Goal: Task Accomplishment & Management: Manage account settings

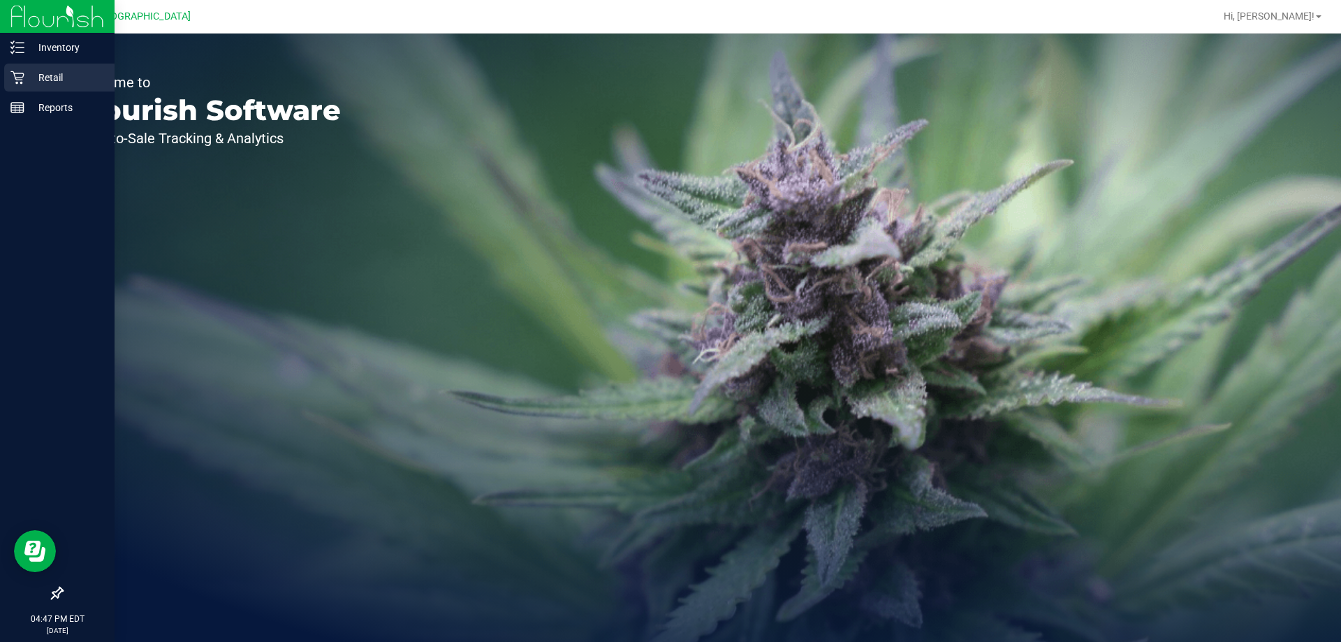
click at [36, 65] on div "Retail" at bounding box center [59, 78] width 110 height 28
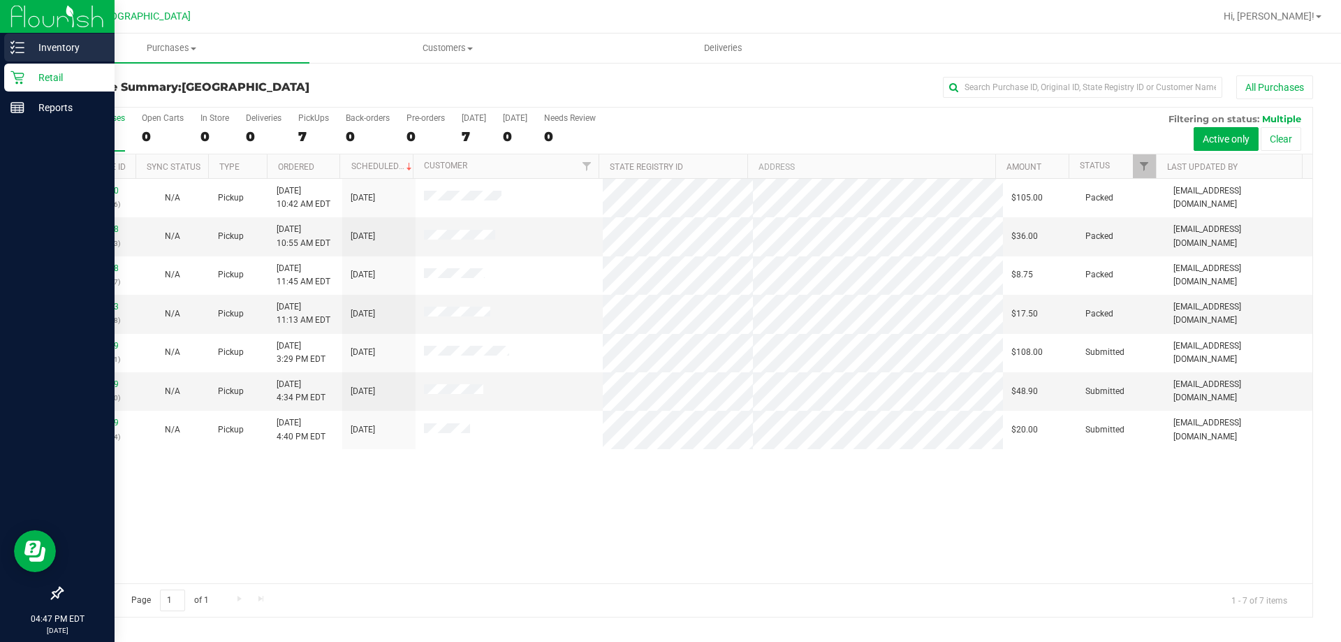
click at [31, 41] on p "Inventory" at bounding box center [66, 47] width 84 height 17
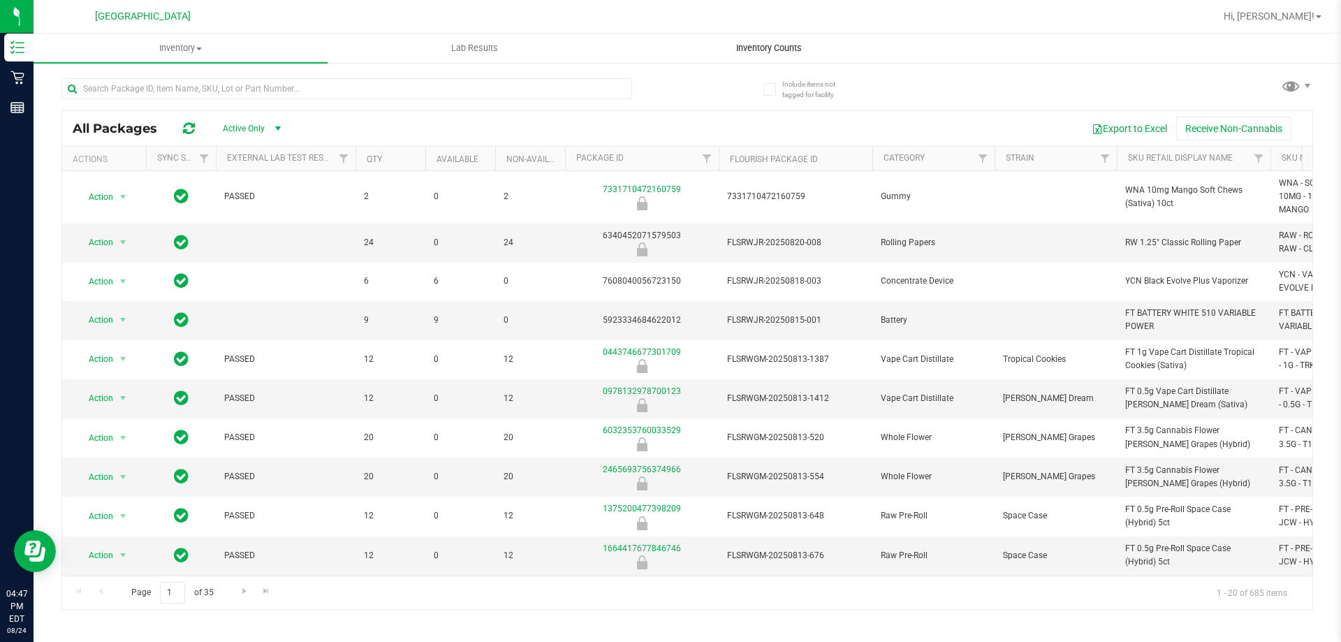
click at [781, 42] on span "Inventory Counts" at bounding box center [768, 48] width 103 height 13
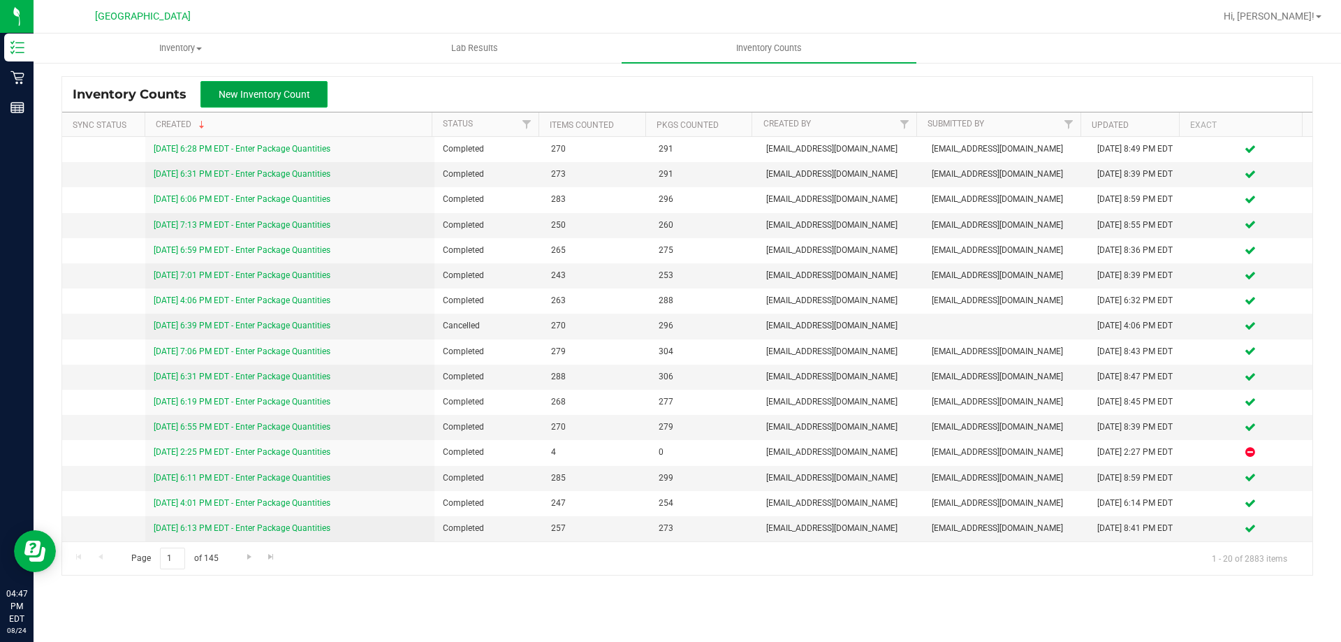
click at [307, 101] on button "New Inventory Count" at bounding box center [263, 94] width 127 height 27
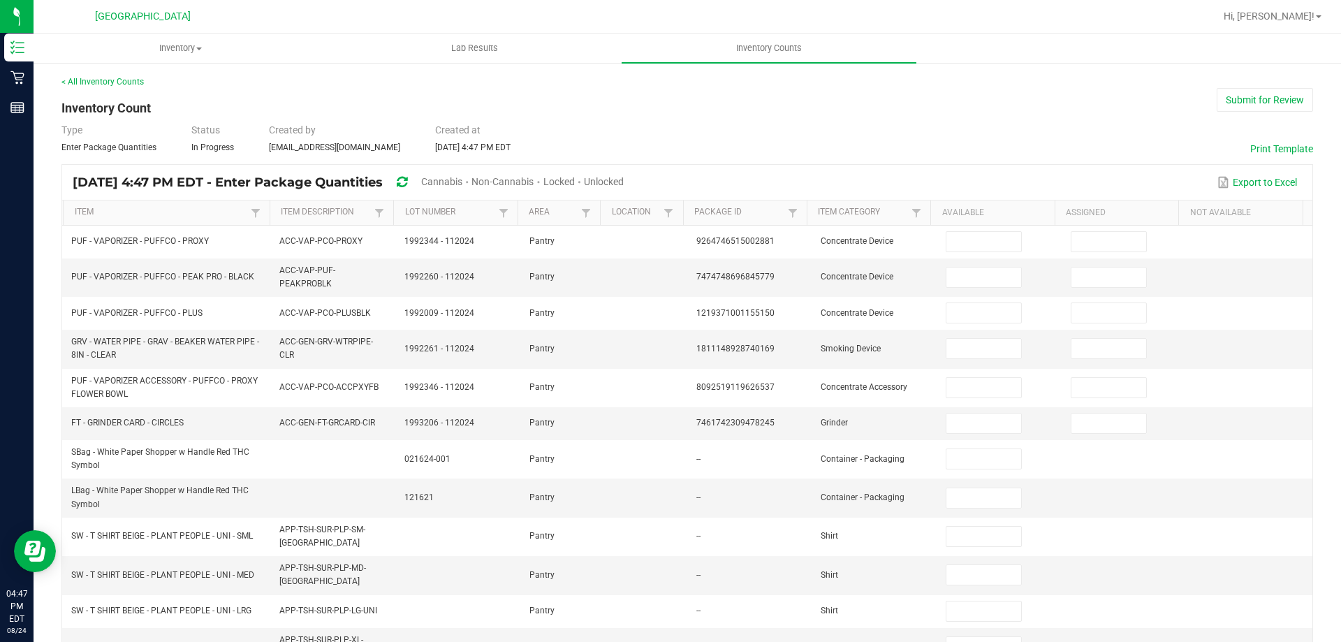
click at [462, 181] on span "Cannabis" at bounding box center [441, 181] width 41 height 11
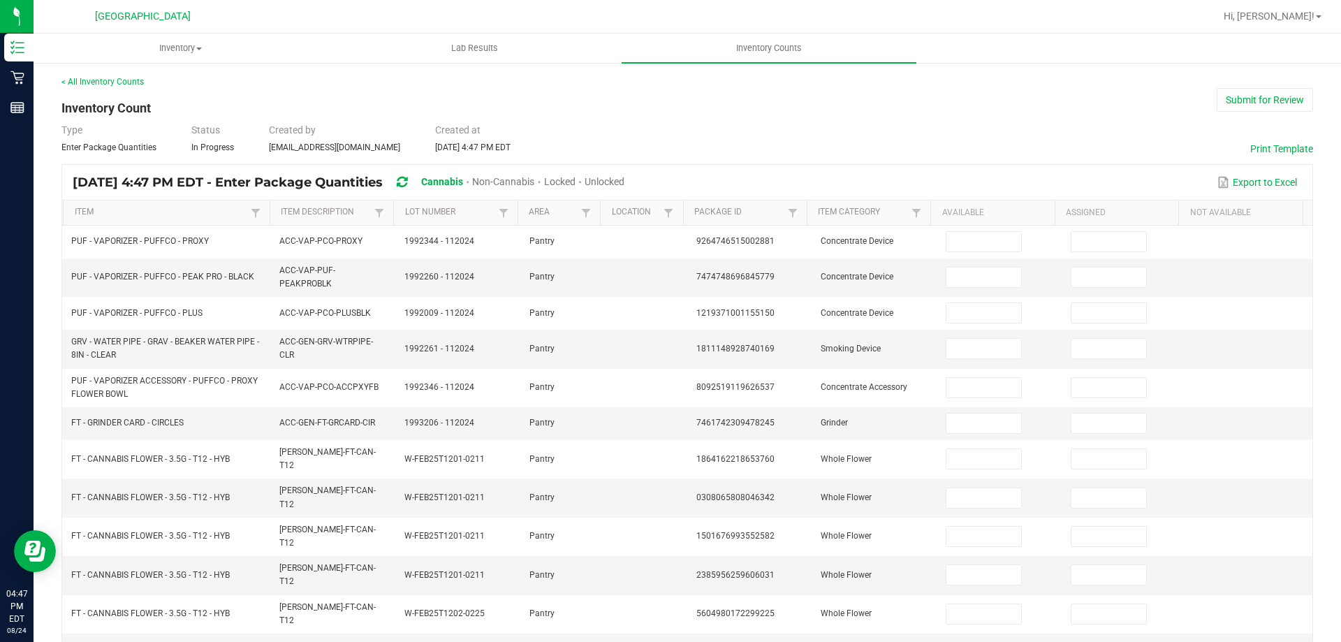
click at [624, 184] on span "Unlocked" at bounding box center [604, 181] width 40 height 11
click at [196, 214] on link "Item" at bounding box center [161, 212] width 172 height 11
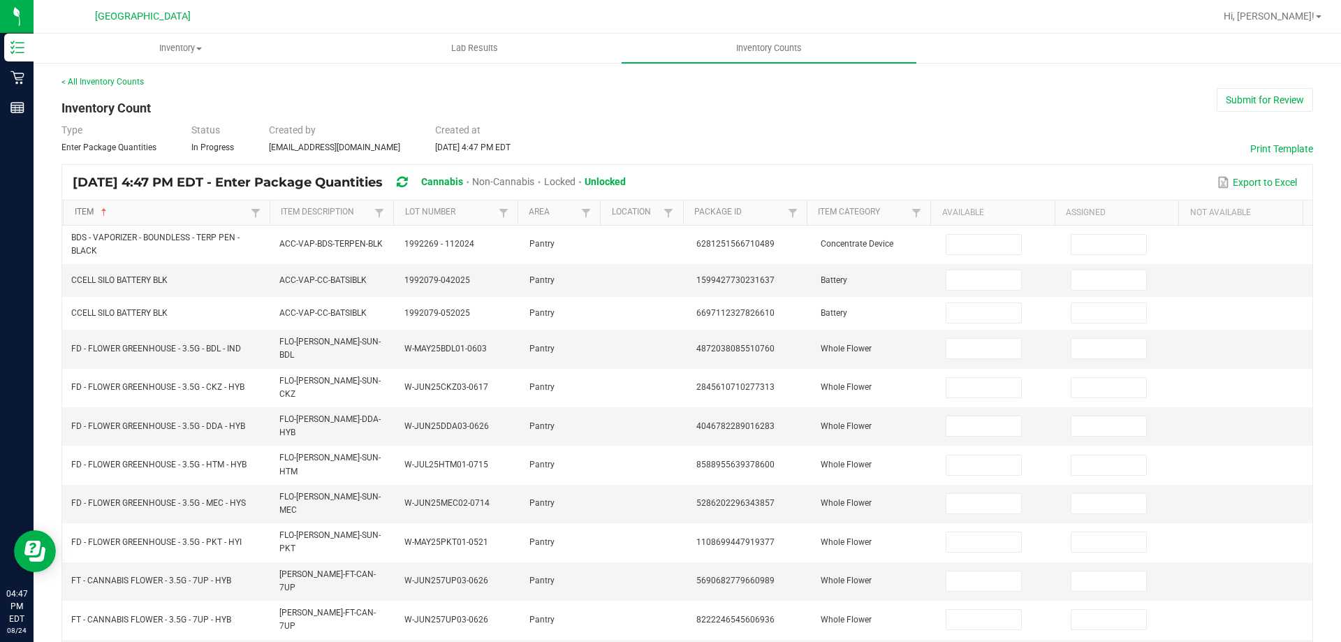
click at [196, 214] on link "Item" at bounding box center [161, 212] width 172 height 11
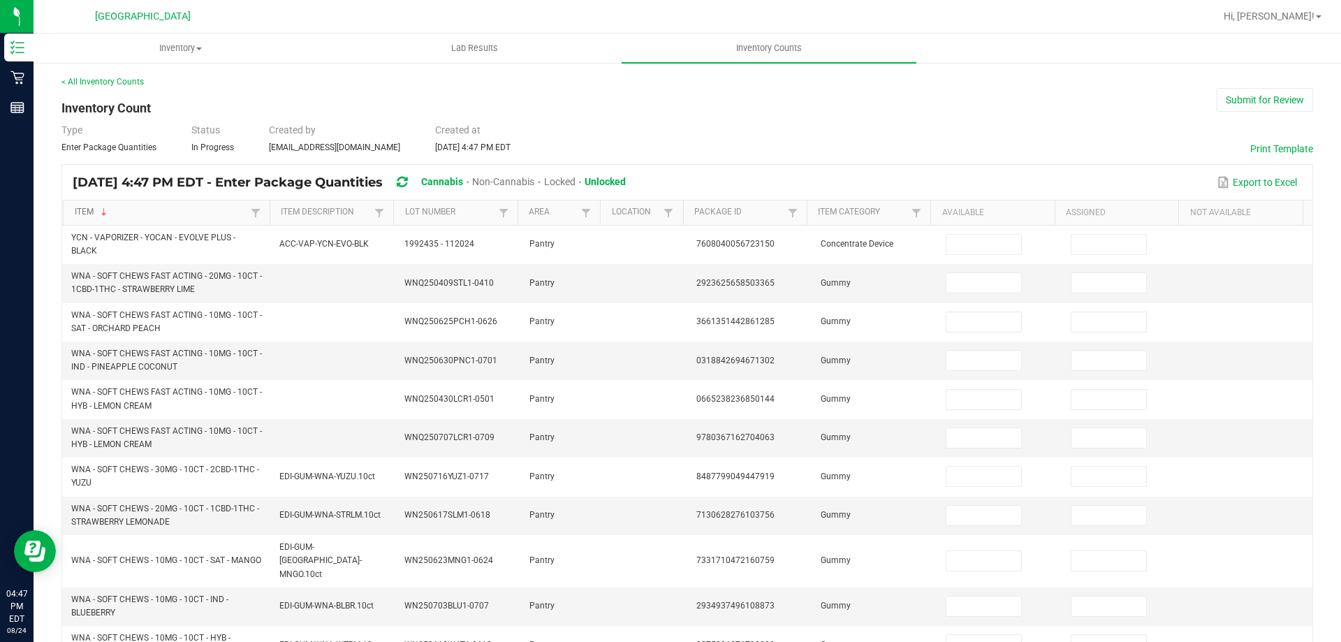
click at [196, 214] on link "Item" at bounding box center [161, 212] width 172 height 11
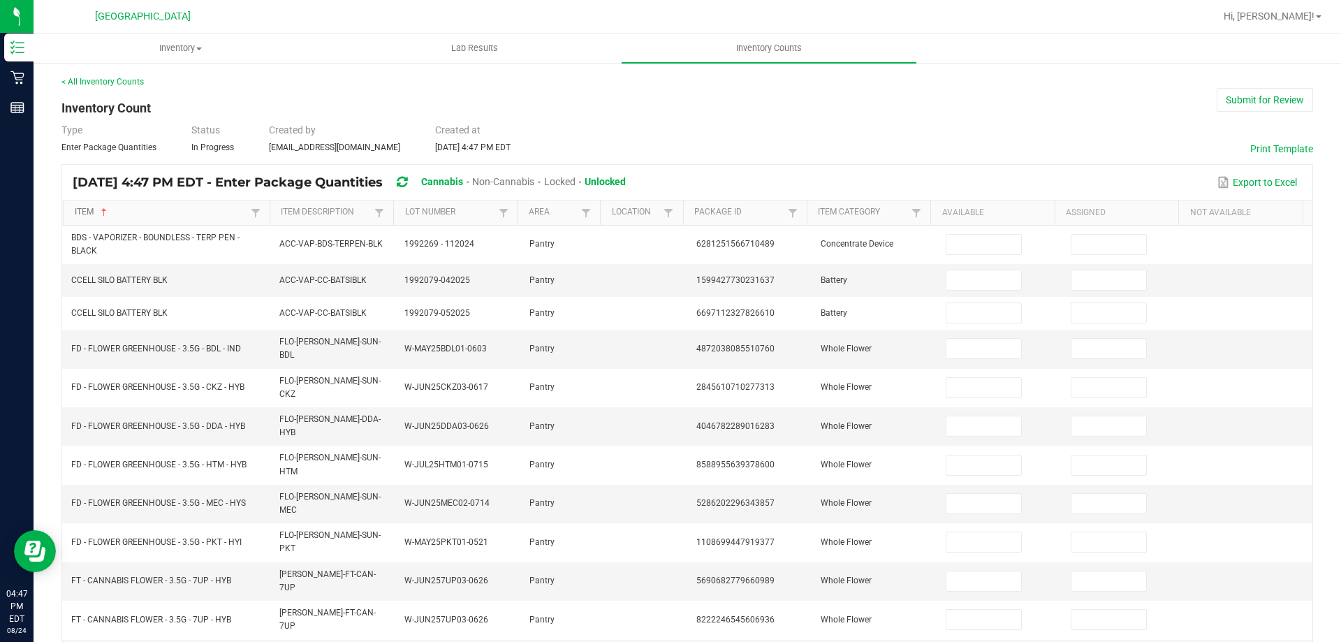
click at [196, 214] on link "Item" at bounding box center [161, 212] width 172 height 11
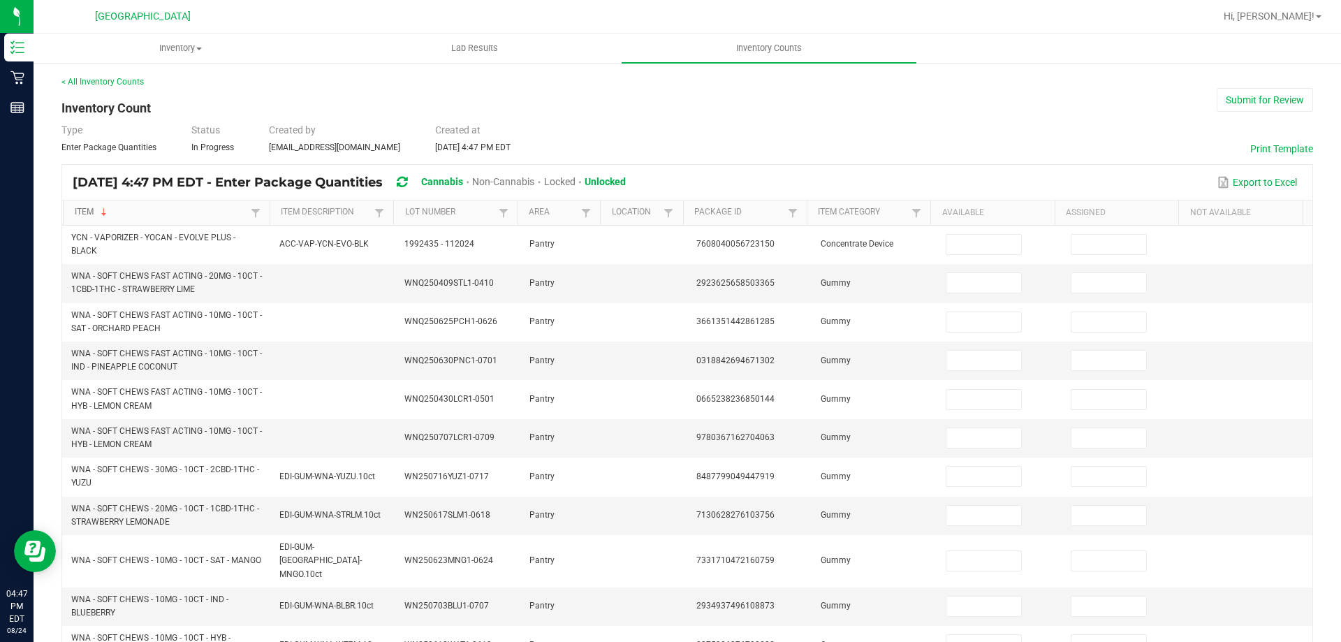
click at [196, 214] on link "Item" at bounding box center [161, 212] width 172 height 11
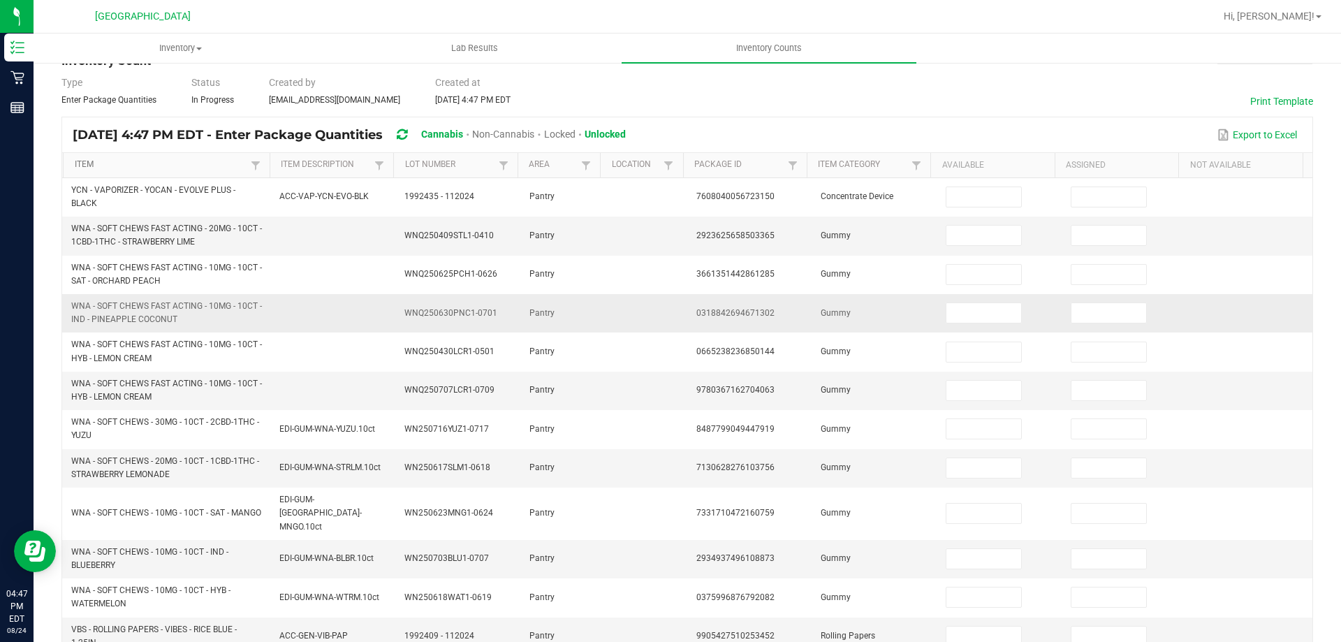
scroll to position [70, 0]
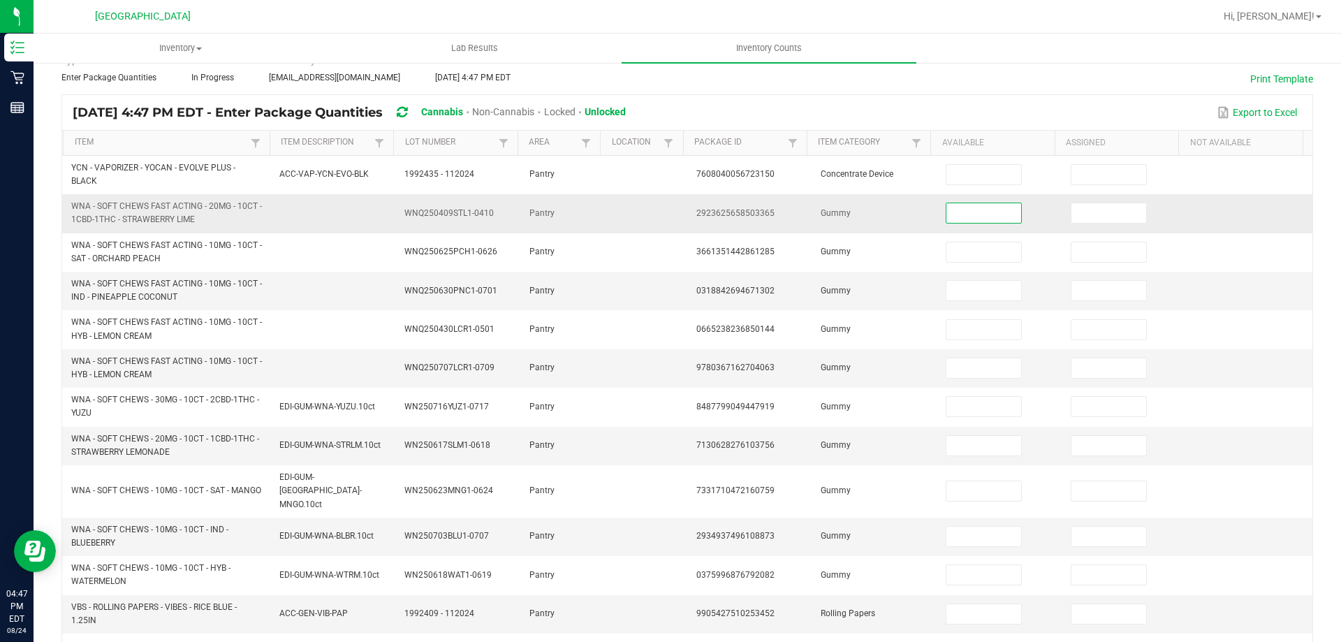
click at [956, 218] on input at bounding box center [983, 213] width 74 height 20
type input "13"
type input "11"
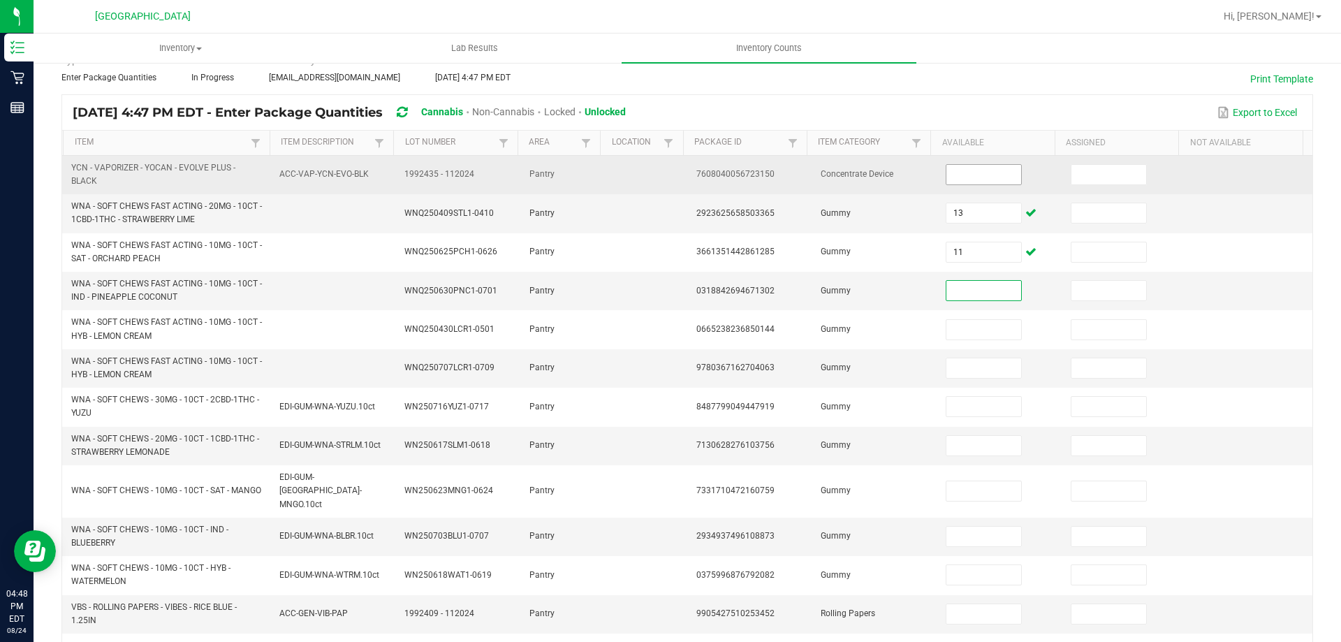
click at [969, 178] on input at bounding box center [983, 175] width 74 height 20
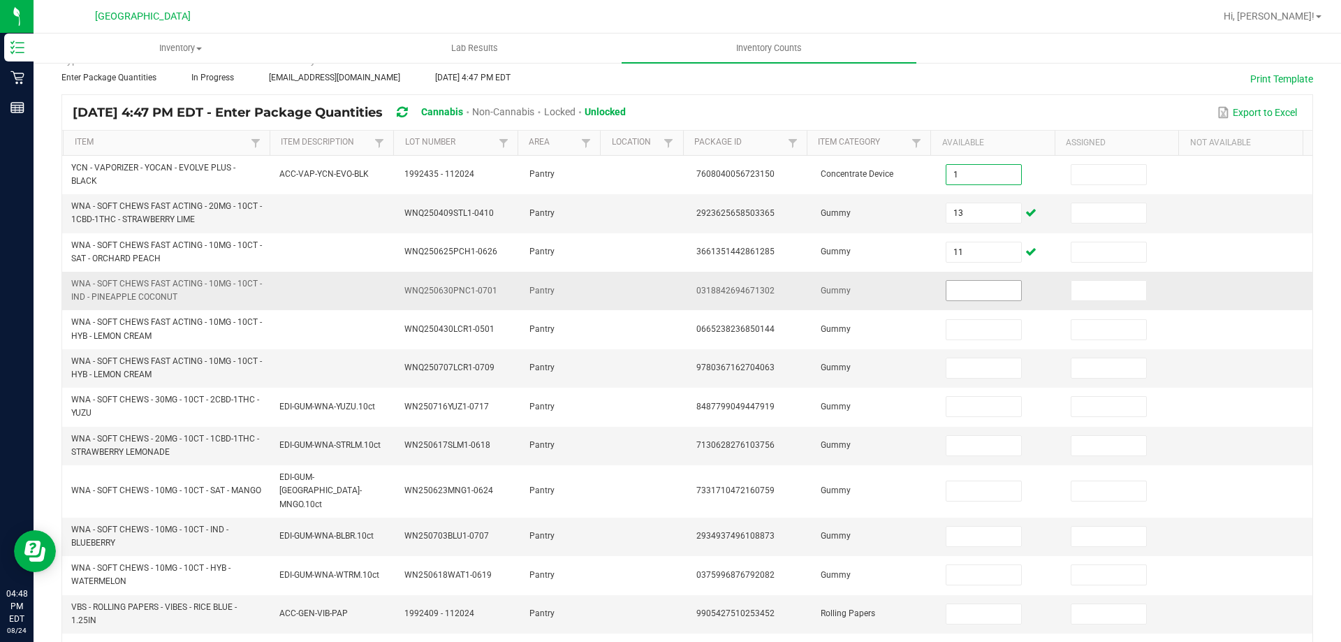
type input "1"
click at [965, 289] on input at bounding box center [983, 291] width 74 height 20
type input "3"
type input "8"
type input "0"
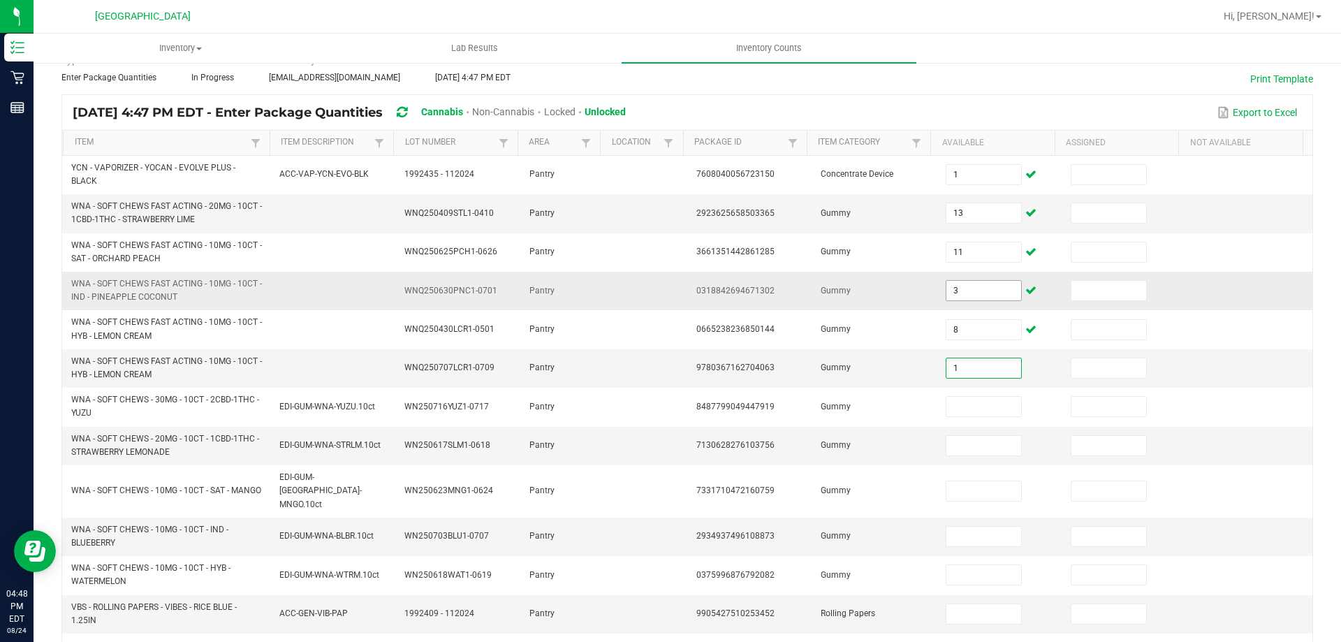
type input "1"
type input "20"
type input "10"
type input "1"
type input "0"
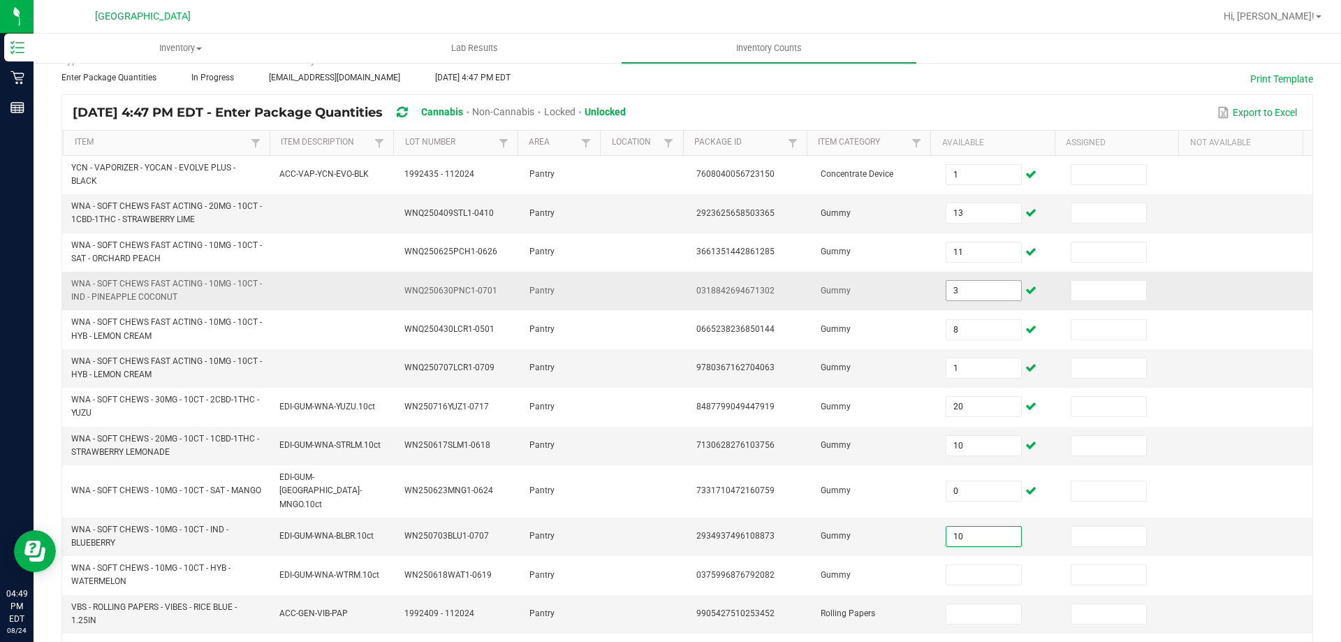
type input "10"
type input "16"
type input "0"
type input "1"
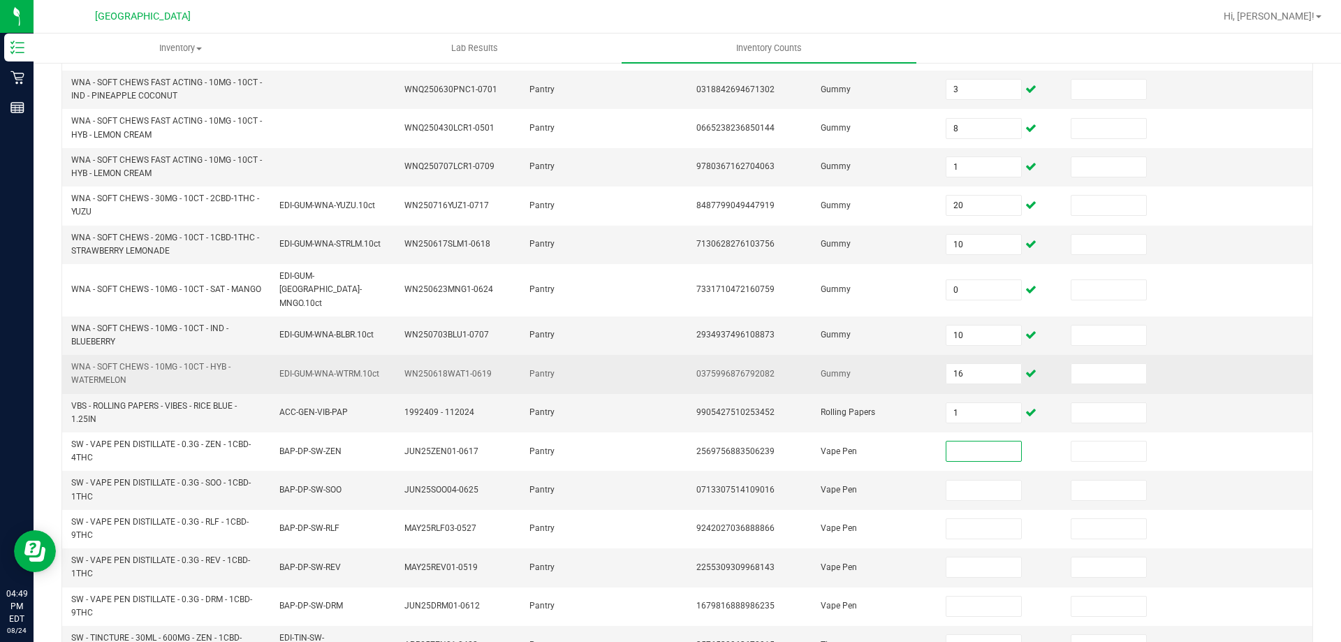
scroll to position [286, 0]
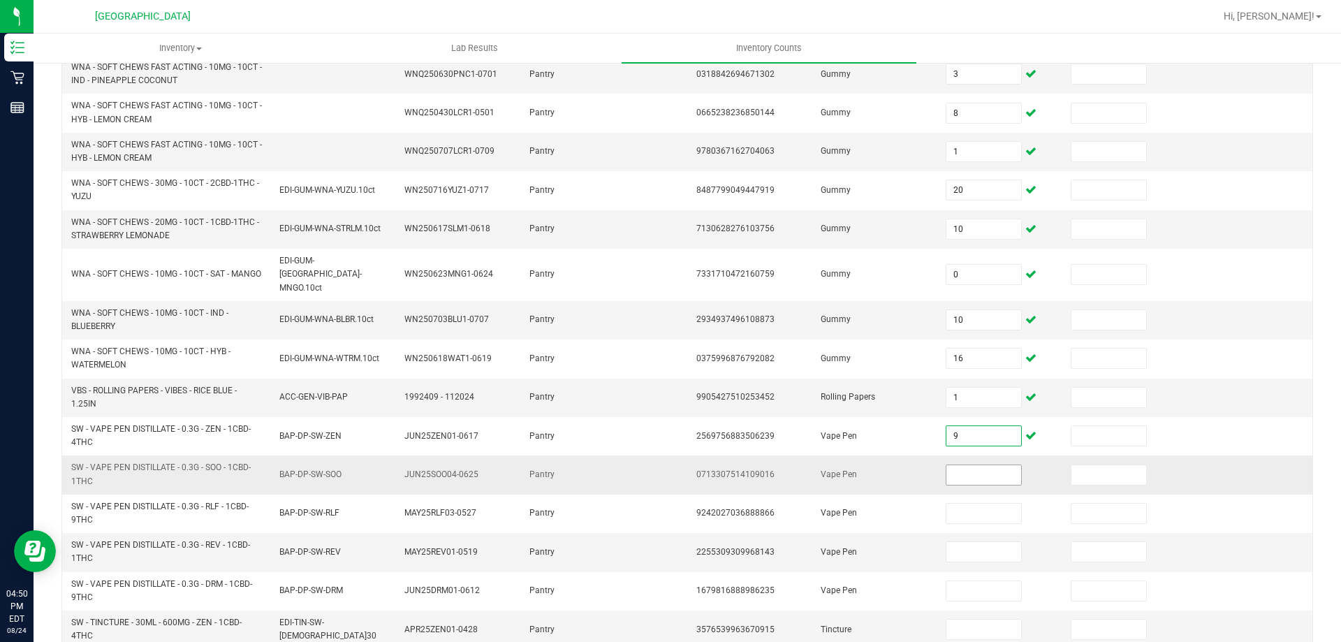
type input "9"
click at [956, 465] on input at bounding box center [983, 475] width 74 height 20
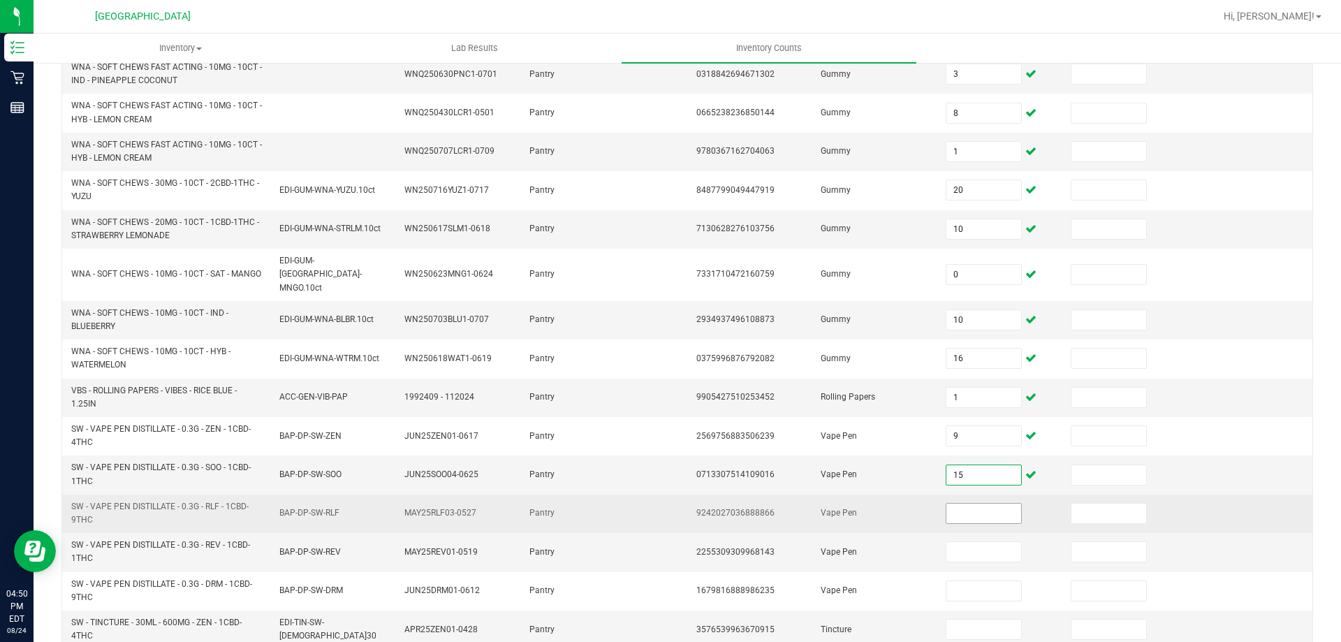
type input "15"
click at [946, 503] on input at bounding box center [983, 513] width 74 height 20
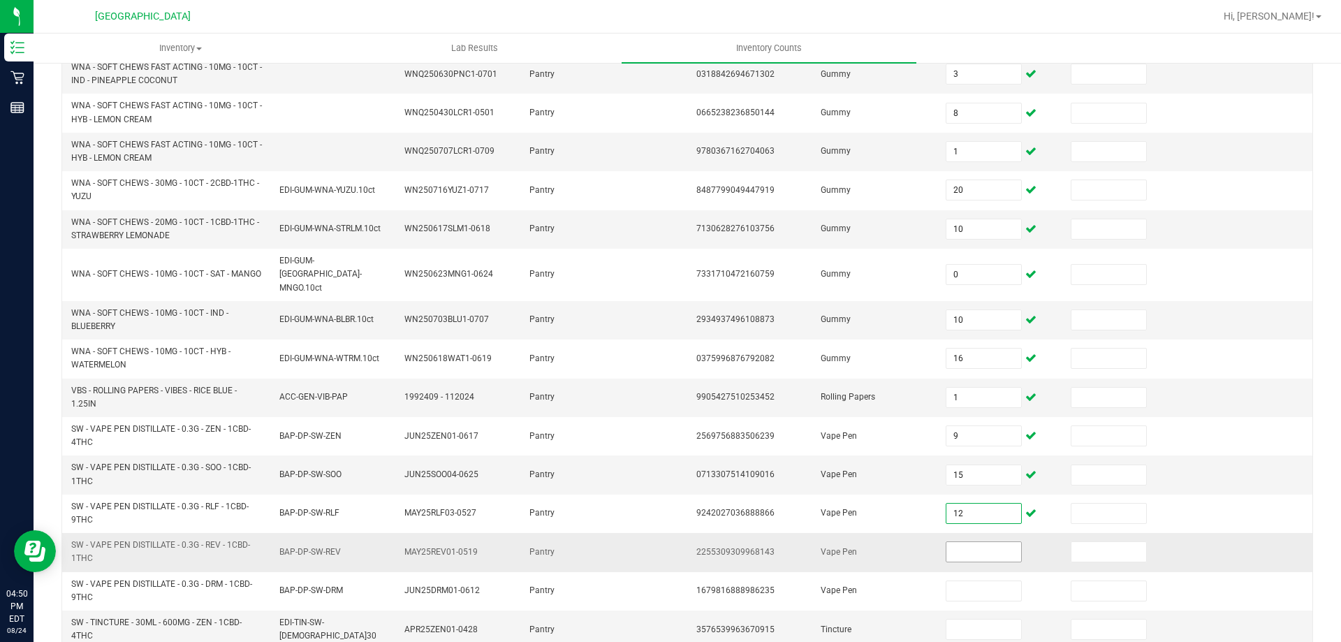
type input "12"
click at [946, 542] on input at bounding box center [983, 552] width 74 height 20
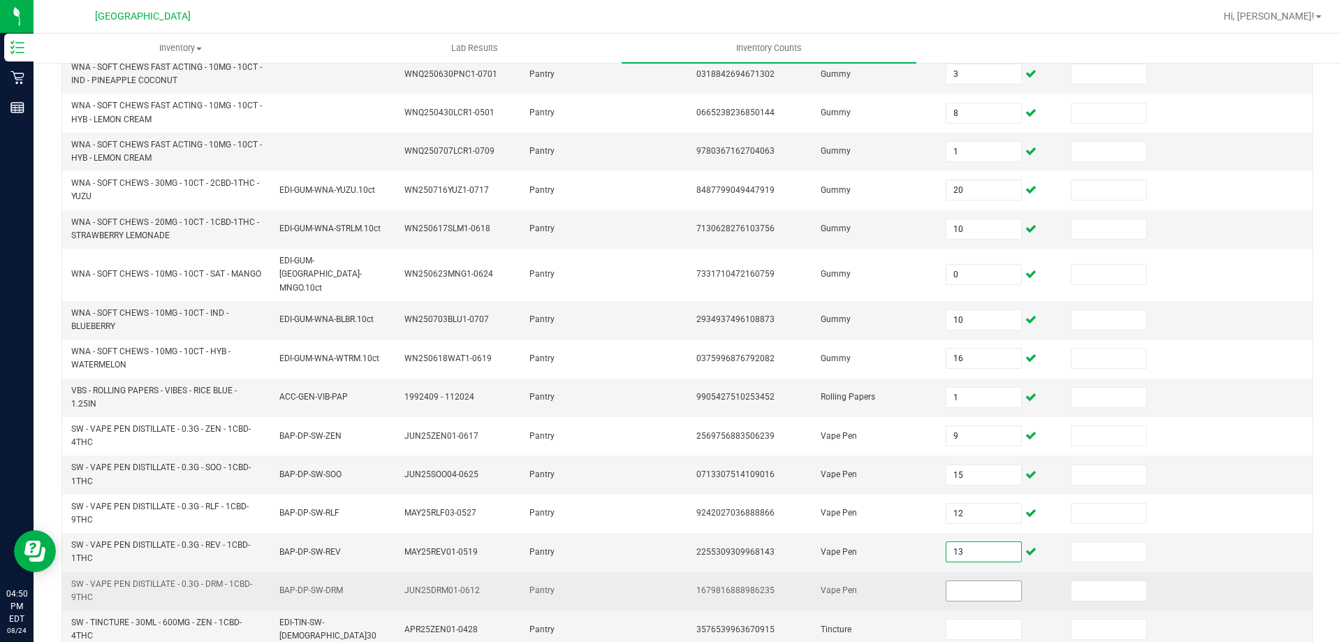
type input "13"
click at [946, 581] on input at bounding box center [983, 591] width 74 height 20
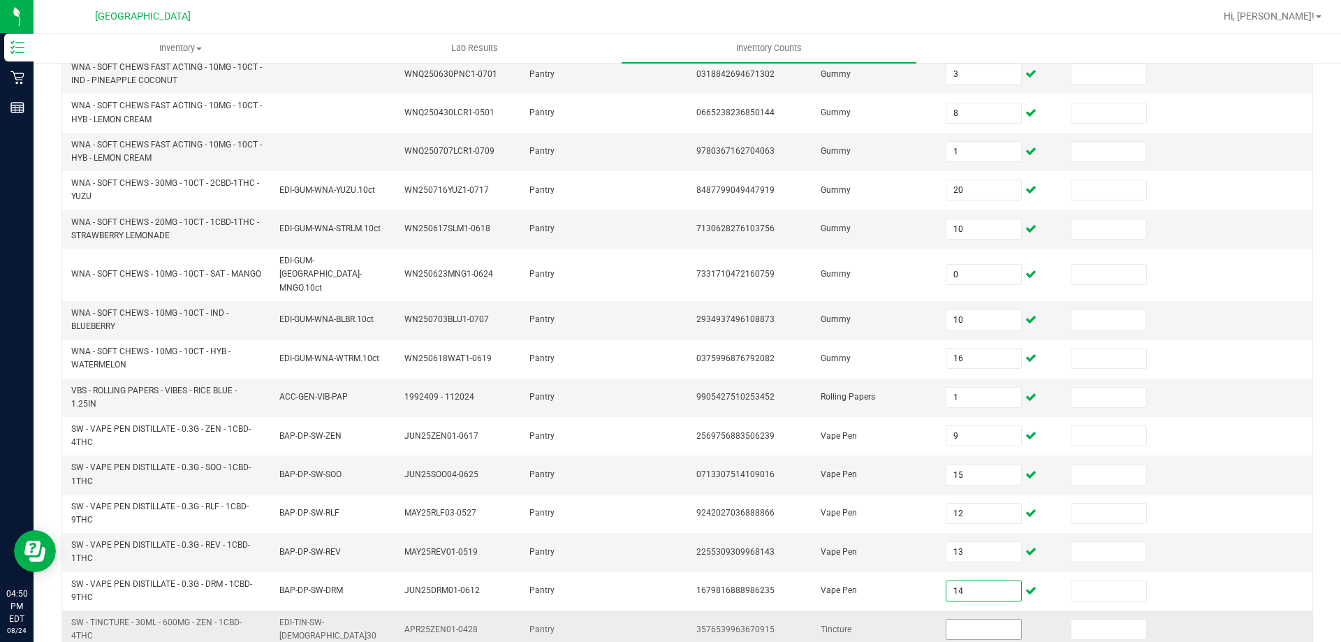
type input "14"
click at [953, 619] on input at bounding box center [983, 629] width 74 height 20
drag, startPoint x: 953, startPoint y: 610, endPoint x: 927, endPoint y: 615, distance: 26.2
click at [937, 615] on td "3" at bounding box center [999, 629] width 125 height 38
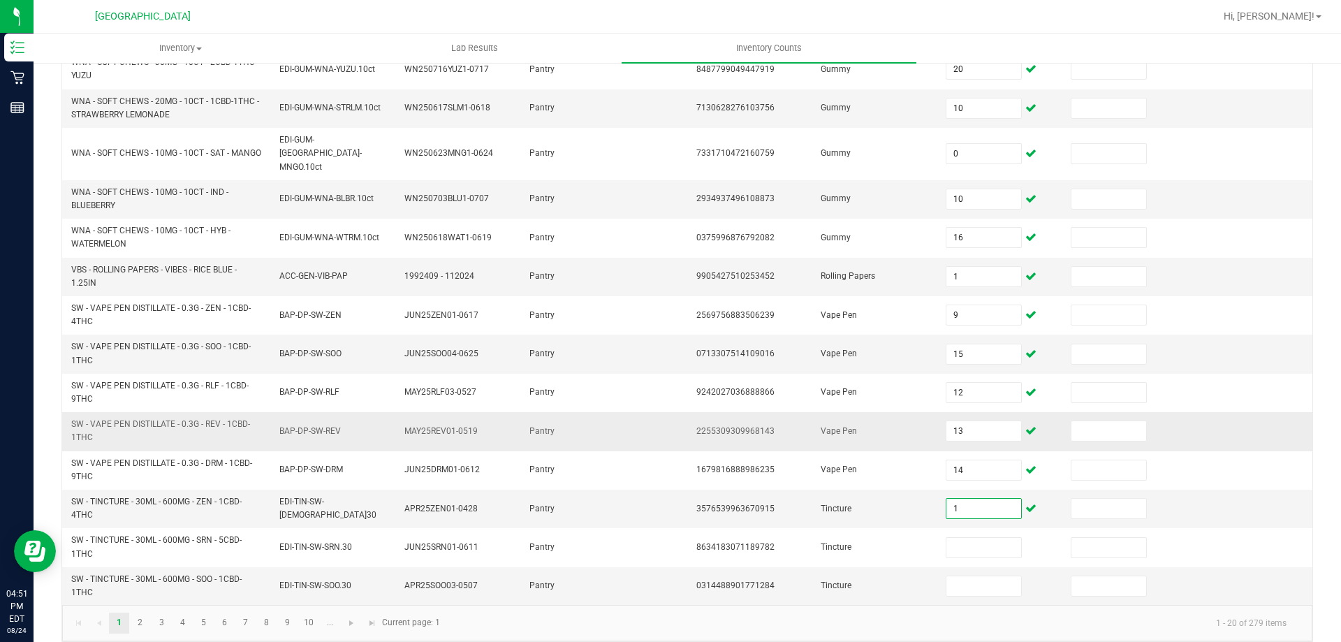
type input "1"
type input "12"
type input "2"
click at [696, 611] on kendo-pager-info "1 - 20 of 279 items" at bounding box center [872, 622] width 849 height 23
click at [147, 612] on link "2" at bounding box center [140, 622] width 20 height 21
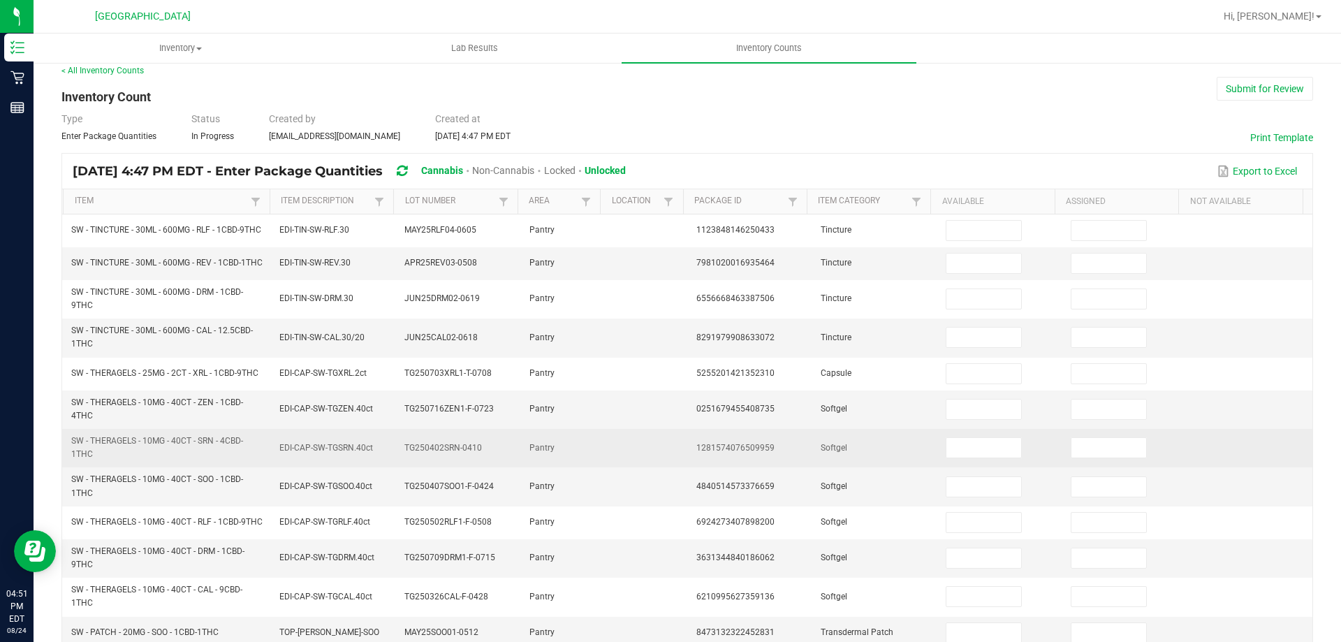
scroll to position [0, 0]
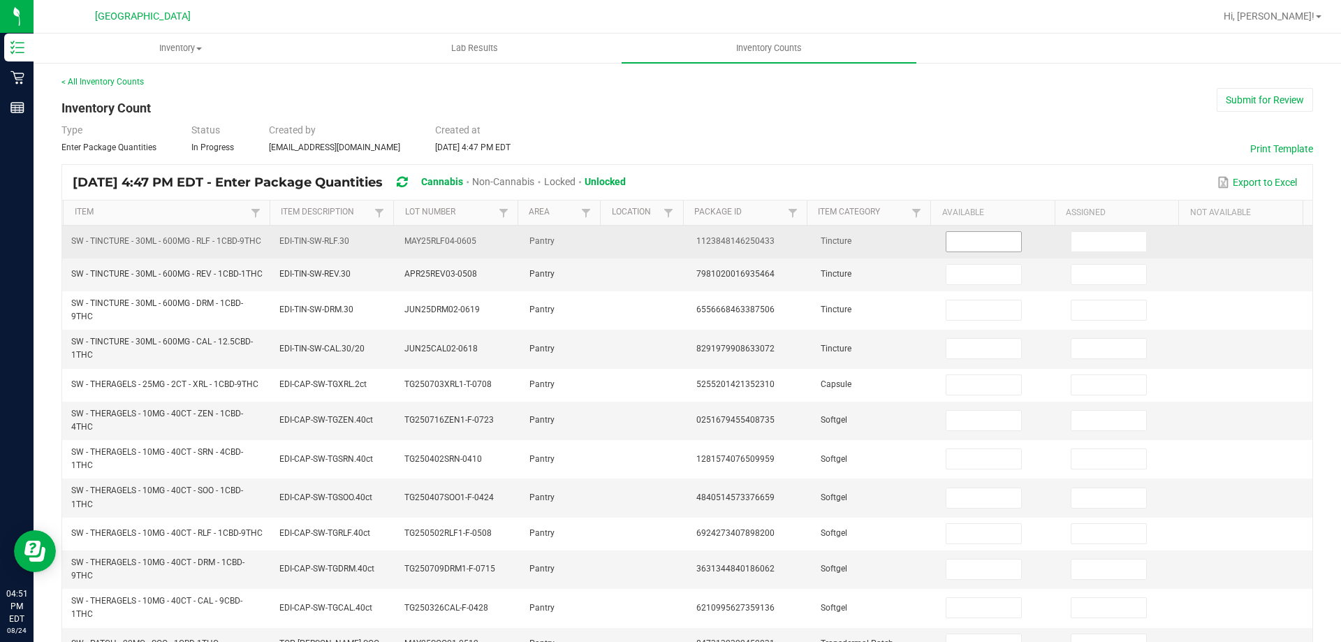
click at [946, 244] on input at bounding box center [983, 242] width 74 height 20
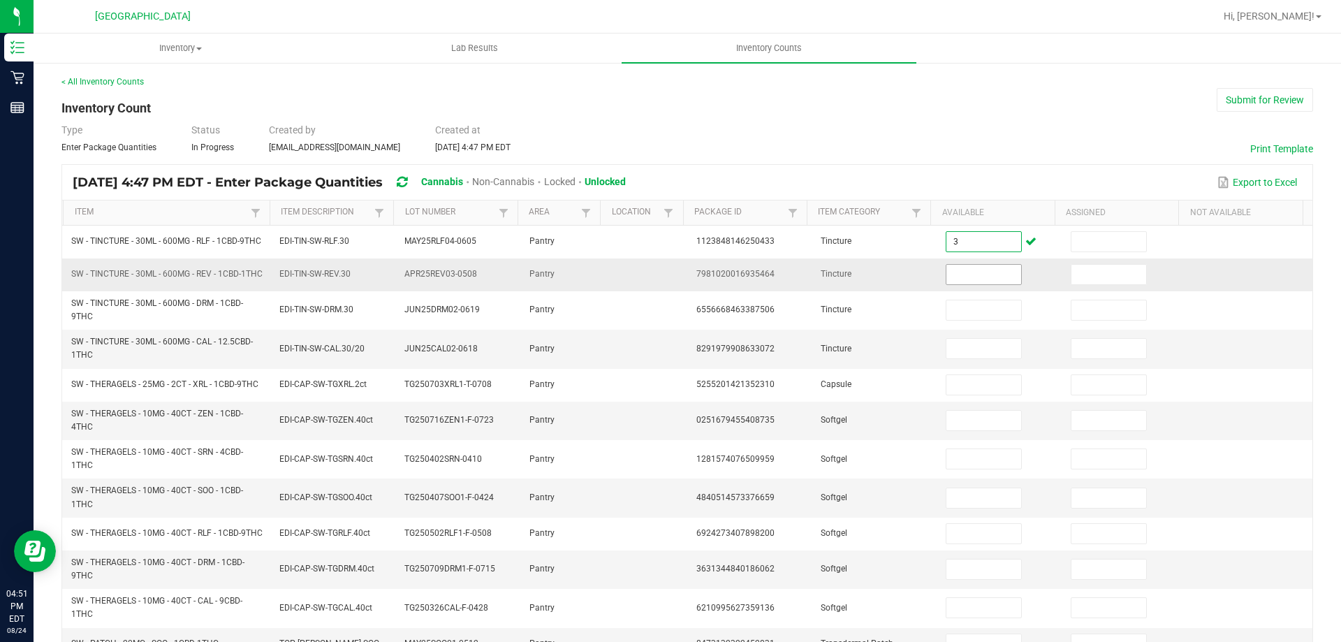
type input "3"
click at [946, 281] on input at bounding box center [983, 275] width 74 height 20
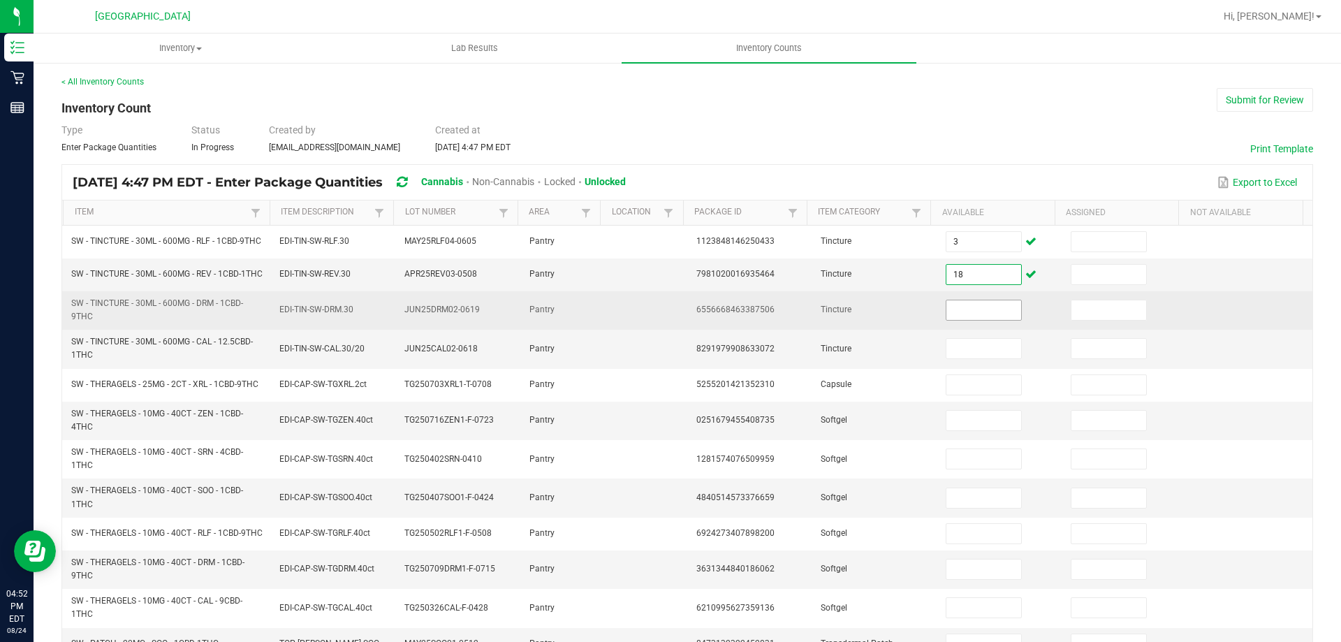
type input "18"
click at [946, 318] on input at bounding box center [983, 310] width 74 height 20
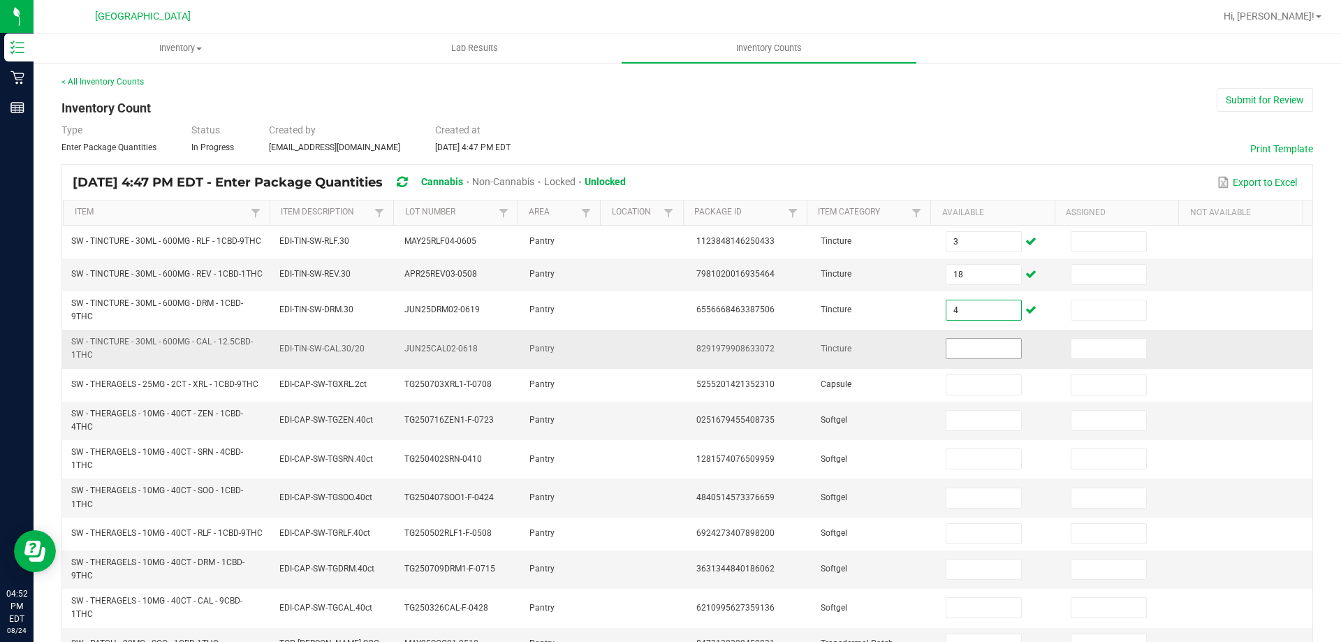
type input "4"
click at [946, 358] on input at bounding box center [983, 349] width 74 height 20
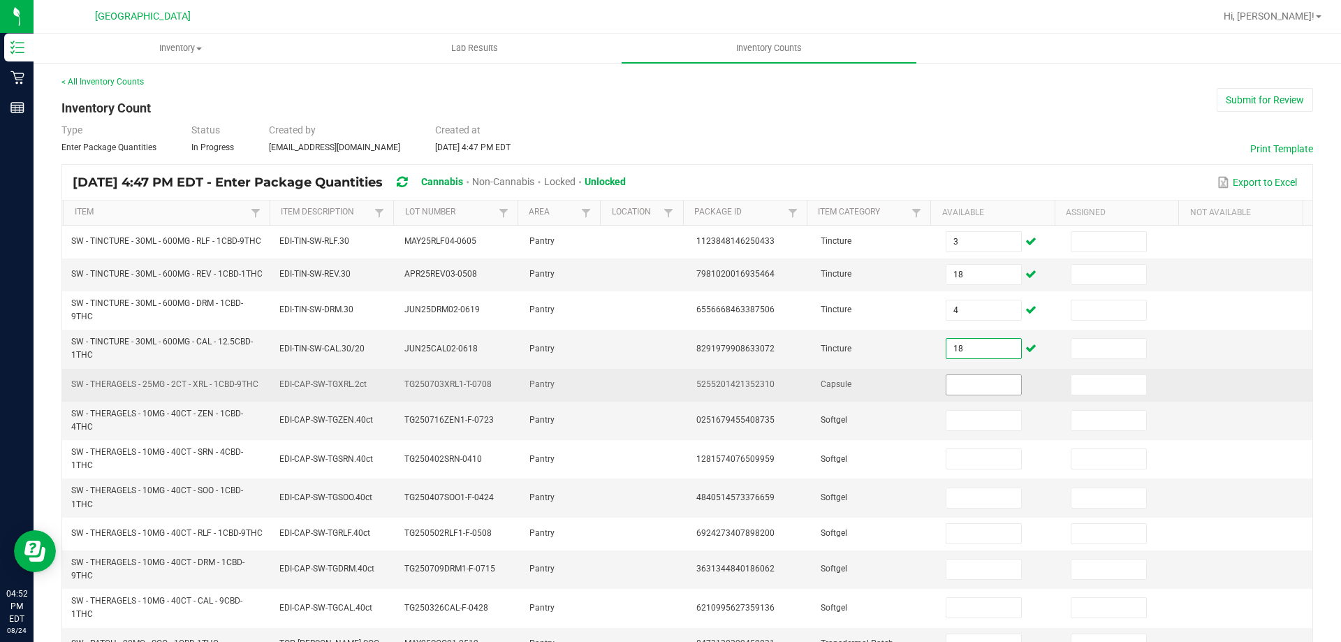
type input "18"
click at [946, 395] on input at bounding box center [983, 385] width 74 height 20
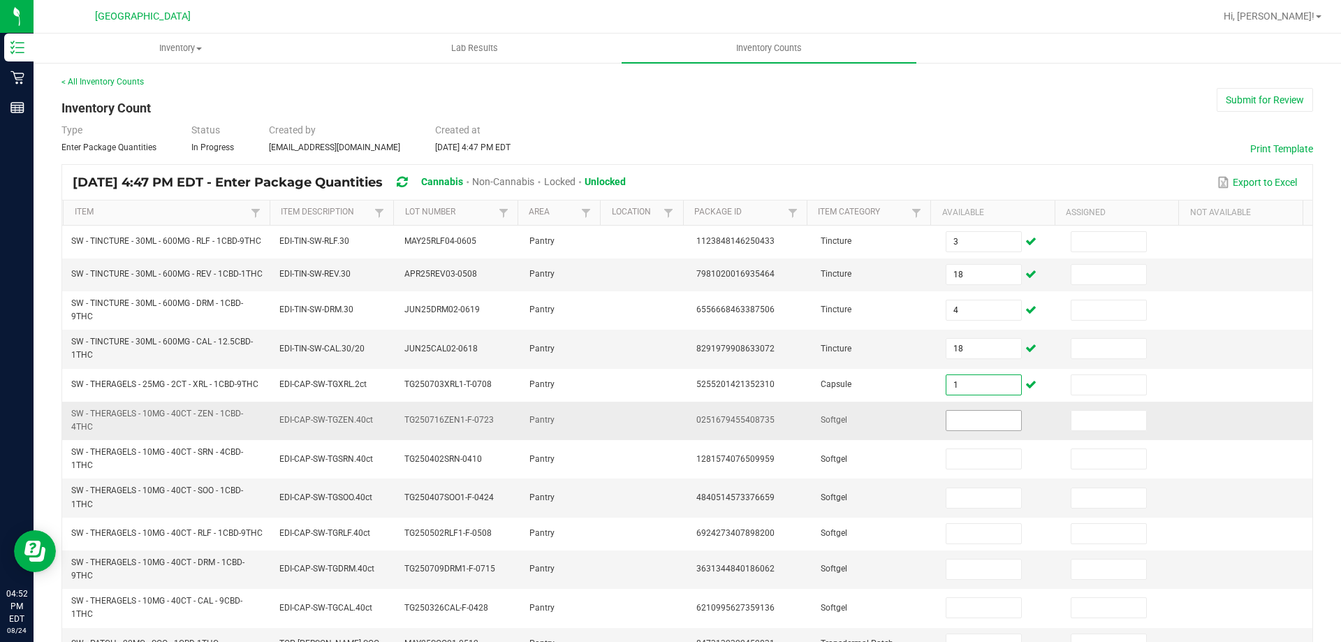
type input "1"
click at [946, 425] on input at bounding box center [983, 421] width 74 height 20
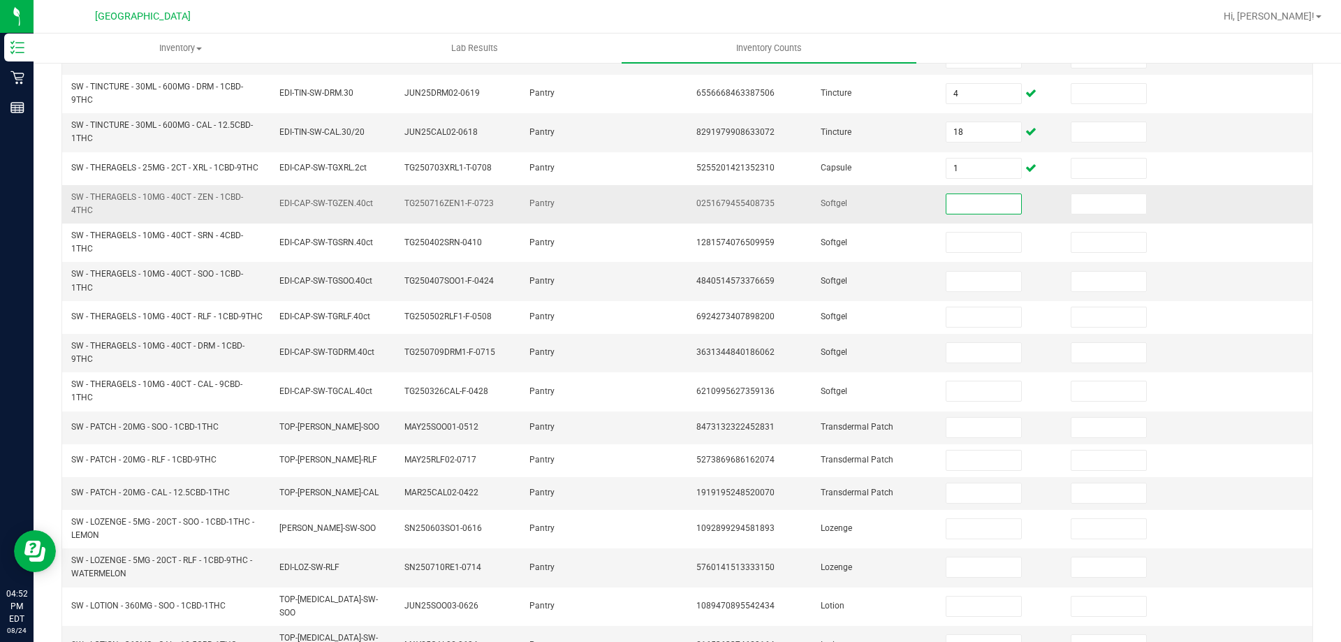
scroll to position [279, 0]
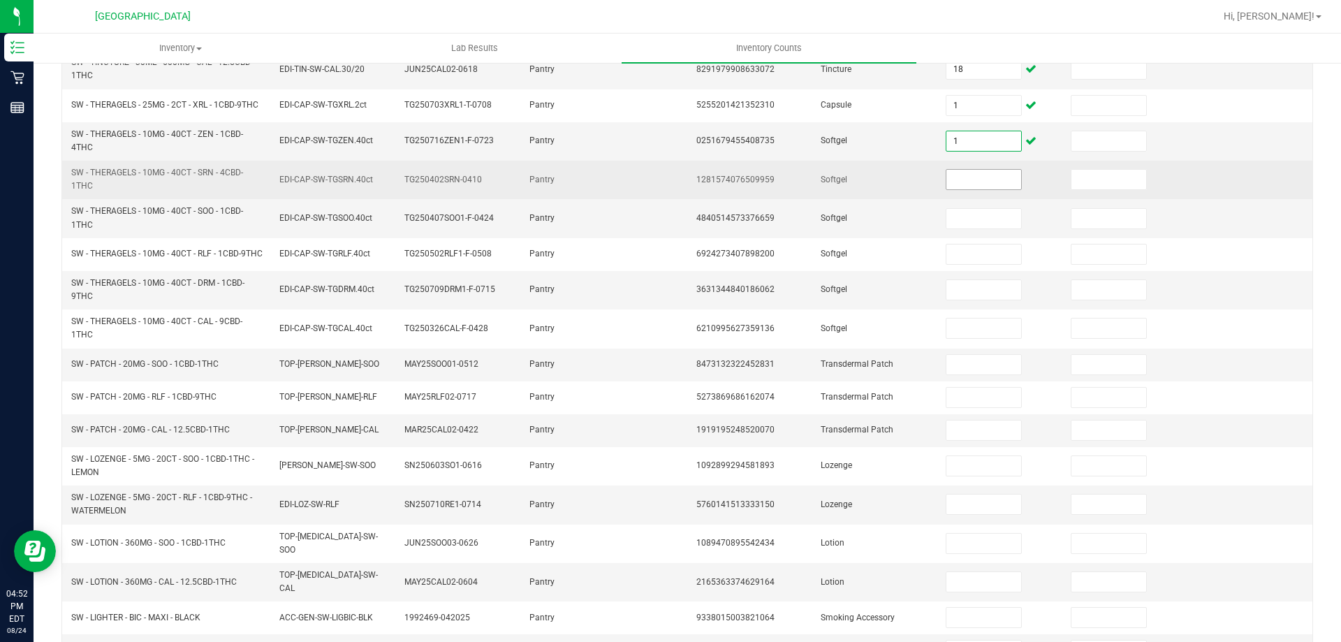
type input "1"
click at [959, 189] on input at bounding box center [983, 180] width 74 height 20
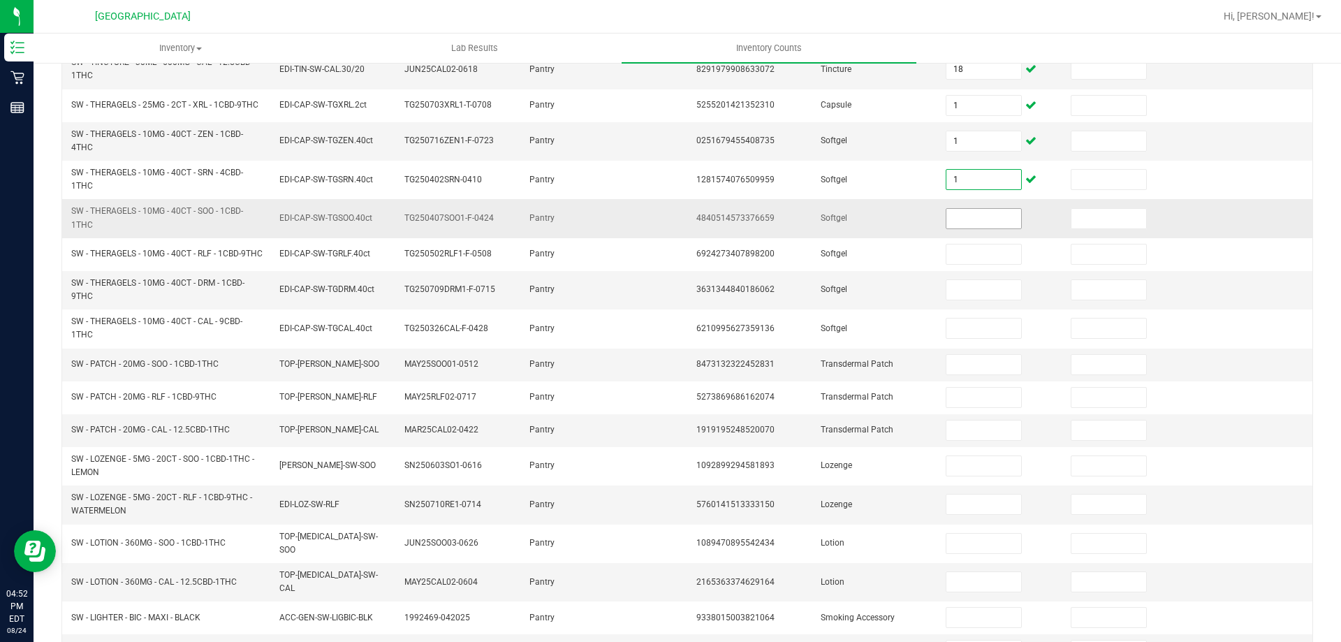
type input "1"
click at [948, 228] on input at bounding box center [983, 219] width 74 height 20
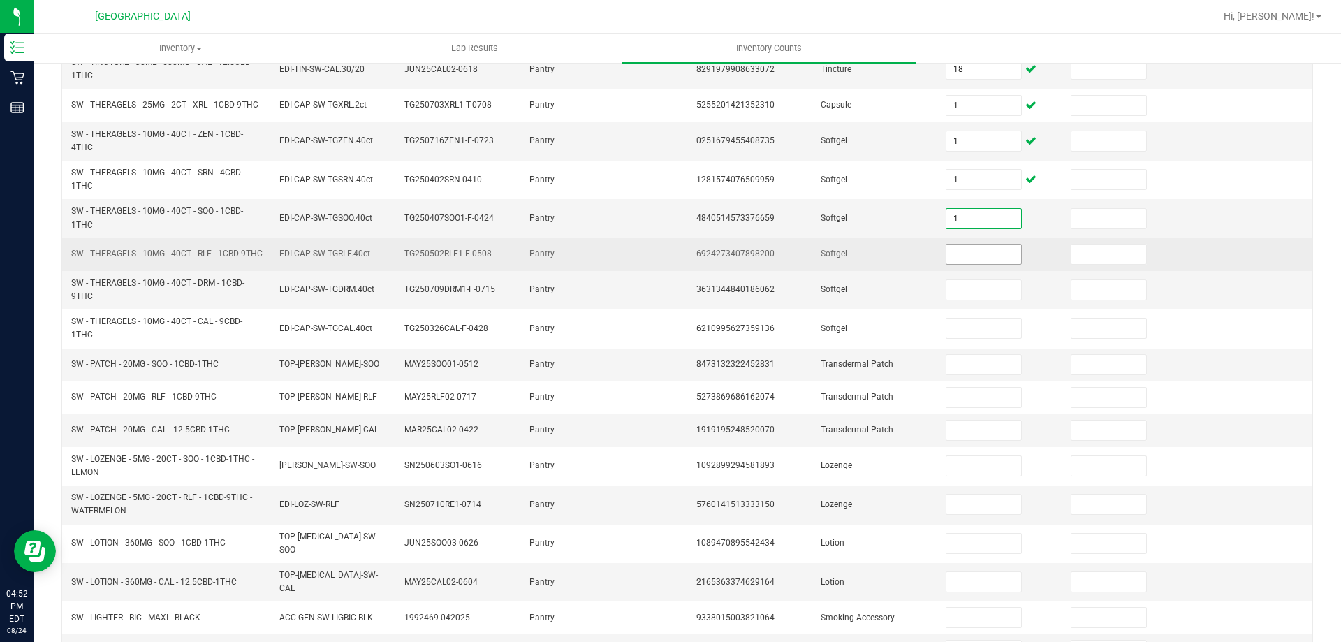
type input "1"
click at [959, 264] on input at bounding box center [983, 254] width 74 height 20
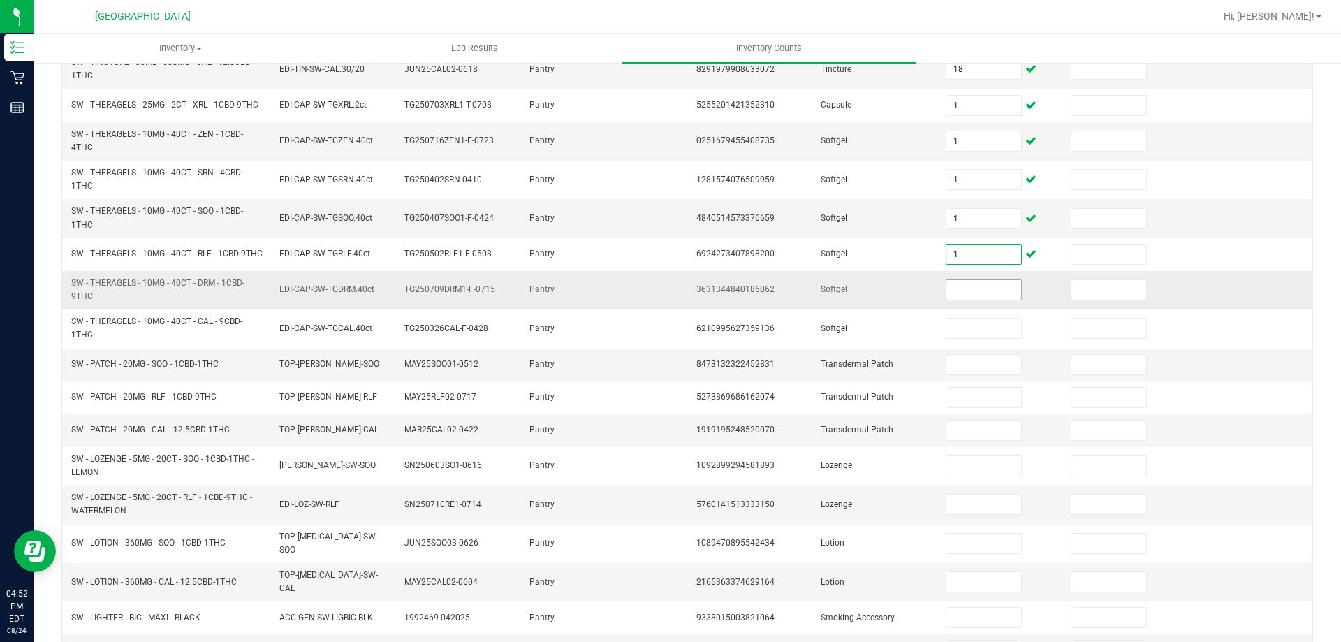
type input "1"
click at [950, 300] on input at bounding box center [983, 290] width 74 height 20
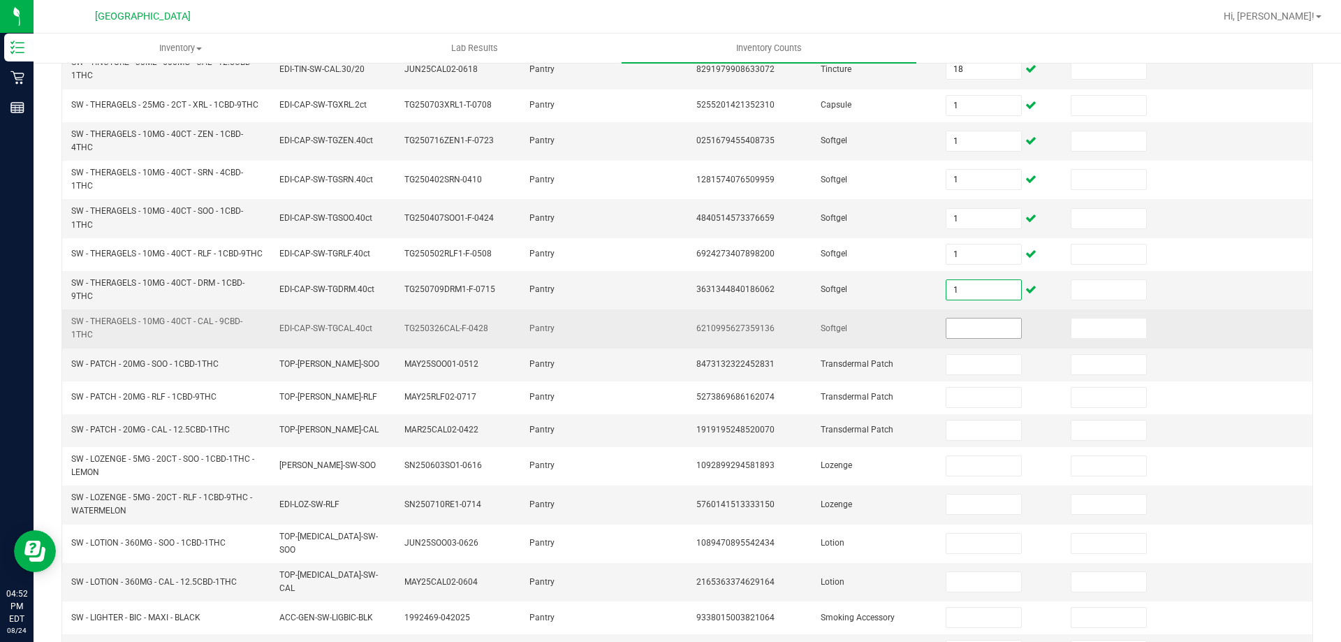
type input "1"
click at [959, 338] on input at bounding box center [983, 328] width 74 height 20
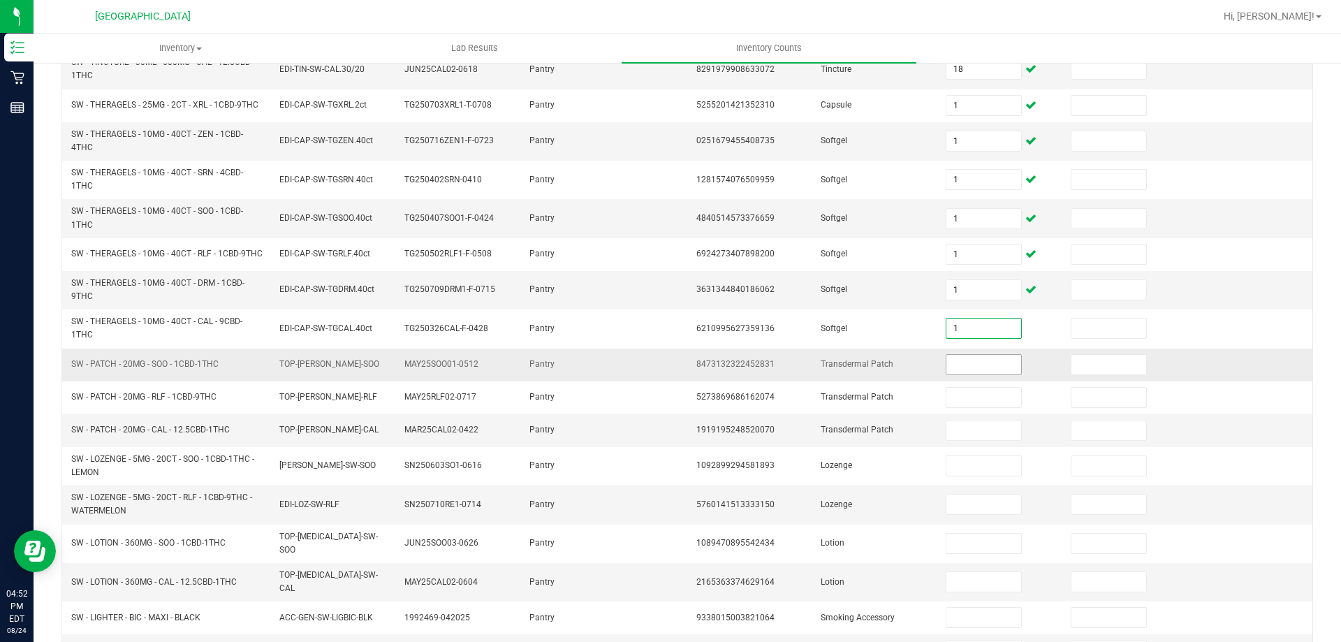
type input "1"
click at [963, 374] on input at bounding box center [983, 365] width 74 height 20
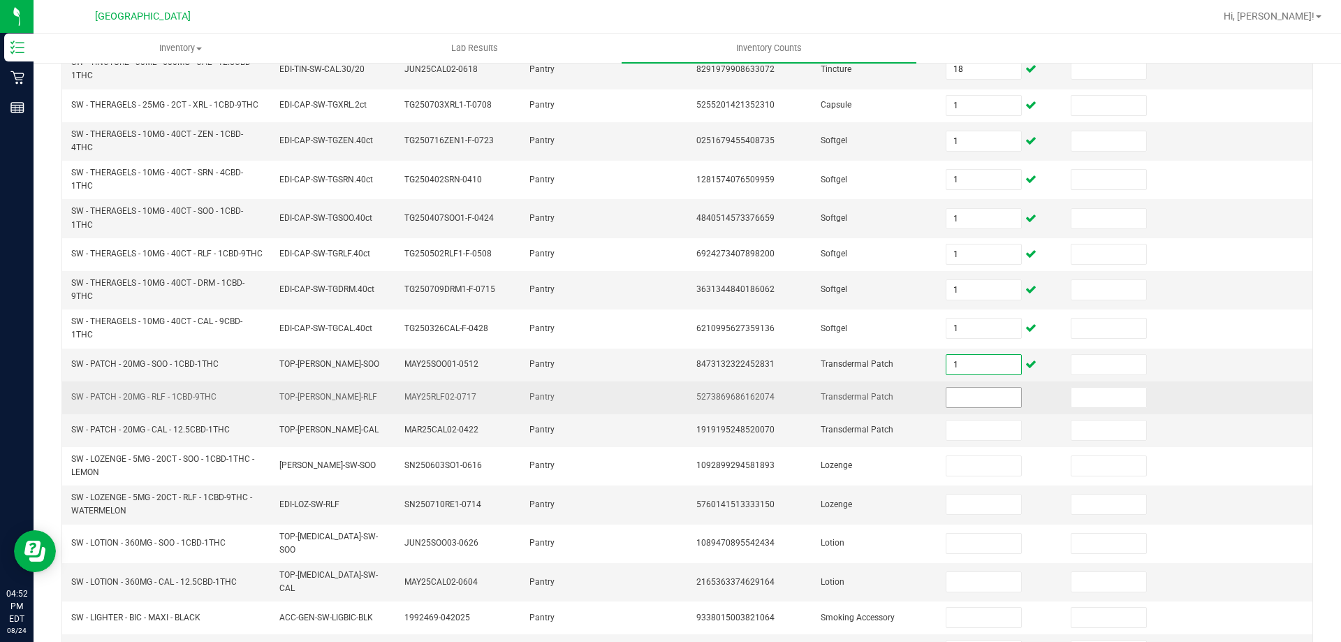
type input "1"
click at [959, 407] on input at bounding box center [983, 398] width 74 height 20
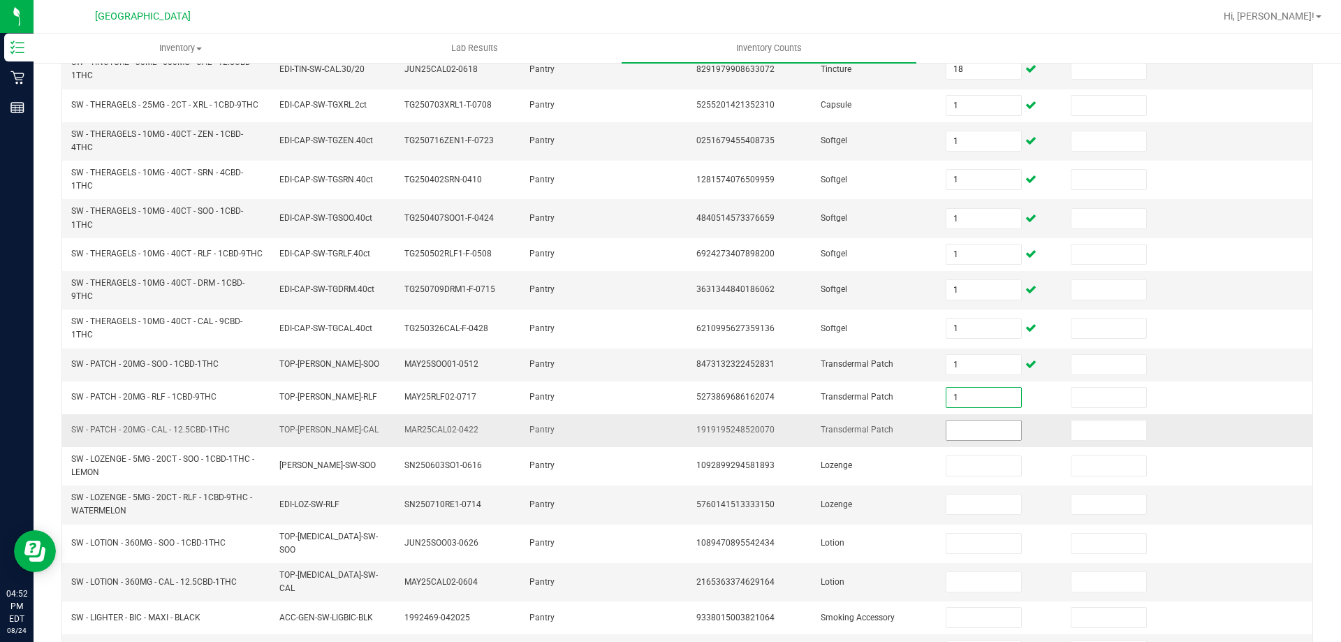
type input "1"
click at [953, 440] on input at bounding box center [983, 430] width 74 height 20
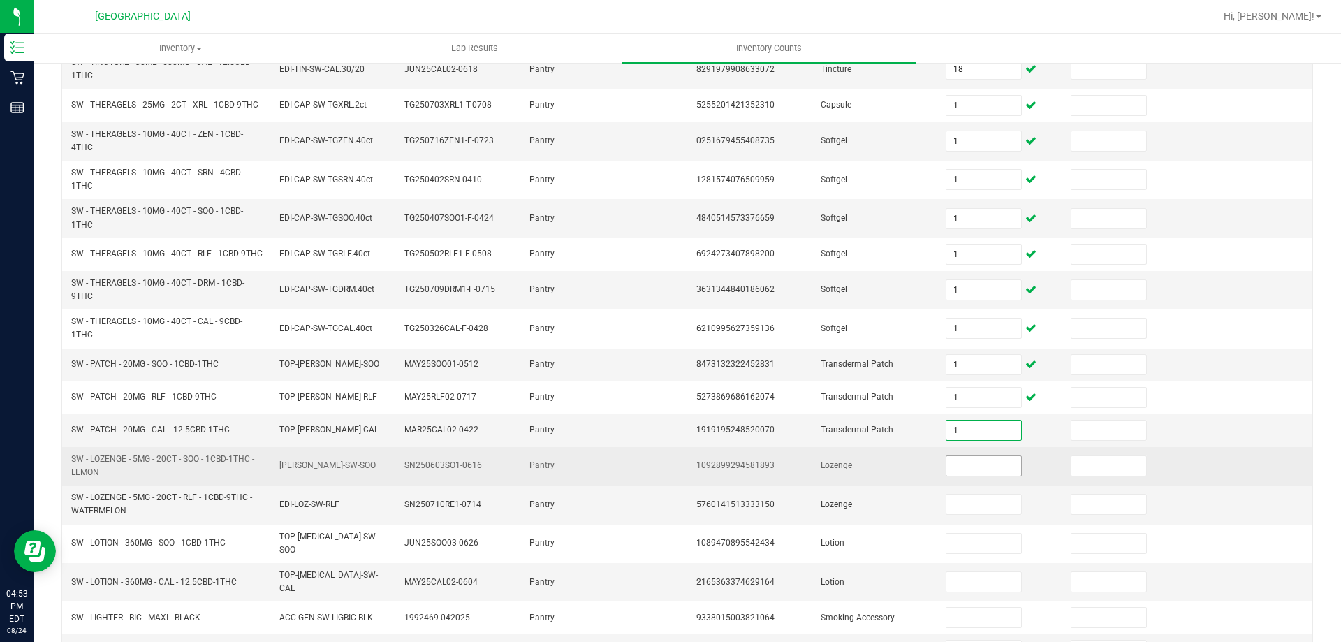
type input "1"
click at [957, 476] on input at bounding box center [983, 466] width 74 height 20
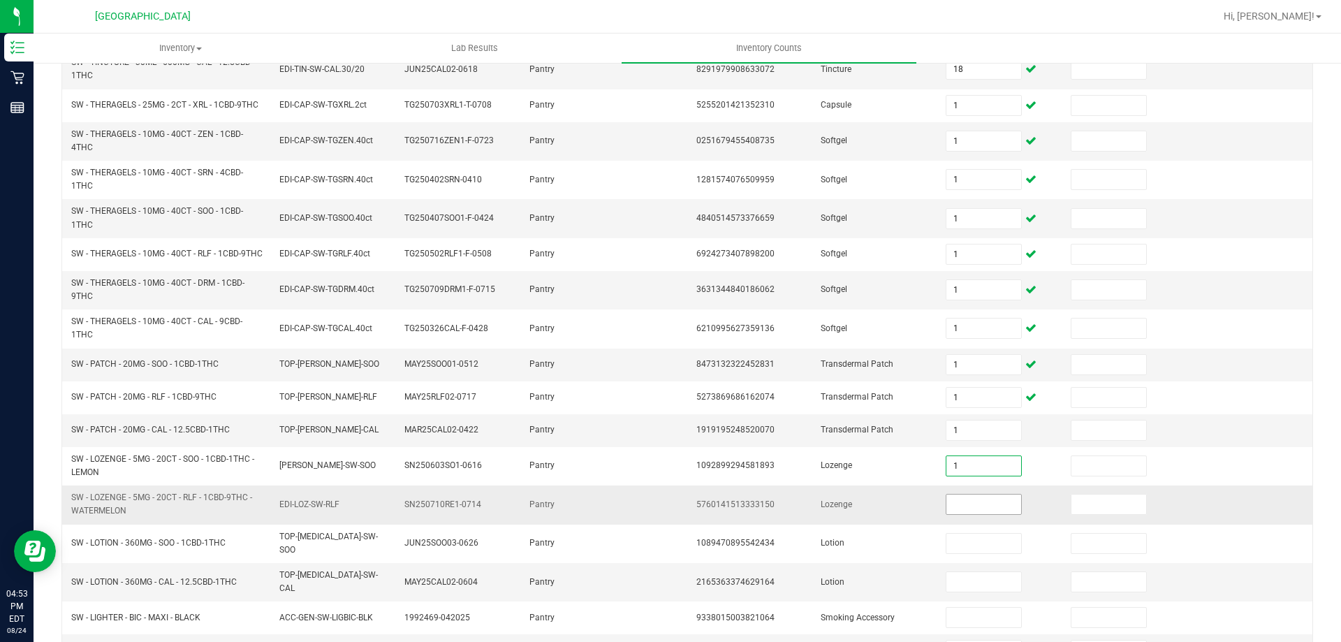
type input "1"
click at [954, 514] on input at bounding box center [983, 504] width 74 height 20
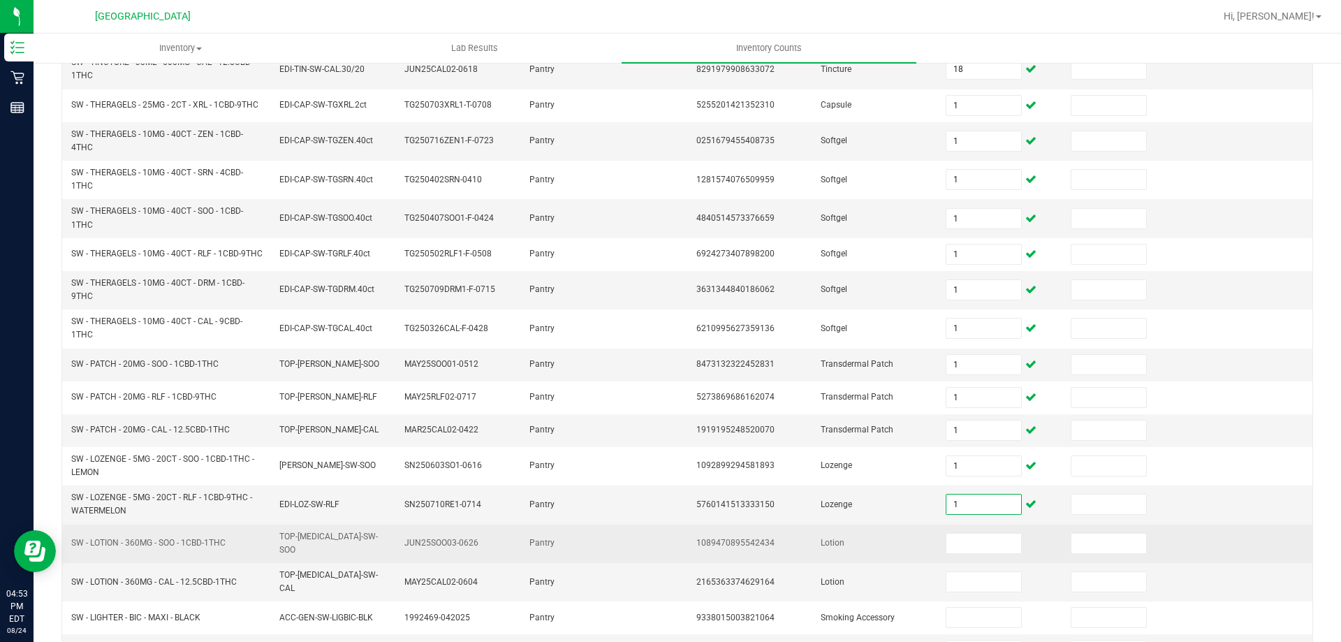
type input "1"
click at [879, 561] on td "Lotion" at bounding box center [874, 543] width 125 height 38
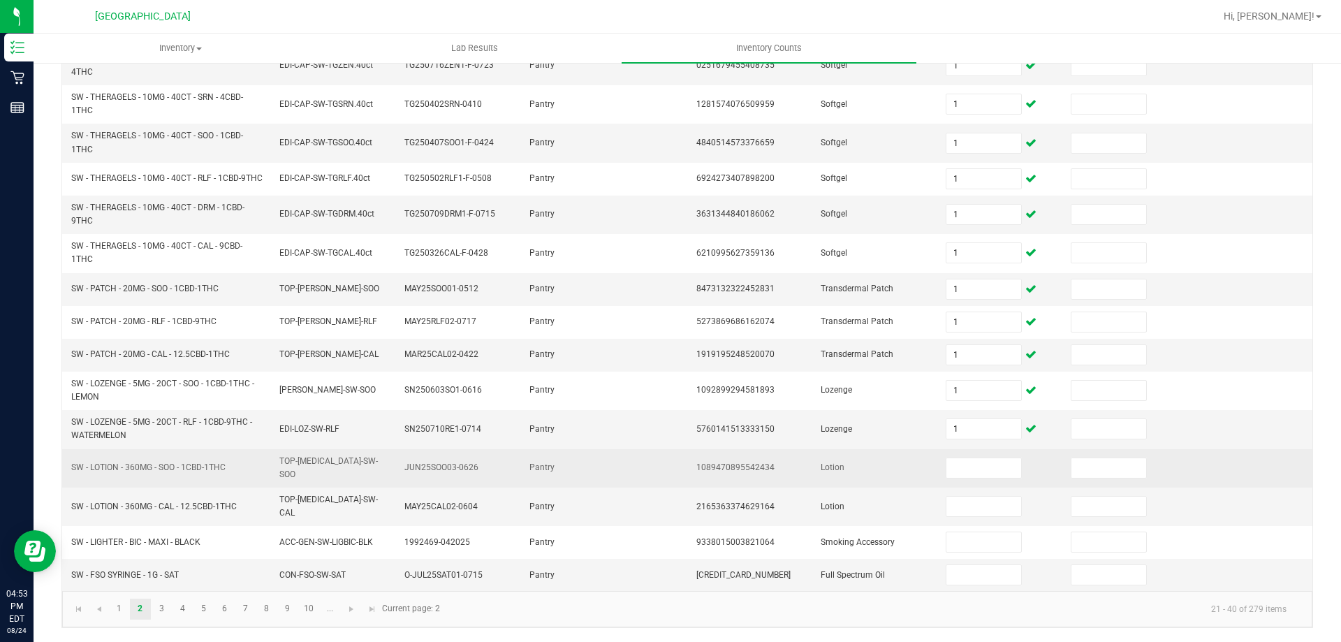
scroll to position [360, 0]
click at [946, 478] on input at bounding box center [983, 468] width 74 height 20
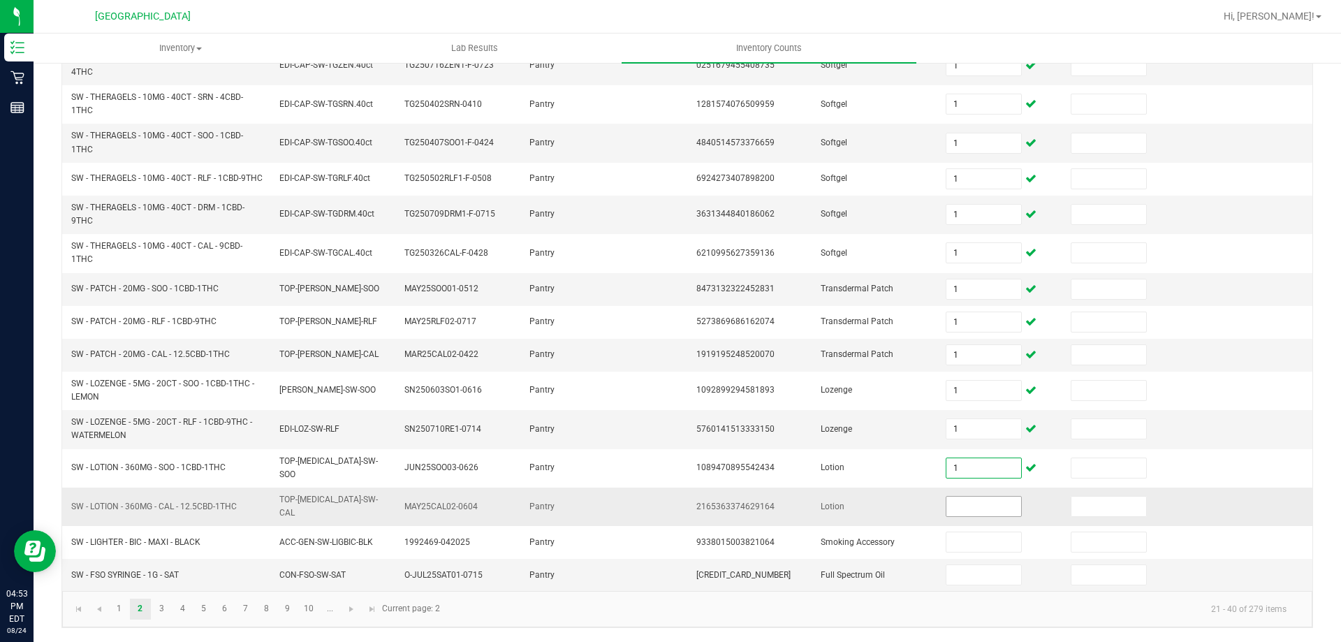
type input "1"
click at [946, 512] on input at bounding box center [983, 507] width 74 height 20
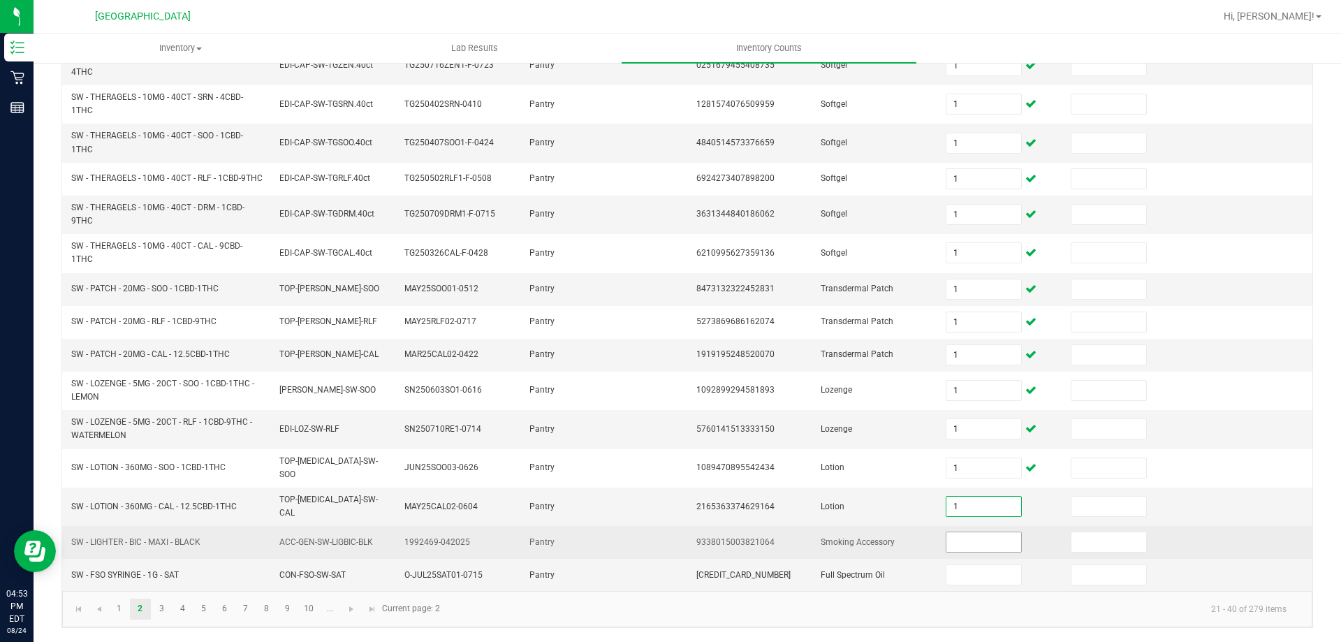
type input "1"
click at [946, 540] on input at bounding box center [983, 542] width 74 height 20
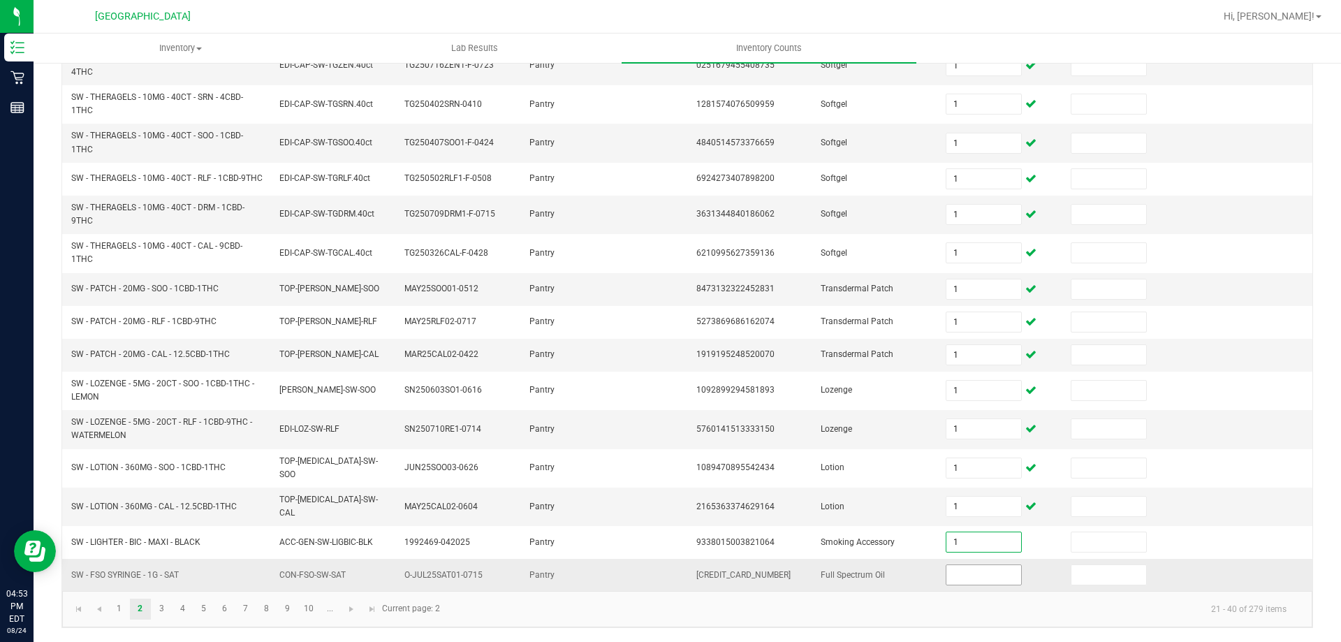
type input "1"
click at [946, 571] on input at bounding box center [983, 575] width 74 height 20
type input "9"
click at [770, 610] on kendo-pager-info "21 - 40 of 279 items" at bounding box center [872, 608] width 849 height 23
click at [167, 611] on link "3" at bounding box center [162, 608] width 20 height 21
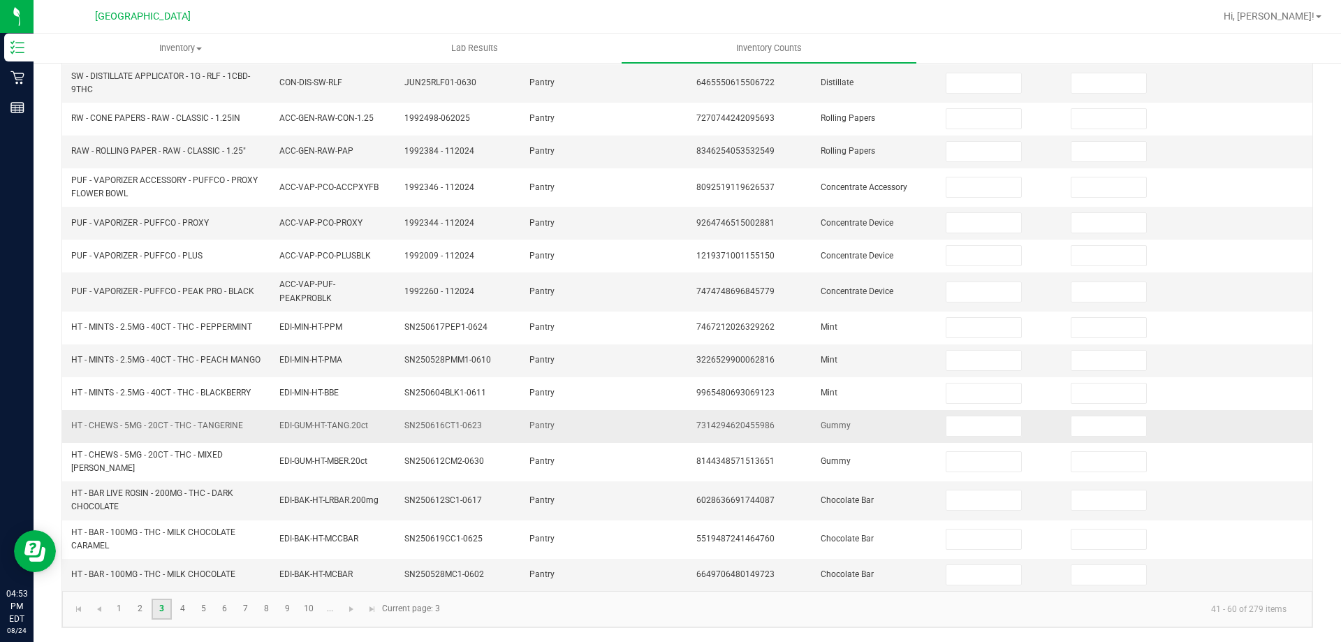
scroll to position [0, 0]
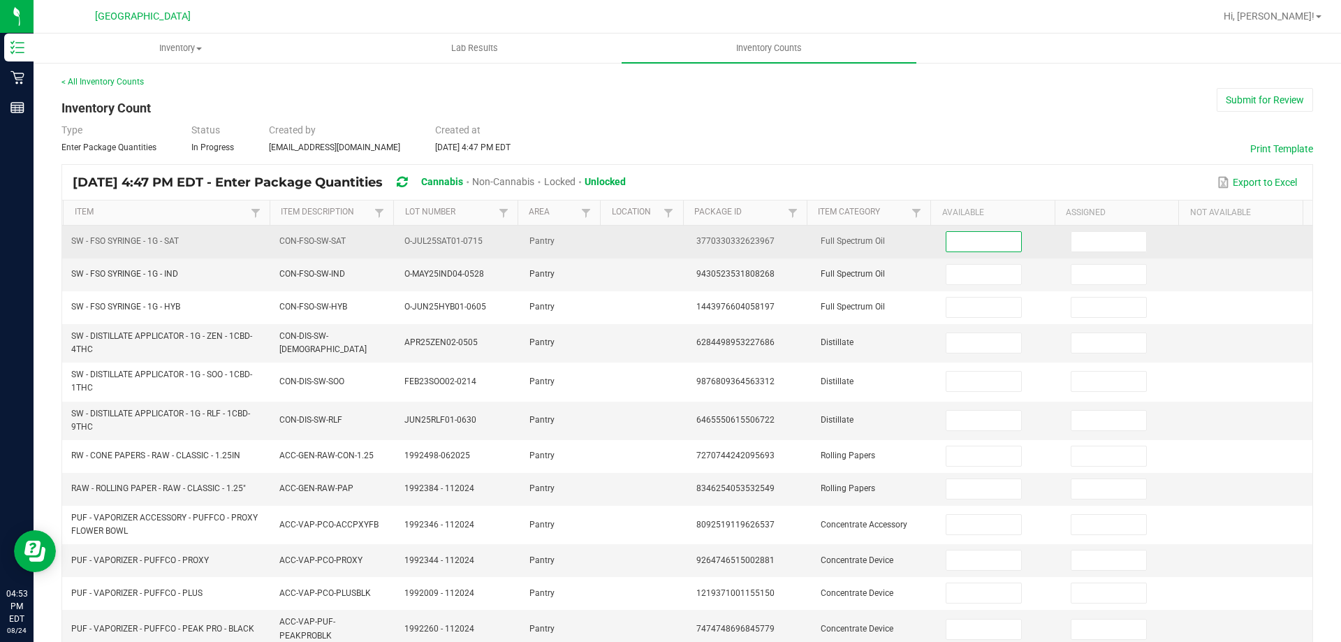
click at [964, 237] on input at bounding box center [983, 242] width 74 height 20
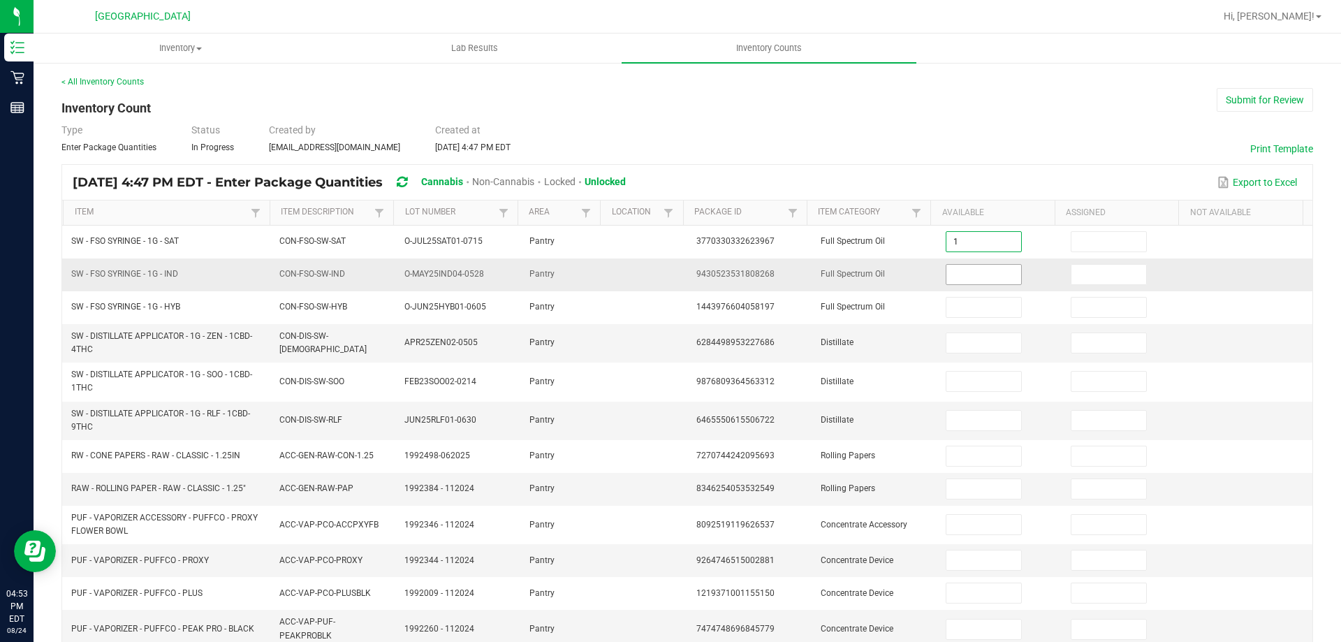
type input "1"
click at [950, 277] on input at bounding box center [983, 275] width 74 height 20
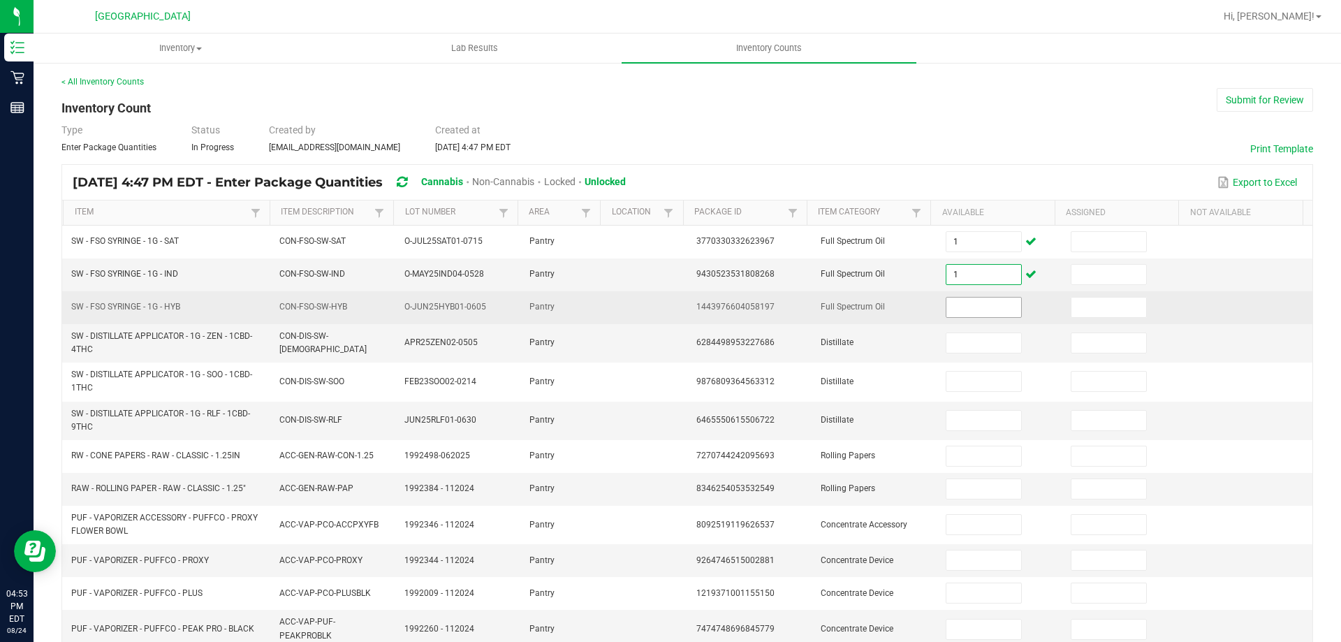
type input "1"
click at [955, 302] on input at bounding box center [983, 307] width 74 height 20
type input "9"
type input "1"
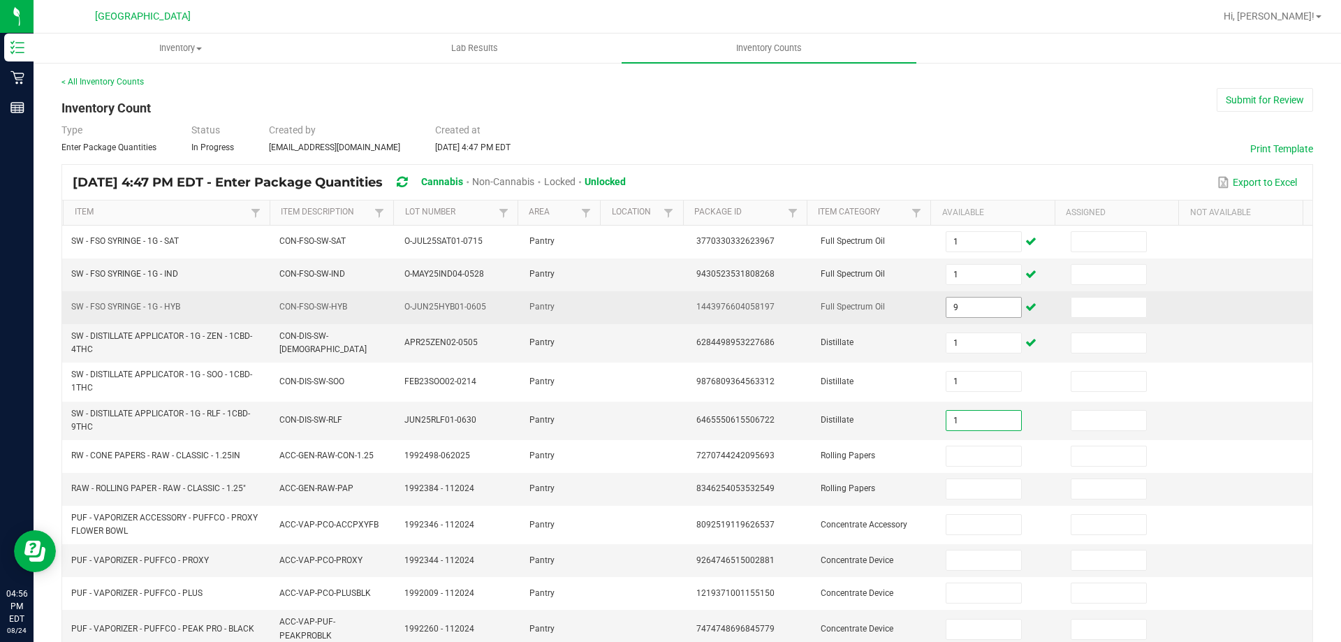
type input "1"
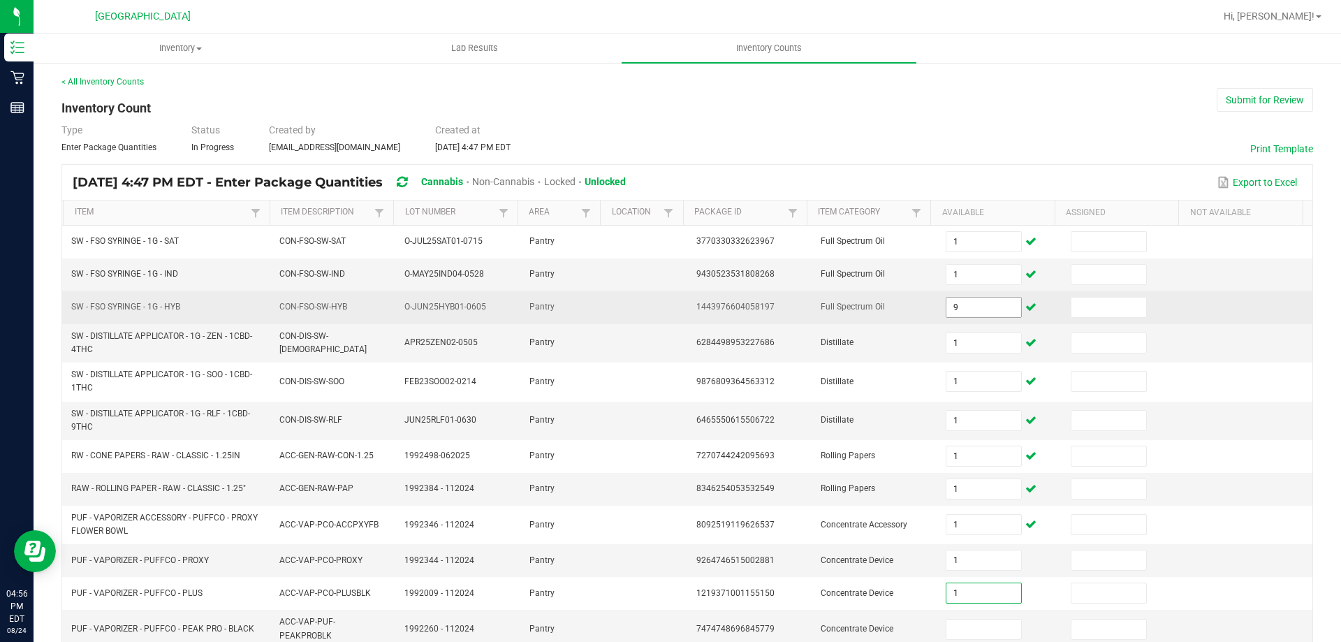
type input "1"
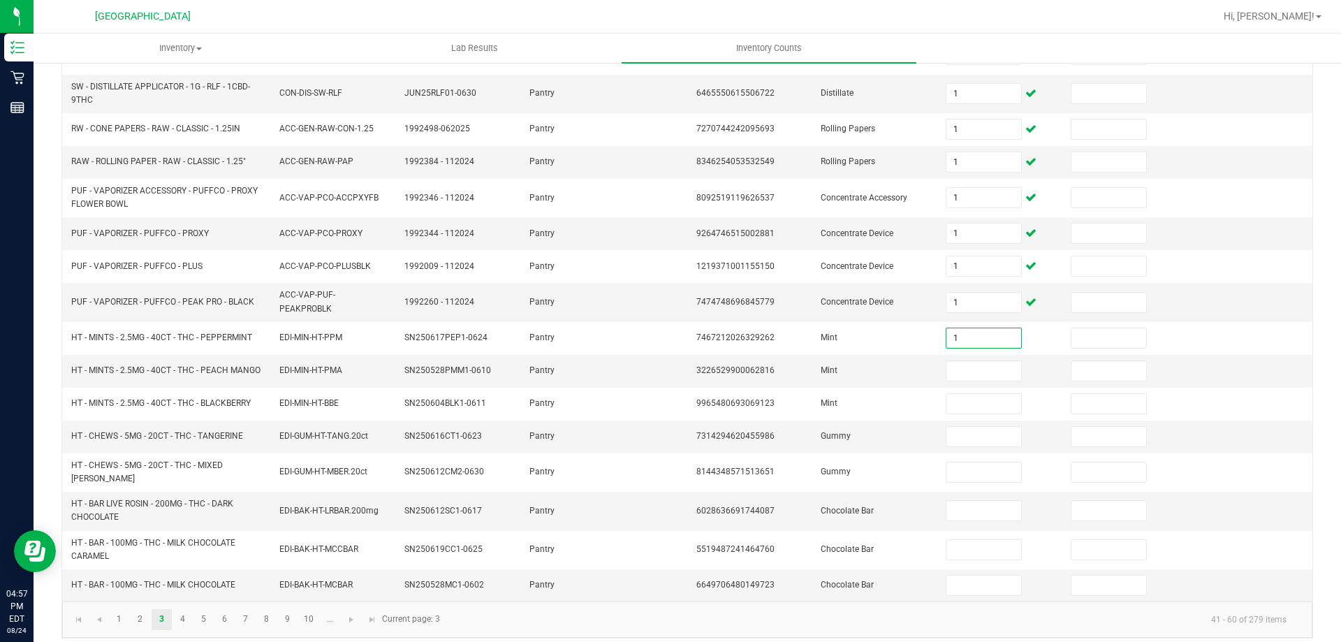
type input "1"
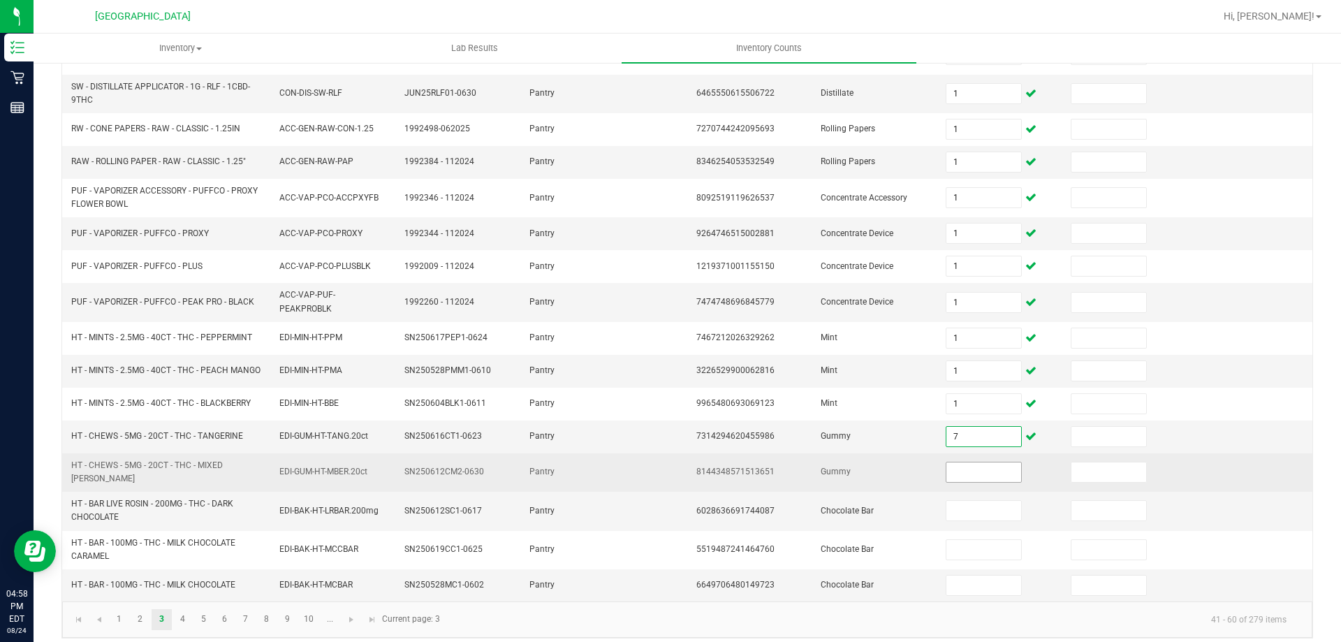
type input "7"
click at [948, 476] on input at bounding box center [983, 472] width 74 height 20
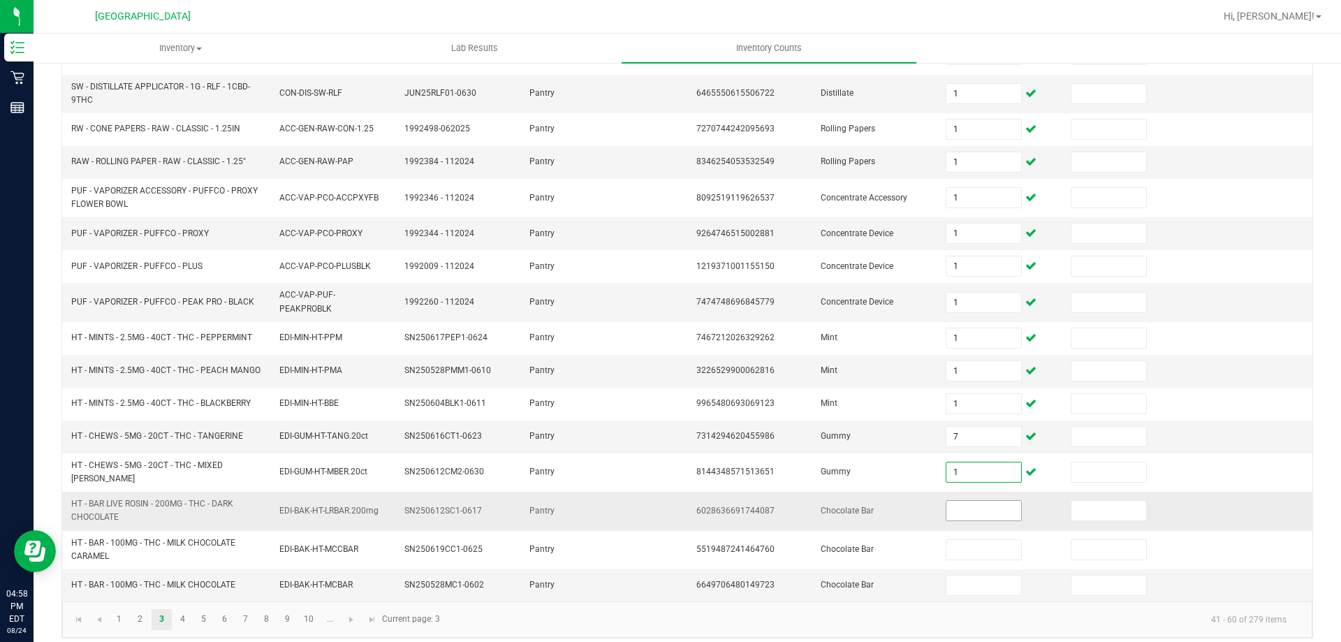
type input "1"
click at [946, 506] on input at bounding box center [983, 511] width 74 height 20
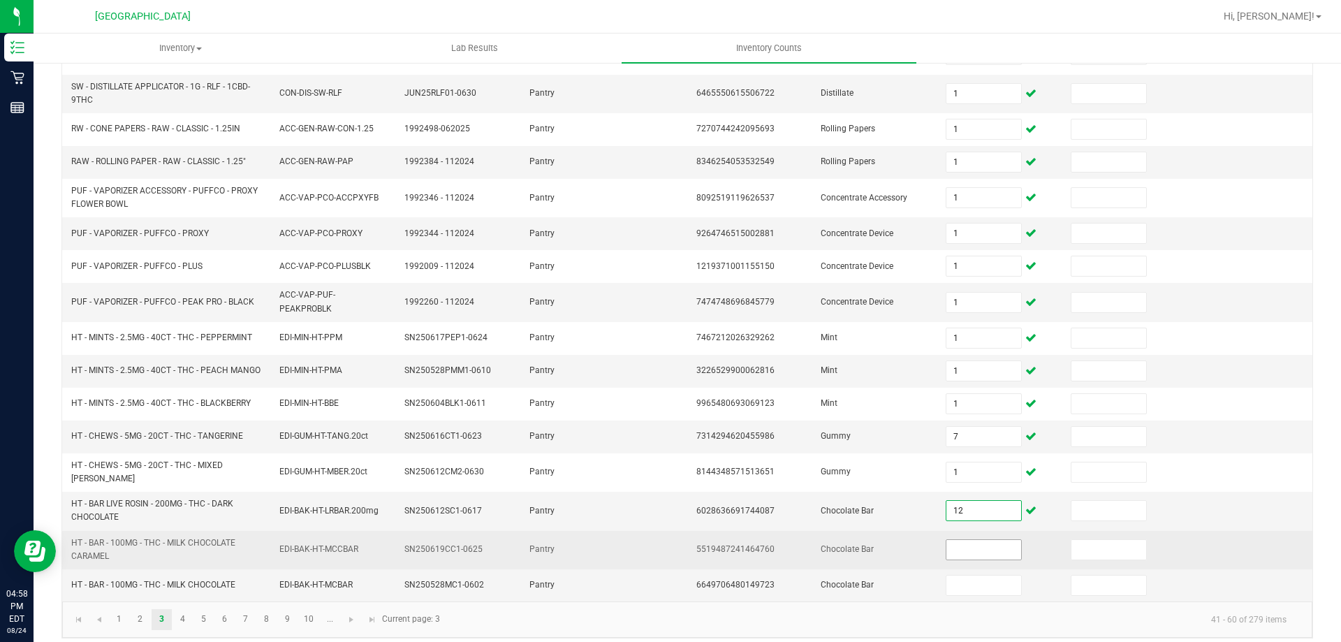
type input "12"
click at [951, 551] on input at bounding box center [983, 550] width 74 height 20
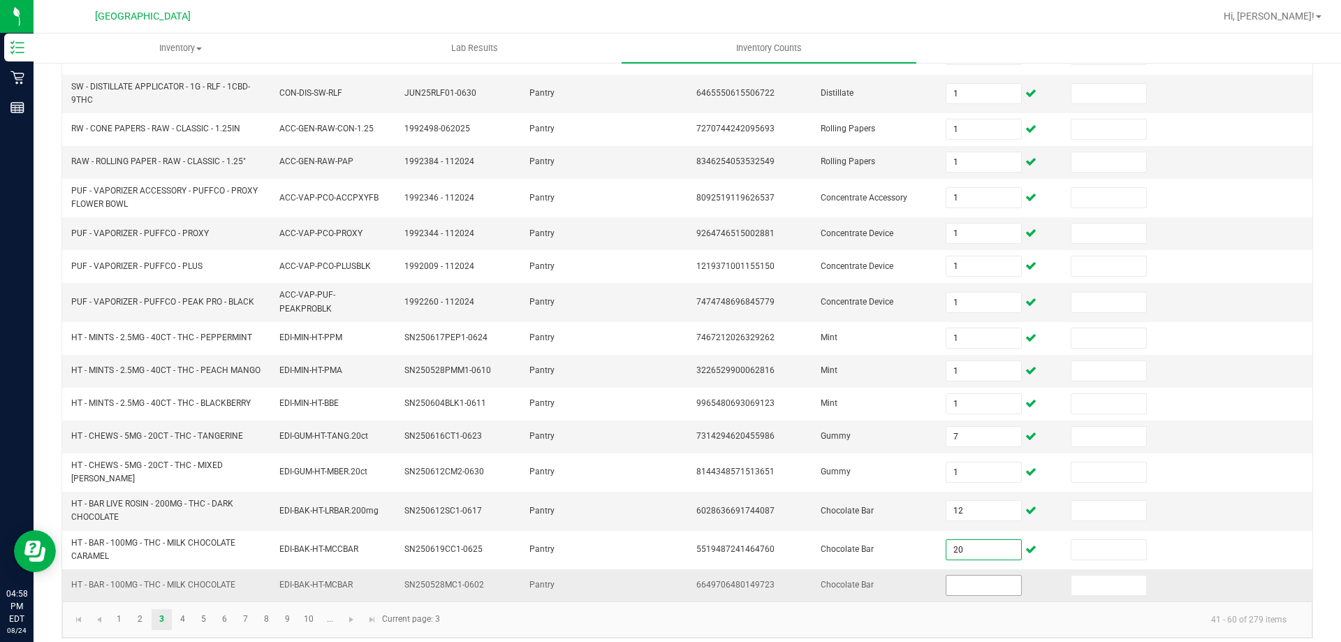
type input "20"
click at [955, 587] on input at bounding box center [983, 585] width 74 height 20
type input "48"
click at [898, 615] on kendo-pager-info "41 - 60 of 279 items" at bounding box center [872, 619] width 849 height 23
click at [192, 617] on link "4" at bounding box center [182, 619] width 20 height 21
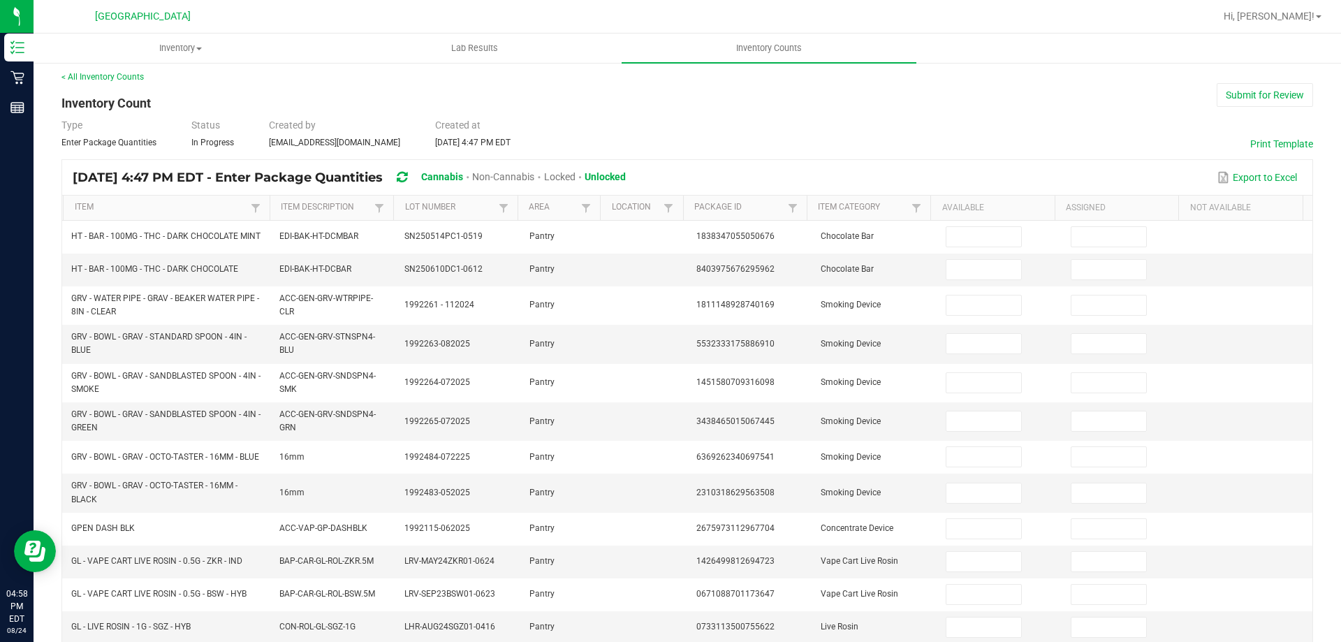
scroll to position [0, 0]
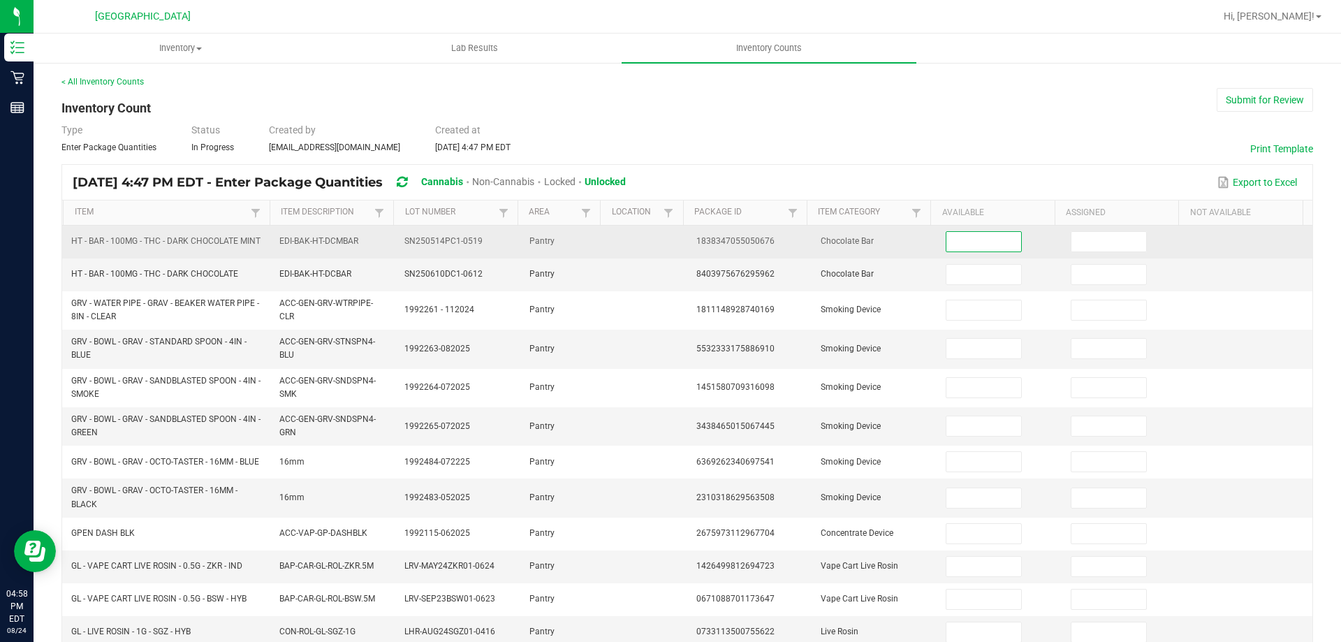
click at [956, 242] on input at bounding box center [983, 242] width 74 height 20
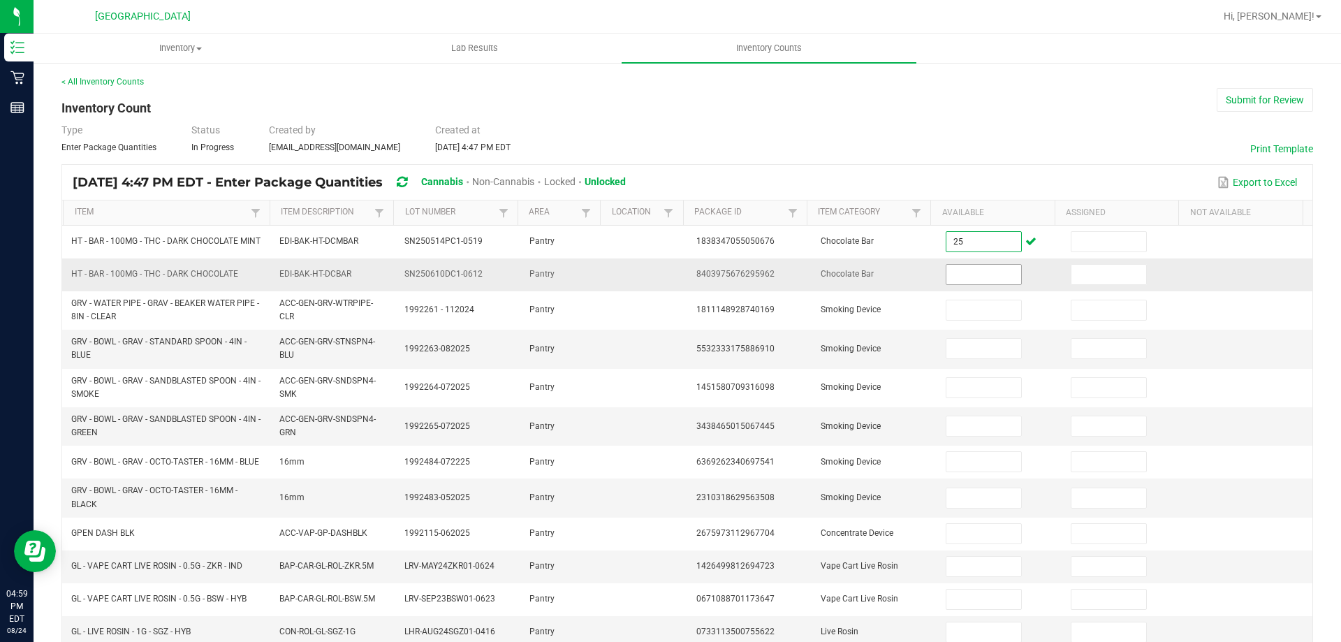
type input "25"
click at [957, 277] on input at bounding box center [983, 275] width 74 height 20
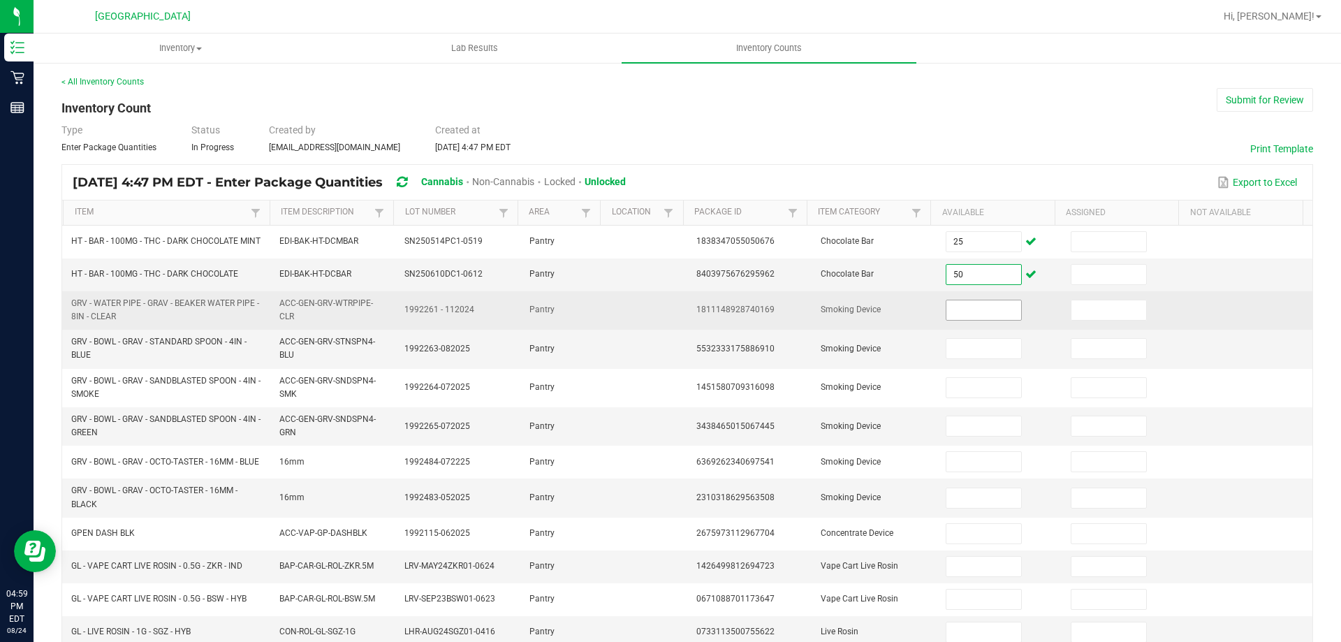
type input "50"
click at [953, 320] on input at bounding box center [983, 310] width 74 height 20
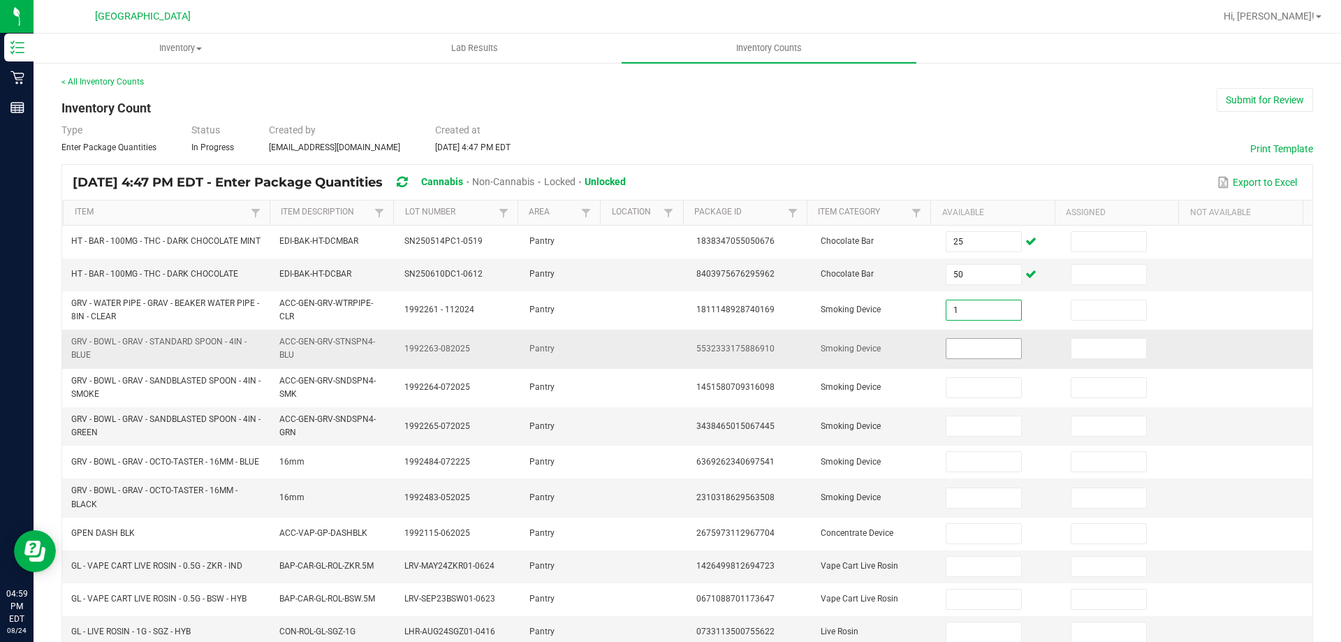
type input "1"
click at [946, 357] on input at bounding box center [983, 349] width 74 height 20
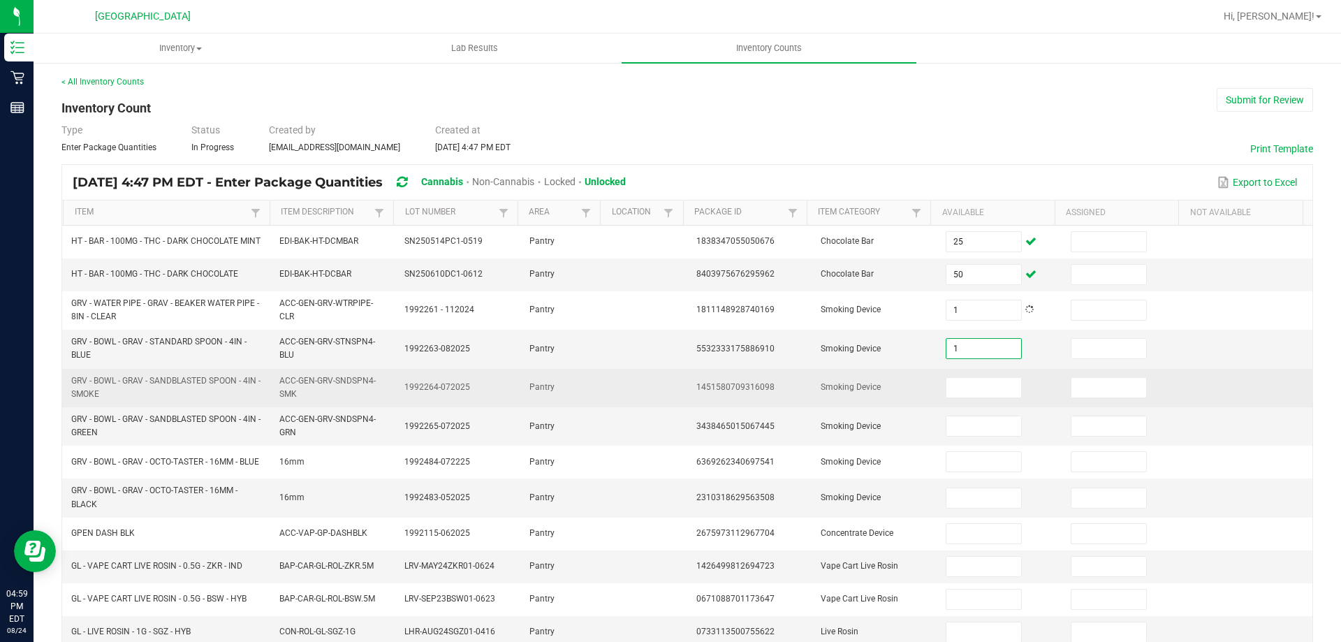
type input "1"
click at [946, 381] on td at bounding box center [999, 388] width 125 height 38
click at [946, 390] on input at bounding box center [983, 388] width 74 height 20
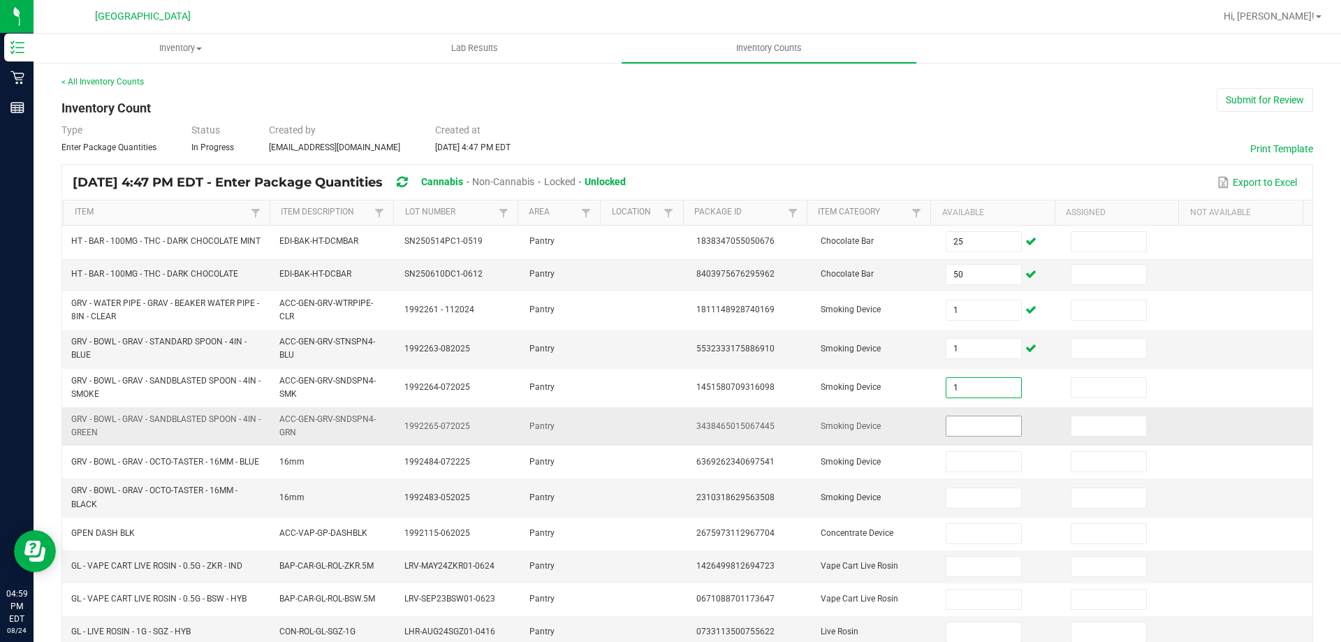
type input "1"
click at [952, 432] on input at bounding box center [983, 426] width 74 height 20
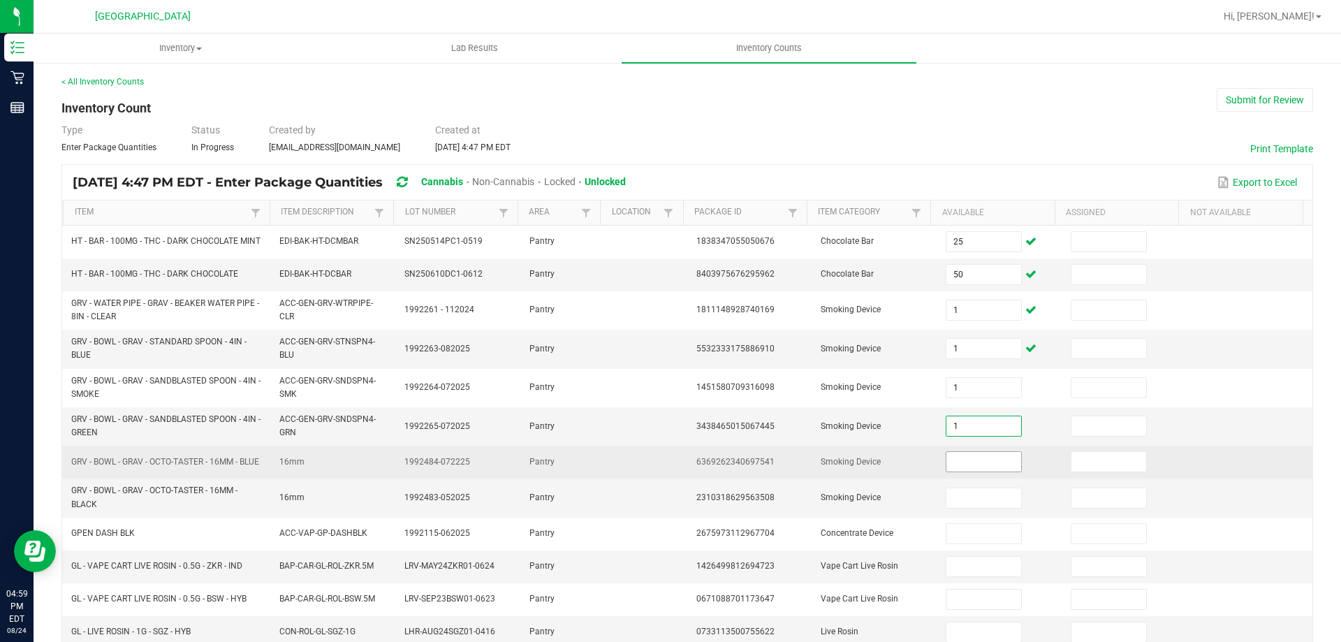
type input "1"
click at [953, 471] on input at bounding box center [983, 462] width 74 height 20
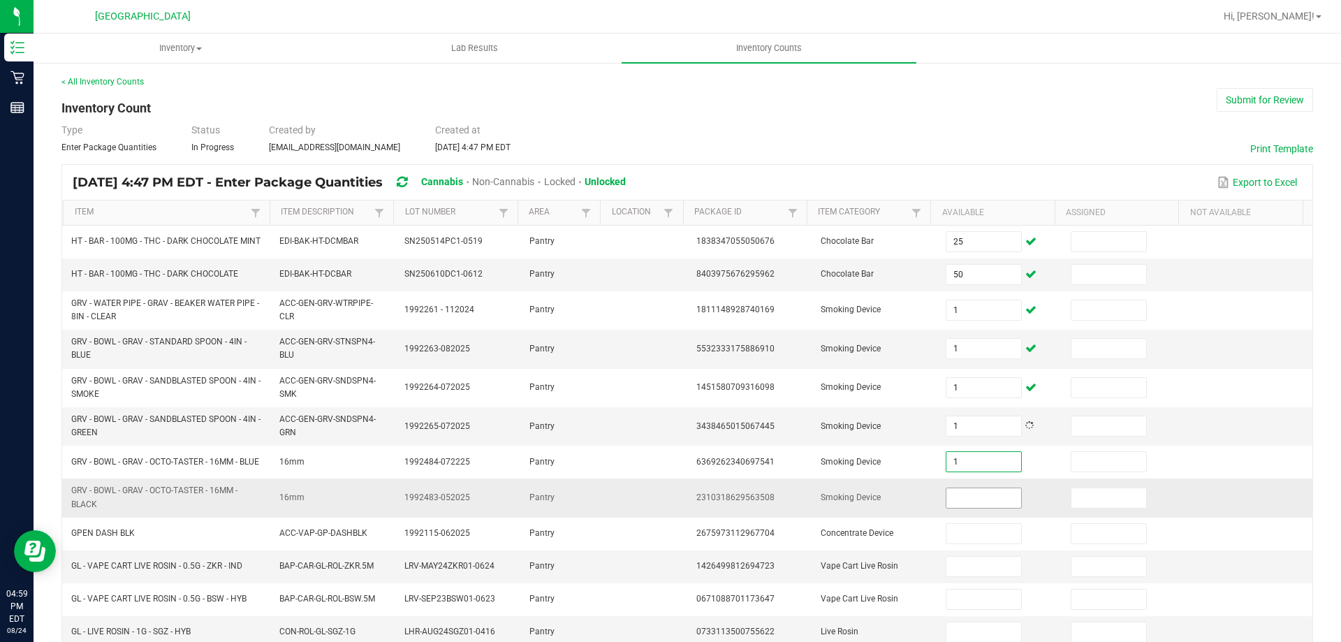
type input "1"
click at [950, 508] on input at bounding box center [983, 498] width 74 height 20
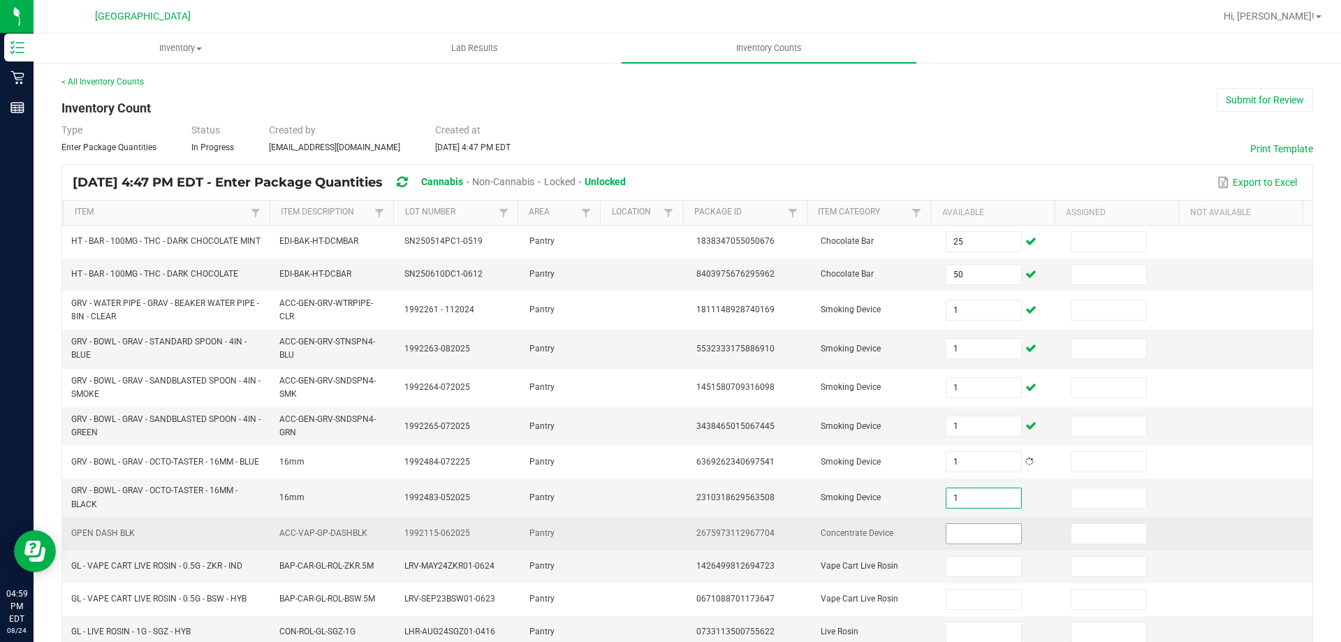
type input "1"
click at [946, 542] on input at bounding box center [983, 534] width 74 height 20
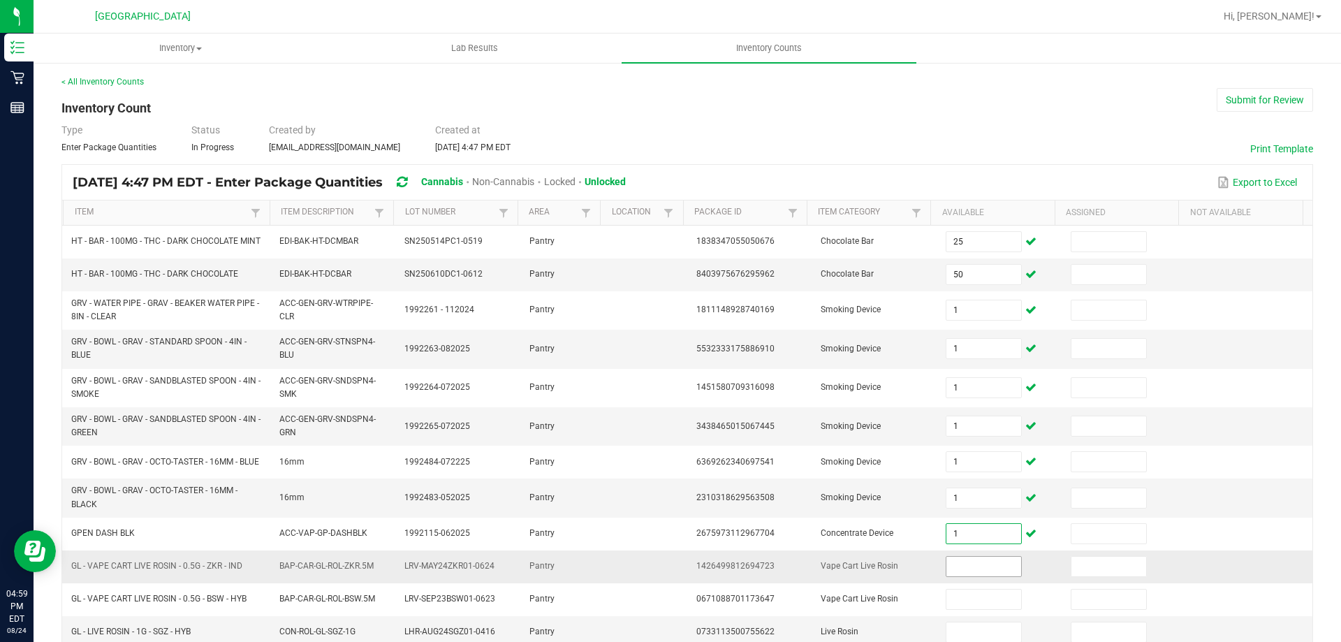
type input "1"
click at [955, 576] on input at bounding box center [983, 567] width 74 height 20
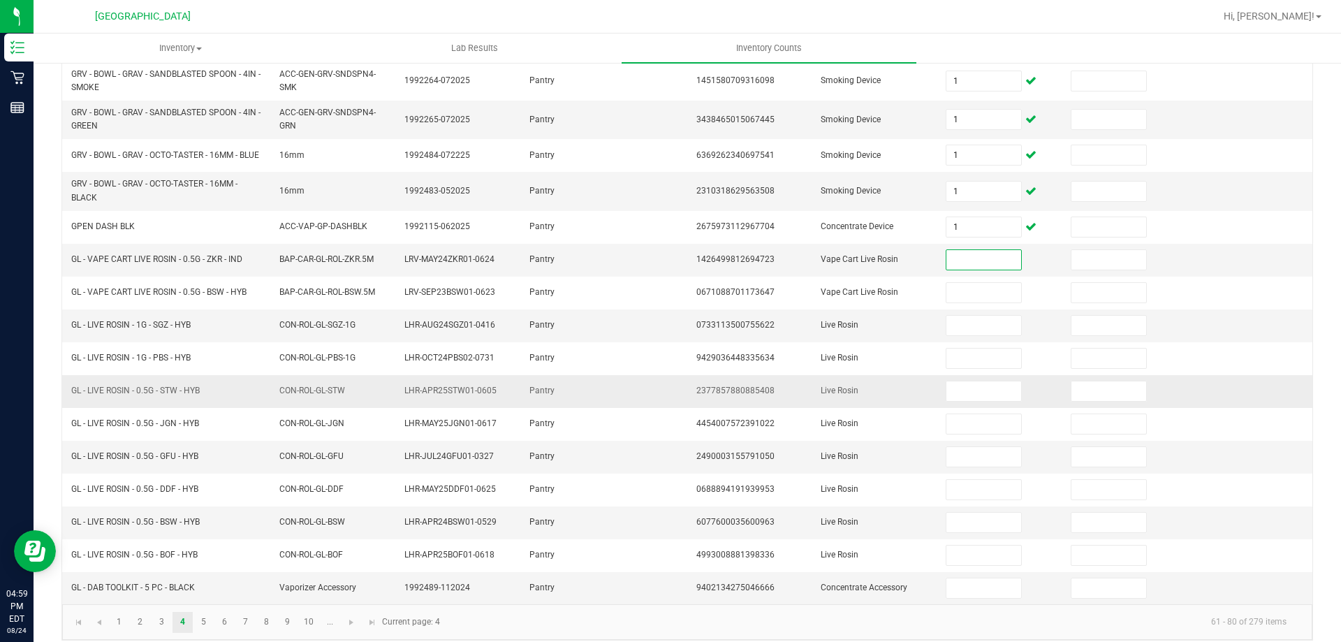
scroll to position [331, 0]
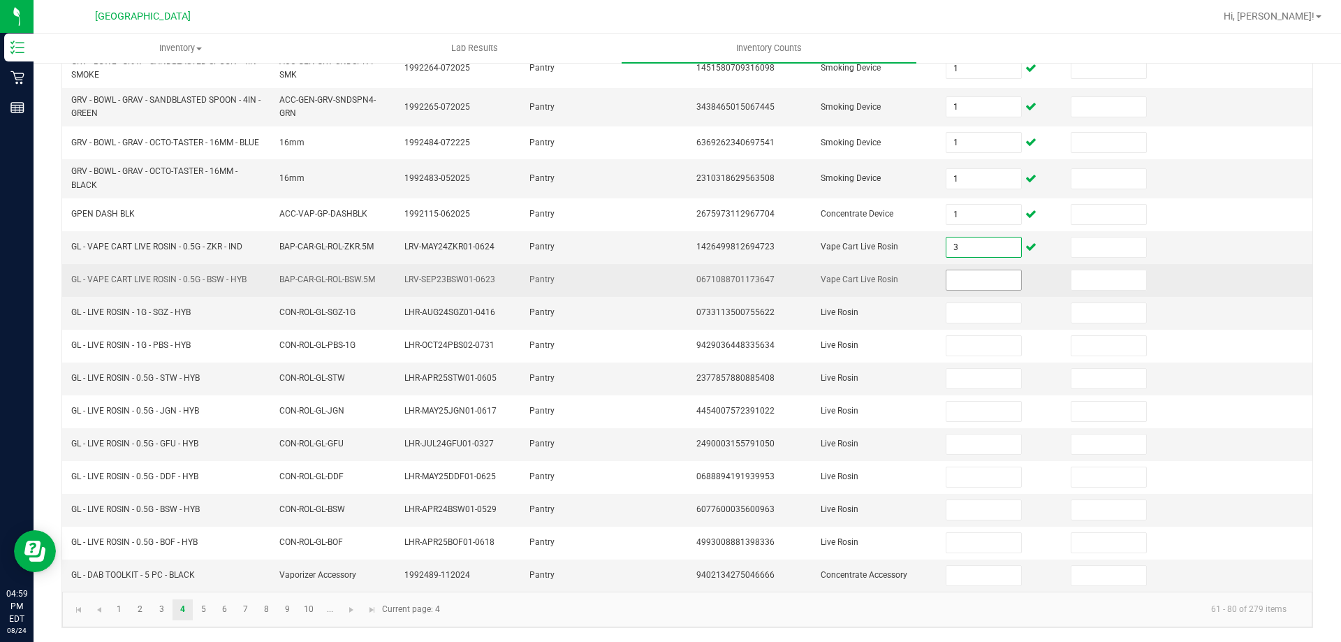
type input "3"
click at [946, 273] on input at bounding box center [983, 280] width 74 height 20
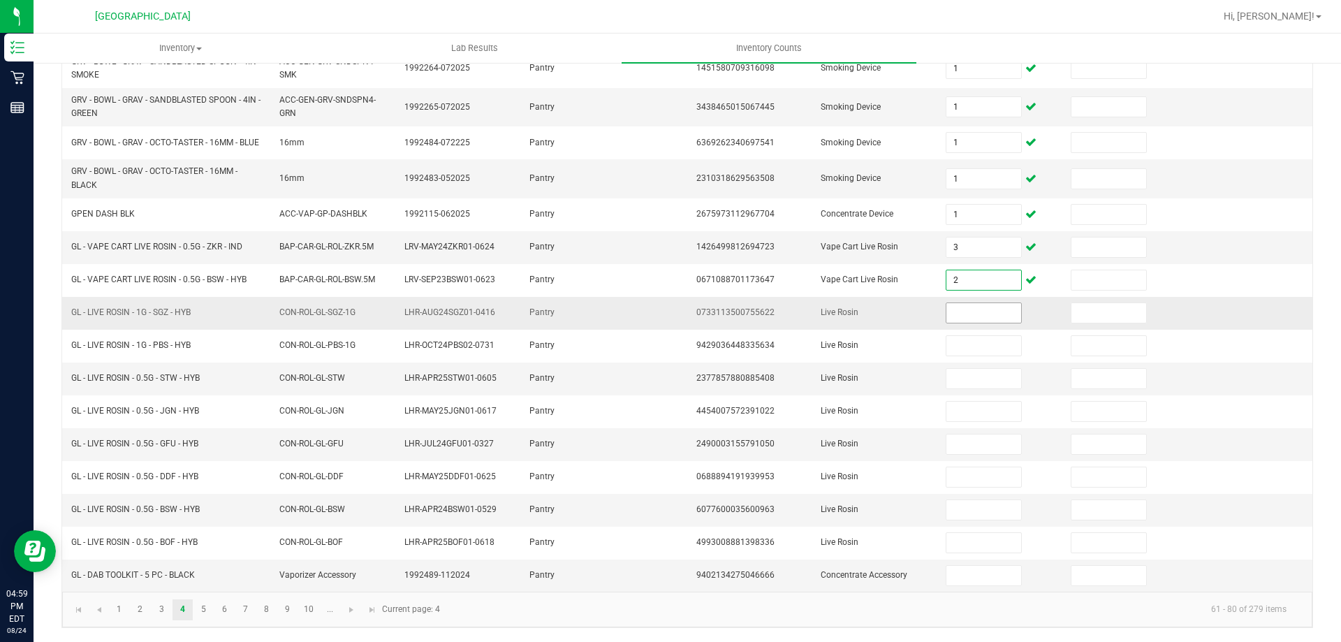
type input "2"
click at [948, 311] on input at bounding box center [983, 313] width 74 height 20
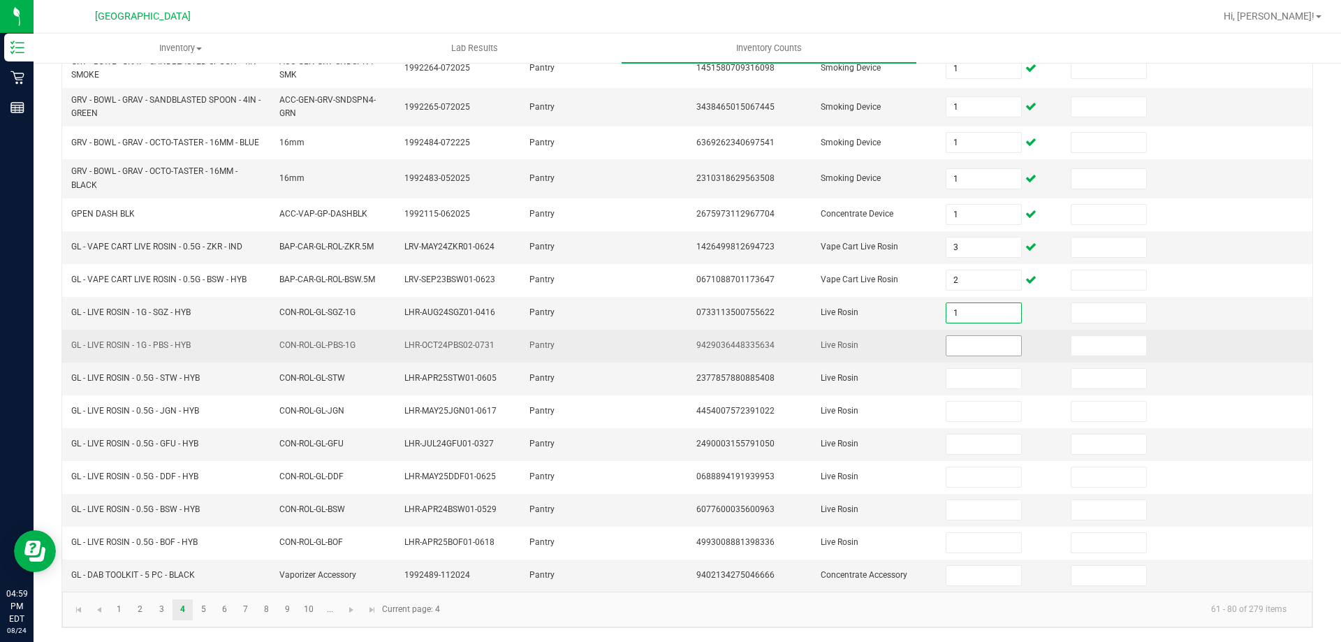
type input "1"
click at [956, 336] on input at bounding box center [983, 346] width 74 height 20
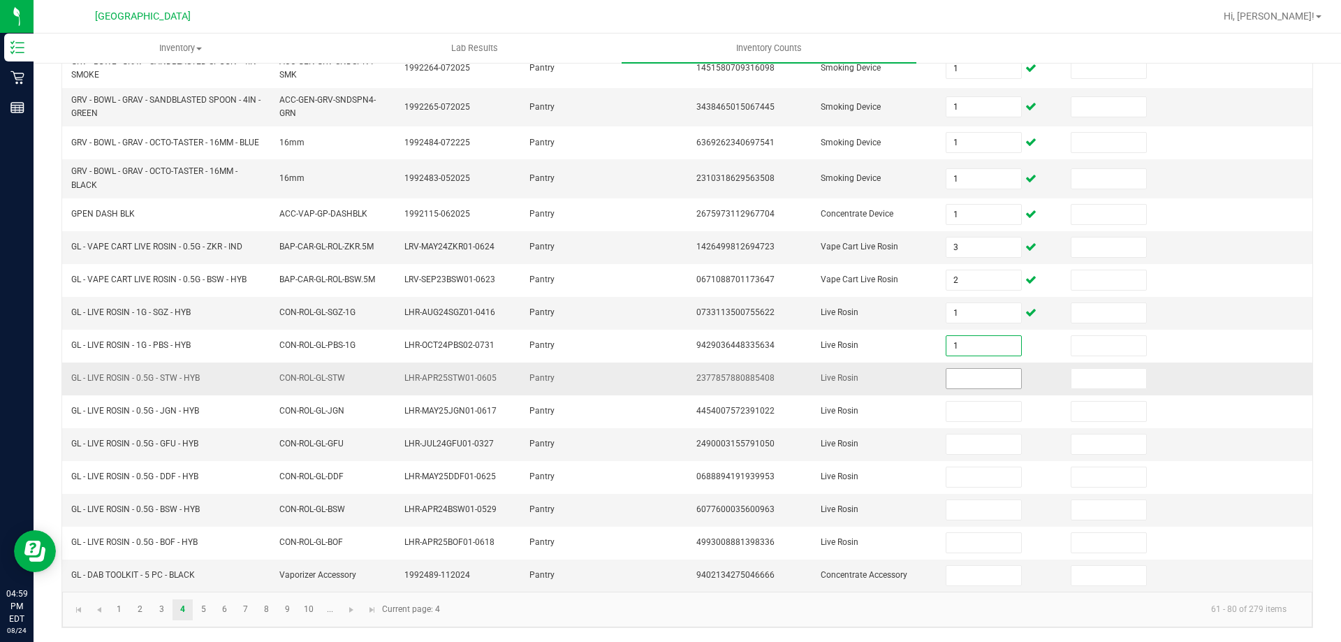
type input "1"
click at [953, 381] on input at bounding box center [983, 379] width 74 height 20
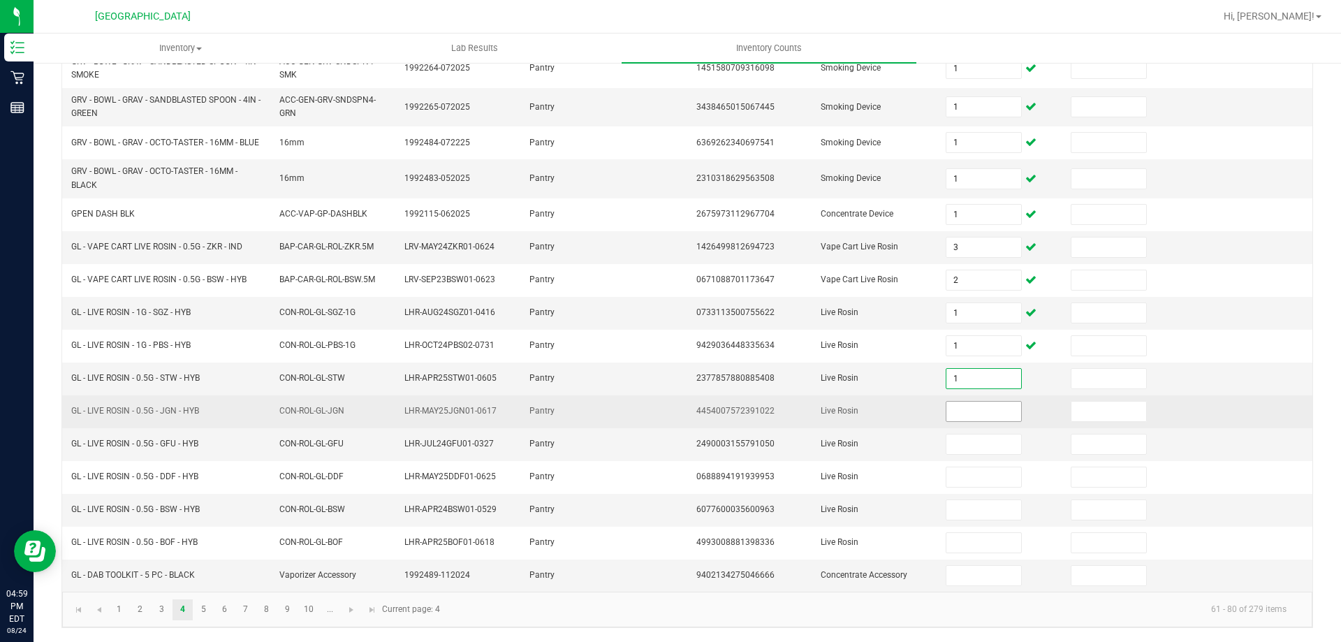
type input "1"
click at [955, 417] on input at bounding box center [983, 412] width 74 height 20
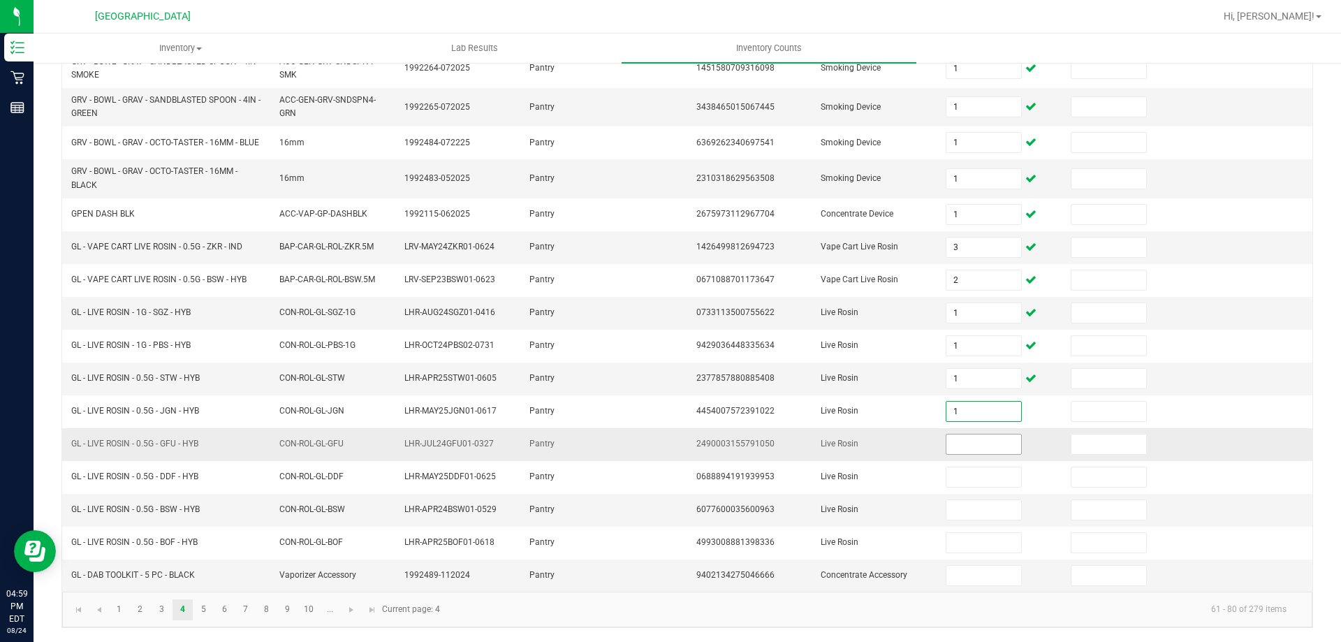
type input "1"
click at [946, 444] on input at bounding box center [983, 444] width 74 height 20
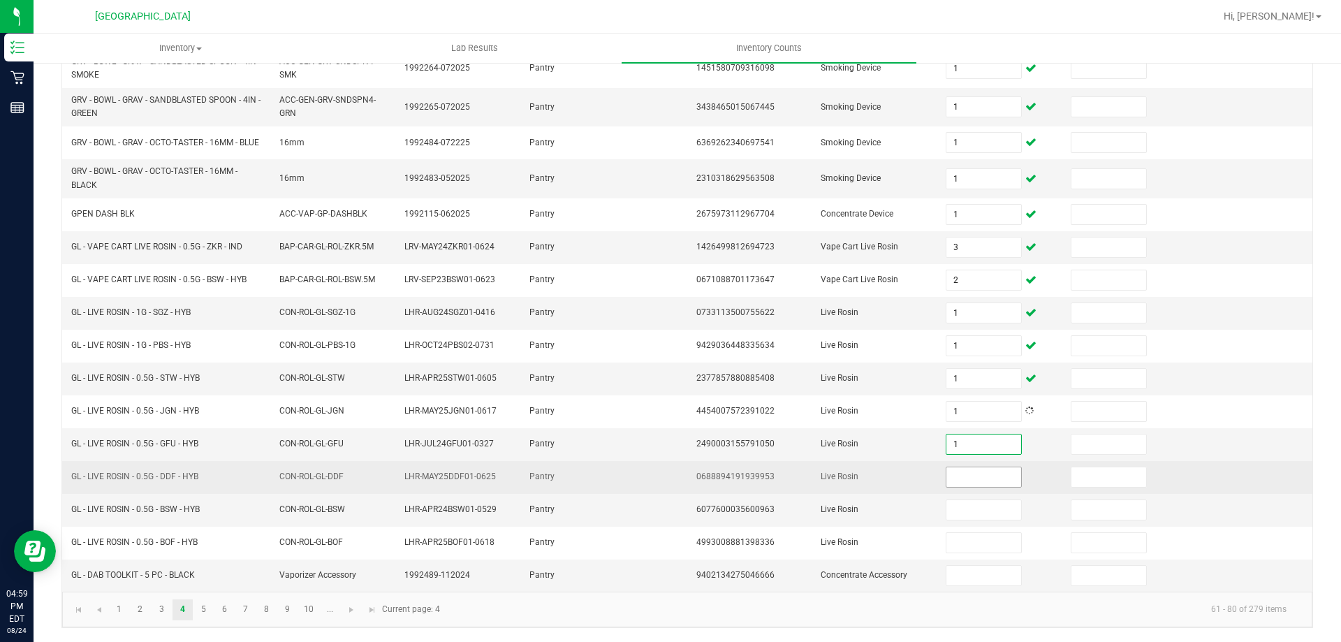
type input "1"
click at [946, 471] on input at bounding box center [983, 477] width 74 height 20
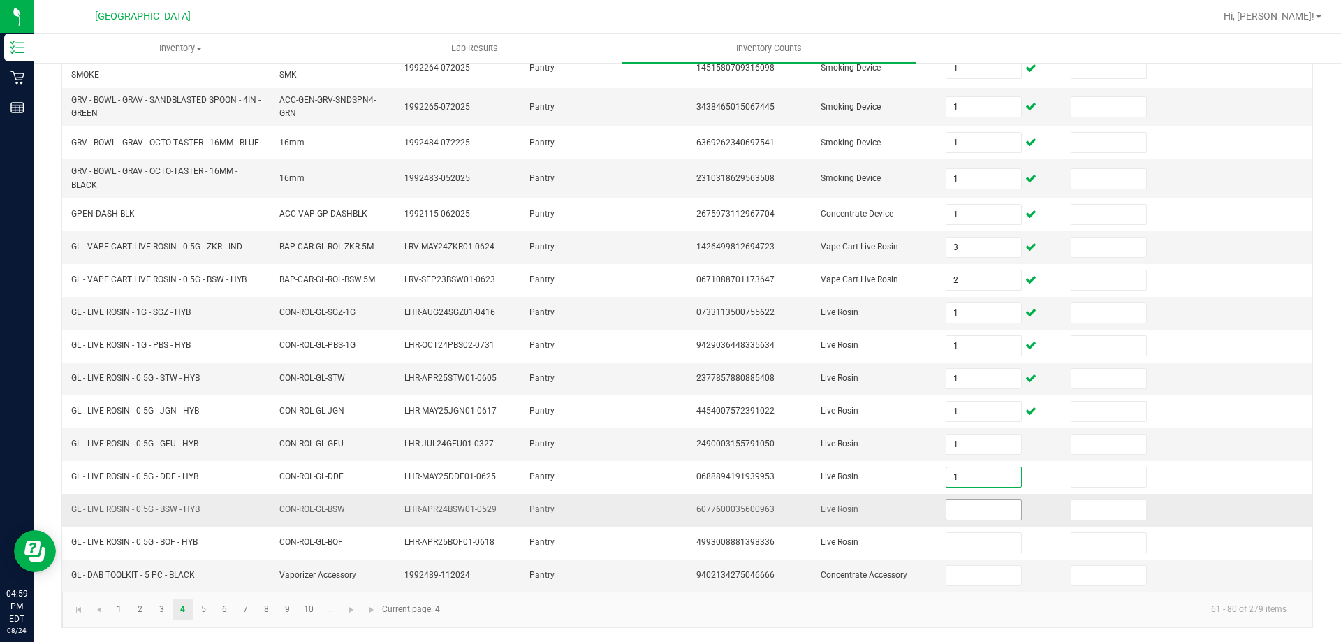
type input "1"
click at [946, 504] on input at bounding box center [983, 510] width 74 height 20
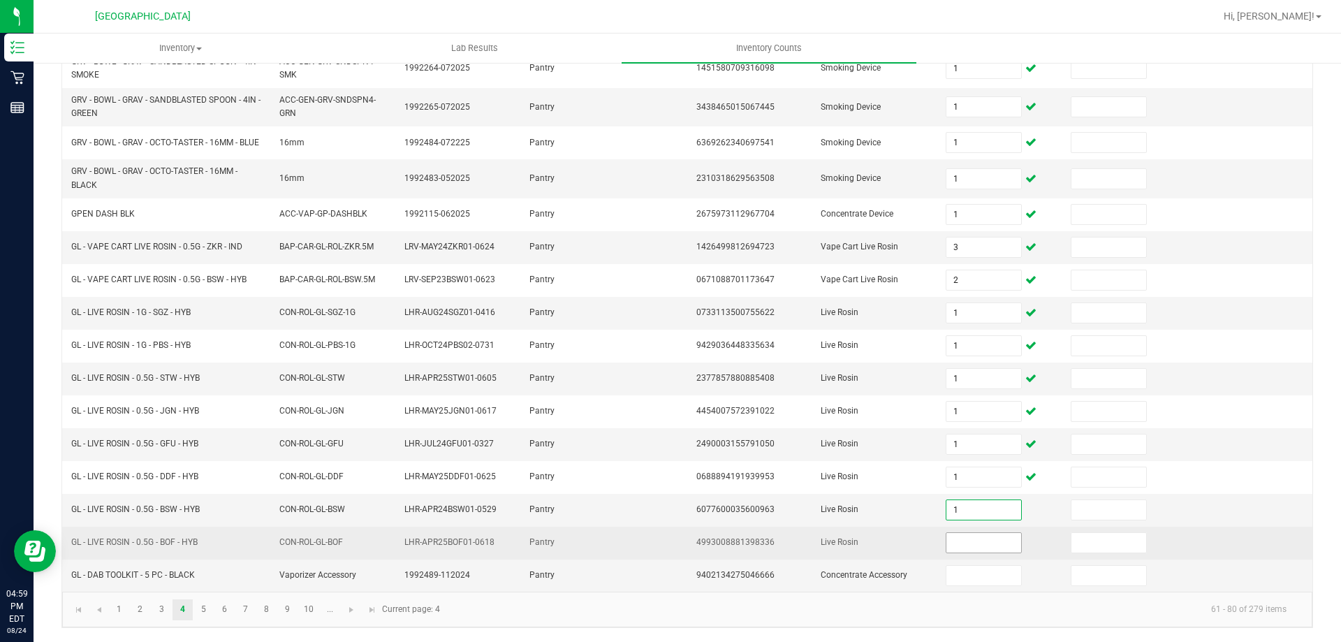
type input "1"
click at [947, 535] on input at bounding box center [983, 543] width 74 height 20
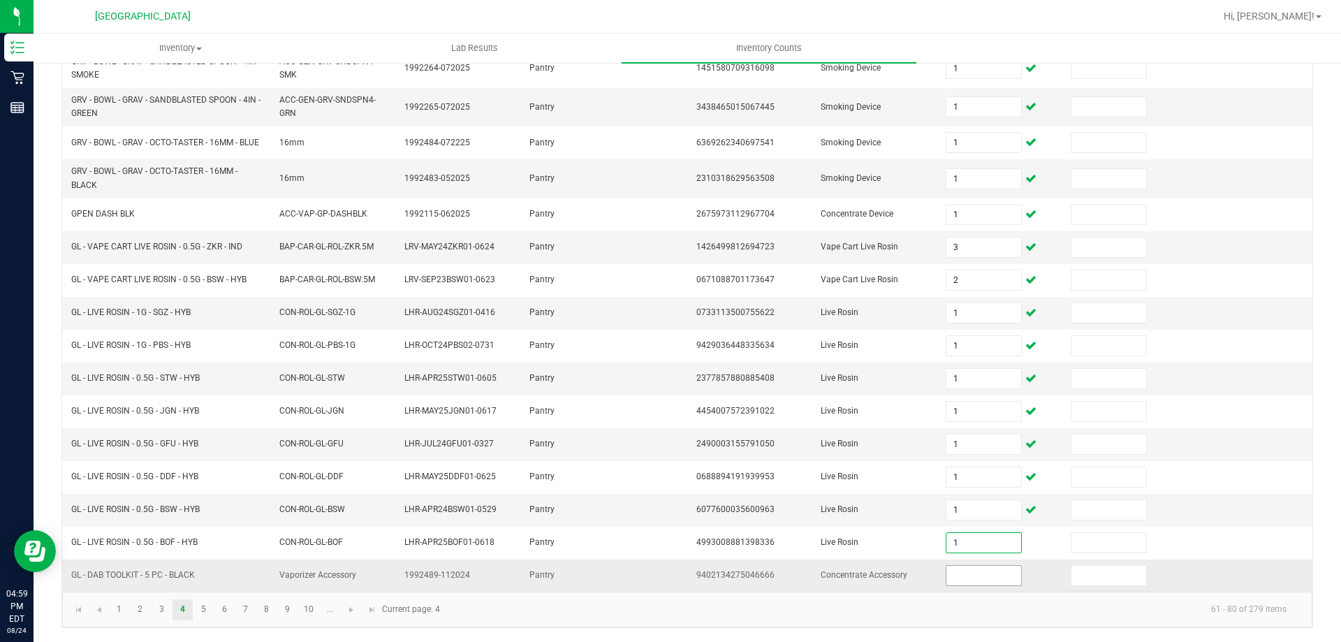
type input "1"
click at [946, 566] on input at bounding box center [983, 576] width 74 height 20
type input "1"
click at [569, 611] on kendo-pager-info "61 - 80 of 279 items" at bounding box center [872, 609] width 849 height 23
click at [214, 608] on link "6" at bounding box center [224, 609] width 20 height 21
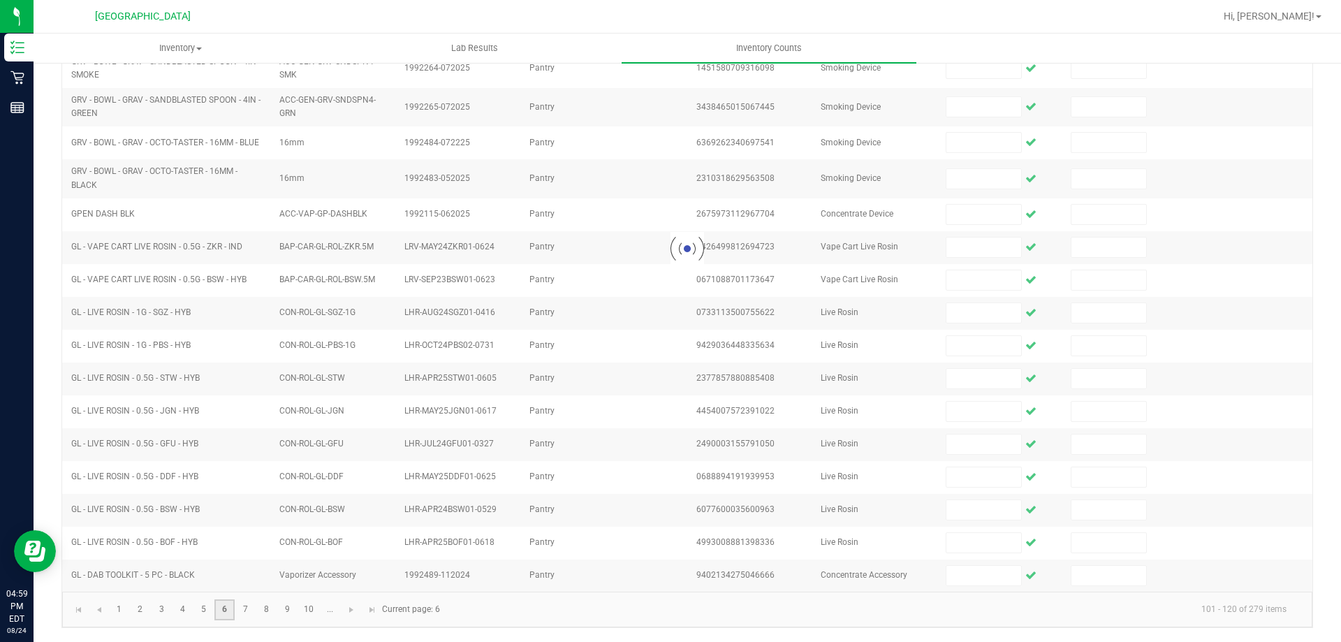
scroll to position [290, 0]
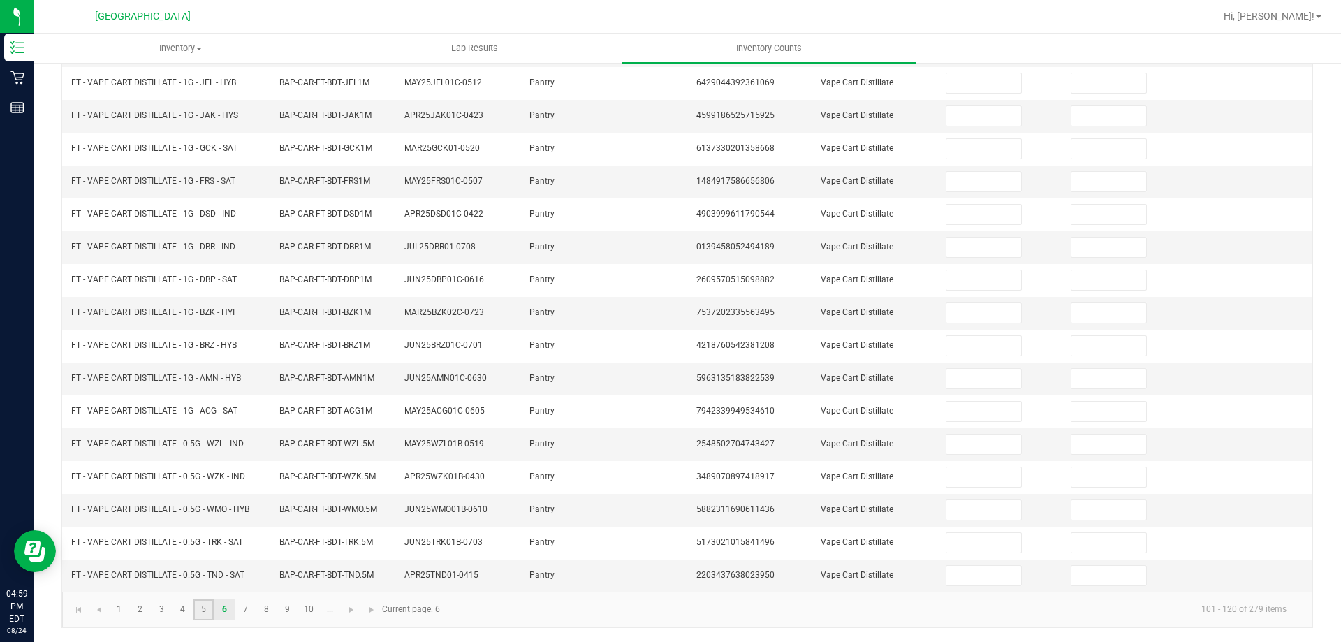
click at [201, 608] on link "5" at bounding box center [203, 609] width 20 height 21
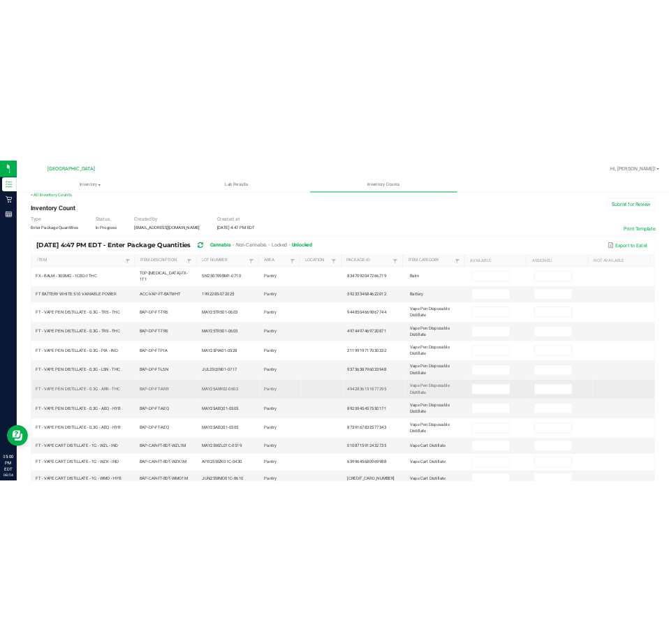
scroll to position [10, 0]
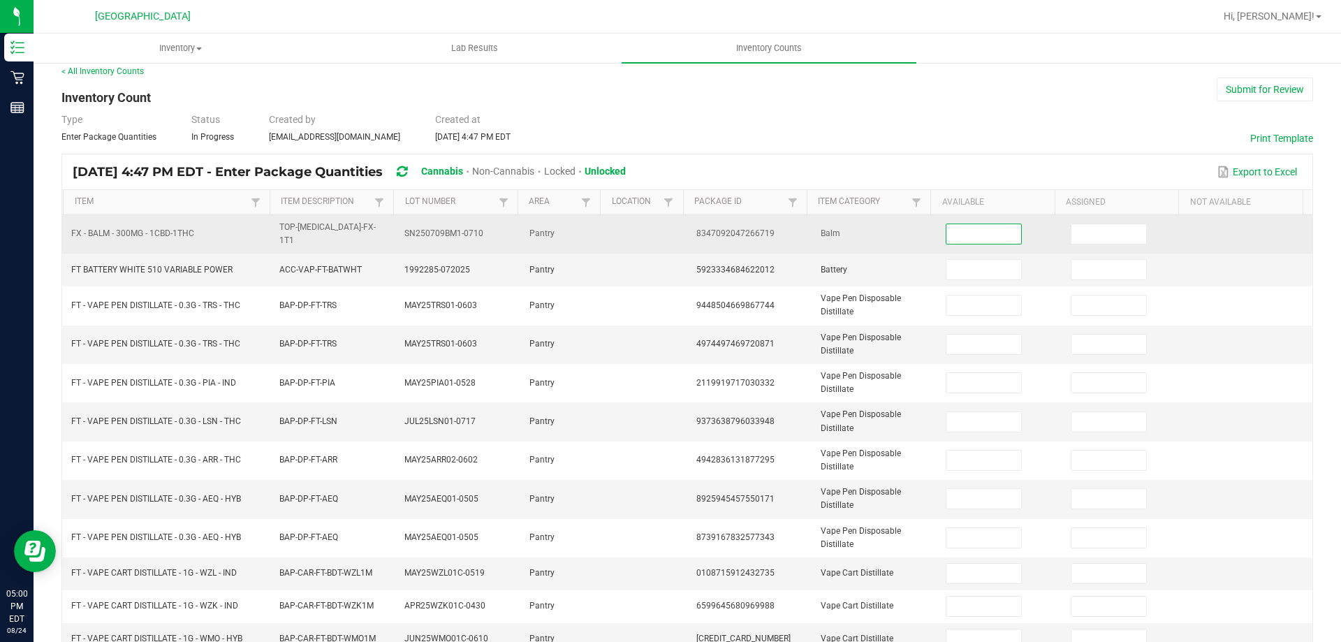
click at [958, 232] on input at bounding box center [983, 234] width 74 height 20
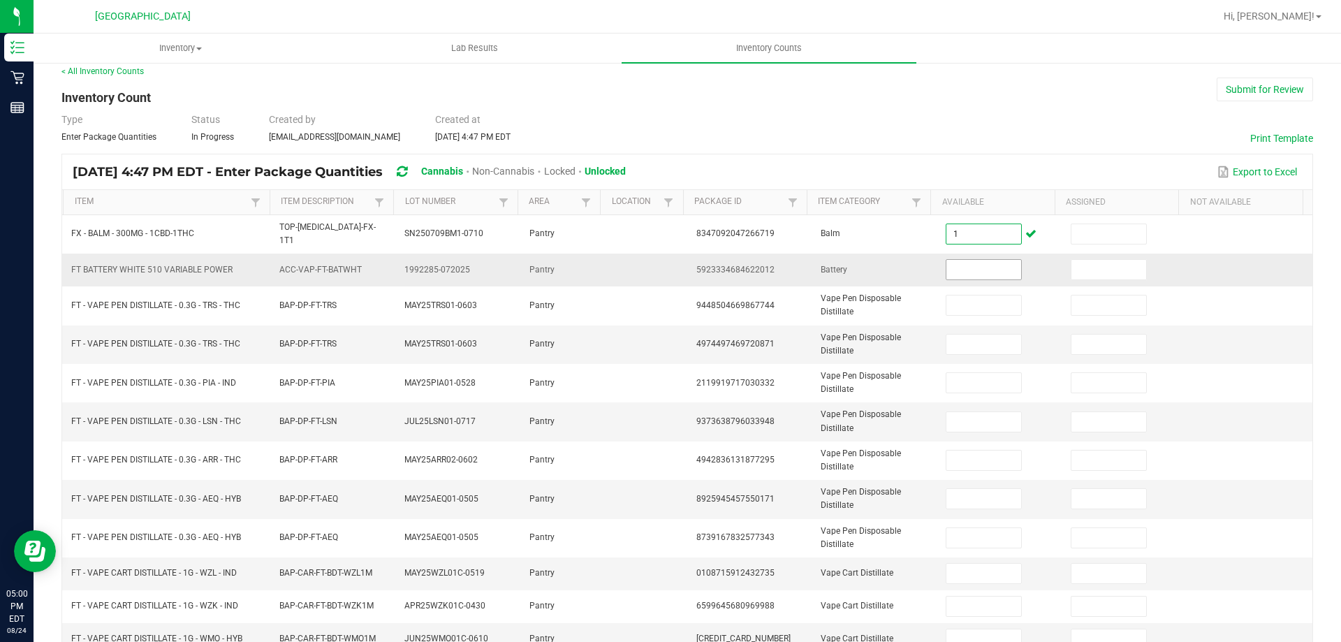
type input "1"
click at [969, 260] on input at bounding box center [983, 270] width 74 height 20
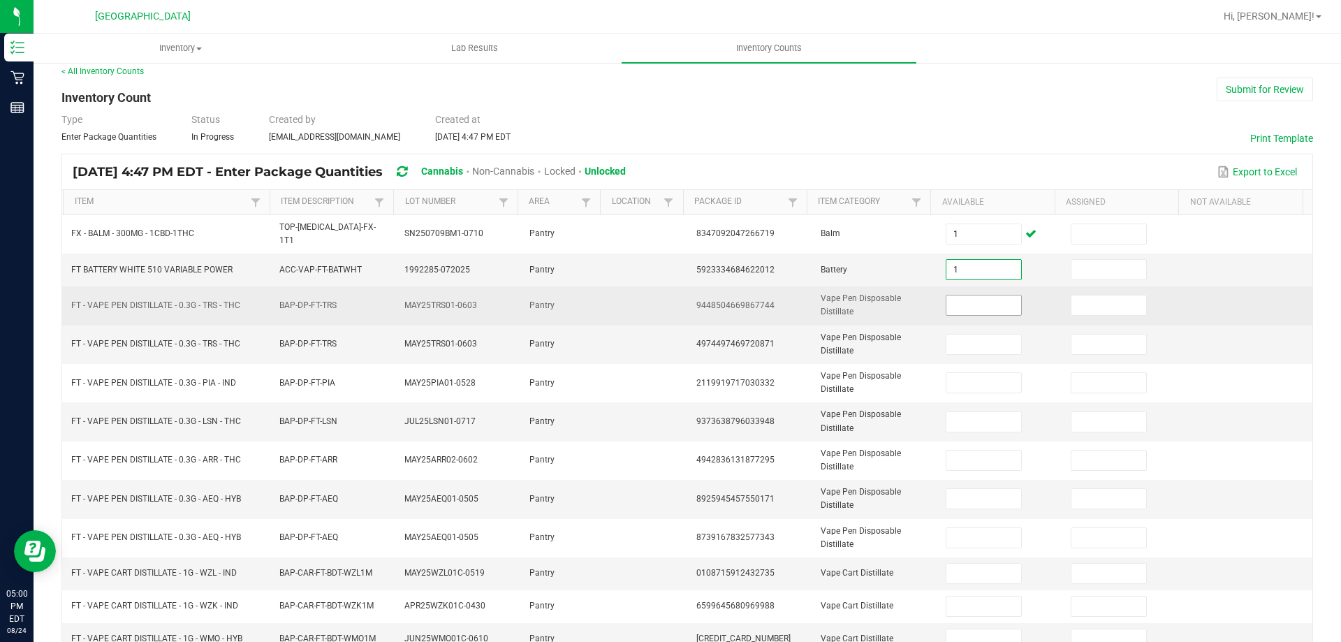
type input "1"
click at [958, 296] on input at bounding box center [983, 305] width 74 height 20
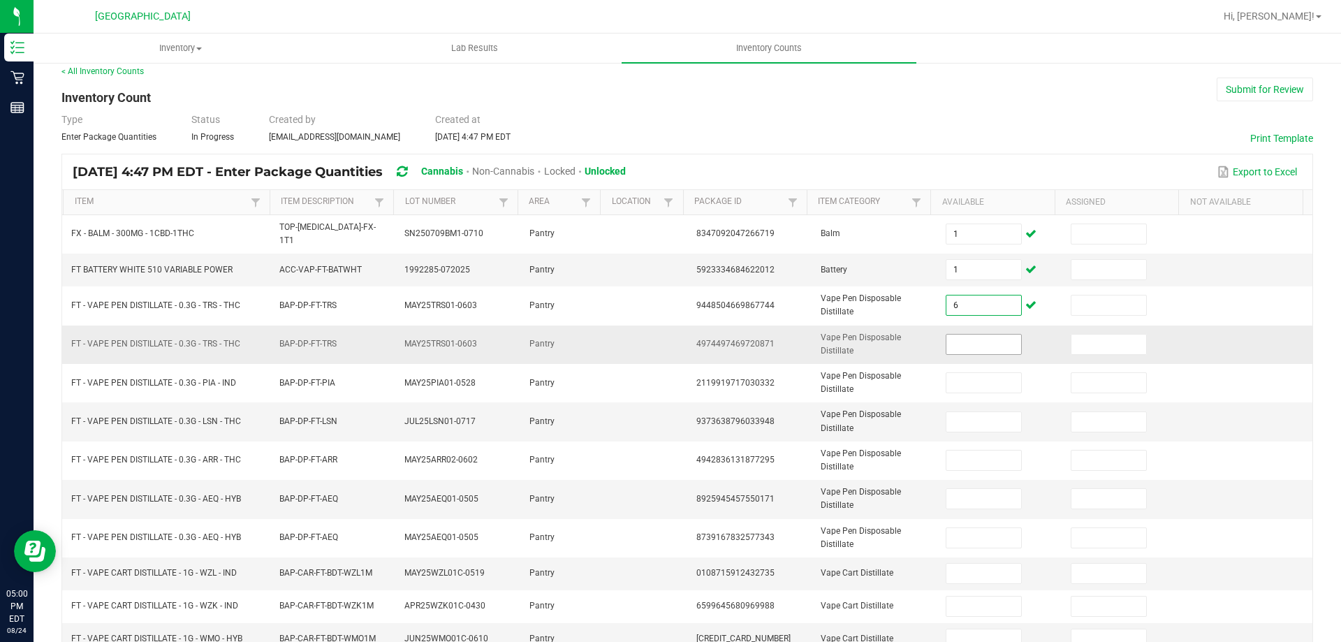
type input "6"
click at [946, 340] on input at bounding box center [983, 344] width 74 height 20
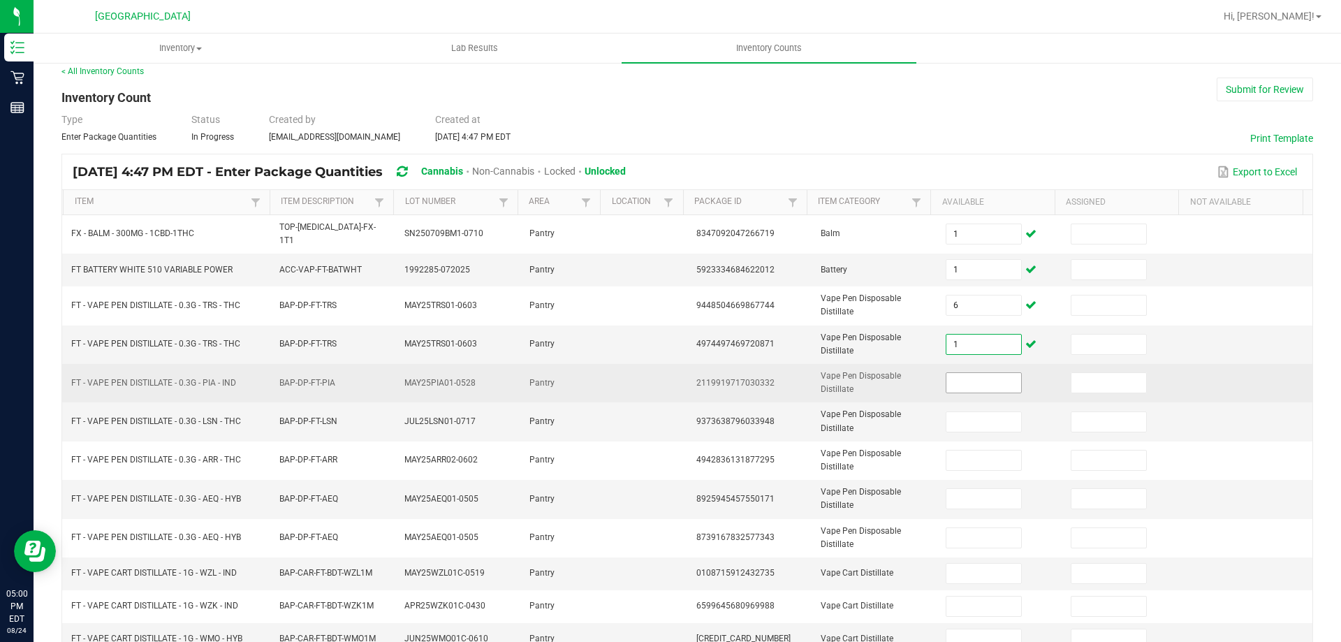
type input "1"
click at [946, 373] on input at bounding box center [983, 383] width 74 height 20
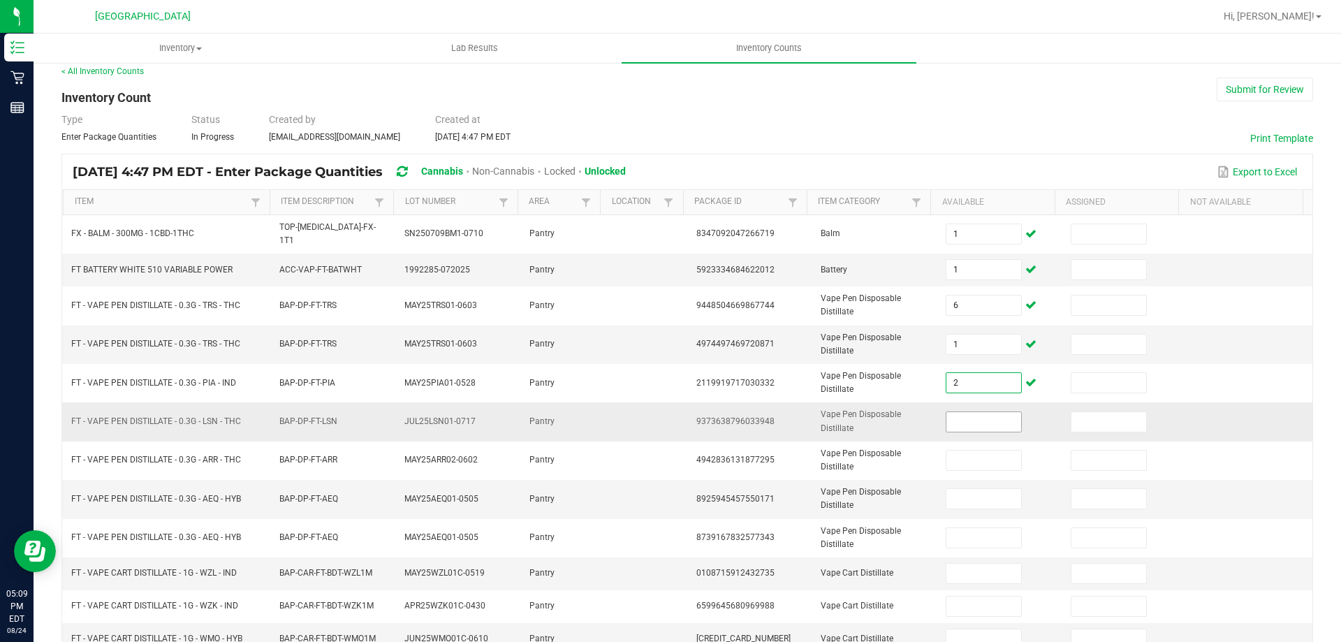
type input "2"
click at [958, 413] on input at bounding box center [983, 422] width 74 height 20
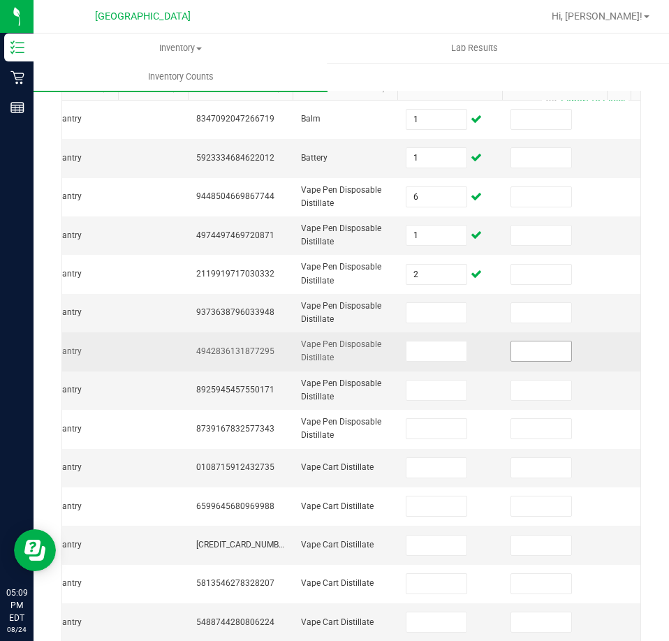
scroll to position [0, 0]
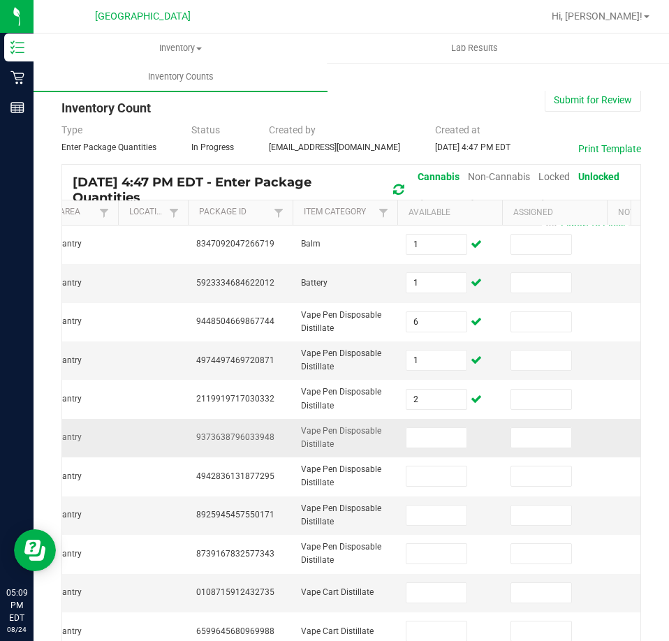
click at [233, 432] on span "9373638796033948" at bounding box center [235, 437] width 78 height 10
copy span "9373638796033948"
click at [428, 428] on input at bounding box center [436, 438] width 60 height 20
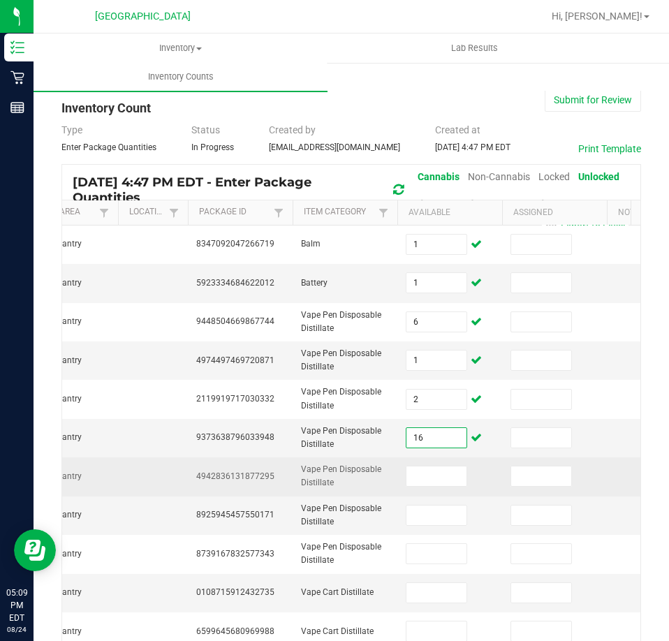
type input "16"
click at [251, 471] on span "4942836131877295" at bounding box center [235, 476] width 78 height 10
copy span "4942836131877295"
click at [447, 473] on input at bounding box center [436, 476] width 60 height 20
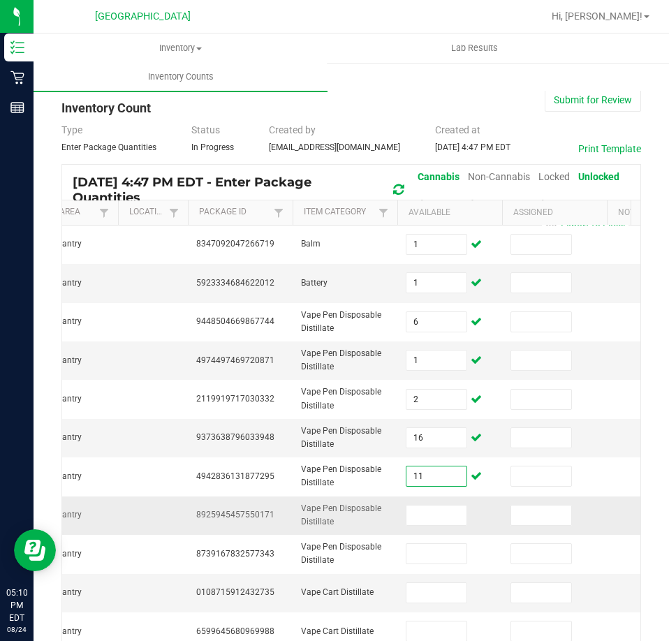
type input "11"
click at [241, 518] on td "8925945457550171" at bounding box center [240, 516] width 105 height 38
click at [236, 515] on td "8925945457550171" at bounding box center [240, 516] width 105 height 38
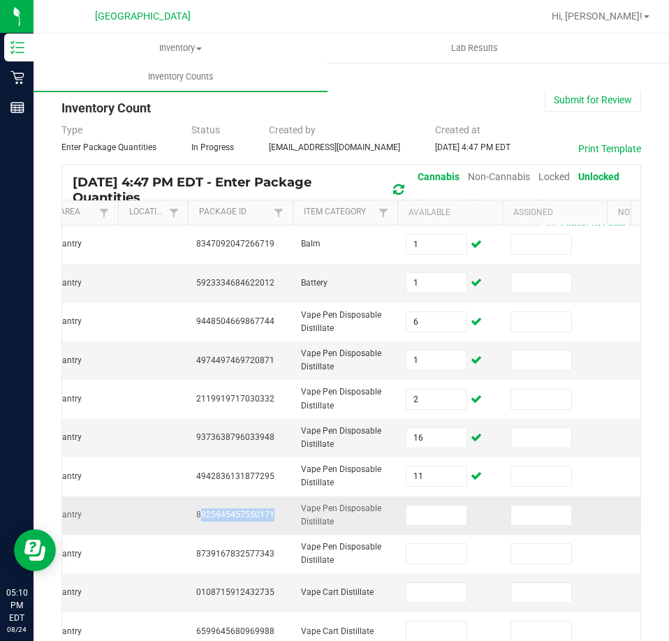
copy span "8925945457550171"
click at [437, 508] on input at bounding box center [436, 516] width 60 height 20
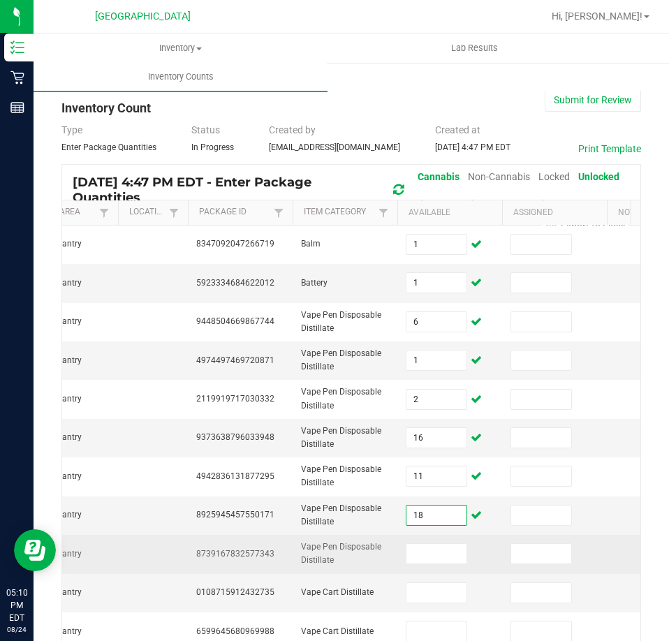
type input "18"
click at [241, 549] on span "8739167832577343" at bounding box center [235, 554] width 78 height 10
copy span "8739167832577343"
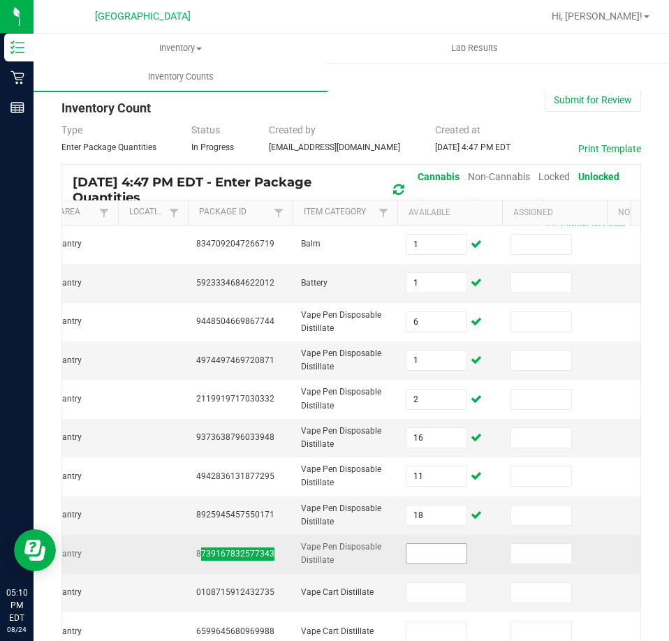
click at [420, 545] on input at bounding box center [436, 554] width 60 height 20
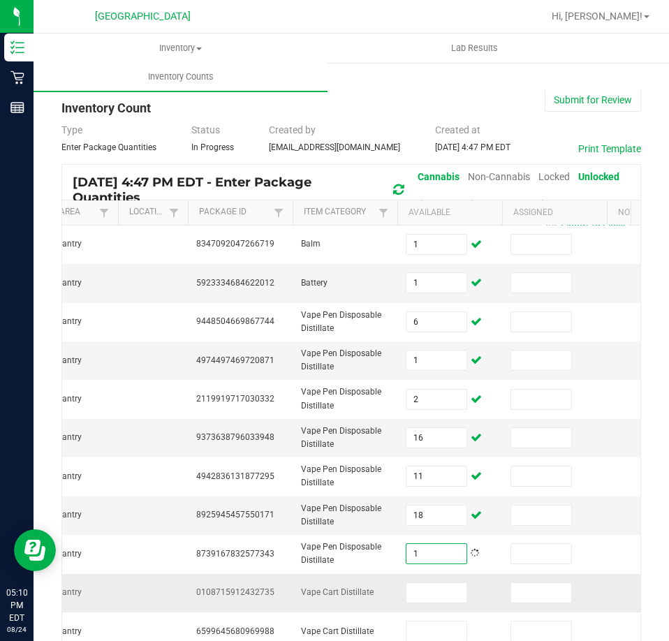
type input "1"
click at [260, 587] on span "0108715912432735" at bounding box center [235, 592] width 78 height 10
copy span "0108715912432735"
click at [436, 584] on input at bounding box center [436, 593] width 60 height 20
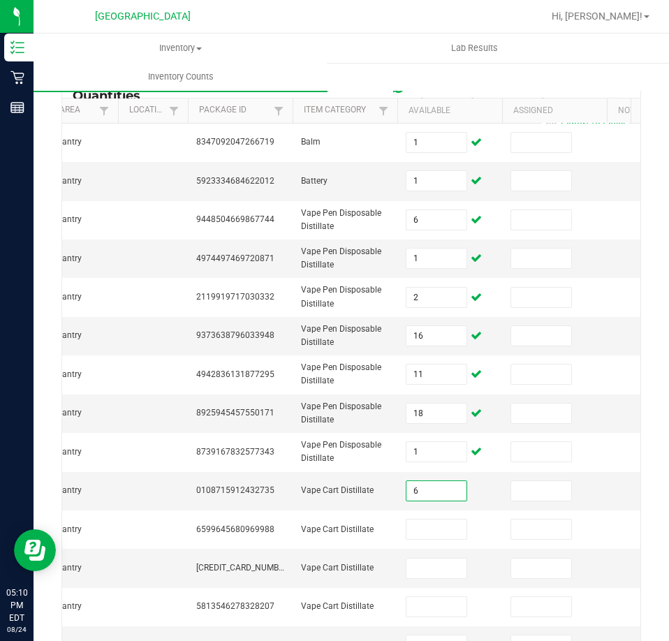
scroll to position [209, 0]
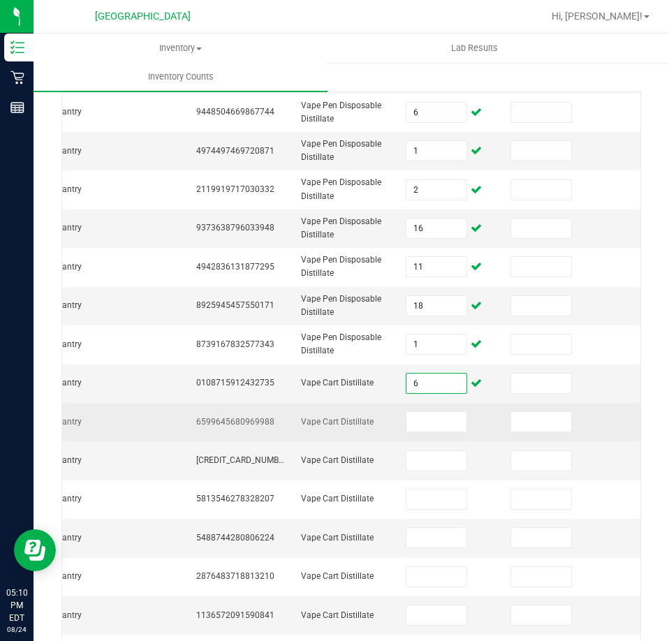
type input "6"
click at [227, 417] on span "6599645680969988" at bounding box center [235, 422] width 78 height 10
copy span "6599645680969988"
click at [227, 417] on span "6599645680969988" at bounding box center [235, 422] width 78 height 10
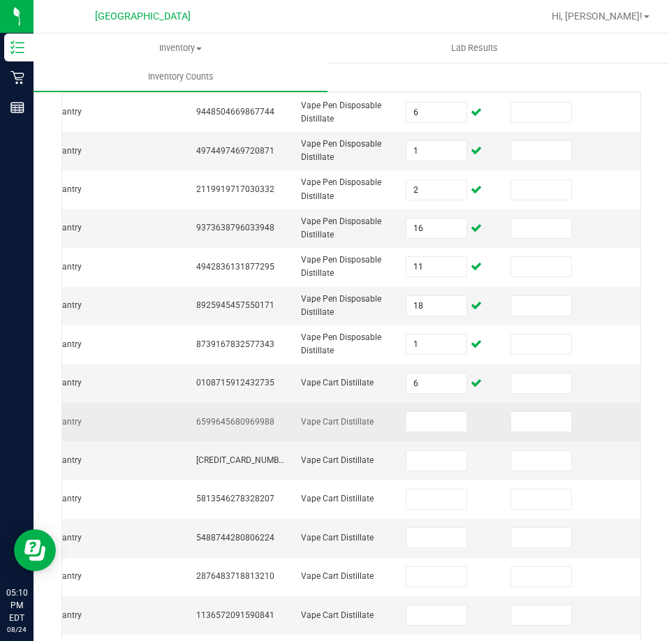
click at [227, 417] on span "6599645680969988" at bounding box center [235, 422] width 78 height 10
click at [432, 419] on input at bounding box center [436, 422] width 60 height 20
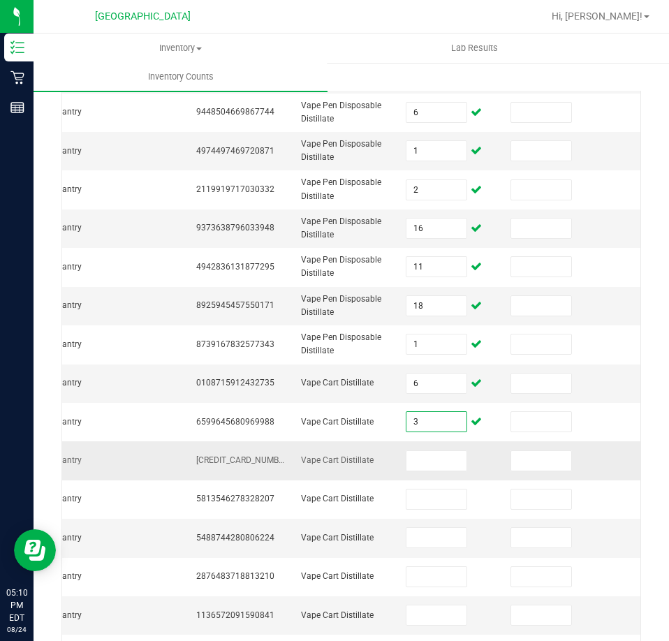
type input "3"
click at [245, 455] on span "[CREDIT_CARD_NUMBER]" at bounding box center [243, 460] width 94 height 10
copy span "[CREDIT_CARD_NUMBER]"
click at [438, 451] on input at bounding box center [436, 461] width 60 height 20
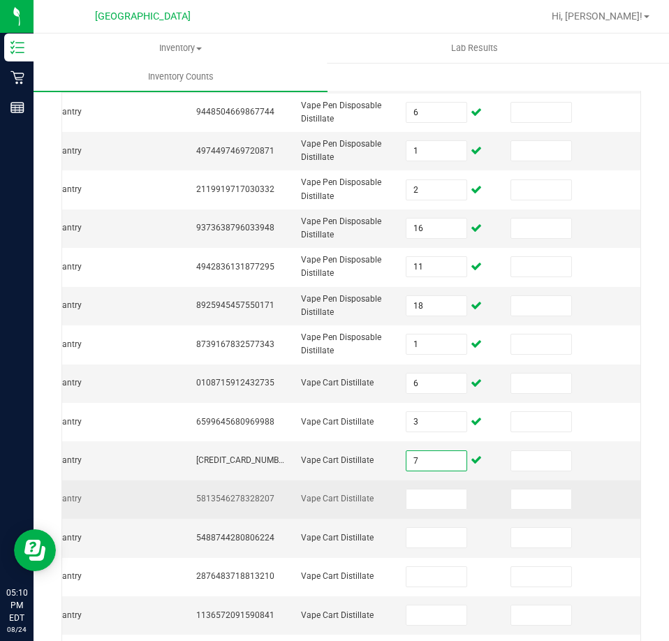
type input "7"
click at [260, 494] on span "5813546278328207" at bounding box center [235, 499] width 78 height 10
copy span "5813546278328207"
click at [427, 499] on input at bounding box center [436, 500] width 60 height 20
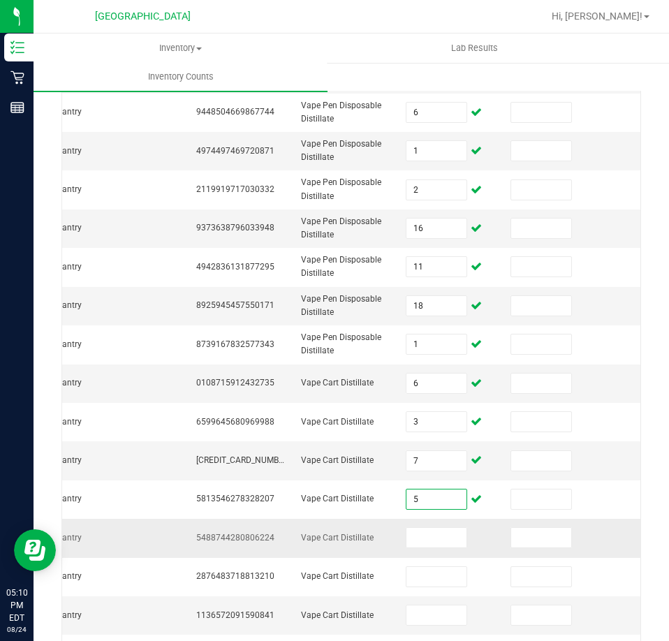
type input "5"
click at [268, 533] on span "5488744280806224" at bounding box center [235, 538] width 78 height 10
copy span "5488744280806224"
click at [436, 528] on input at bounding box center [436, 538] width 60 height 20
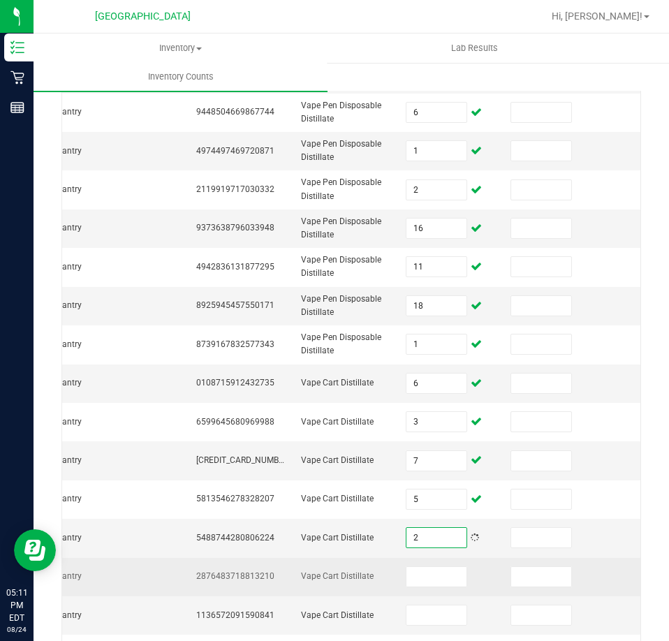
type input "2"
click at [268, 571] on span "2876483718813210" at bounding box center [235, 576] width 78 height 10
copy span "2876483718813210"
click at [434, 581] on td at bounding box center [449, 577] width 105 height 38
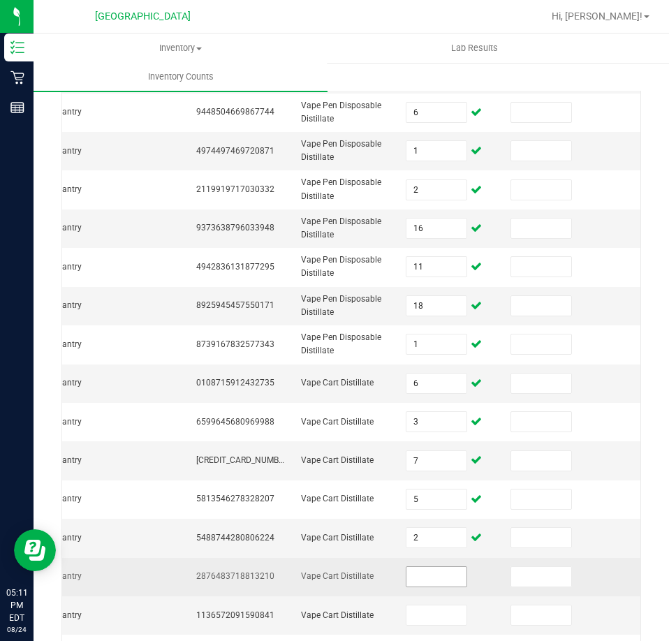
click at [432, 572] on input at bounding box center [436, 577] width 60 height 20
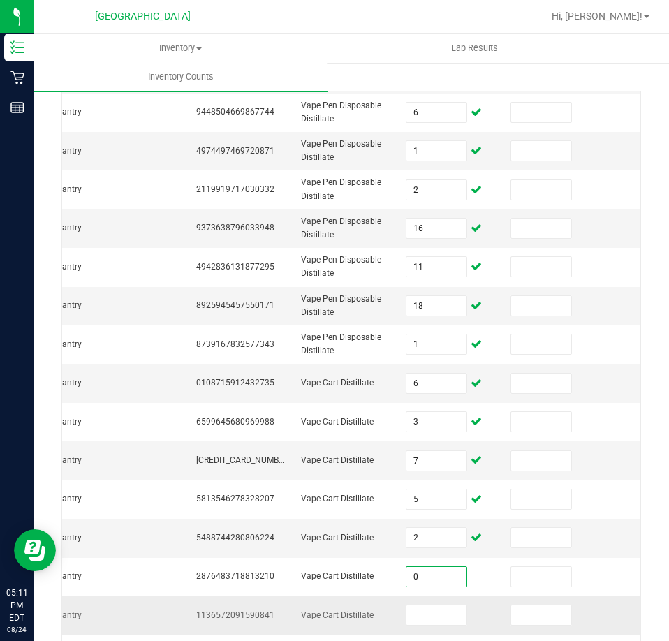
type input "0"
click at [218, 610] on span "1136572091590841" at bounding box center [235, 615] width 78 height 10
click at [230, 610] on span "1136572091590841" at bounding box center [235, 615] width 78 height 10
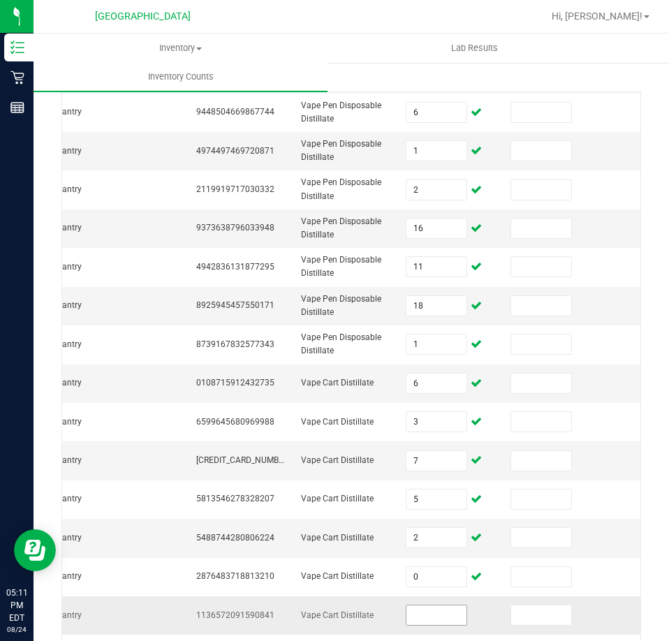
click at [440, 608] on input at bounding box center [436, 615] width 60 height 20
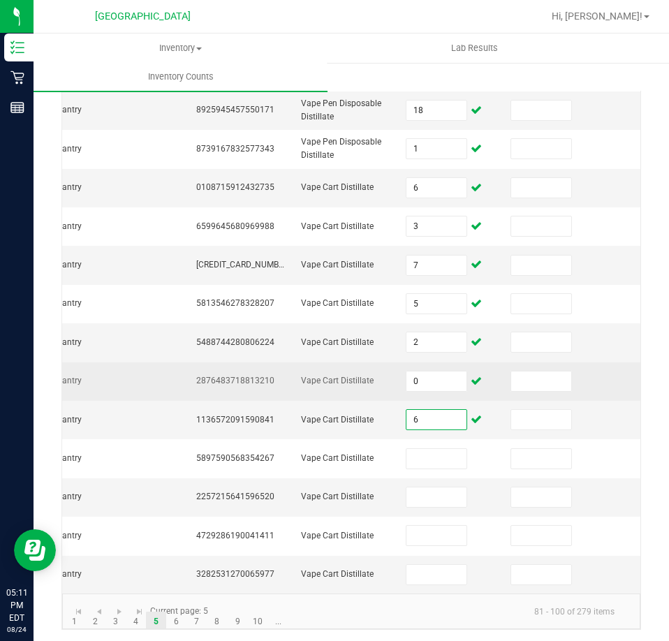
scroll to position [413, 0]
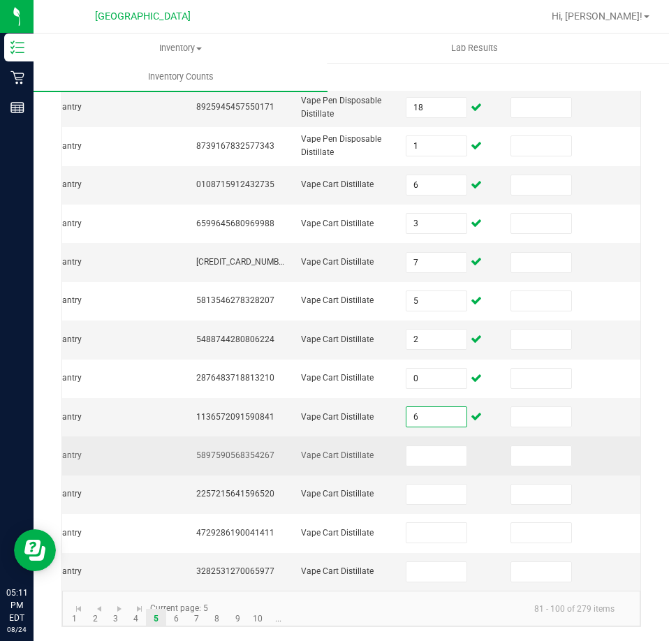
type input "6"
click at [258, 450] on span "5897590568354267" at bounding box center [235, 455] width 78 height 10
click at [437, 446] on input at bounding box center [436, 456] width 60 height 20
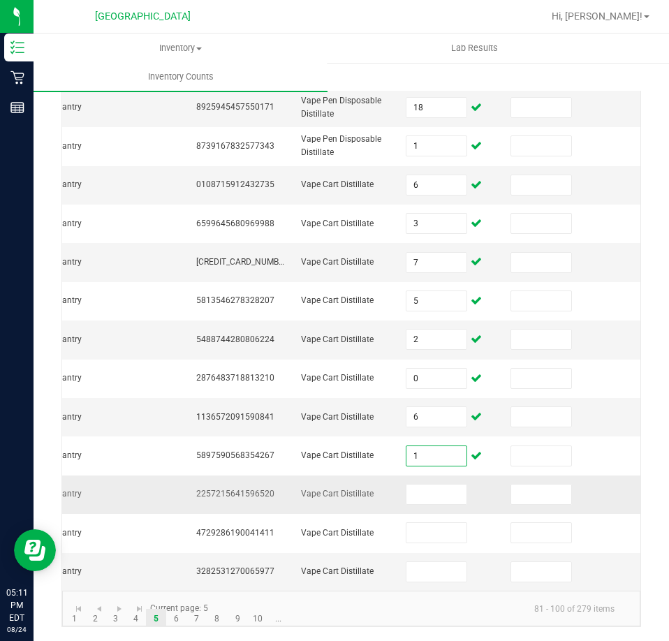
type input "1"
click at [235, 490] on td "2257215641596520" at bounding box center [240, 495] width 105 height 38
click at [232, 489] on td "2257215641596520" at bounding box center [240, 495] width 105 height 38
click at [229, 489] on span "2257215641596520" at bounding box center [235, 494] width 78 height 10
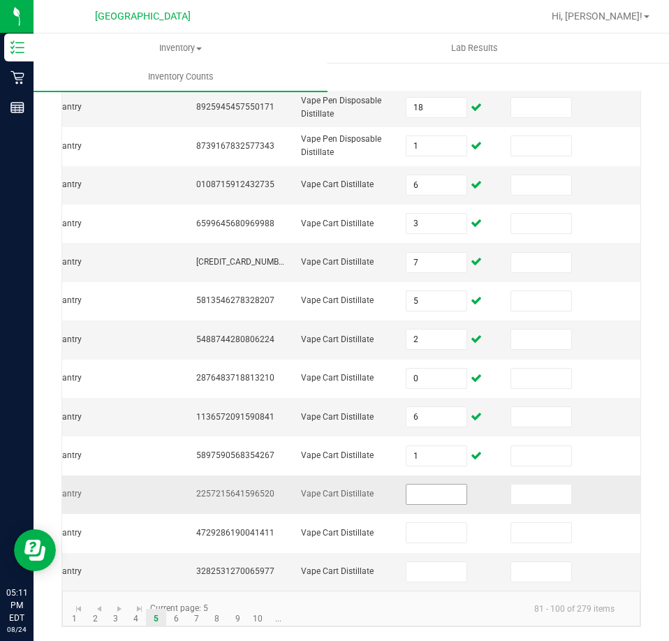
click at [432, 490] on input at bounding box center [436, 495] width 60 height 20
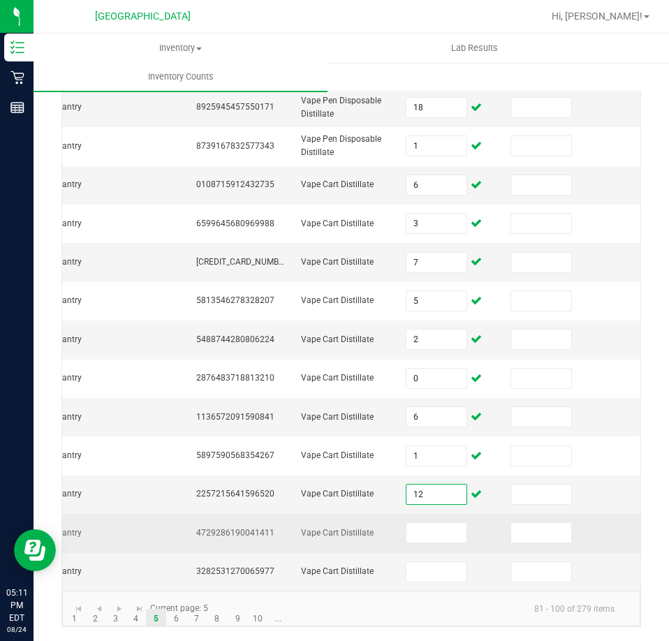
type input "12"
click at [247, 516] on td "4729286190041411" at bounding box center [240, 533] width 105 height 38
click at [446, 523] on input at bounding box center [436, 533] width 60 height 20
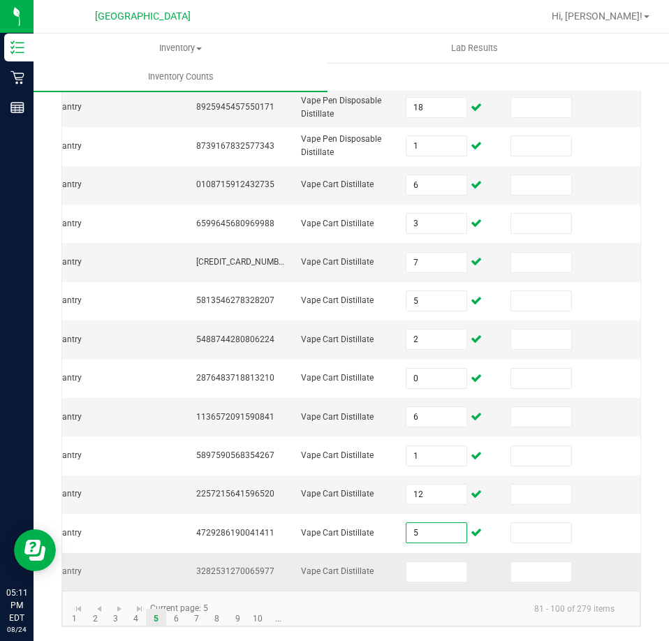
type input "5"
click at [246, 566] on span "3282531270065977" at bounding box center [235, 571] width 78 height 10
click at [238, 553] on td "3282531270065977" at bounding box center [240, 572] width 105 height 38
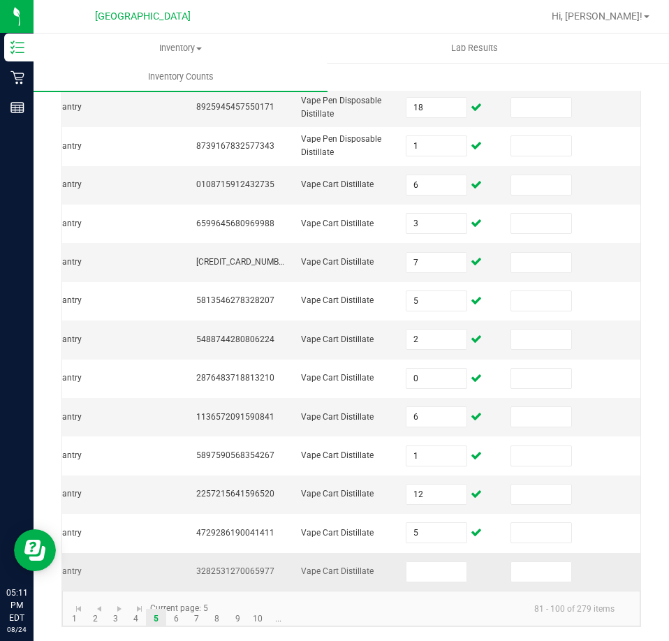
click at [242, 566] on span "3282531270065977" at bounding box center [235, 571] width 78 height 10
click at [424, 562] on input at bounding box center [436, 572] width 60 height 20
type input "1"
click at [179, 624] on link "6" at bounding box center [176, 619] width 20 height 21
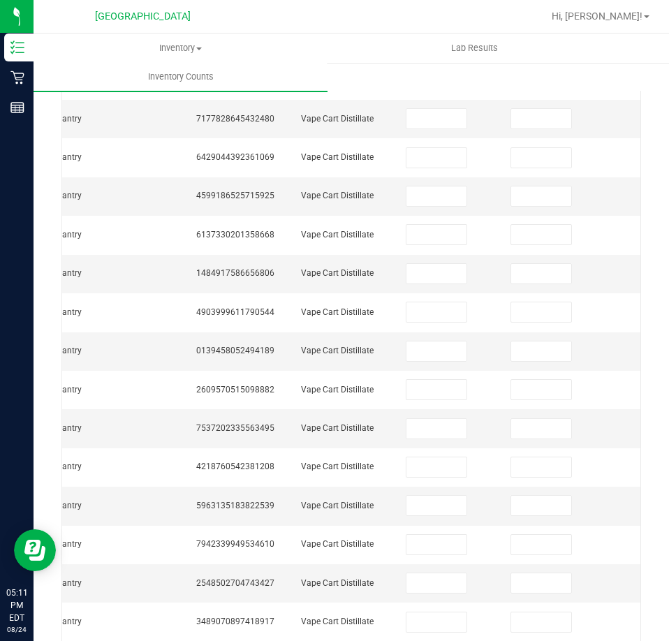
scroll to position [0, 0]
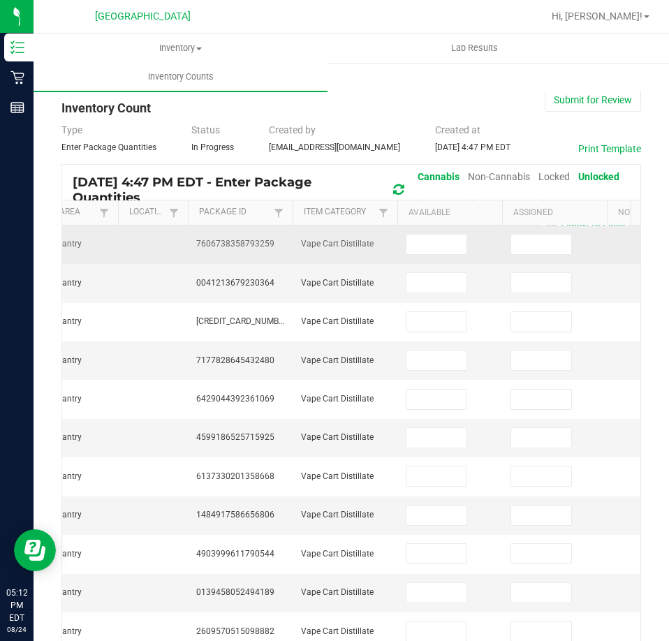
click at [228, 242] on span "7606738358793259" at bounding box center [235, 244] width 78 height 10
click at [455, 240] on input at bounding box center [436, 245] width 60 height 20
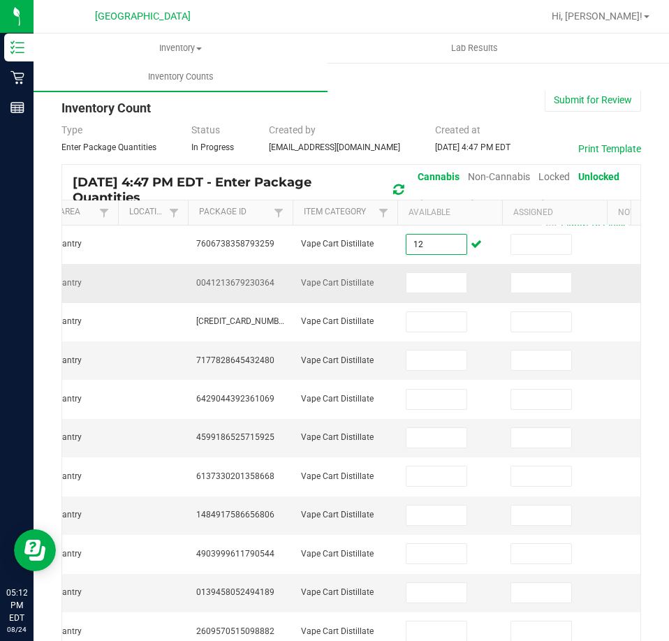
click at [251, 286] on span "0041213679230364" at bounding box center [235, 283] width 78 height 10
click at [451, 286] on input at bounding box center [436, 283] width 60 height 20
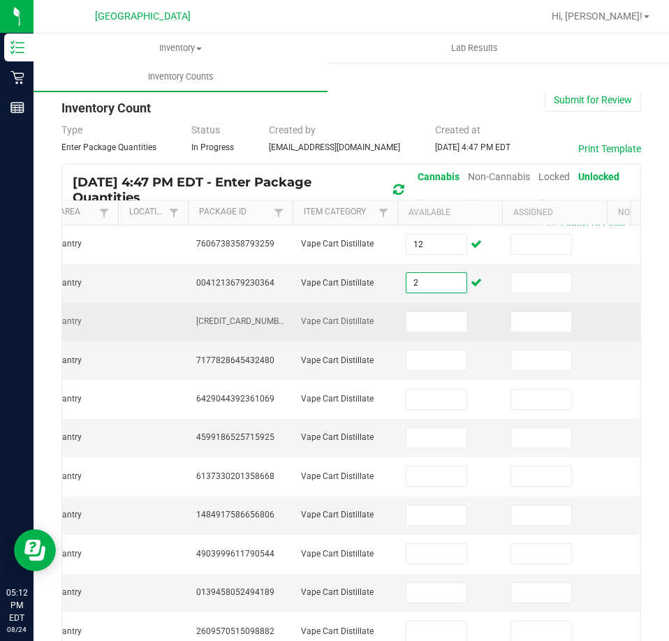
click at [251, 323] on span "[CREDIT_CARD_NUMBER]" at bounding box center [243, 321] width 94 height 10
click at [441, 321] on input at bounding box center [436, 322] width 60 height 20
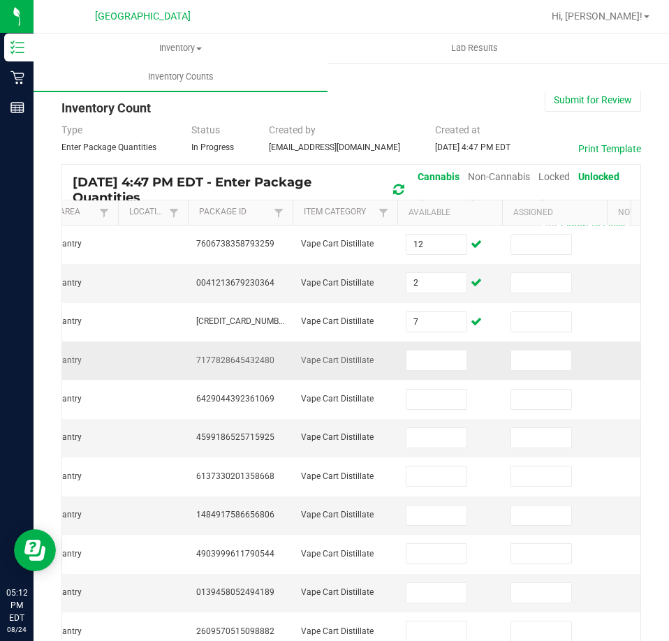
click at [259, 353] on td "7177828645432480" at bounding box center [240, 360] width 105 height 38
click at [257, 358] on span "7177828645432480" at bounding box center [235, 360] width 78 height 10
click at [426, 362] on input at bounding box center [436, 361] width 60 height 20
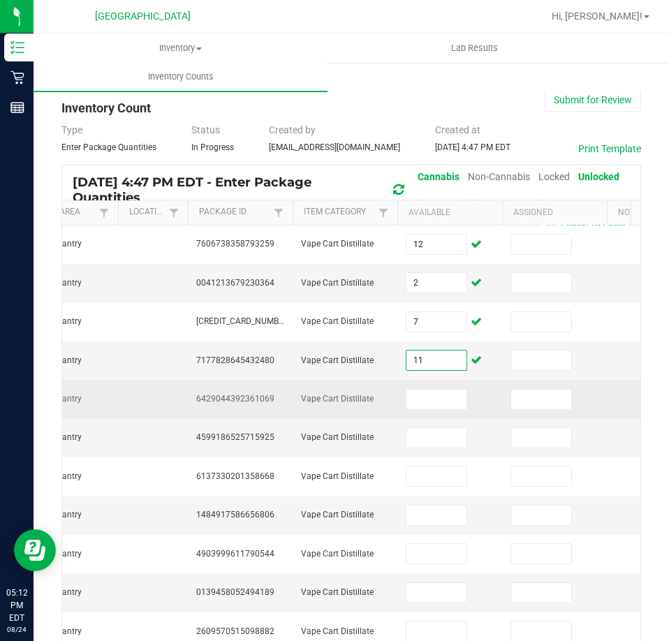
click at [260, 396] on span "6429044392361069" at bounding box center [235, 399] width 78 height 10
click at [424, 387] on td at bounding box center [449, 399] width 105 height 38
click at [425, 394] on input at bounding box center [436, 400] width 60 height 20
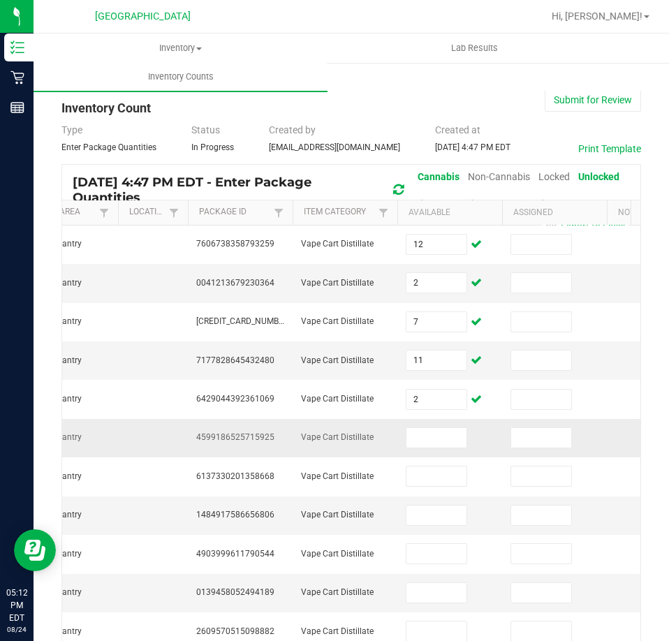
click at [239, 436] on span "4599186525715925" at bounding box center [235, 437] width 78 height 10
click at [448, 430] on input at bounding box center [436, 438] width 60 height 20
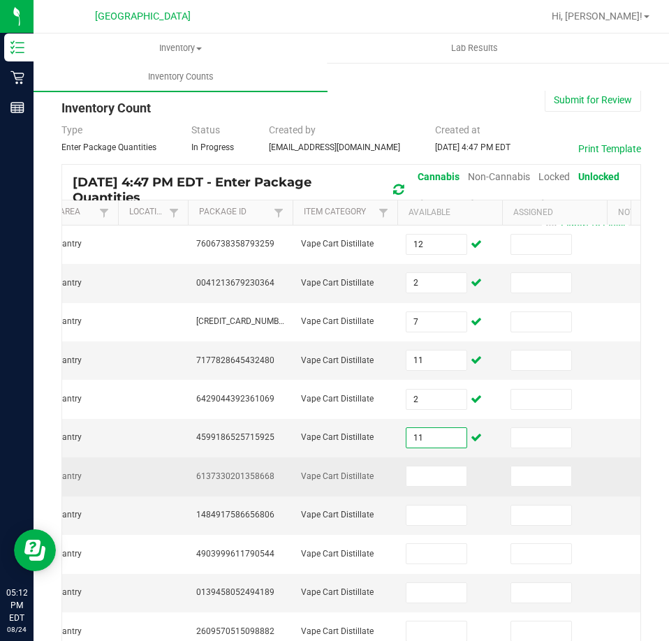
click at [241, 463] on td "6137330201358668" at bounding box center [240, 476] width 105 height 38
click at [241, 472] on span "6137330201358668" at bounding box center [235, 476] width 78 height 10
click at [428, 470] on input at bounding box center [436, 476] width 60 height 20
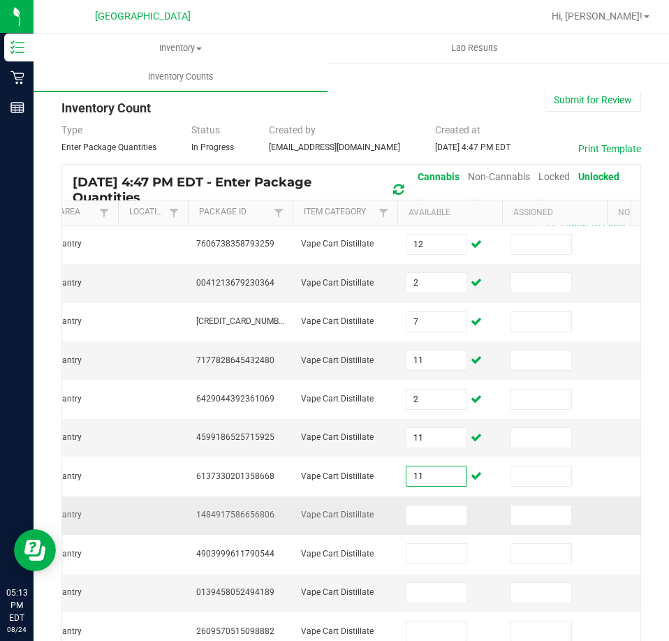
click at [237, 516] on span "1484917586656806" at bounding box center [235, 515] width 78 height 10
click at [415, 522] on input at bounding box center [436, 516] width 60 height 20
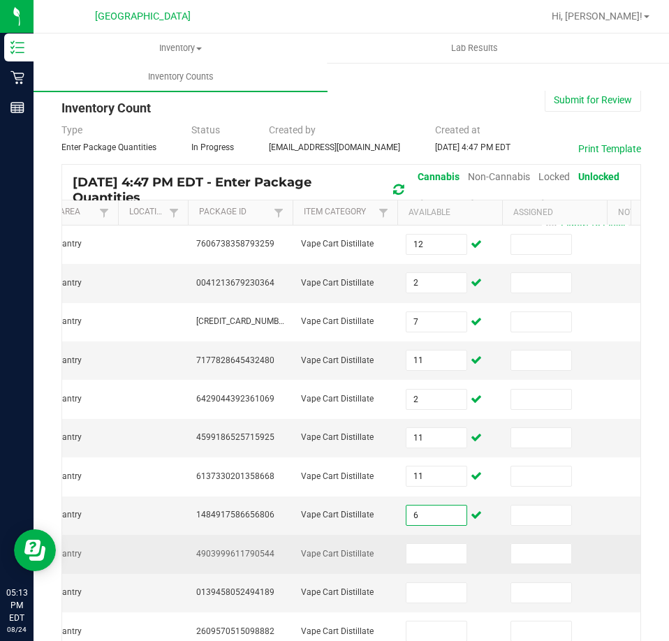
click at [231, 554] on span "4903999611790544" at bounding box center [235, 554] width 78 height 10
click at [456, 552] on input at bounding box center [436, 554] width 60 height 20
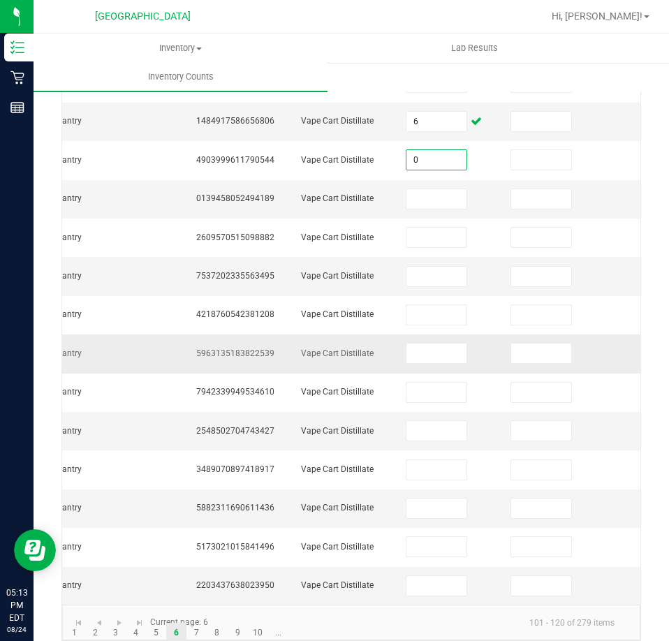
scroll to position [418, 0]
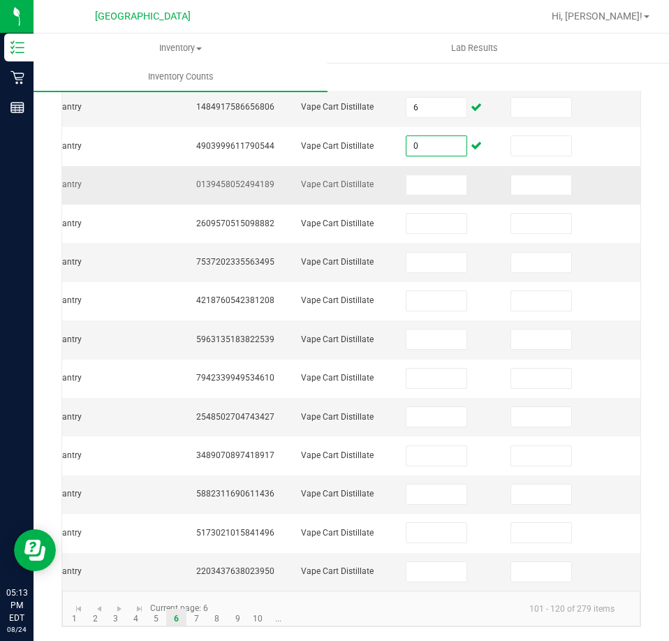
click at [236, 179] on span "0139458052494189" at bounding box center [235, 184] width 78 height 10
click at [420, 175] on input at bounding box center [436, 185] width 60 height 20
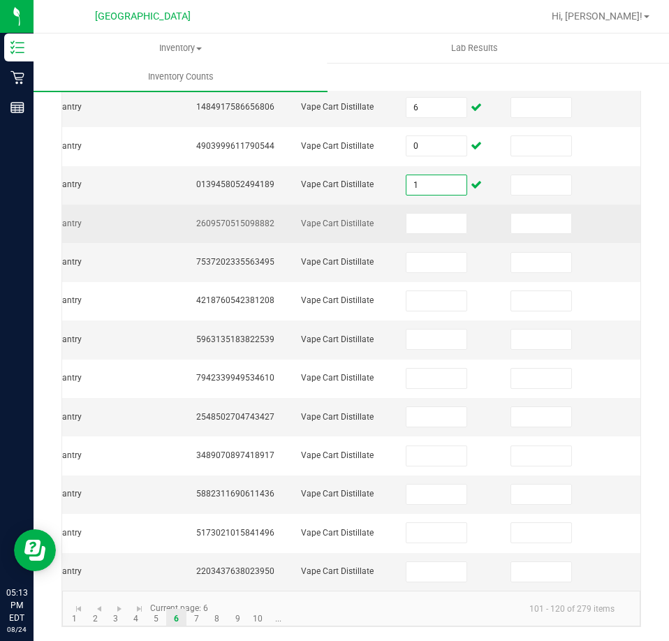
click at [253, 219] on span "2609570515098882" at bounding box center [235, 224] width 78 height 10
click at [417, 214] on input at bounding box center [436, 224] width 60 height 20
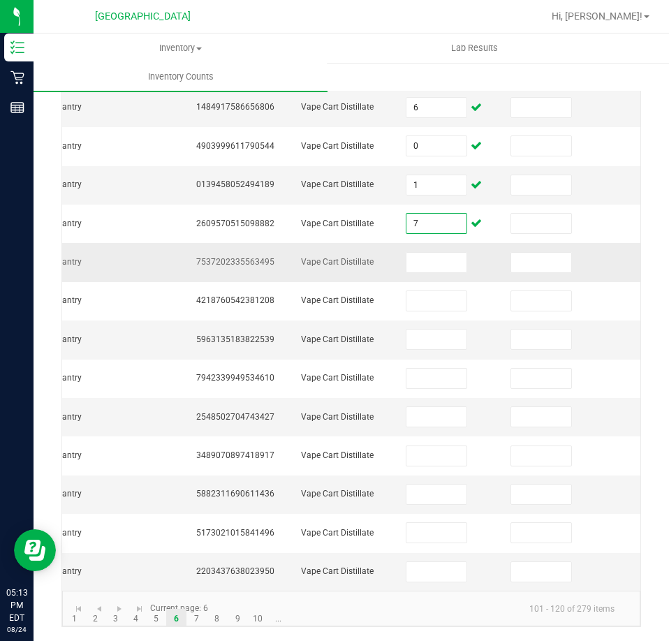
click at [231, 257] on span "7537202335563495" at bounding box center [235, 262] width 78 height 10
click at [425, 255] on input at bounding box center [436, 263] width 60 height 20
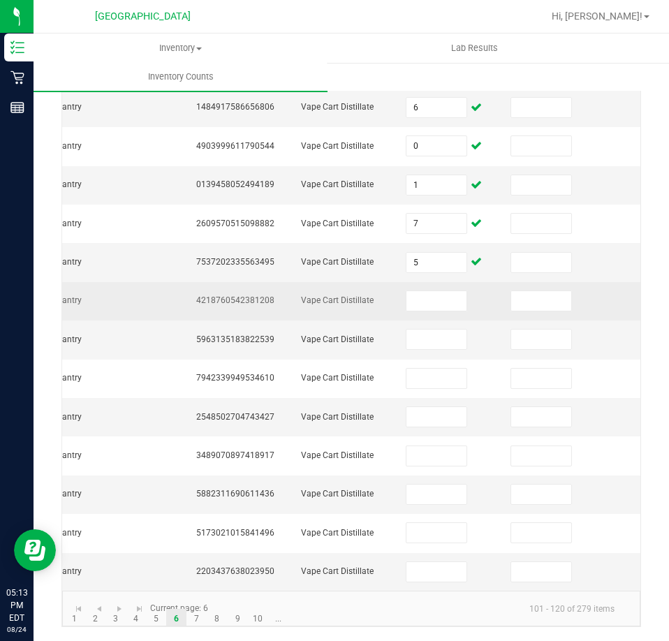
click at [263, 295] on span "4218760542381208" at bounding box center [235, 300] width 78 height 10
click at [435, 291] on input at bounding box center [436, 301] width 60 height 20
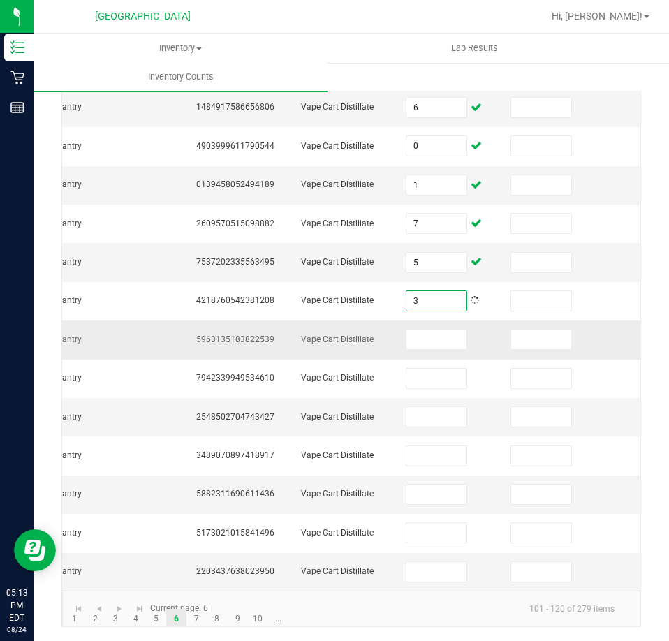
click at [257, 334] on span "5963135183822539" at bounding box center [235, 339] width 78 height 10
click at [423, 332] on input at bounding box center [436, 340] width 60 height 20
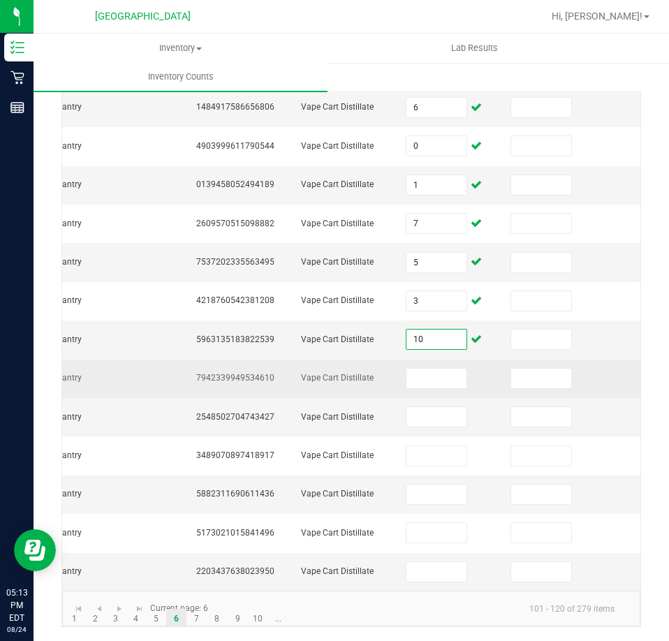
click at [208, 373] on span "7942339949534610" at bounding box center [235, 378] width 78 height 10
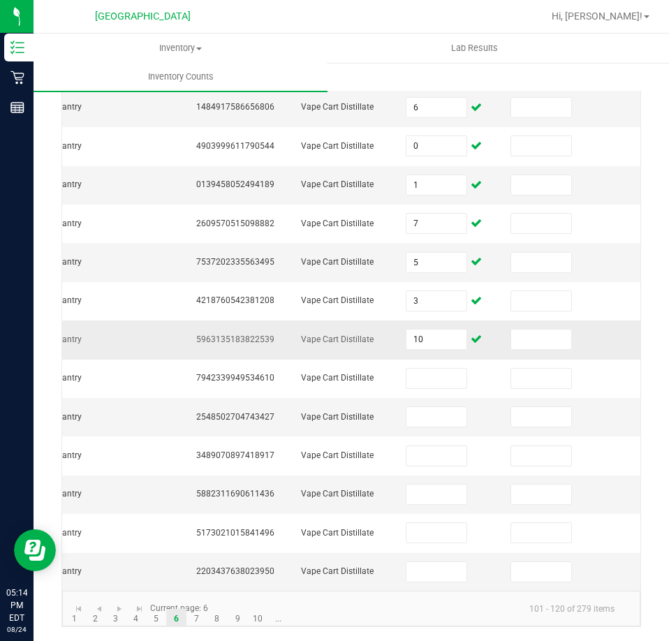
drag, startPoint x: 436, startPoint y: 344, endPoint x: 436, endPoint y: 353, distance: 8.4
click at [436, 346] on td "10" at bounding box center [449, 340] width 105 height 38
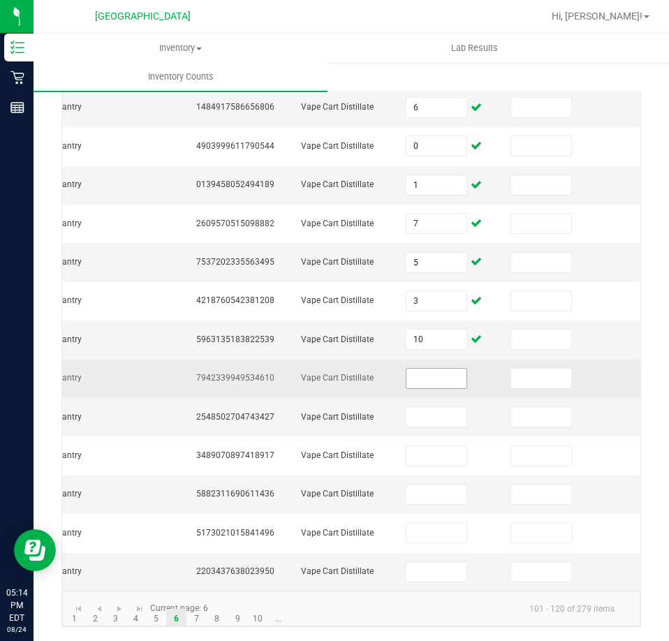
click at [434, 369] on input at bounding box center [436, 379] width 60 height 20
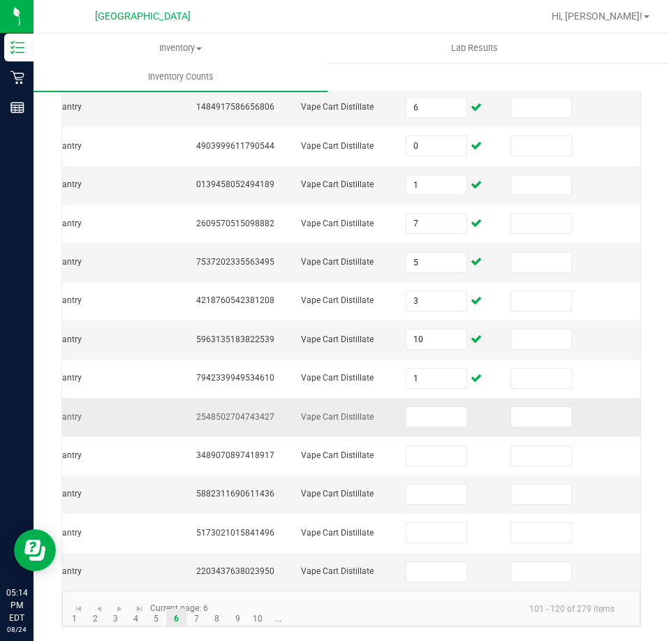
click at [237, 412] on span "2548502704743427" at bounding box center [235, 417] width 78 height 10
click at [447, 415] on input at bounding box center [436, 417] width 60 height 20
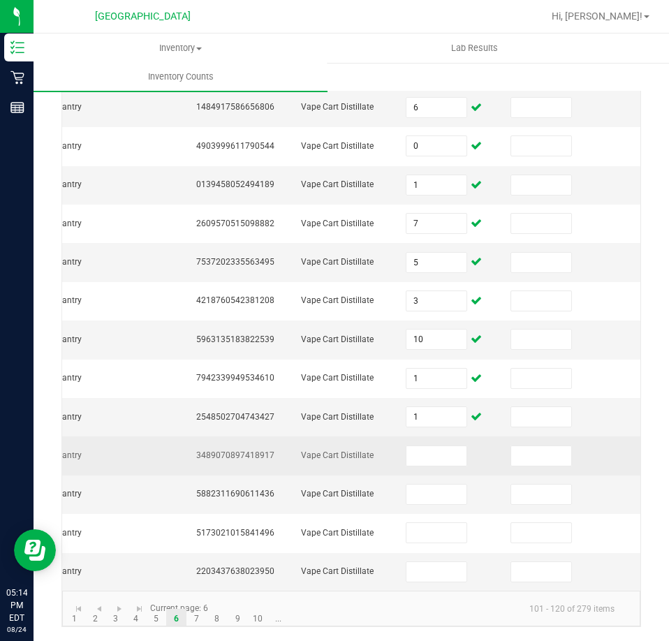
click at [253, 450] on span "3489070897418917" at bounding box center [235, 455] width 78 height 10
click at [440, 446] on input at bounding box center [436, 456] width 60 height 20
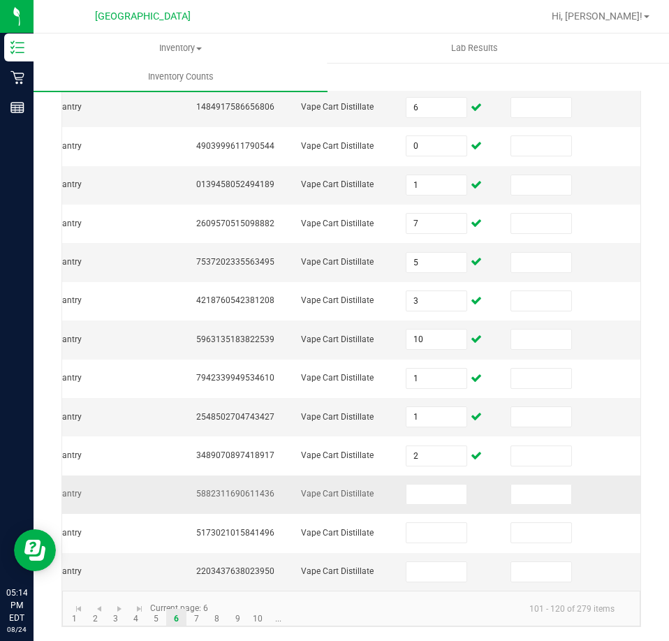
click at [260, 478] on td "5882311690611436" at bounding box center [240, 495] width 105 height 38
click at [260, 489] on span "5882311690611436" at bounding box center [235, 494] width 78 height 10
click at [259, 489] on span "5882311690611436" at bounding box center [235, 494] width 78 height 10
click at [453, 489] on input at bounding box center [436, 495] width 60 height 20
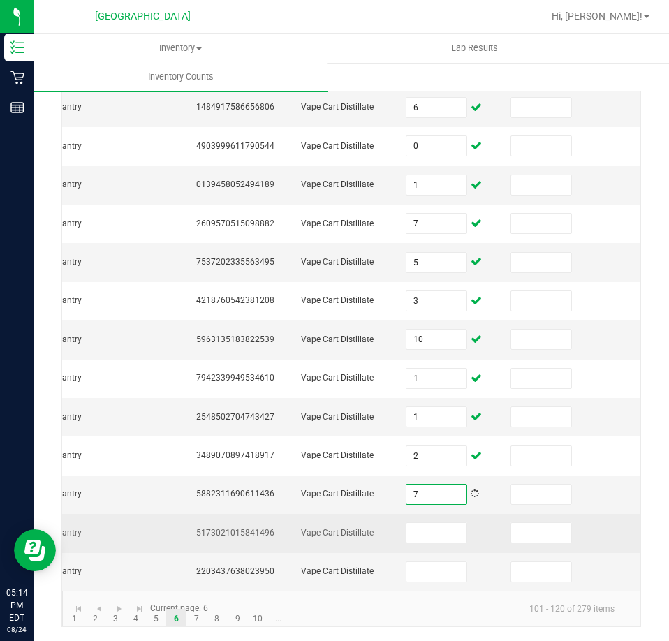
click at [269, 528] on span "5173021015841496" at bounding box center [235, 533] width 78 height 10
click at [260, 528] on span "5173021015841496" at bounding box center [235, 533] width 78 height 10
click at [422, 523] on input at bounding box center [436, 533] width 60 height 20
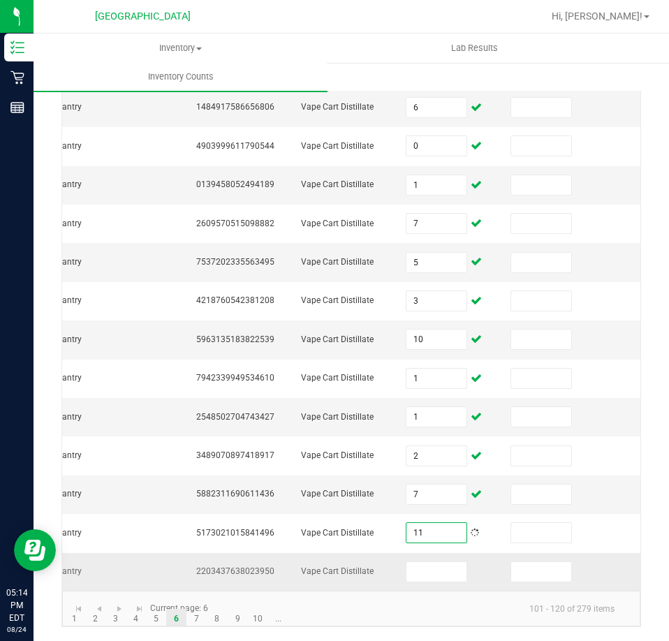
click at [265, 554] on td "2203437638023950" at bounding box center [240, 572] width 105 height 38
click at [256, 566] on span "2203437638023950" at bounding box center [235, 571] width 78 height 10
click at [406, 564] on span at bounding box center [436, 571] width 61 height 21
click at [413, 566] on input at bounding box center [436, 572] width 60 height 20
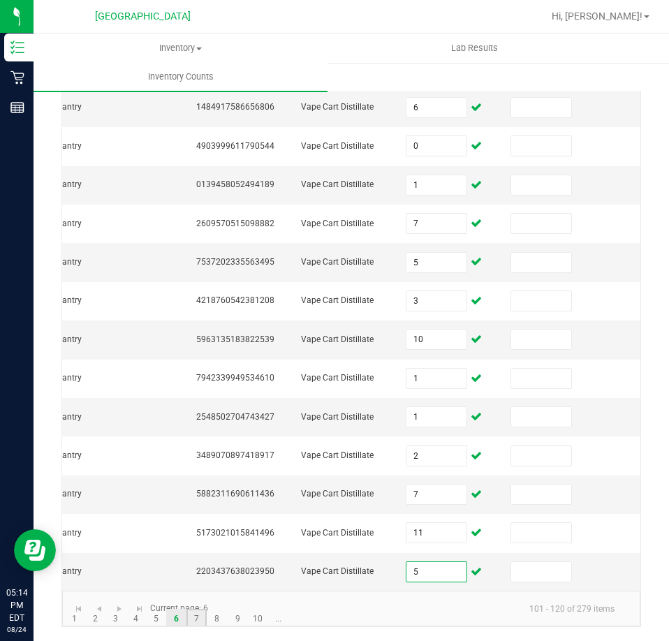
click at [191, 612] on link "7" at bounding box center [196, 619] width 20 height 21
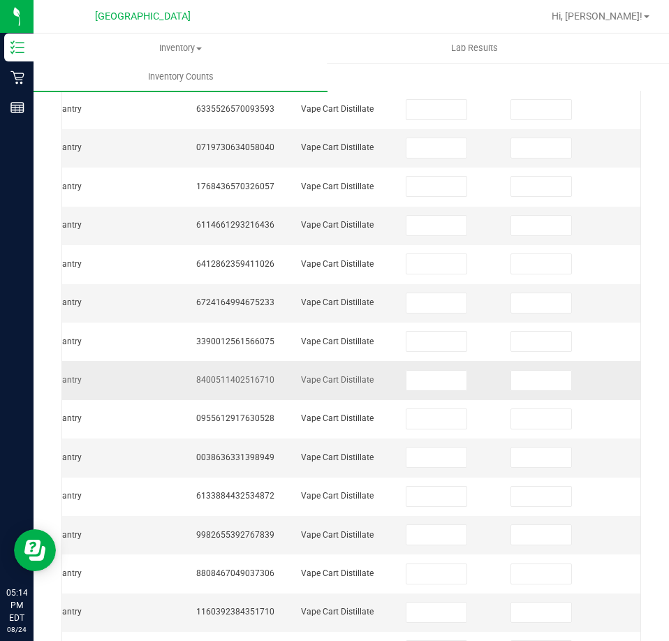
scroll to position [0, 0]
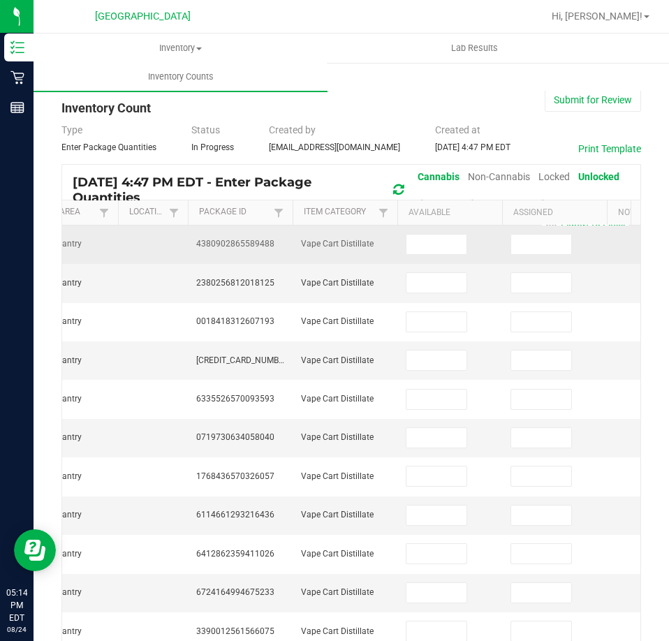
click at [265, 242] on span "4380902865589488" at bounding box center [235, 244] width 78 height 10
click at [267, 241] on span "4380902865589488" at bounding box center [235, 244] width 78 height 10
click at [427, 244] on input at bounding box center [436, 245] width 60 height 20
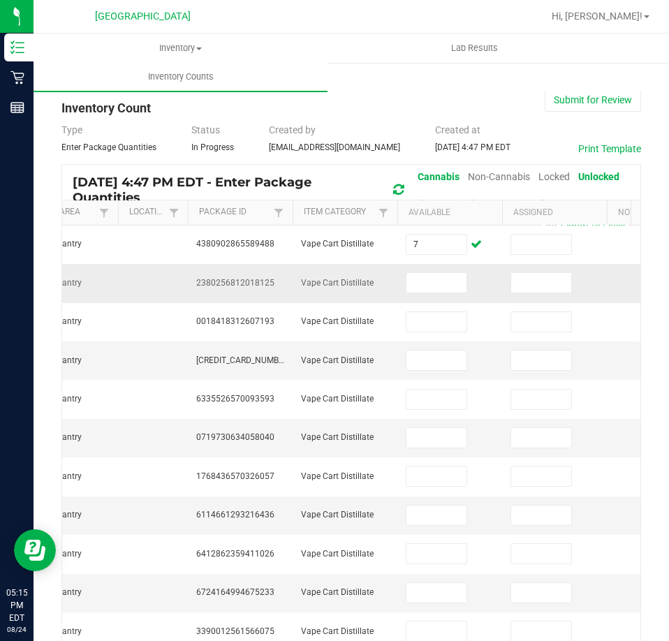
click at [251, 272] on td "2380256812018125" at bounding box center [240, 283] width 105 height 38
click at [247, 282] on span "2380256812018125" at bounding box center [235, 283] width 78 height 10
click at [437, 291] on input at bounding box center [436, 283] width 60 height 20
paste input "2380256812018125"
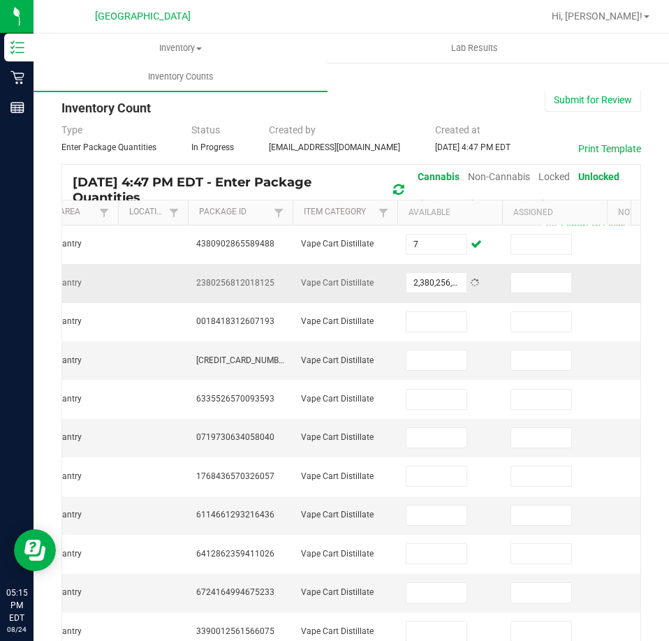
click at [427, 265] on td "2,380,256,812,018,125" at bounding box center [449, 283] width 105 height 38
click at [428, 282] on input "2380256812018125" at bounding box center [436, 283] width 60 height 20
click at [245, 278] on span "2380256812018125" at bounding box center [235, 283] width 78 height 10
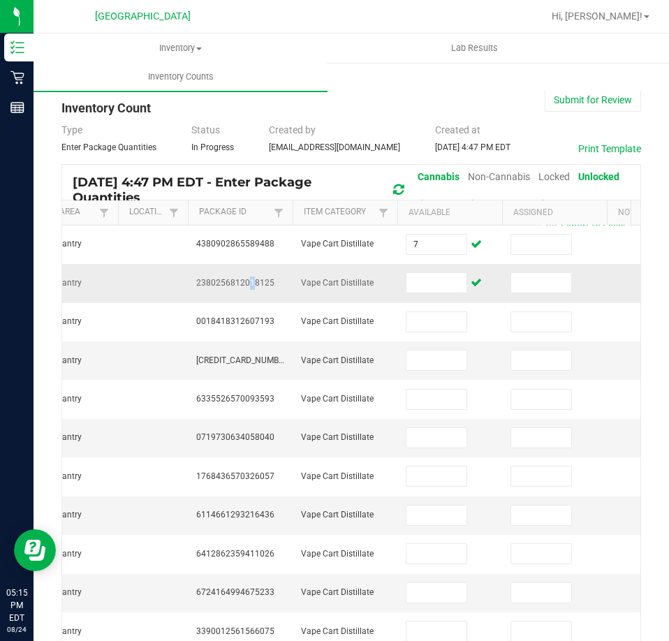
click at [245, 278] on span "2380256812018125" at bounding box center [235, 283] width 78 height 10
click at [422, 283] on input at bounding box center [436, 283] width 60 height 20
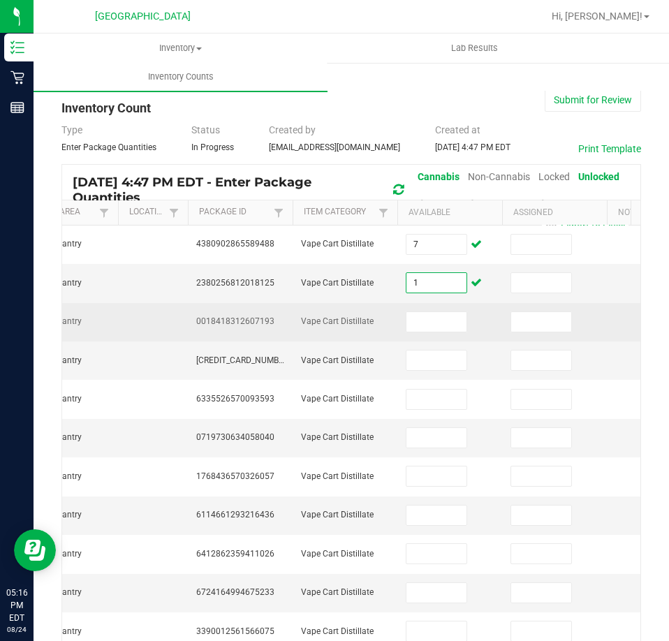
click at [258, 319] on span "0018418312607193" at bounding box center [235, 321] width 78 height 10
click at [422, 318] on input at bounding box center [436, 322] width 60 height 20
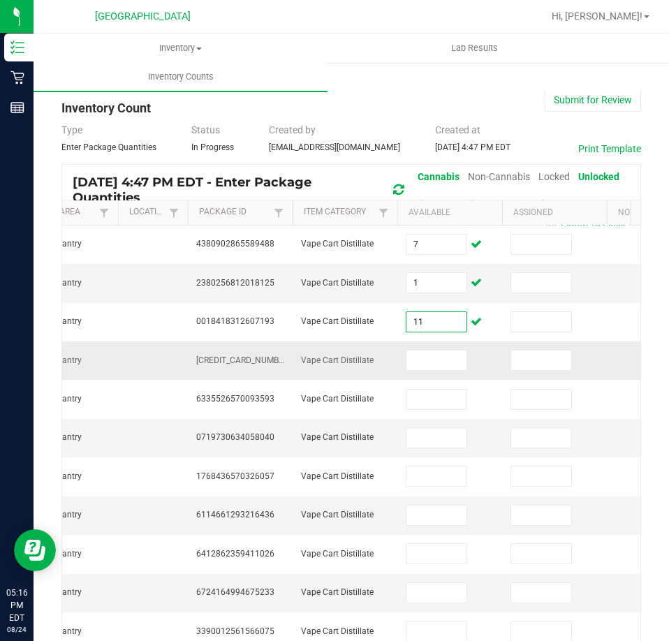
click at [265, 356] on span "[CREDIT_CARD_NUMBER]" at bounding box center [243, 360] width 94 height 10
click at [440, 356] on input at bounding box center [436, 361] width 60 height 20
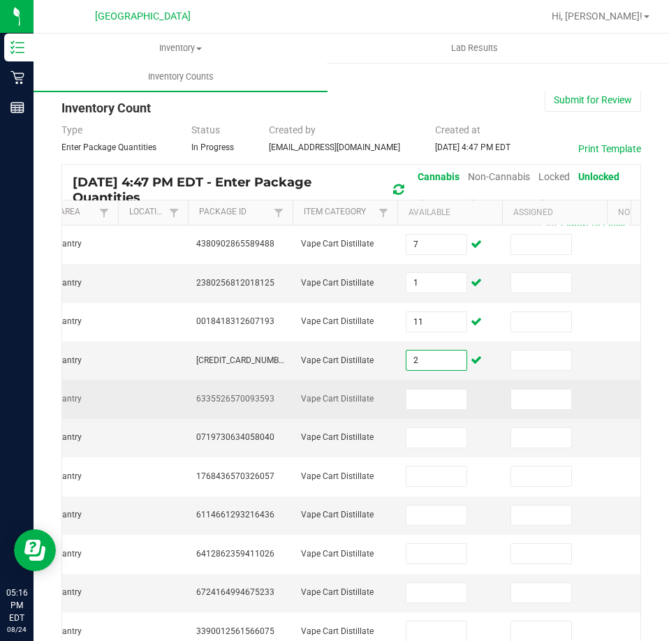
click at [244, 399] on span "6335526570093593" at bounding box center [235, 399] width 78 height 10
click at [245, 403] on span "6335526570093593" at bounding box center [235, 399] width 78 height 10
click at [413, 398] on input at bounding box center [436, 400] width 60 height 20
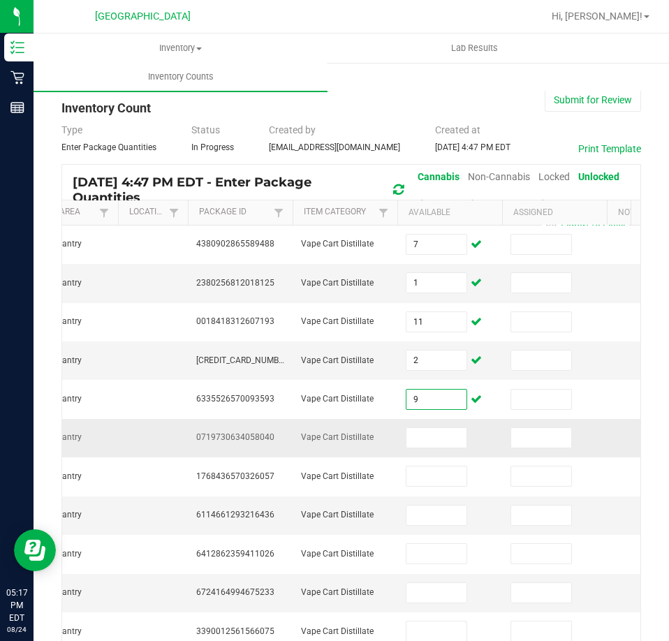
click at [263, 428] on td "0719730634058040" at bounding box center [240, 438] width 105 height 38
click at [259, 437] on span "0719730634058040" at bounding box center [235, 437] width 78 height 10
click at [406, 446] on input at bounding box center [436, 438] width 60 height 20
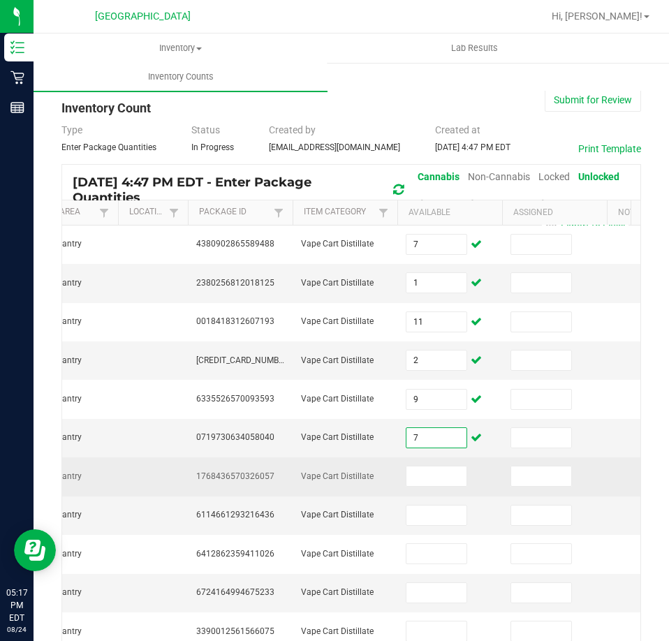
click at [209, 479] on span "1768436570326057" at bounding box center [235, 476] width 78 height 10
click at [416, 479] on input at bounding box center [436, 476] width 60 height 20
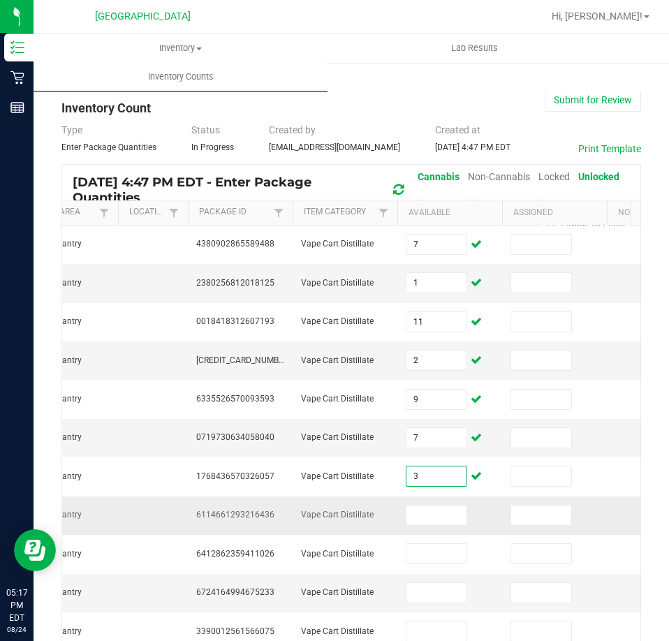
click at [254, 515] on span "6114661293216436" at bounding box center [235, 515] width 78 height 10
click at [428, 510] on input at bounding box center [436, 516] width 60 height 20
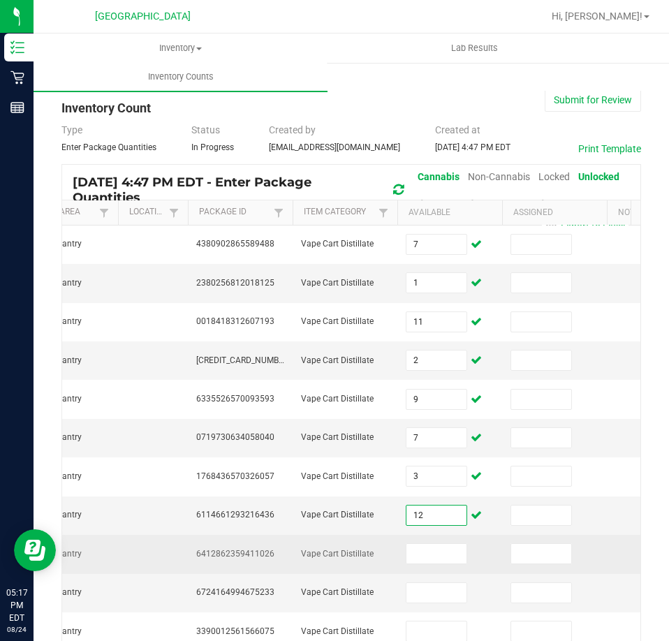
click at [254, 556] on span "6412862359411026" at bounding box center [235, 554] width 78 height 10
click at [419, 554] on input at bounding box center [436, 554] width 60 height 20
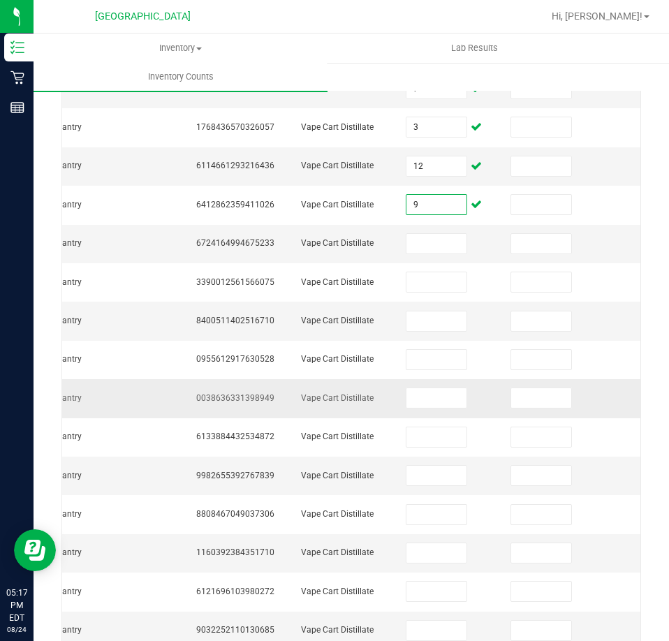
scroll to position [418, 0]
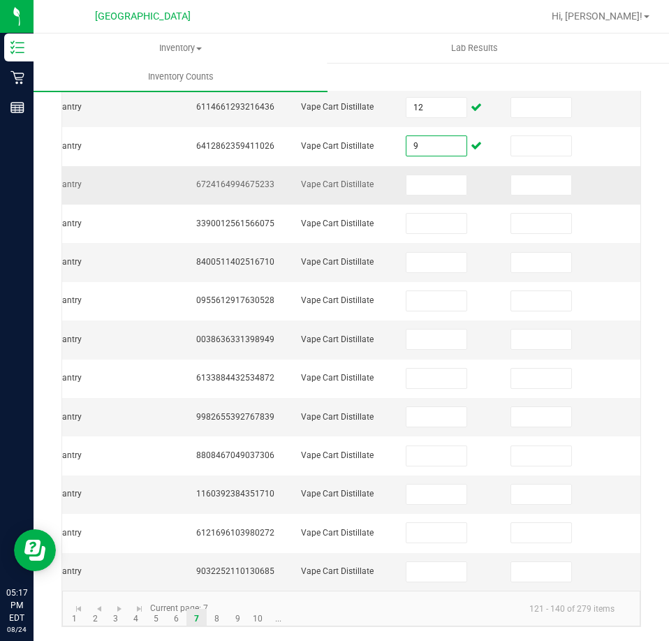
click at [249, 179] on span "6724164994675233" at bounding box center [235, 184] width 78 height 10
click at [443, 179] on input at bounding box center [436, 185] width 60 height 20
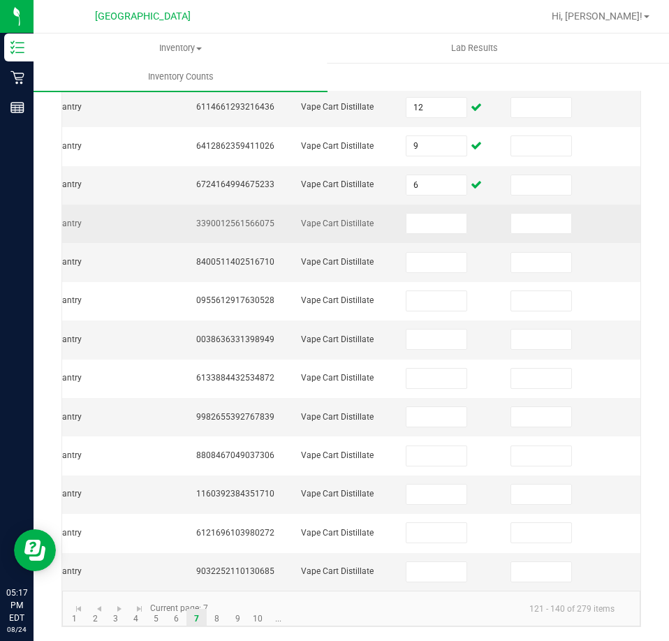
click at [244, 219] on span "3390012561566075" at bounding box center [235, 224] width 78 height 10
click at [428, 219] on input at bounding box center [436, 224] width 60 height 20
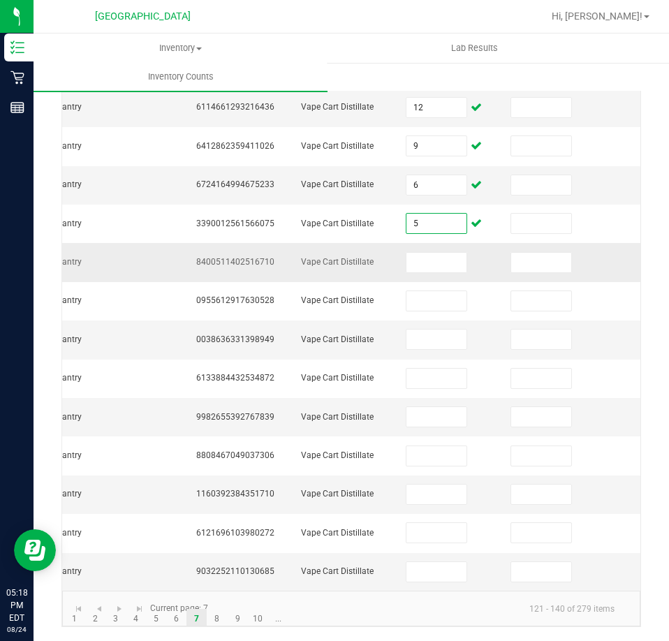
click at [247, 257] on span "8400511402516710" at bounding box center [235, 262] width 78 height 10
click at [246, 257] on span "8400511402516710" at bounding box center [235, 262] width 78 height 10
click at [418, 253] on input at bounding box center [436, 263] width 60 height 20
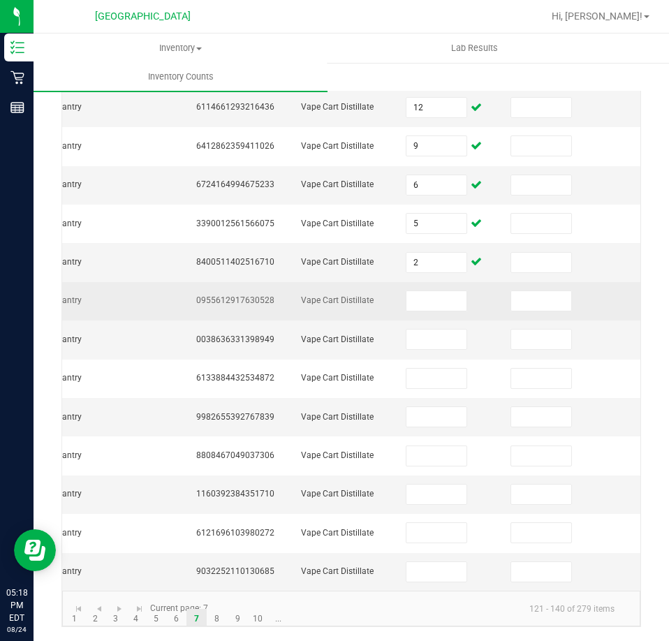
click at [225, 295] on span "0955612917630528" at bounding box center [235, 300] width 78 height 10
click at [447, 291] on input at bounding box center [436, 301] width 60 height 20
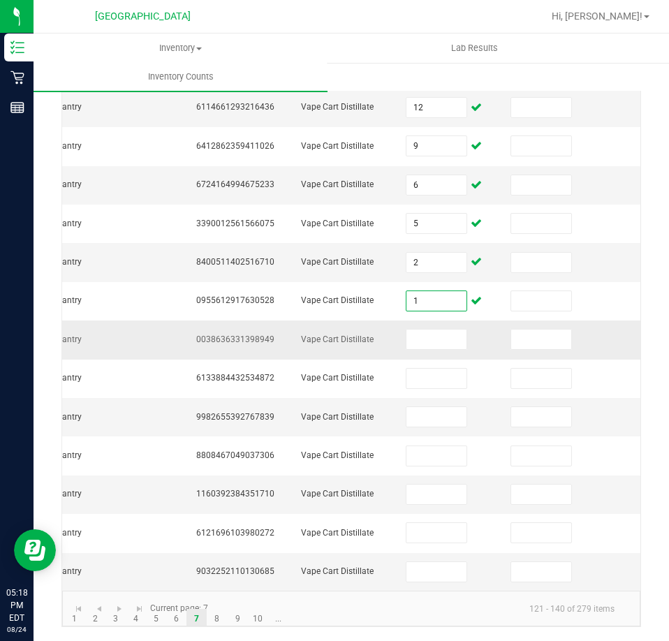
click at [256, 334] on span "0038636331398949" at bounding box center [235, 339] width 78 height 10
click at [436, 330] on input at bounding box center [436, 340] width 60 height 20
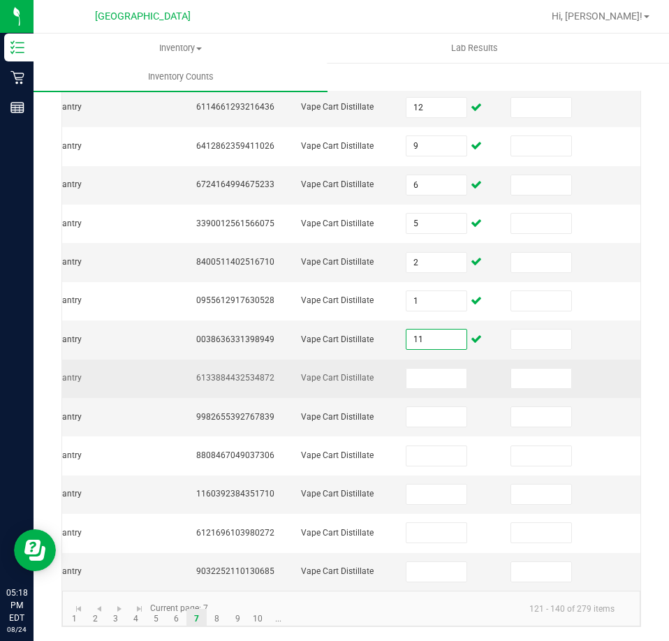
click at [232, 373] on span "6133884432534872" at bounding box center [235, 378] width 78 height 10
click at [424, 369] on input at bounding box center [436, 379] width 60 height 20
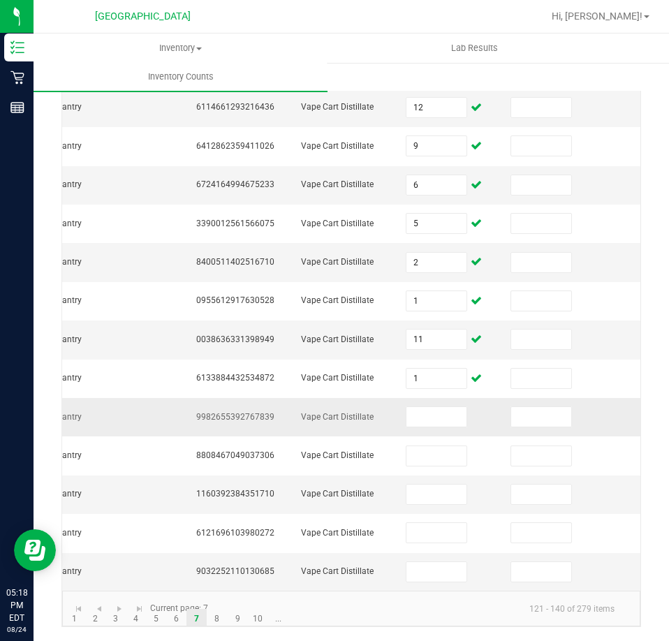
click at [233, 412] on span "9982655392767839" at bounding box center [235, 417] width 78 height 10
click at [425, 411] on input at bounding box center [436, 417] width 60 height 20
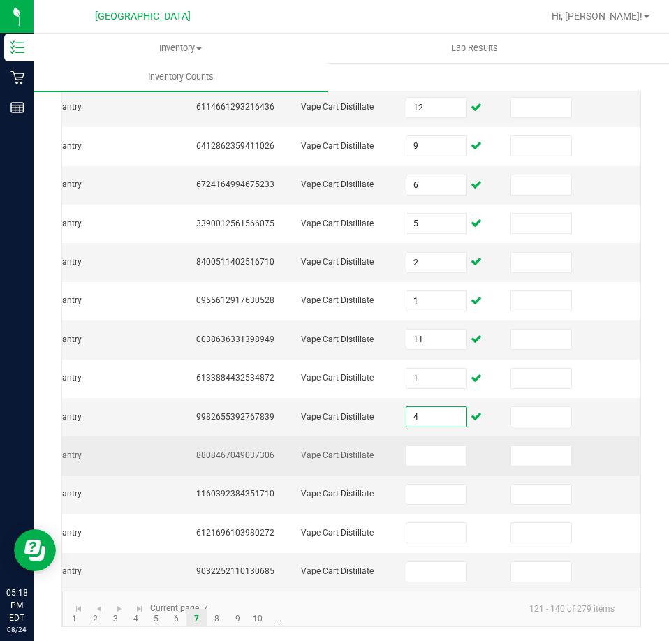
click at [244, 450] on span "8808467049037306" at bounding box center [235, 455] width 78 height 10
click at [448, 446] on input at bounding box center [436, 456] width 60 height 20
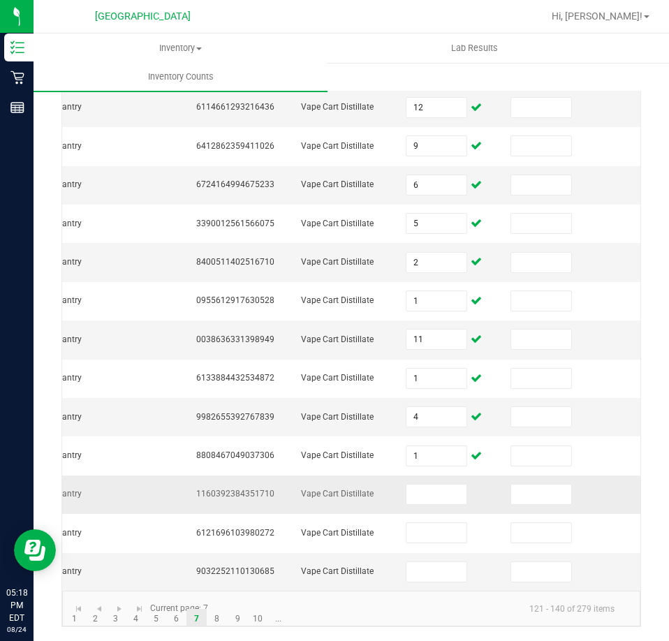
click at [252, 478] on td "1160392384351710" at bounding box center [240, 495] width 105 height 38
click at [442, 485] on input at bounding box center [436, 495] width 60 height 20
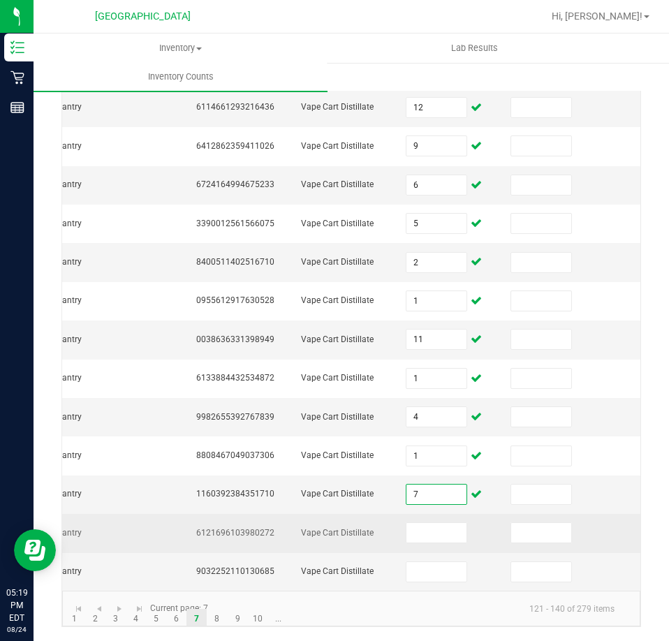
click at [242, 528] on span "6121696103980272" at bounding box center [235, 533] width 78 height 10
click at [243, 528] on span "6121696103980272" at bounding box center [235, 533] width 78 height 10
click at [244, 528] on span "6121696103980272" at bounding box center [235, 533] width 78 height 10
click at [433, 529] on input at bounding box center [436, 533] width 60 height 20
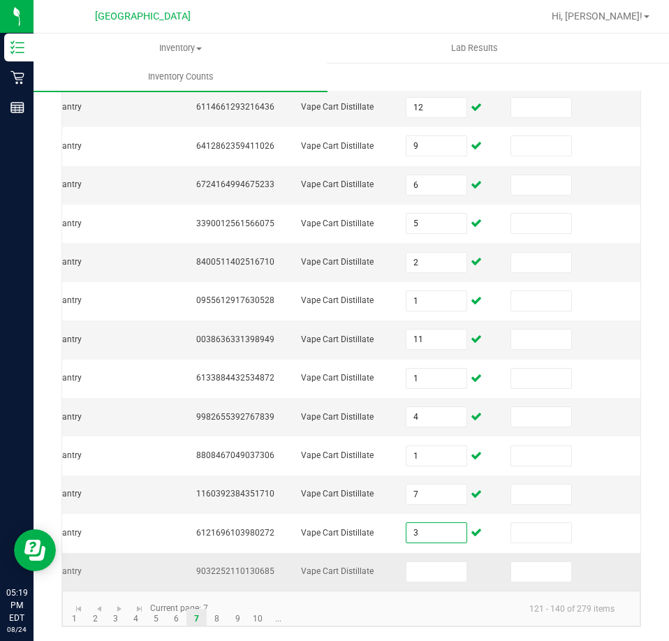
click at [263, 566] on span "9032252110130685" at bounding box center [235, 571] width 78 height 10
click at [442, 562] on input at bounding box center [436, 572] width 60 height 20
click at [217, 619] on link "8" at bounding box center [217, 619] width 20 height 21
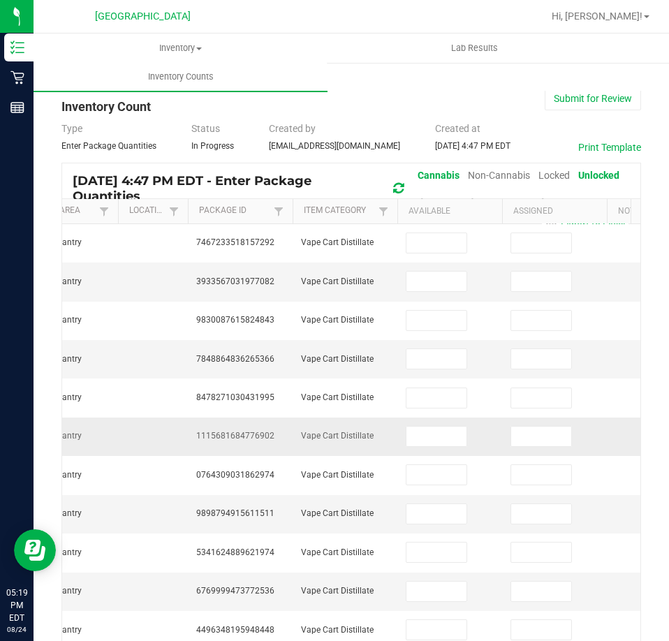
scroll to position [0, 0]
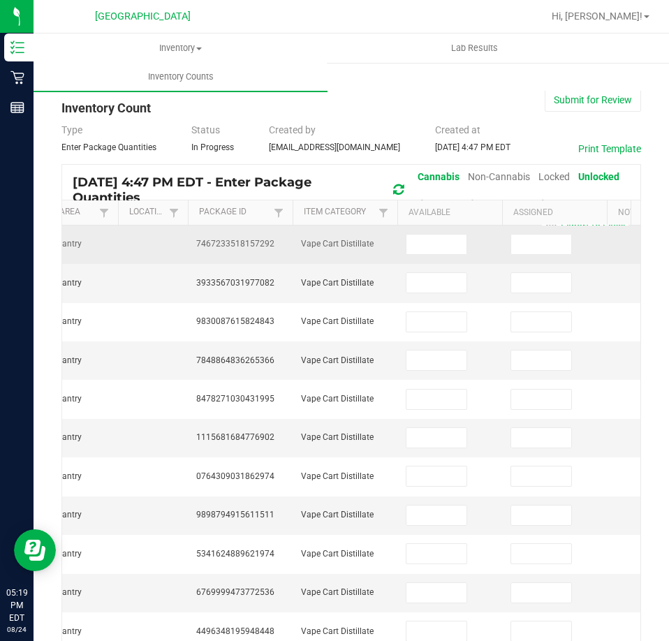
click at [264, 242] on span "7467233518157292" at bounding box center [235, 244] width 78 height 10
click at [414, 244] on input at bounding box center [436, 245] width 60 height 20
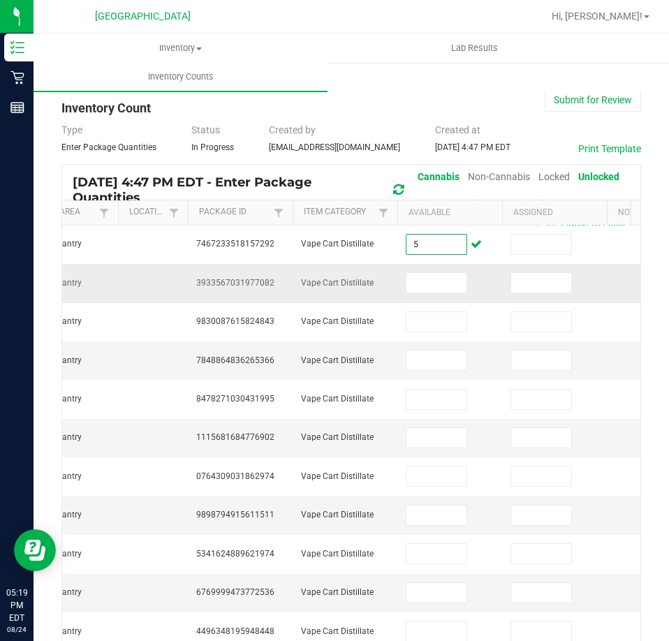
click at [265, 279] on span "3933567031977082" at bounding box center [235, 283] width 78 height 10
click at [412, 286] on input at bounding box center [436, 283] width 60 height 20
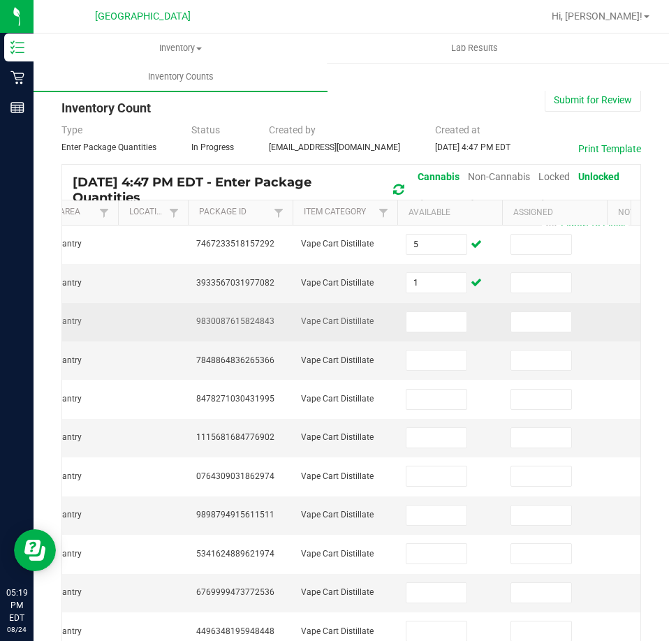
click at [243, 316] on span "9830087615824843" at bounding box center [235, 321] width 78 height 10
click at [411, 321] on input at bounding box center [436, 322] width 60 height 20
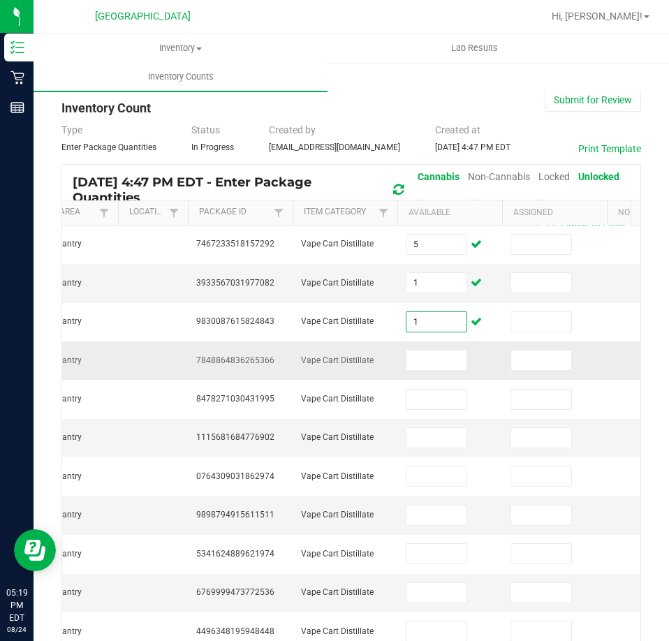
click at [233, 360] on span "7848864836265366" at bounding box center [235, 360] width 78 height 10
click at [438, 366] on input at bounding box center [436, 361] width 60 height 20
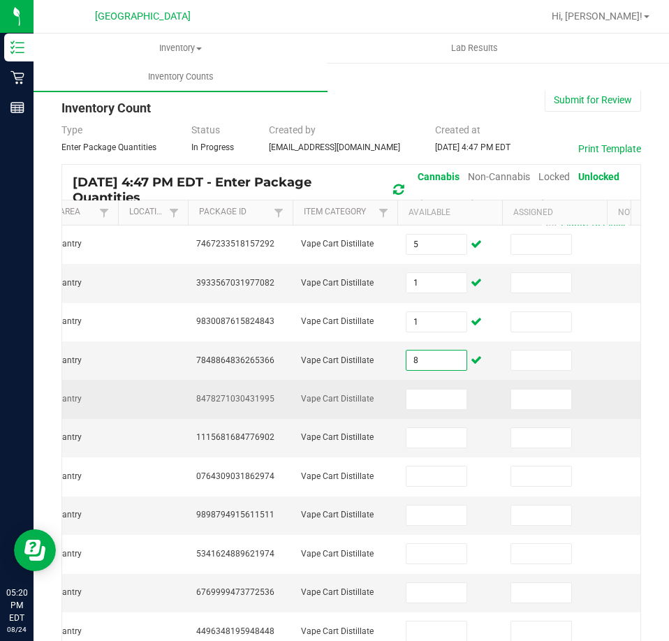
click at [253, 397] on span "8478271030431995" at bounding box center [235, 399] width 78 height 10
click at [251, 397] on span "8478271030431995" at bounding box center [235, 399] width 78 height 10
click at [433, 397] on input at bounding box center [436, 400] width 60 height 20
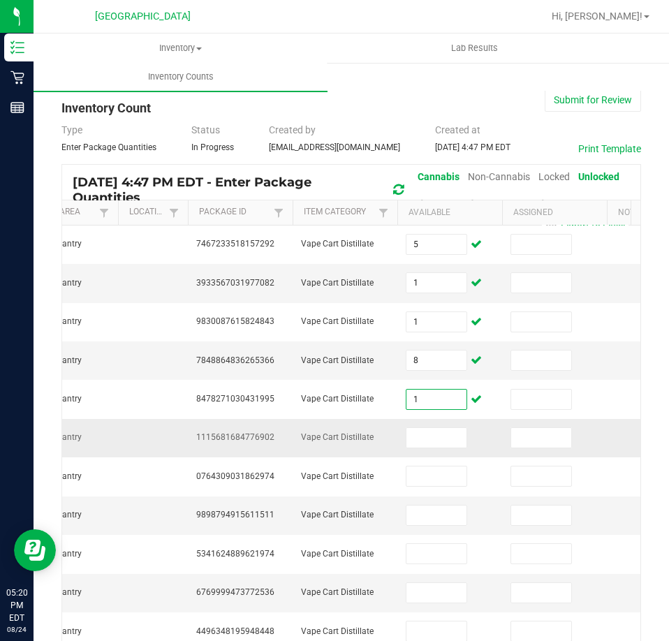
click at [237, 436] on span "1115681684776902" at bounding box center [235, 437] width 78 height 10
click at [429, 443] on input at bounding box center [436, 438] width 60 height 20
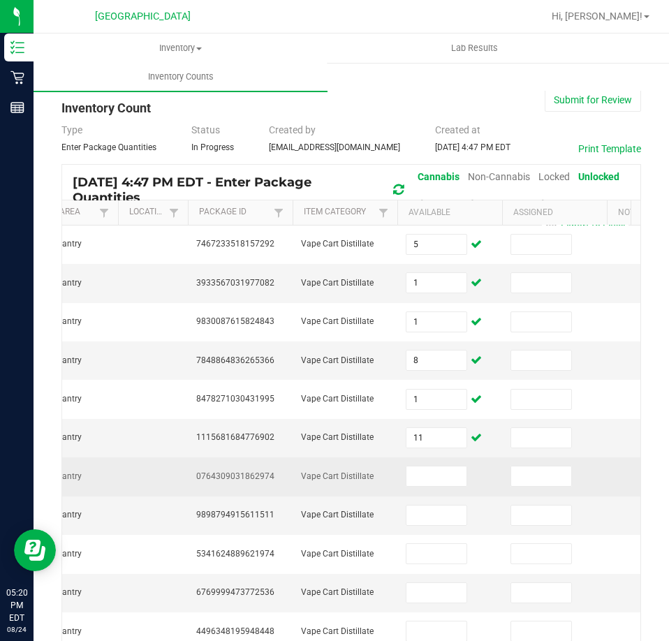
click at [220, 478] on span "0764309031862974" at bounding box center [235, 476] width 78 height 10
click at [459, 467] on input at bounding box center [436, 476] width 60 height 20
click at [455, 480] on input "3" at bounding box center [436, 476] width 60 height 20
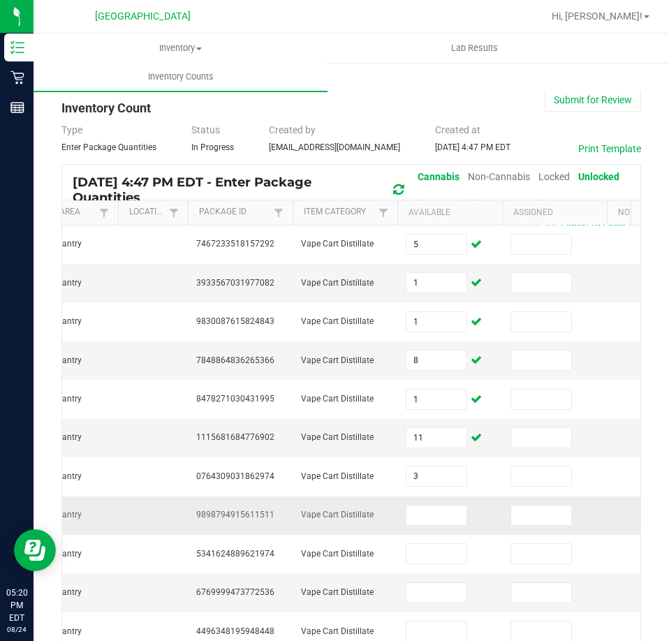
click at [441, 532] on td at bounding box center [449, 516] width 105 height 38
click at [256, 514] on span "9898794915611511" at bounding box center [235, 515] width 78 height 10
click at [443, 515] on input at bounding box center [436, 516] width 60 height 20
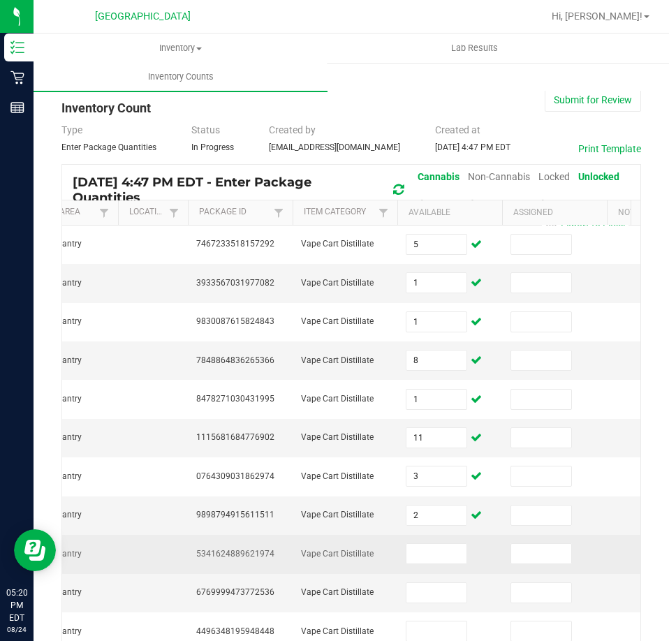
click at [262, 554] on span "5341624889621974" at bounding box center [235, 554] width 78 height 10
click at [444, 557] on input at bounding box center [436, 554] width 60 height 20
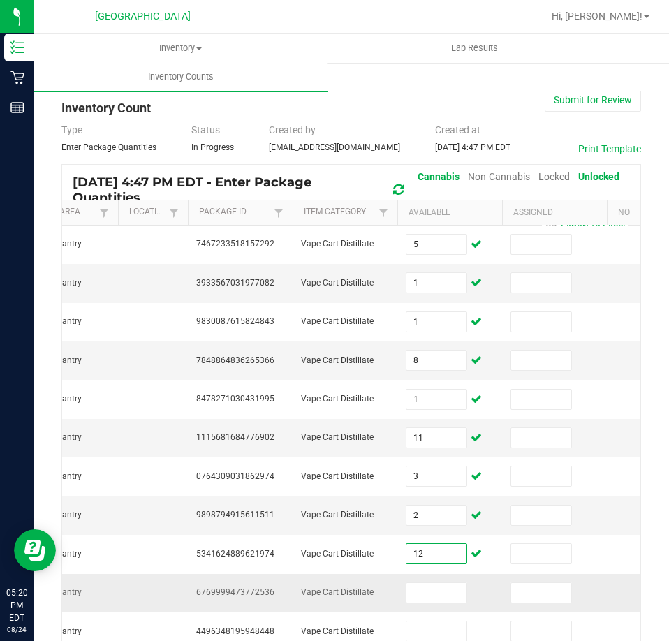
click at [260, 580] on td "6769999473772536" at bounding box center [240, 593] width 105 height 38
click at [253, 590] on span "6769999473772536" at bounding box center [235, 592] width 78 height 10
click at [438, 583] on input at bounding box center [436, 593] width 60 height 20
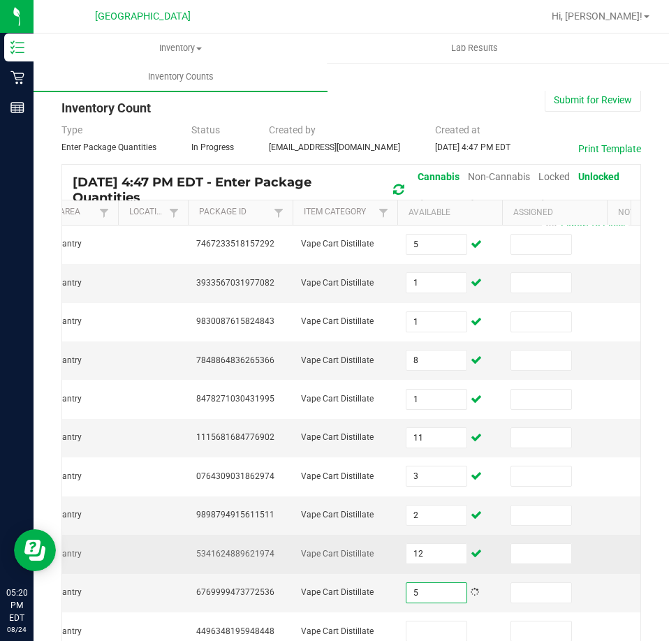
scroll to position [70, 0]
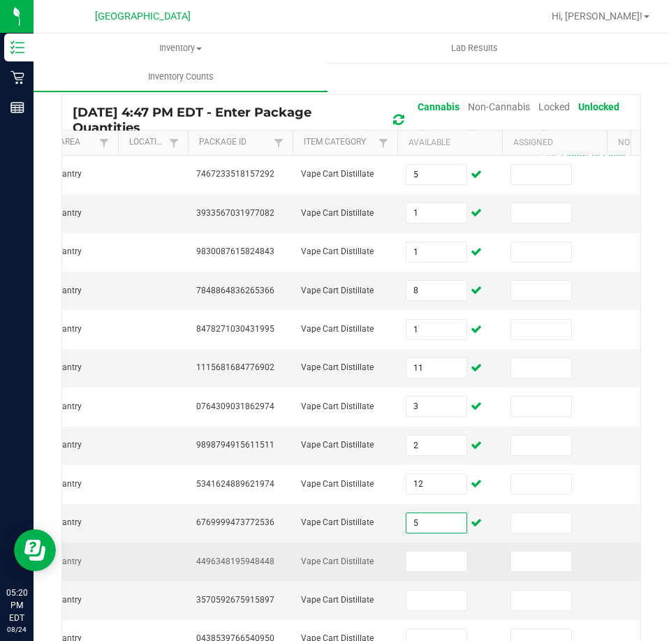
click at [230, 561] on span "4496348195948448" at bounding box center [235, 562] width 78 height 10
click at [429, 567] on input at bounding box center [436, 562] width 60 height 20
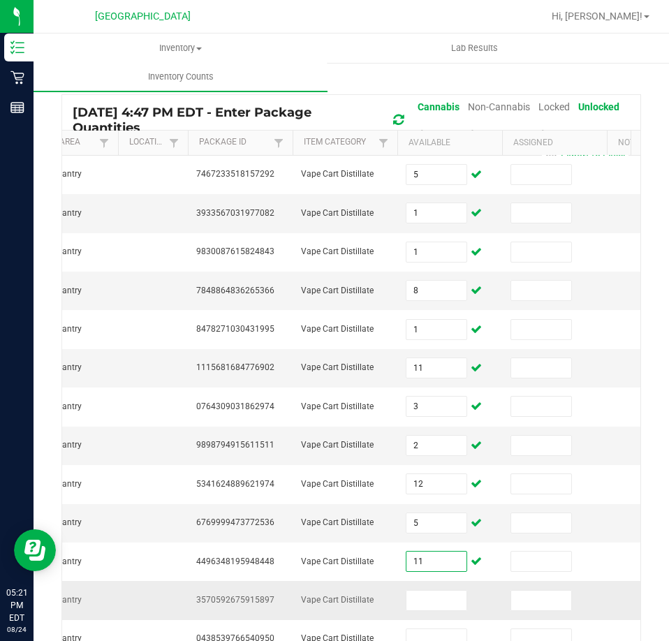
click at [255, 605] on td "3570592675915897" at bounding box center [240, 600] width 105 height 38
click at [252, 602] on span "3570592675915897" at bounding box center [235, 600] width 78 height 10
click at [443, 595] on input at bounding box center [436, 601] width 60 height 20
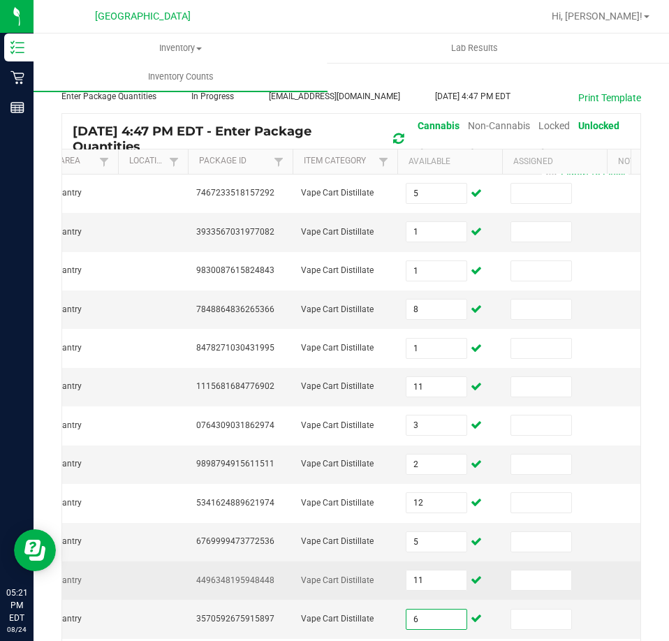
scroll to position [140, 0]
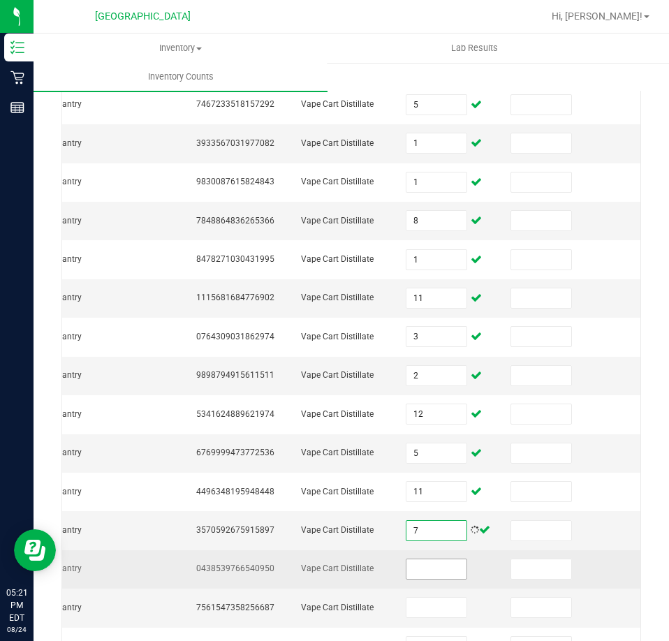
click at [429, 565] on input at bounding box center [436, 569] width 60 height 20
click at [232, 557] on td "0438539766540950" at bounding box center [240, 569] width 105 height 38
click at [234, 571] on span "0438539766540950" at bounding box center [235, 569] width 78 height 10
click at [413, 570] on input at bounding box center [436, 569] width 60 height 20
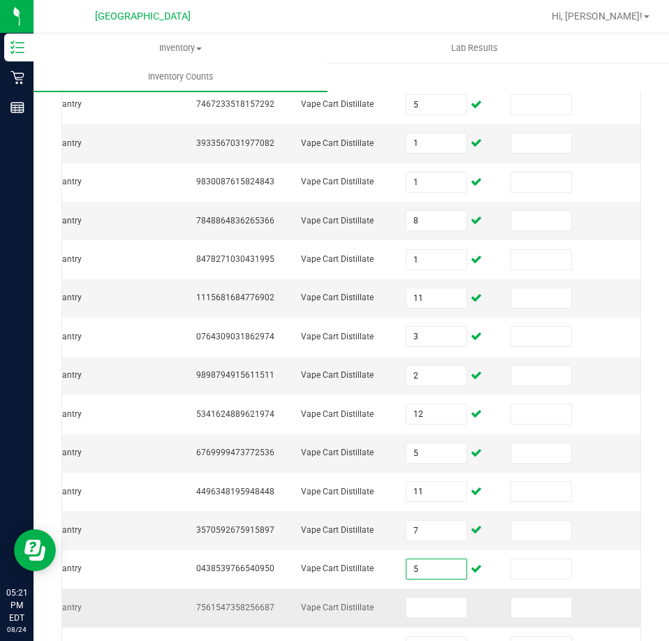
click at [269, 606] on span "7561547358256687" at bounding box center [235, 608] width 78 height 10
click at [455, 611] on input at bounding box center [436, 608] width 60 height 20
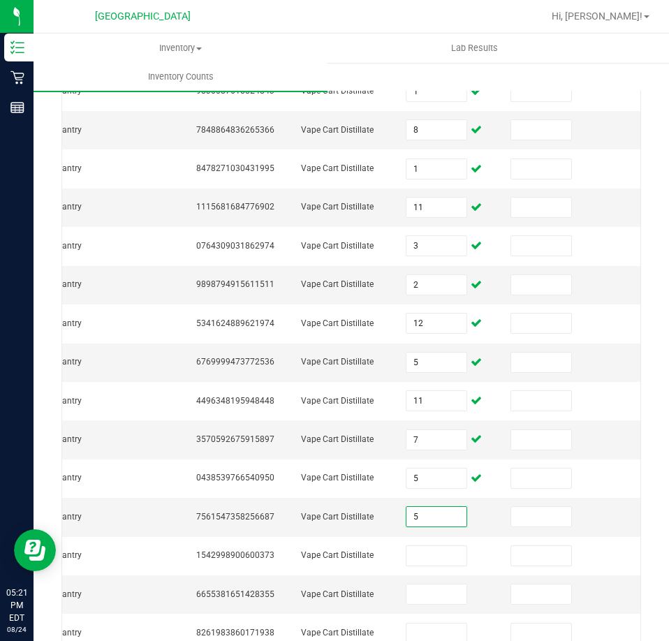
scroll to position [418, 0]
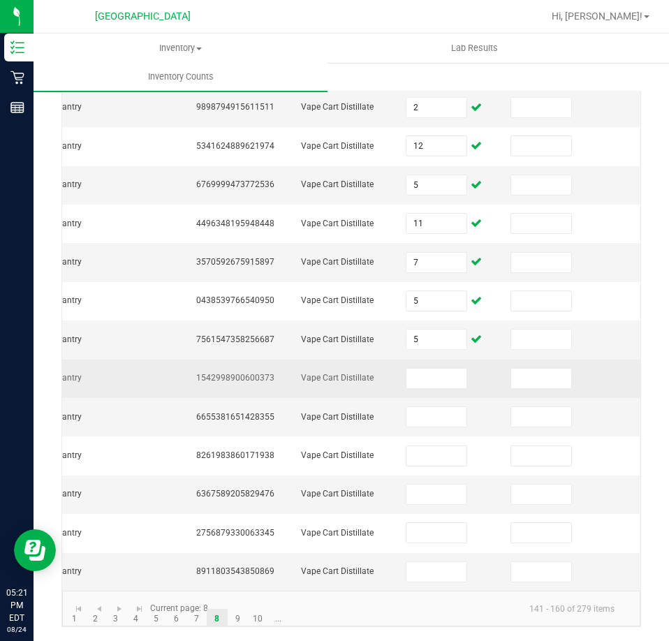
click at [235, 373] on td "1542998900600373" at bounding box center [240, 379] width 105 height 38
click at [234, 373] on span "1542998900600373" at bounding box center [235, 378] width 78 height 10
click at [457, 369] on input at bounding box center [436, 379] width 60 height 20
click at [422, 369] on input at bounding box center [436, 379] width 60 height 20
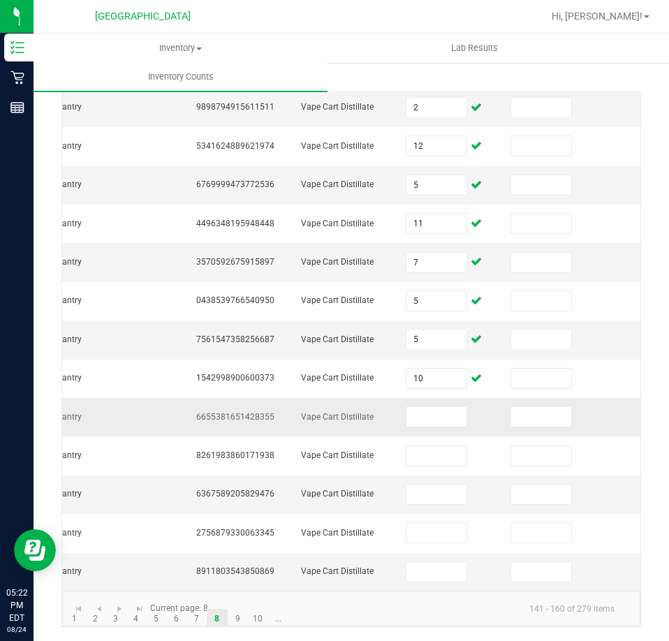
click at [234, 412] on span "6655381651428355" at bounding box center [235, 417] width 78 height 10
click at [429, 418] on td at bounding box center [449, 417] width 105 height 38
click at [427, 410] on input at bounding box center [436, 417] width 60 height 20
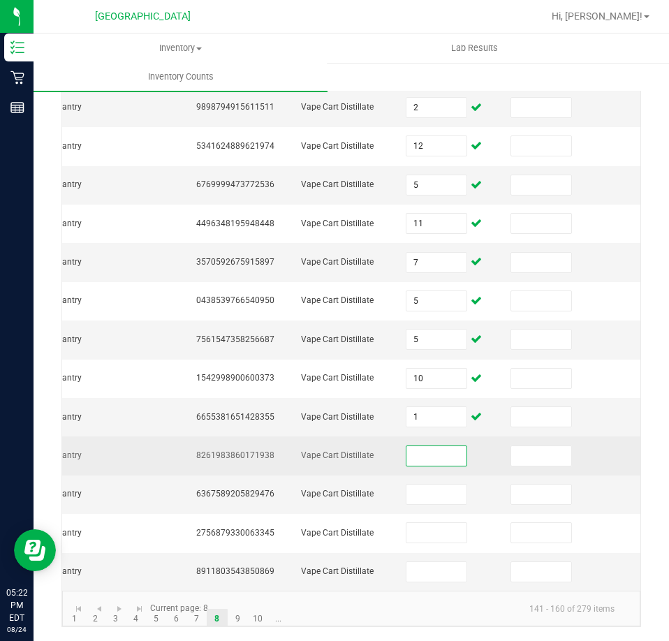
click at [418, 446] on input at bounding box center [436, 456] width 60 height 20
click at [271, 439] on td "8261983860171938" at bounding box center [240, 455] width 105 height 38
click at [268, 439] on td "8261983860171938" at bounding box center [240, 455] width 105 height 38
click at [266, 450] on span "8261983860171938" at bounding box center [235, 455] width 78 height 10
click at [265, 450] on span "8261983860171938" at bounding box center [235, 455] width 78 height 10
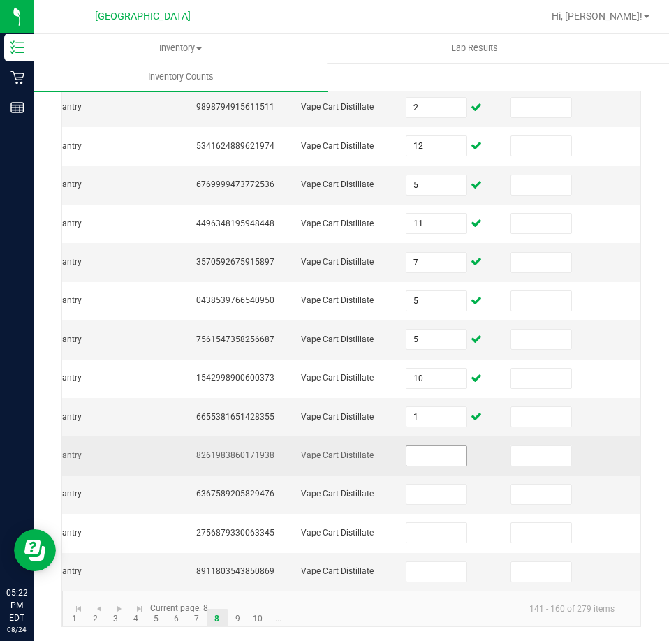
click at [446, 446] on input at bounding box center [436, 456] width 60 height 20
paste input "8261983860171938"
click at [419, 450] on input "8261983860171938" at bounding box center [436, 456] width 60 height 20
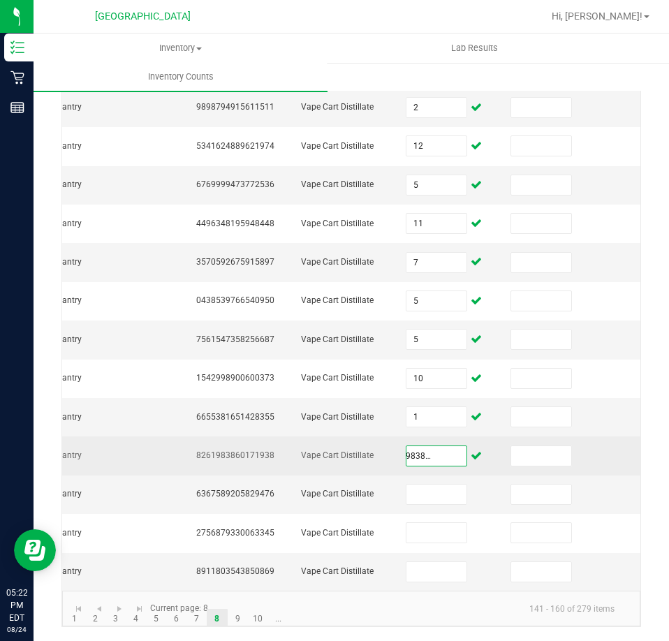
click at [419, 450] on input "8261983860171938" at bounding box center [436, 456] width 60 height 20
click at [414, 446] on input at bounding box center [436, 456] width 60 height 20
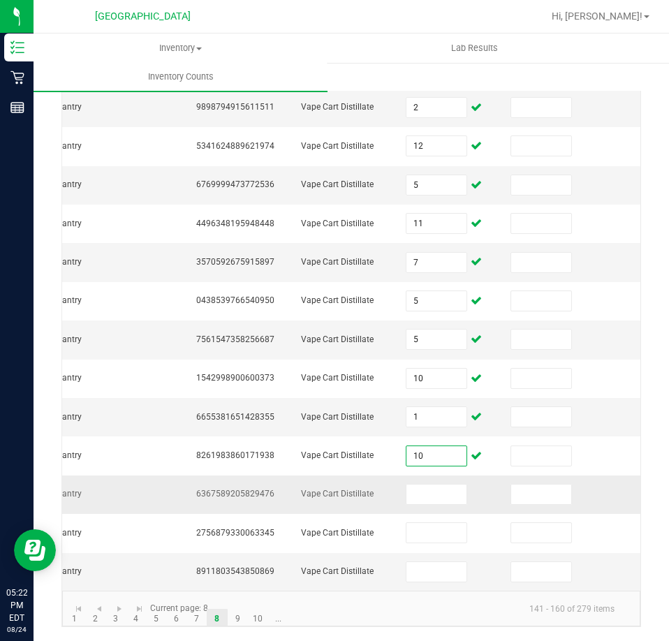
click at [258, 489] on span "6367589205829476" at bounding box center [235, 494] width 78 height 10
click at [456, 485] on input at bounding box center [436, 495] width 60 height 20
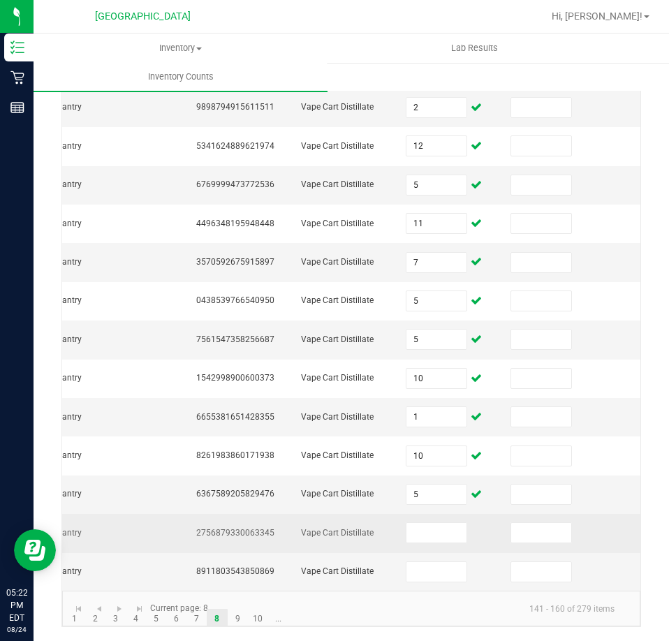
click at [251, 528] on span "2756879330063345" at bounding box center [235, 533] width 78 height 10
click at [249, 528] on span "2756879330063345" at bounding box center [235, 533] width 78 height 10
click at [445, 523] on input at bounding box center [436, 533] width 60 height 20
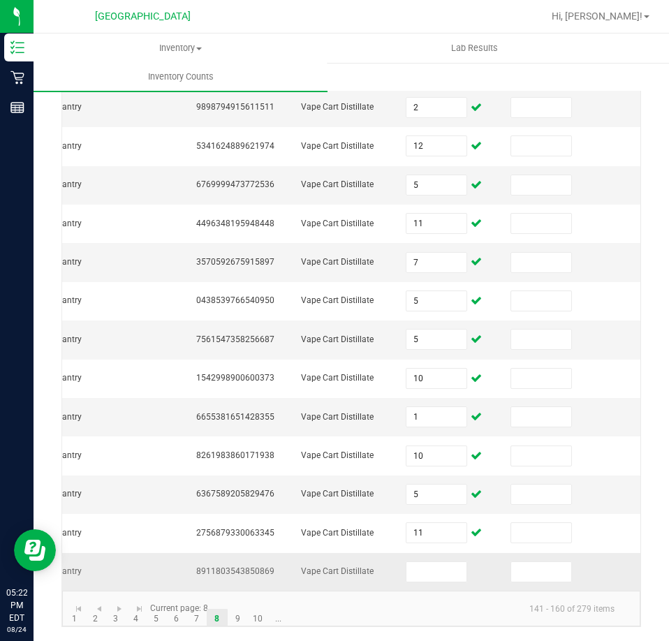
click at [263, 566] on span "8911803543850869" at bounding box center [235, 571] width 78 height 10
click at [447, 565] on input at bounding box center [436, 572] width 60 height 20
click at [240, 615] on link "9" at bounding box center [238, 619] width 20 height 21
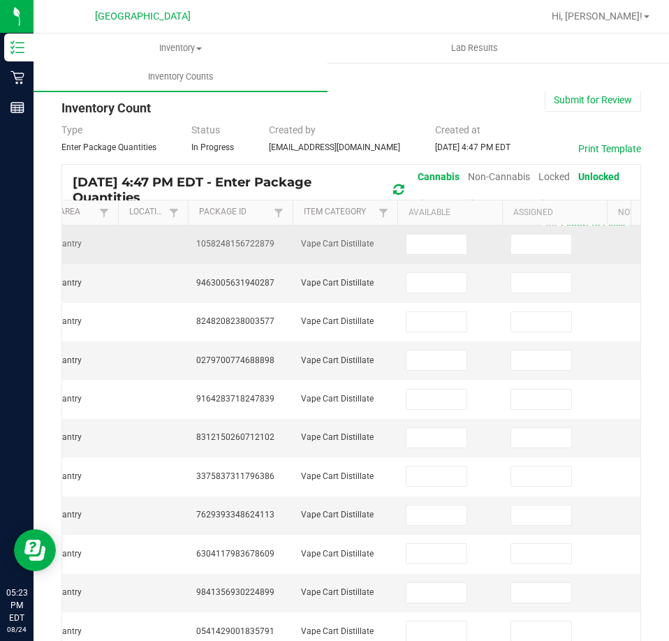
click at [229, 244] on span "1058248156722879" at bounding box center [235, 244] width 78 height 10
click at [429, 250] on input at bounding box center [436, 245] width 60 height 20
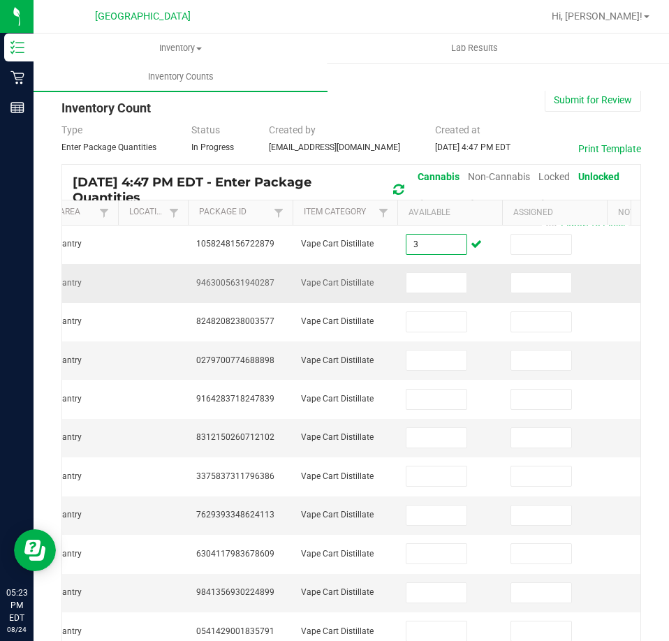
click at [226, 277] on td "9463005631940287" at bounding box center [240, 283] width 105 height 38
click at [413, 281] on input at bounding box center [436, 283] width 60 height 20
click at [261, 281] on span "9463005631940287" at bounding box center [235, 283] width 78 height 10
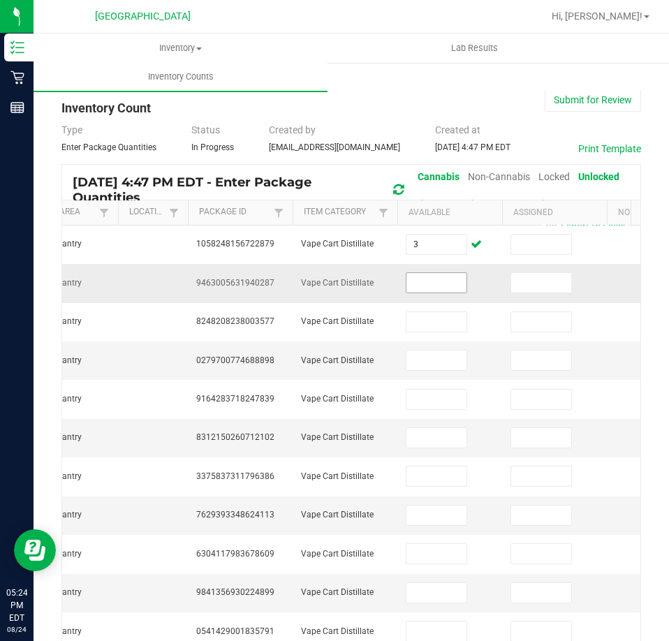
click at [453, 283] on input at bounding box center [436, 283] width 60 height 20
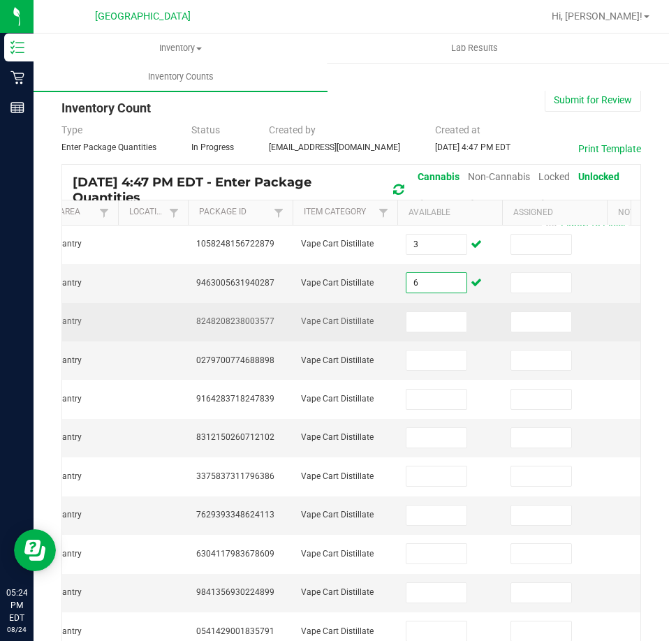
click at [253, 320] on span "8248208238003577" at bounding box center [235, 321] width 78 height 10
click at [418, 325] on input at bounding box center [436, 322] width 60 height 20
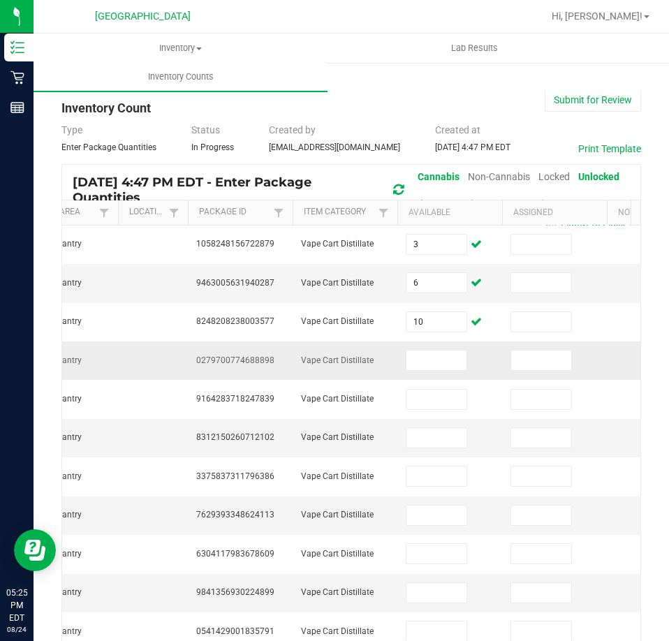
click at [256, 355] on span "0279700774688898" at bounding box center [235, 360] width 78 height 10
click at [438, 373] on td at bounding box center [449, 360] width 105 height 38
click at [429, 369] on input at bounding box center [436, 361] width 60 height 20
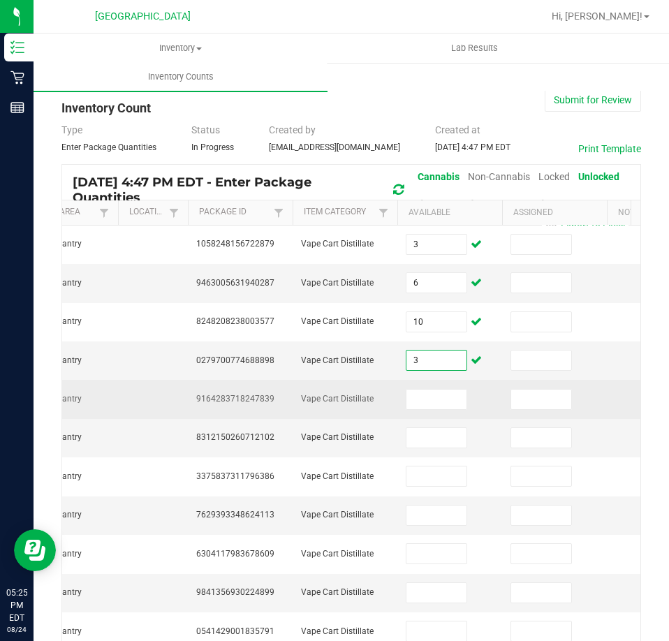
click at [256, 398] on span "9164283718247839" at bounding box center [235, 399] width 78 height 10
click at [257, 399] on span "9164283718247839" at bounding box center [235, 399] width 78 height 10
click at [438, 394] on input at bounding box center [436, 400] width 60 height 20
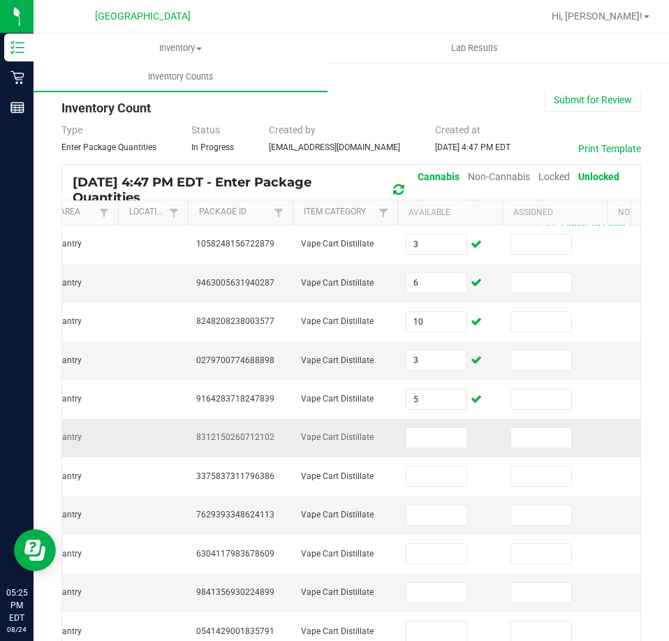
click at [259, 441] on span "8312150260712102" at bounding box center [235, 437] width 78 height 10
click at [258, 441] on span "8312150260712102" at bounding box center [235, 437] width 78 height 10
click at [425, 436] on input at bounding box center [436, 438] width 60 height 20
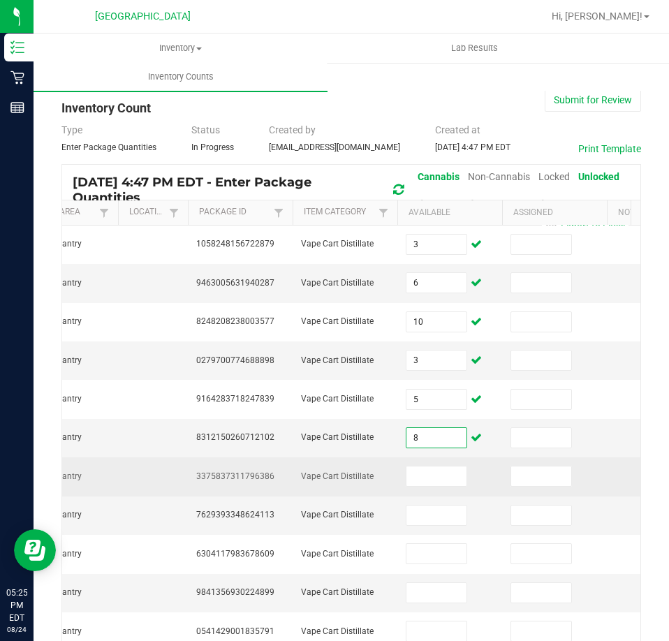
click at [226, 469] on td "3375837311796386" at bounding box center [240, 476] width 105 height 38
drag, startPoint x: 226, startPoint y: 469, endPoint x: 226, endPoint y: 478, distance: 9.8
click at [226, 471] on td "3375837311796386" at bounding box center [240, 476] width 105 height 38
click at [226, 478] on span "3375837311796386" at bounding box center [235, 476] width 78 height 10
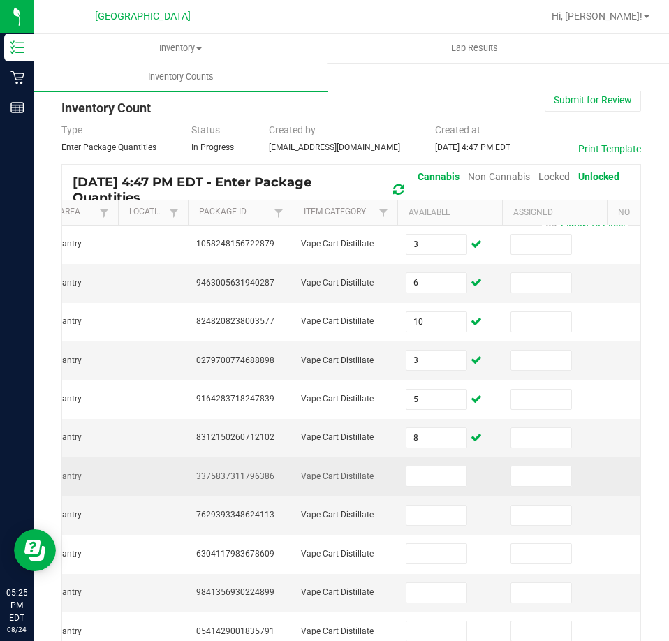
click at [226, 478] on span "3375837311796386" at bounding box center [235, 476] width 78 height 10
click at [433, 476] on input at bounding box center [436, 476] width 60 height 20
click at [444, 473] on input at bounding box center [436, 476] width 60 height 20
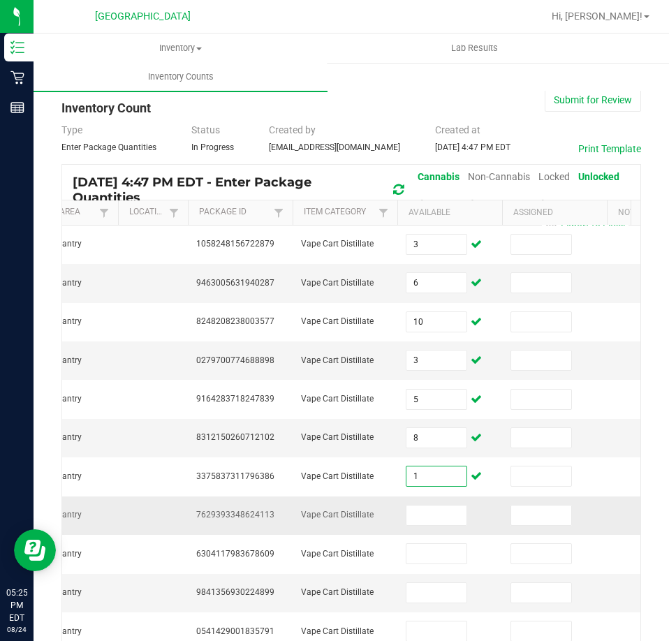
click at [263, 520] on span "7629393348624113" at bounding box center [235, 515] width 78 height 10
click at [259, 517] on span "7629393348624113" at bounding box center [235, 515] width 78 height 10
click at [418, 517] on input at bounding box center [436, 516] width 60 height 20
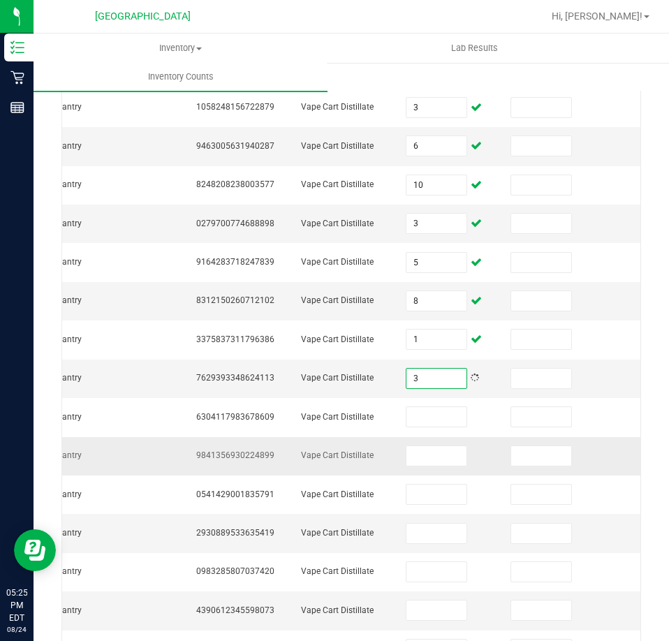
scroll to position [140, 0]
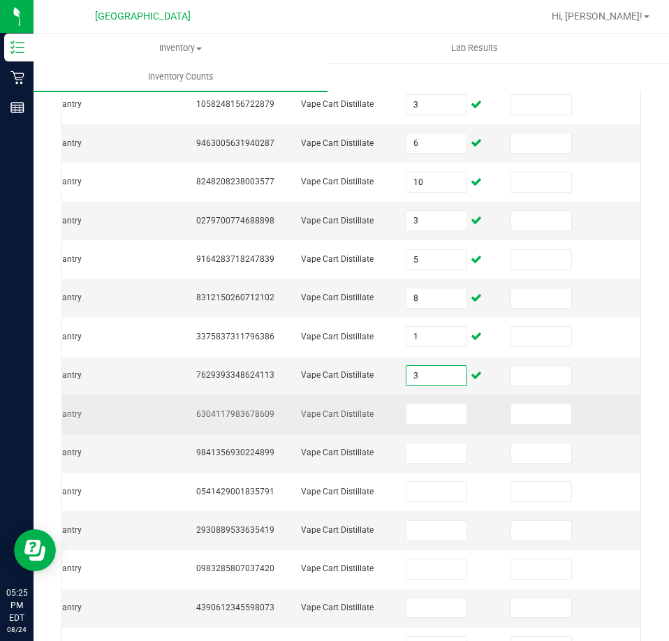
click at [256, 422] on td "6304117983678609" at bounding box center [240, 414] width 105 height 38
click at [251, 418] on span "6304117983678609" at bounding box center [235, 414] width 78 height 10
click at [249, 418] on span "6304117983678609" at bounding box center [235, 414] width 78 height 10
click at [242, 418] on span "6304117983678609" at bounding box center [235, 414] width 78 height 10
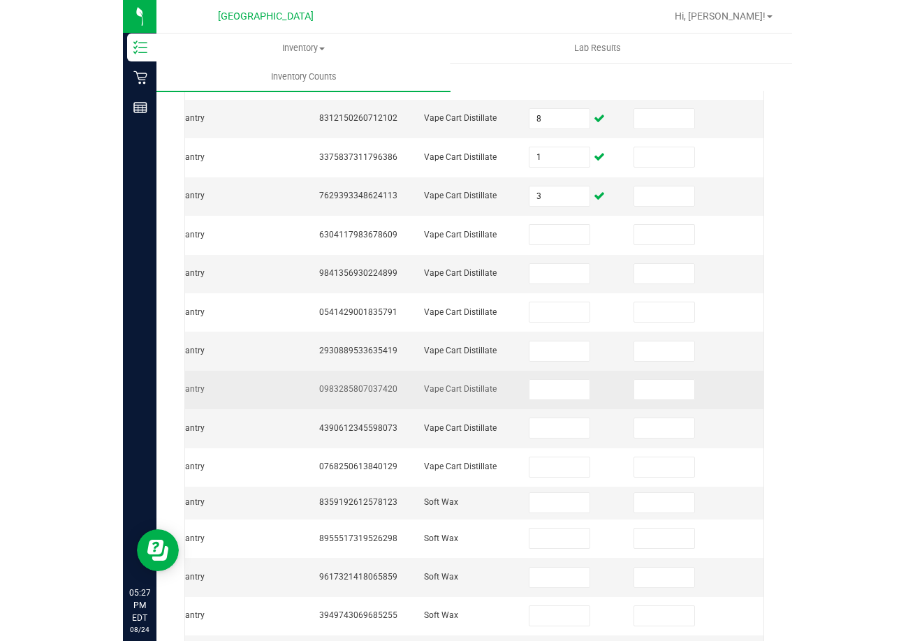
scroll to position [249, 0]
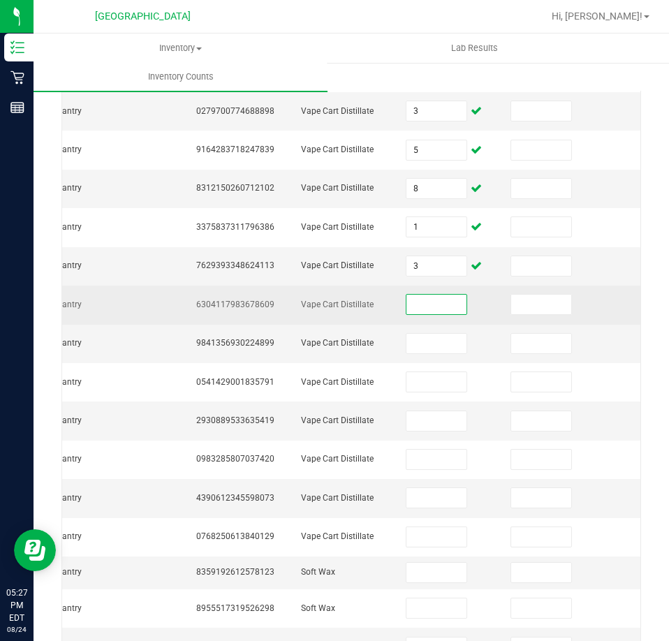
click at [429, 313] on input at bounding box center [436, 305] width 60 height 20
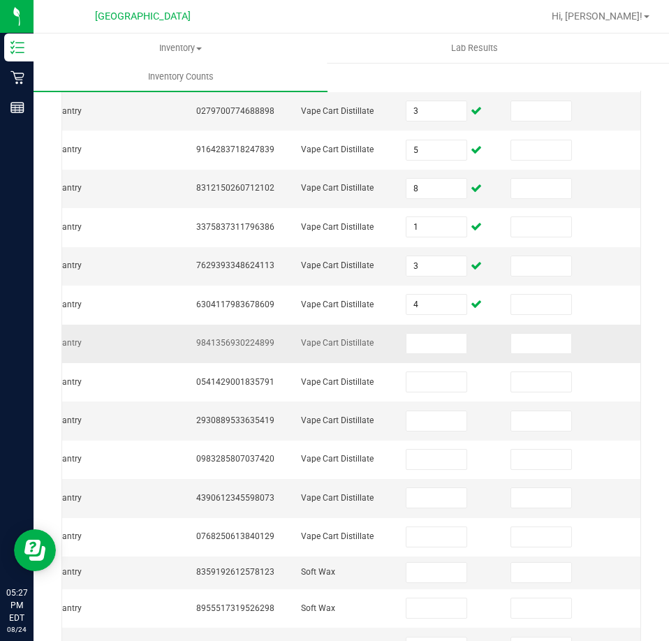
click at [254, 339] on span "9841356930224899" at bounding box center [235, 343] width 78 height 10
click at [431, 337] on input at bounding box center [436, 344] width 60 height 20
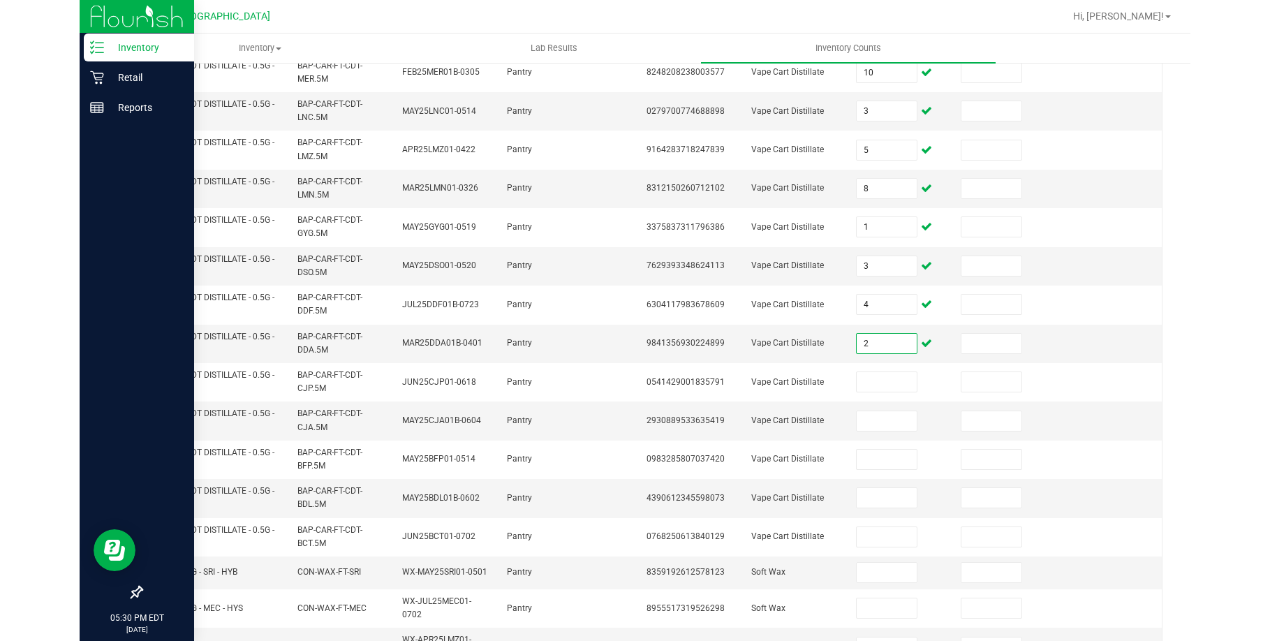
scroll to position [0, 0]
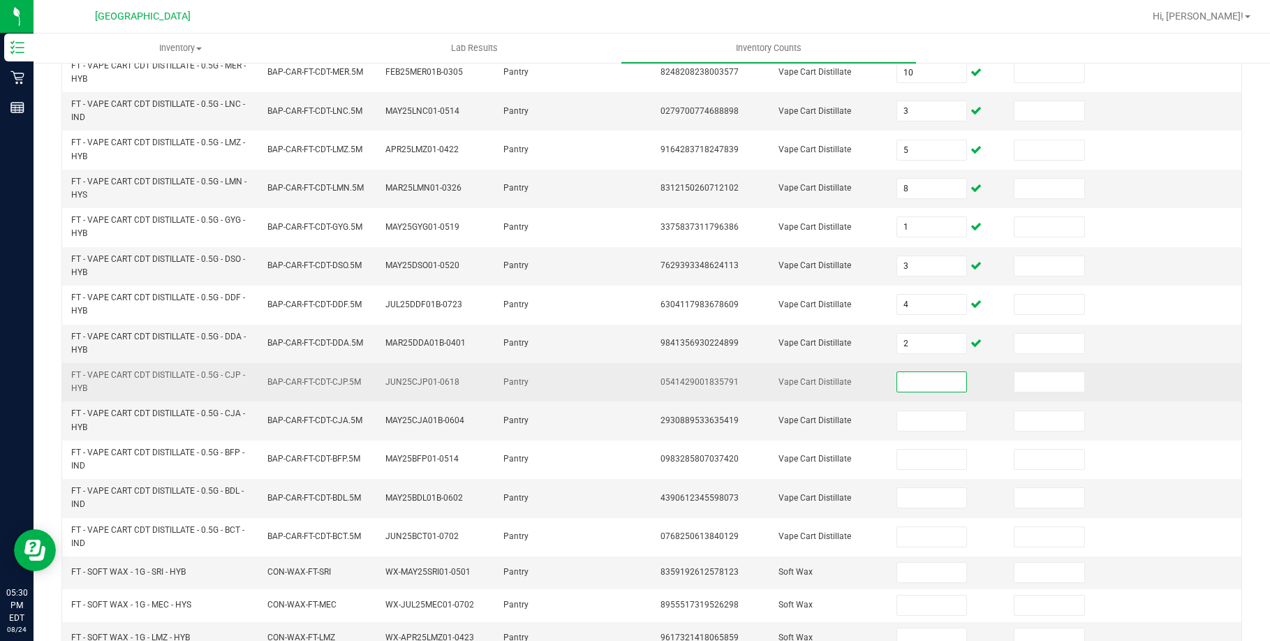
click at [897, 381] on input at bounding box center [931, 382] width 69 height 20
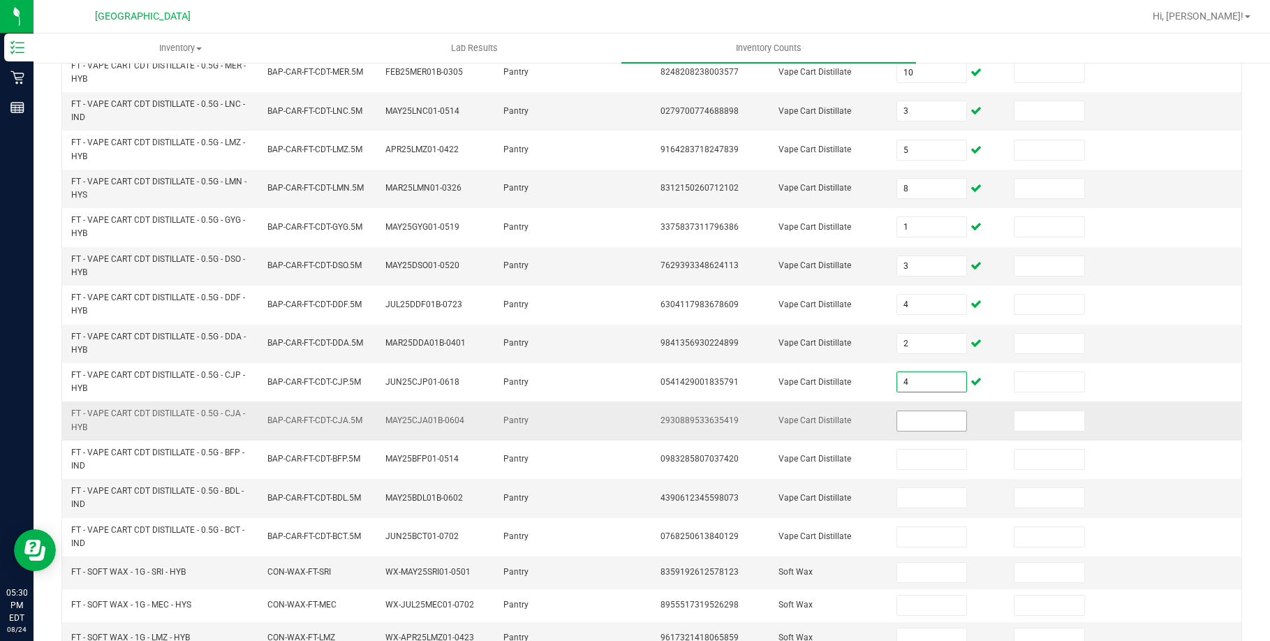
click at [901, 418] on input at bounding box center [931, 421] width 69 height 20
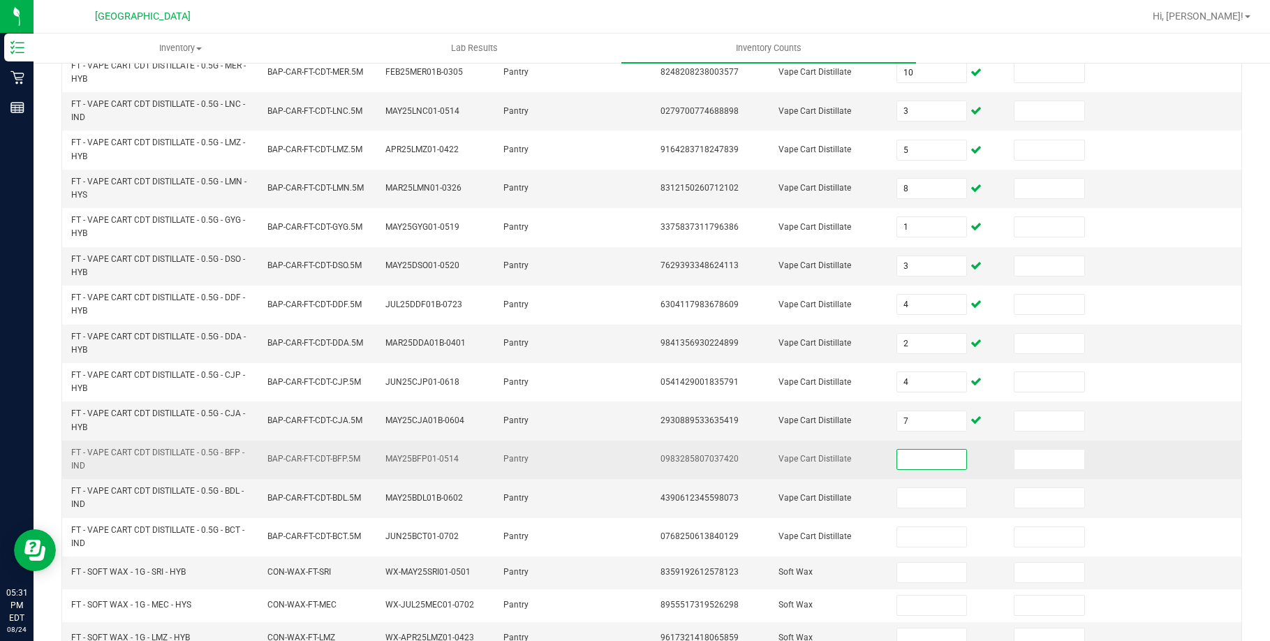
click at [911, 454] on input at bounding box center [931, 460] width 69 height 20
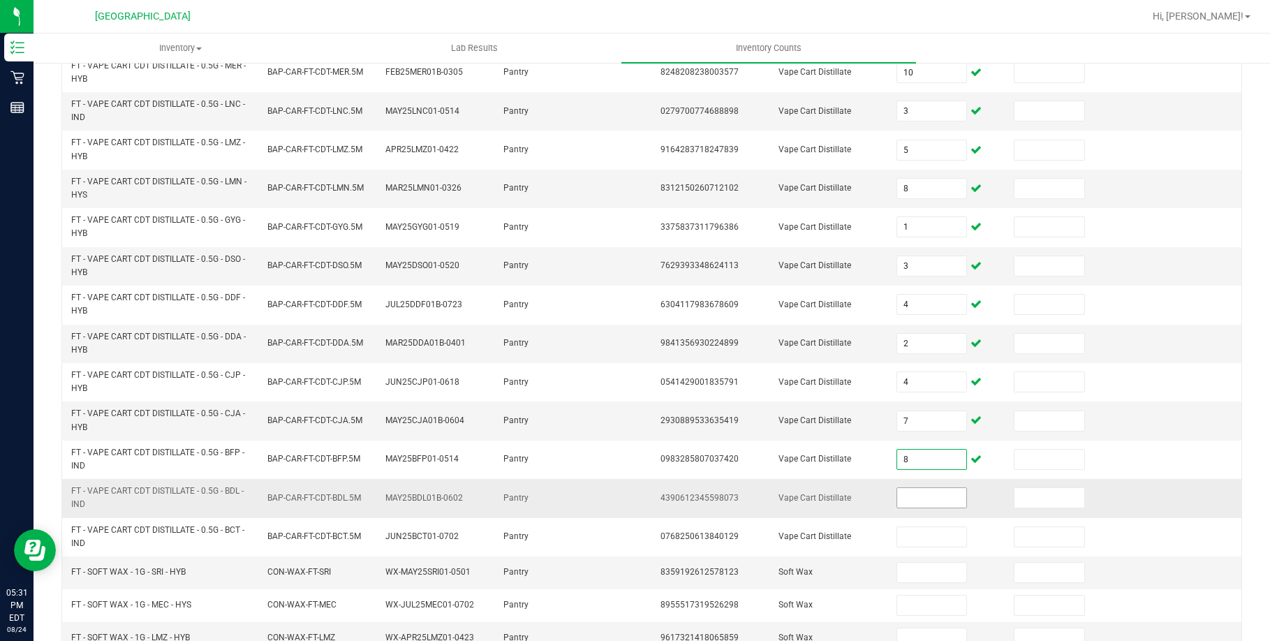
click at [929, 501] on input at bounding box center [931, 498] width 69 height 20
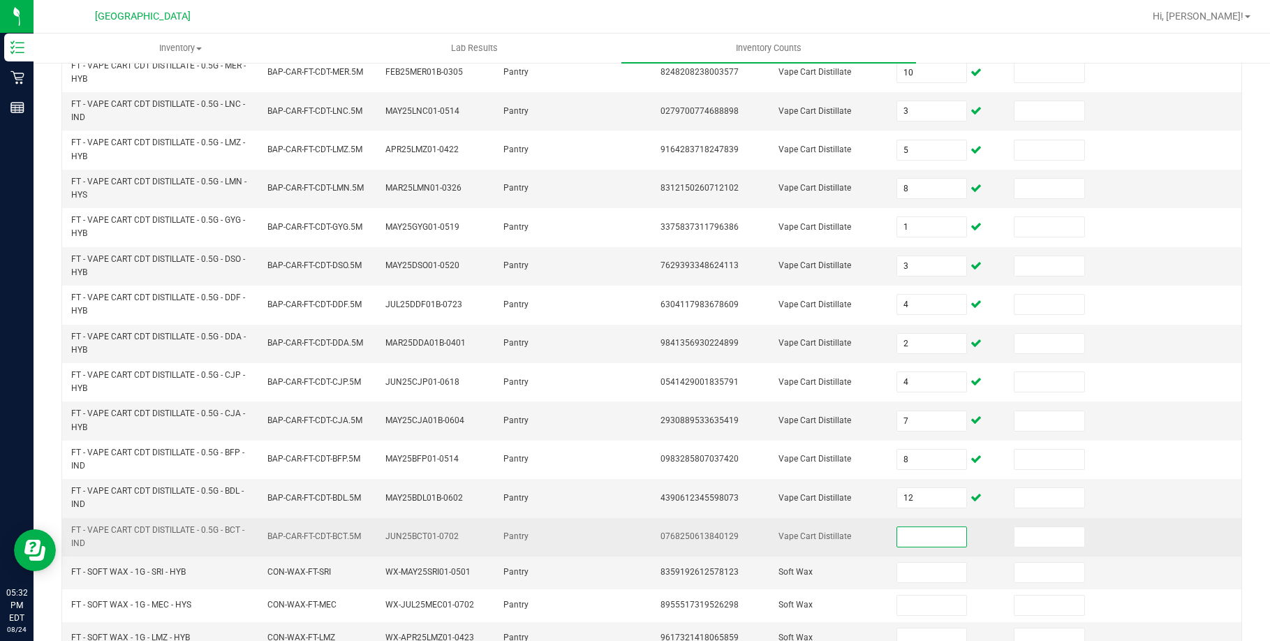
click at [902, 536] on input at bounding box center [931, 537] width 69 height 20
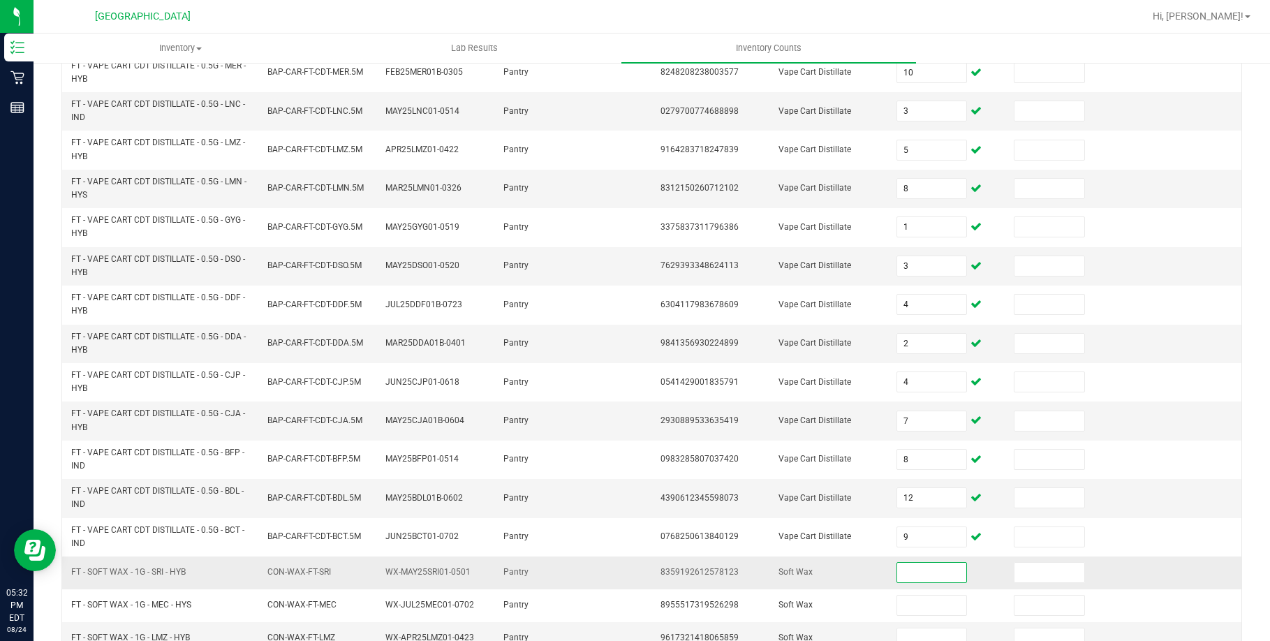
click at [897, 575] on input at bounding box center [931, 573] width 69 height 20
click at [856, 578] on td "Soft Wax" at bounding box center [829, 573] width 118 height 33
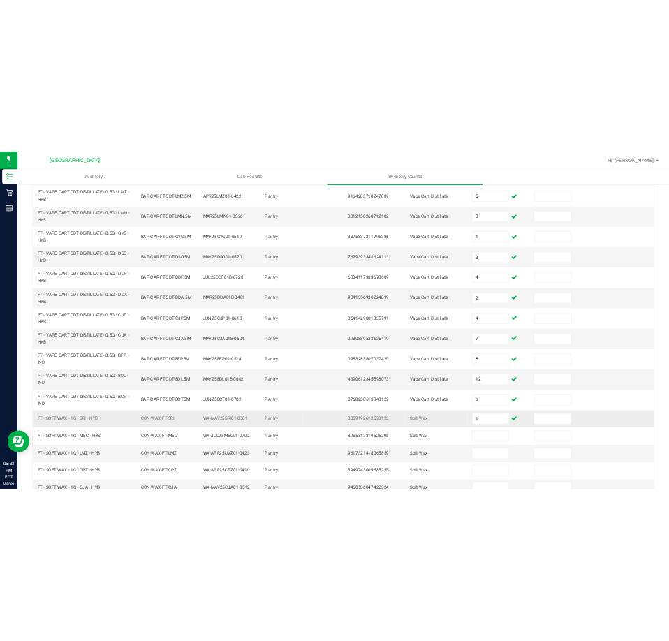
scroll to position [378, 0]
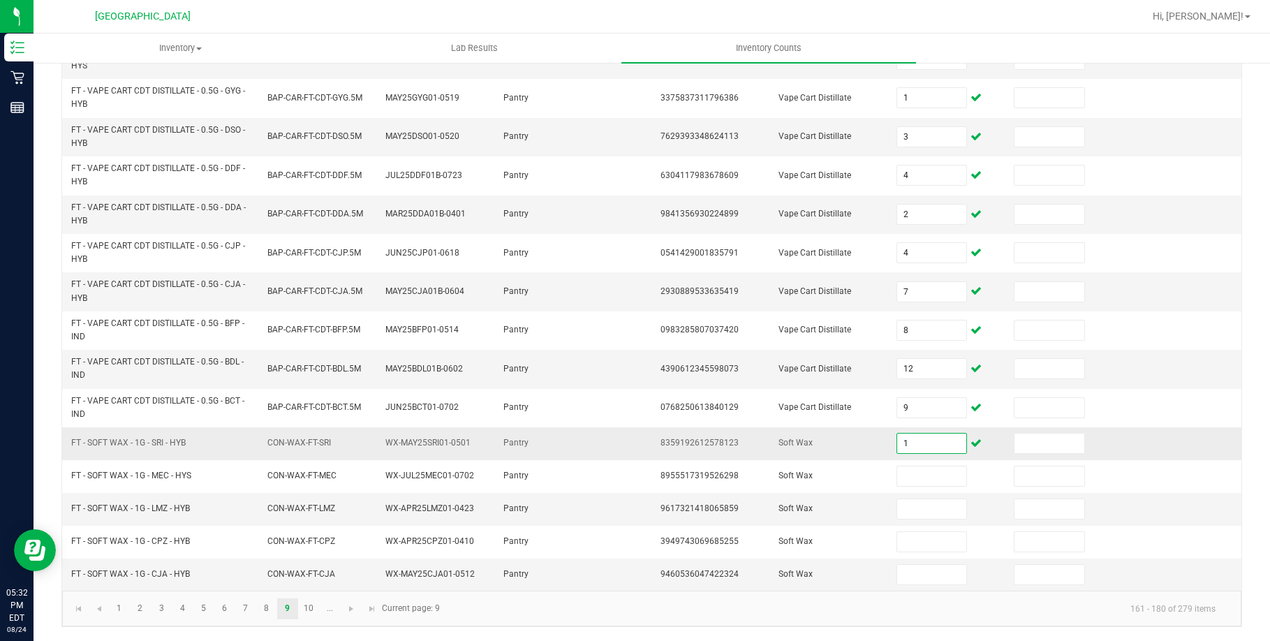
click at [906, 444] on input "1" at bounding box center [931, 444] width 69 height 20
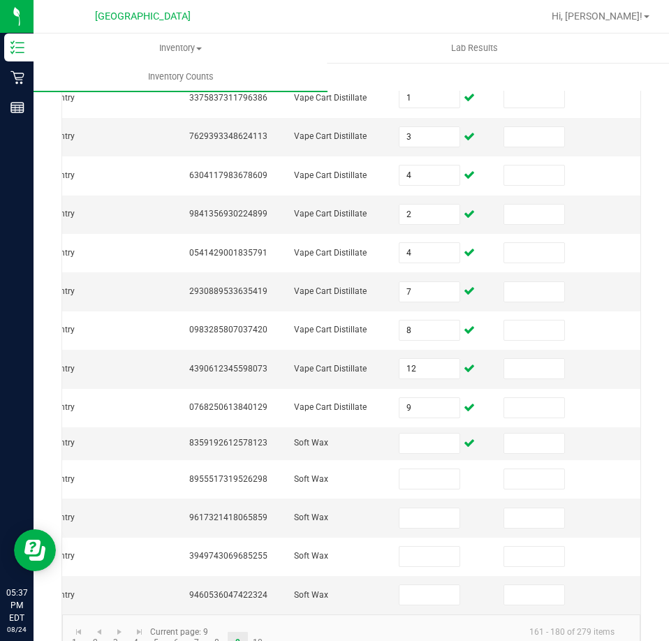
scroll to position [0, 418]
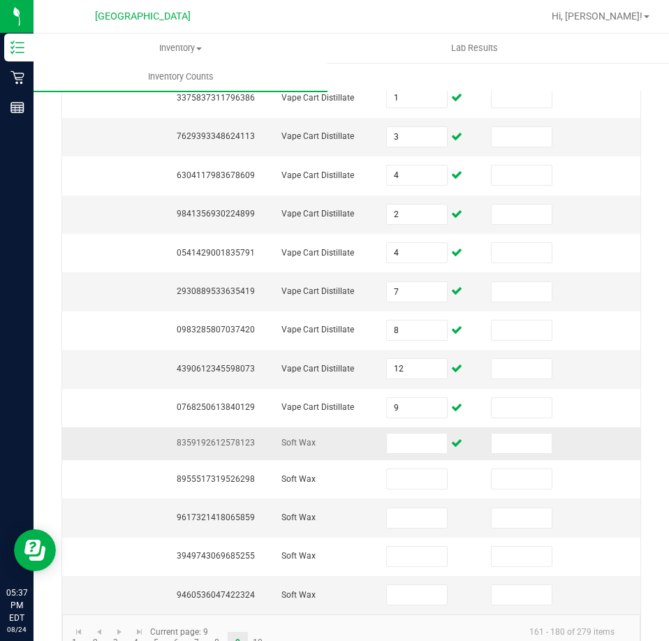
click at [239, 446] on span "8359192612578123" at bounding box center [216, 443] width 78 height 10
click at [404, 435] on input at bounding box center [417, 444] width 60 height 20
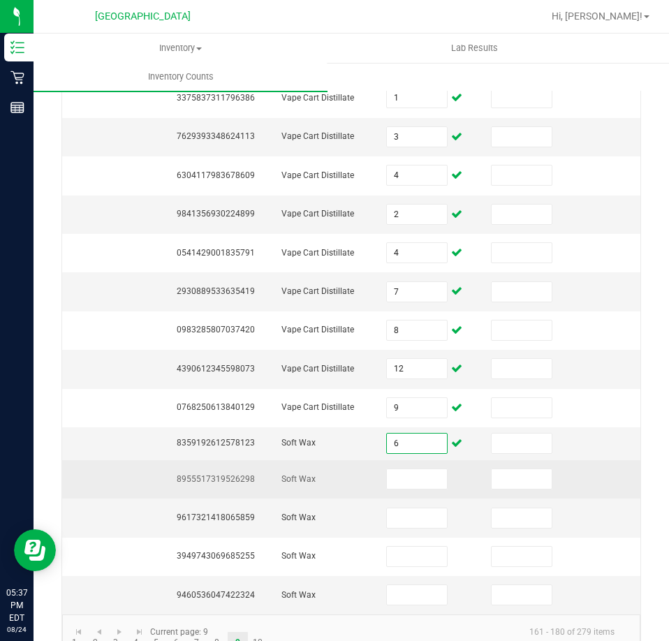
click at [237, 474] on span "8955517319526298" at bounding box center [216, 479] width 78 height 10
click at [236, 474] on span "8955517319526298" at bounding box center [216, 479] width 78 height 10
click at [410, 484] on input at bounding box center [417, 479] width 60 height 20
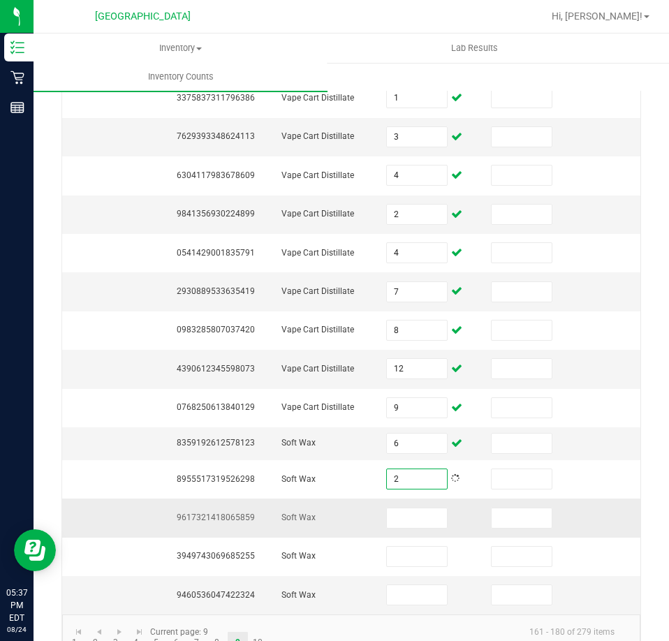
click at [252, 508] on td "9617321418065859" at bounding box center [220, 518] width 105 height 38
click at [251, 513] on span "9617321418065859" at bounding box center [216, 518] width 78 height 10
click at [249, 513] on span "9617321418065859" at bounding box center [216, 518] width 78 height 10
click at [401, 513] on input at bounding box center [417, 518] width 60 height 20
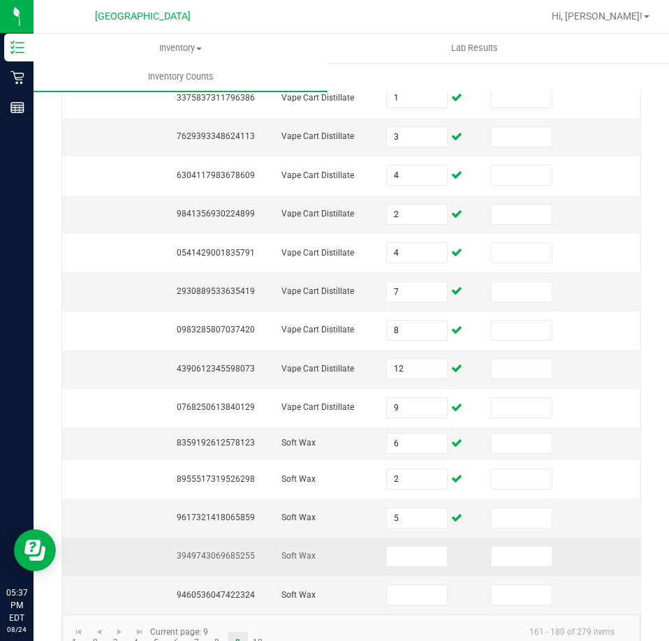
click at [223, 551] on span "3949743069685255" at bounding box center [216, 556] width 78 height 10
click at [432, 547] on input at bounding box center [417, 557] width 60 height 20
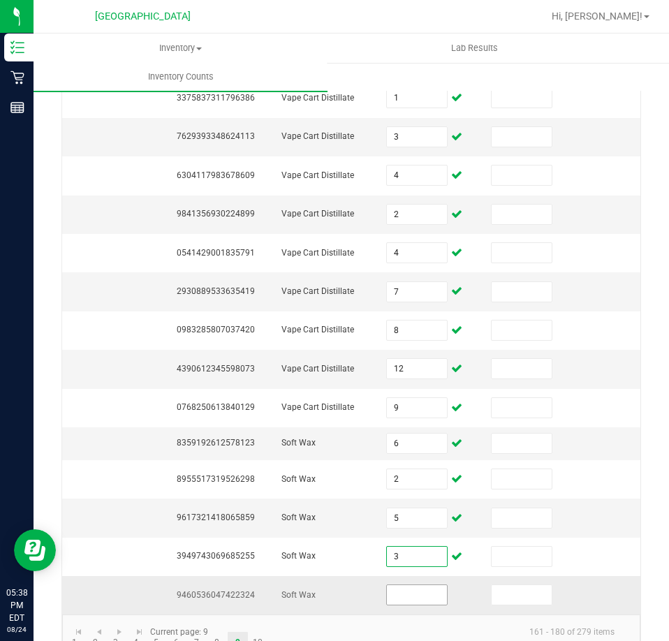
click at [425, 585] on input at bounding box center [417, 595] width 60 height 20
click at [220, 590] on span "9460536047422324" at bounding box center [216, 595] width 78 height 10
click at [420, 585] on input at bounding box center [417, 595] width 60 height 20
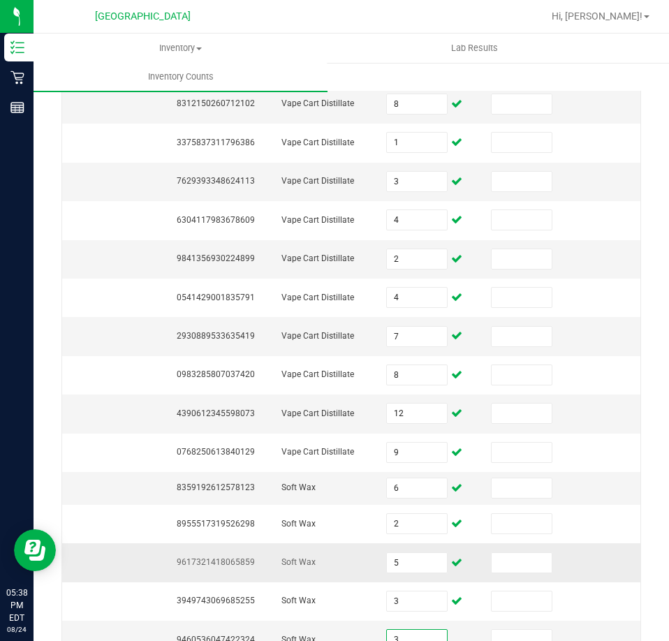
scroll to position [378, 0]
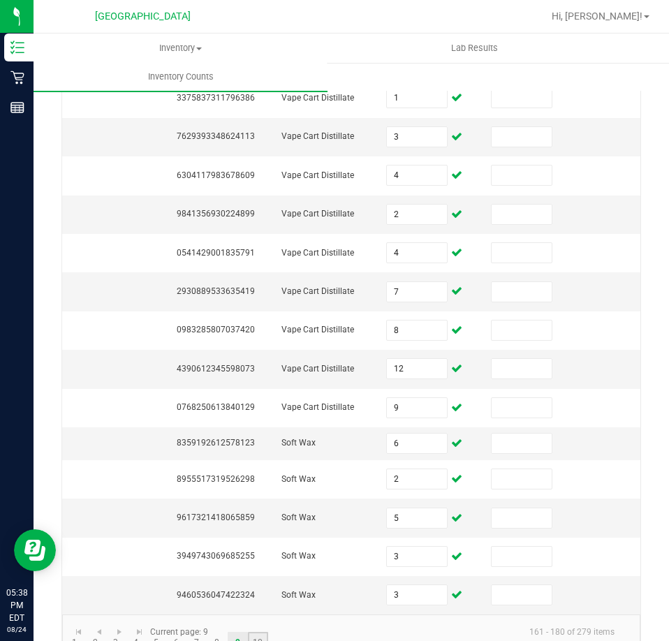
click at [260, 632] on link "10" at bounding box center [258, 642] width 20 height 21
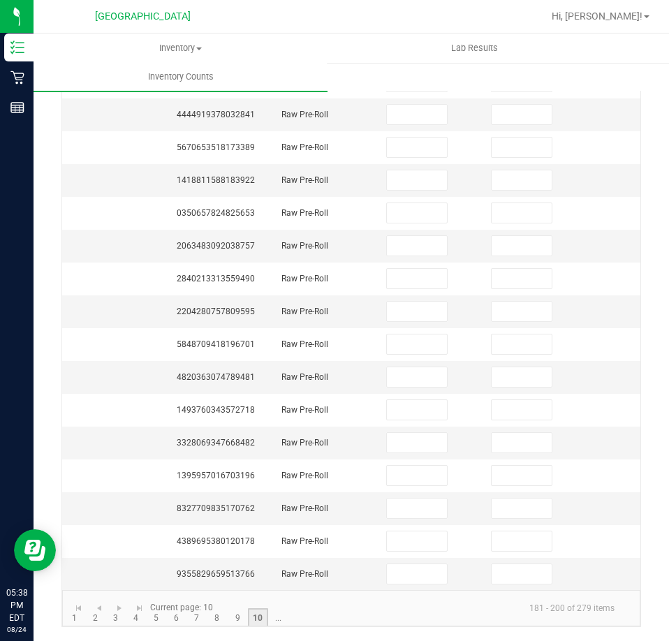
scroll to position [307, 0]
click at [272, 619] on link "..." at bounding box center [278, 618] width 20 height 21
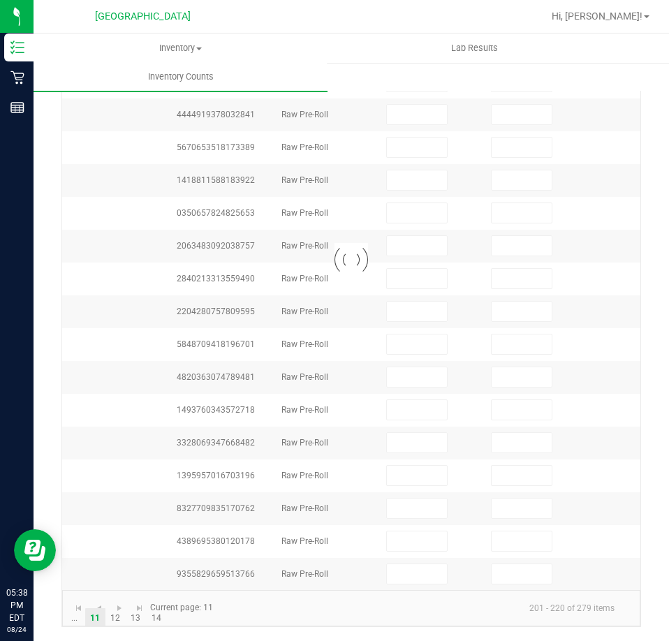
scroll to position [301, 0]
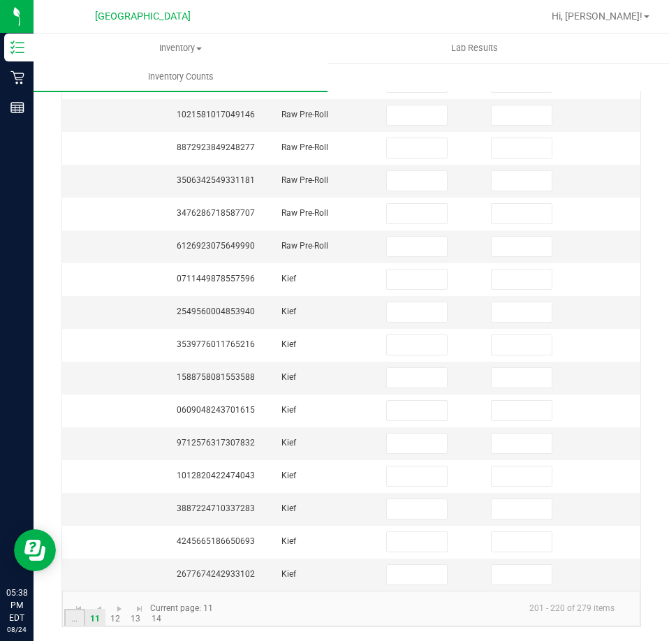
click at [75, 617] on link "..." at bounding box center [74, 619] width 20 height 21
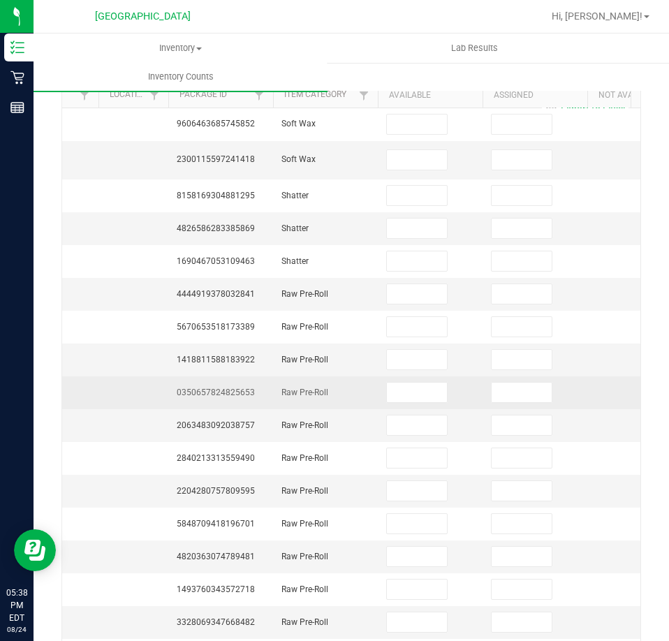
scroll to position [140, 0]
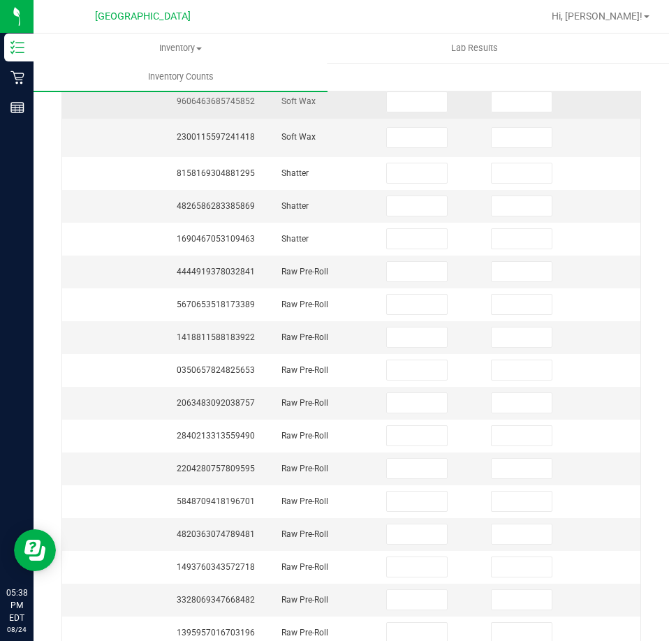
click at [229, 102] on span "9606463685745852" at bounding box center [216, 101] width 78 height 10
click at [229, 101] on span "9606463685745852" at bounding box center [216, 101] width 78 height 10
click at [228, 100] on span "9606463685745852" at bounding box center [216, 101] width 78 height 10
click at [420, 101] on input at bounding box center [417, 102] width 60 height 20
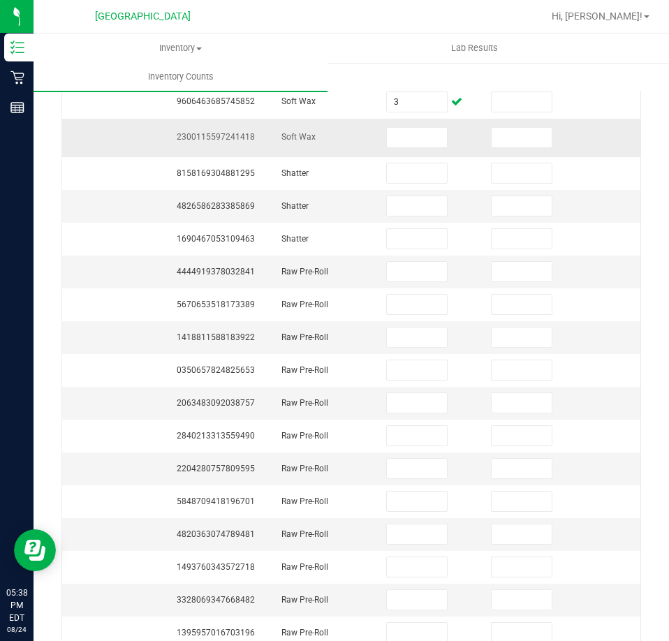
click at [214, 144] on td "2300115597241418" at bounding box center [220, 138] width 105 height 38
click at [212, 142] on span "2300115597241418" at bounding box center [216, 137] width 78 height 10
click at [434, 128] on input at bounding box center [417, 138] width 60 height 20
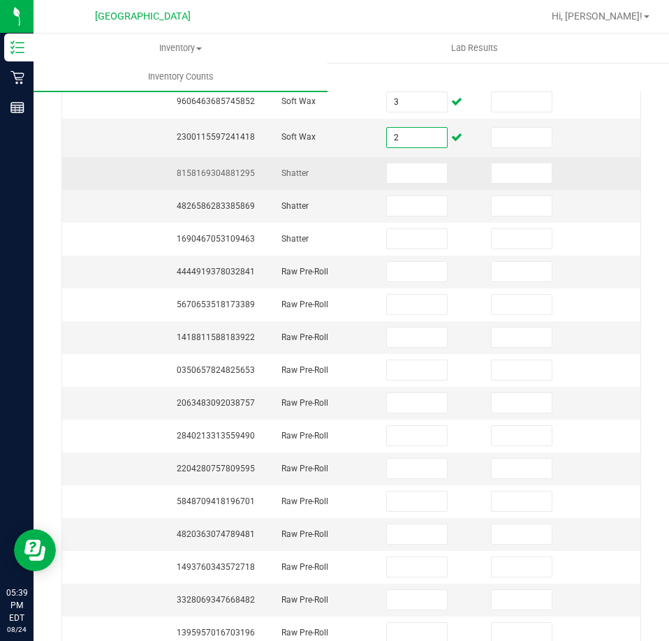
click at [199, 181] on td "8158169304881295" at bounding box center [220, 173] width 105 height 33
click at [194, 176] on span "8158169304881295" at bounding box center [216, 173] width 78 height 10
click at [437, 175] on input at bounding box center [417, 173] width 60 height 20
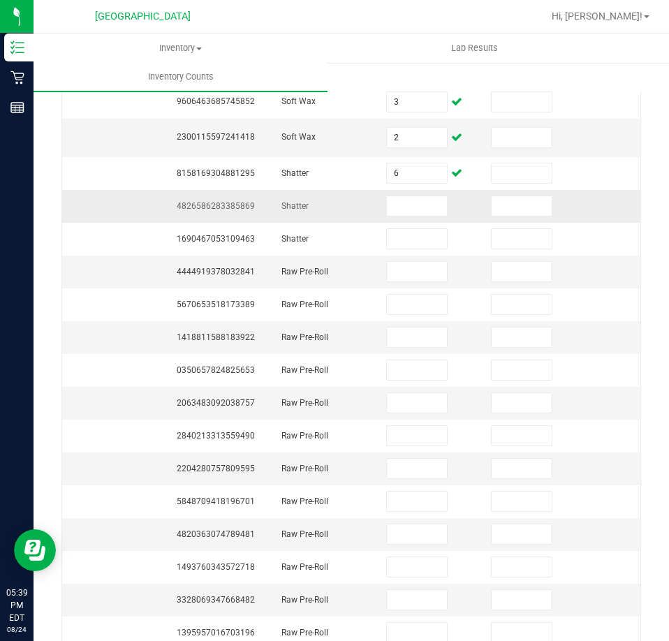
click at [238, 201] on span "4826586283385869" at bounding box center [216, 206] width 78 height 10
drag, startPoint x: 401, startPoint y: 206, endPoint x: 388, endPoint y: 198, distance: 14.7
click at [401, 206] on input at bounding box center [417, 206] width 60 height 20
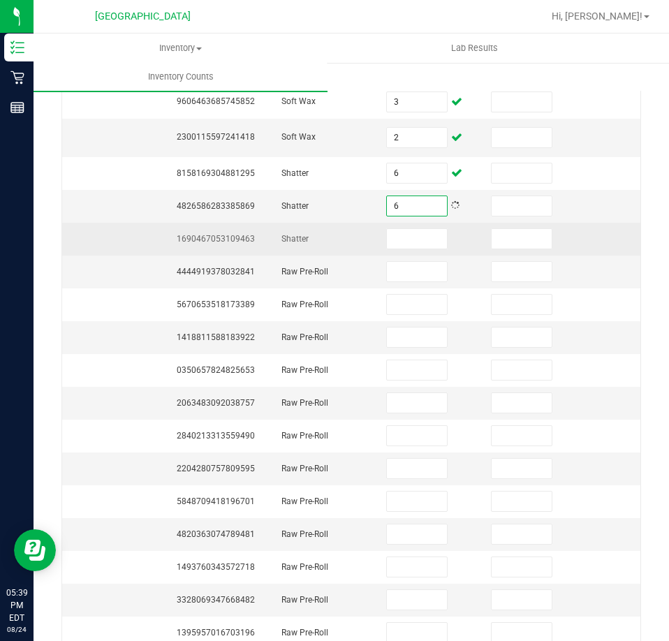
click at [240, 234] on span "1690467053109463" at bounding box center [216, 239] width 78 height 10
click at [396, 240] on input at bounding box center [417, 239] width 60 height 20
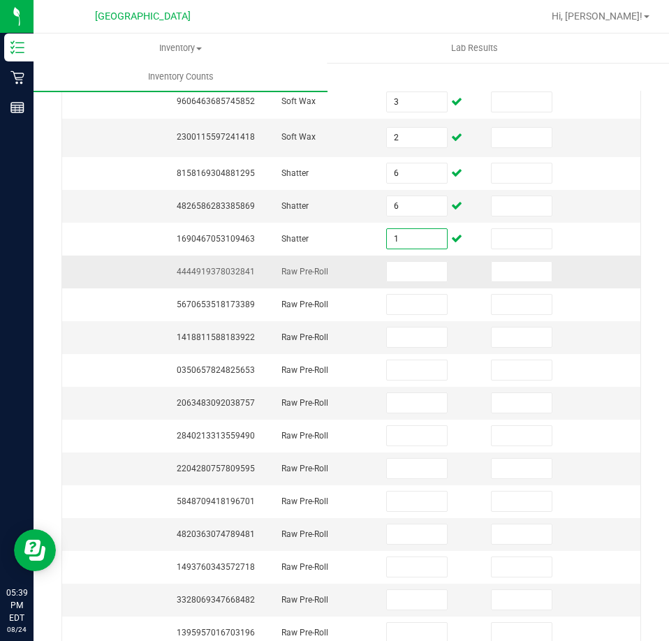
click at [198, 279] on td "4444919378032841" at bounding box center [220, 272] width 105 height 33
click at [196, 277] on td "4444919378032841" at bounding box center [220, 272] width 105 height 33
click at [415, 273] on input at bounding box center [417, 272] width 60 height 20
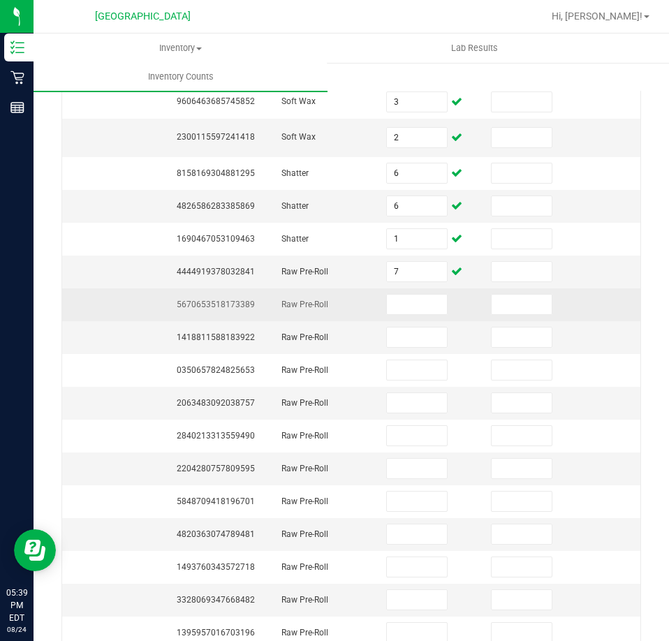
click at [210, 300] on span "5670653518173389" at bounding box center [216, 305] width 78 height 10
click at [400, 311] on input at bounding box center [417, 305] width 60 height 20
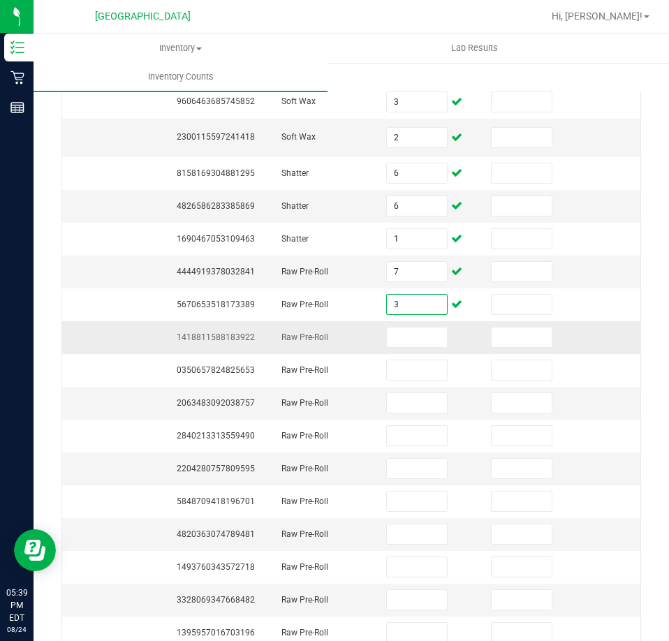
click at [242, 339] on span "1418811588183922" at bounding box center [216, 337] width 78 height 10
click at [227, 341] on span "1418811588183922" at bounding box center [216, 337] width 78 height 10
click at [412, 343] on input at bounding box center [417, 338] width 60 height 20
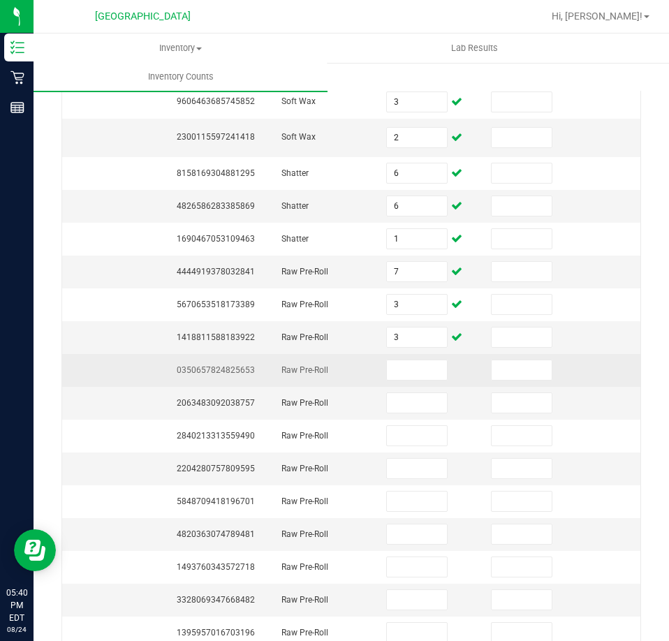
click at [242, 366] on span "0350657824825653" at bounding box center [216, 370] width 78 height 10
click at [229, 375] on td "0350657824825653" at bounding box center [220, 370] width 105 height 33
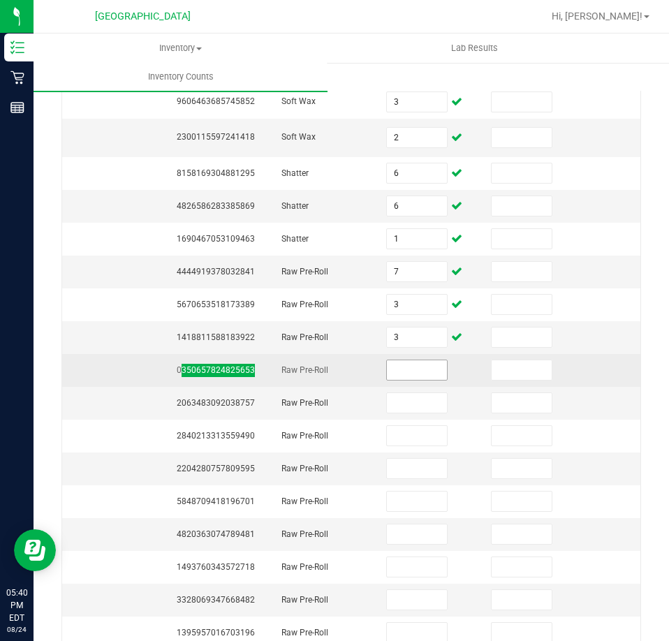
click at [421, 371] on input at bounding box center [417, 370] width 60 height 20
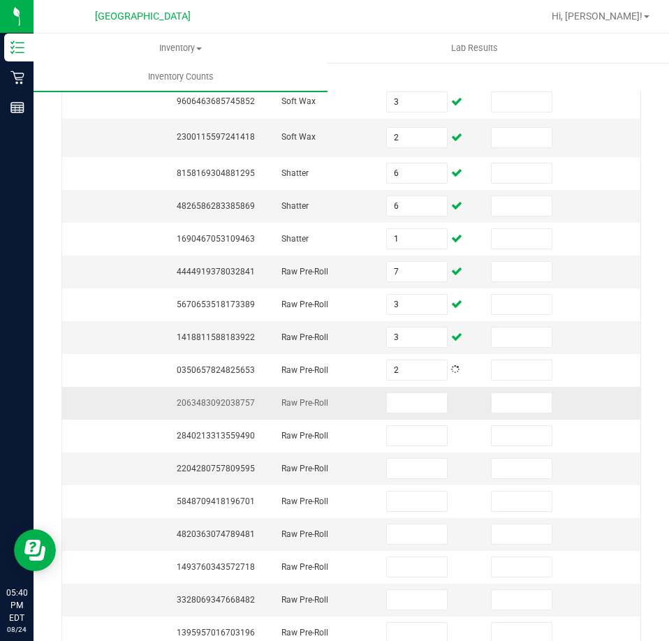
click at [214, 400] on span "2063483092038757" at bounding box center [216, 403] width 78 height 10
click at [397, 401] on input at bounding box center [417, 403] width 60 height 20
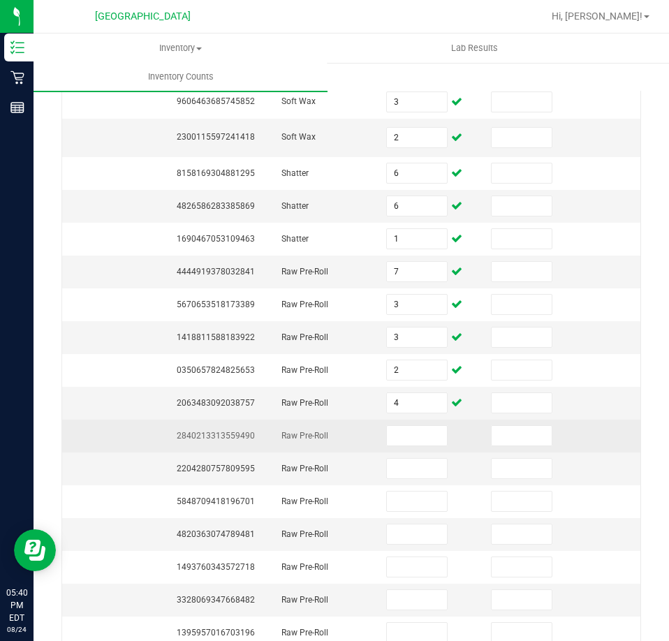
click at [241, 431] on span "2840213313559490" at bounding box center [216, 436] width 78 height 10
click at [405, 429] on input at bounding box center [417, 436] width 60 height 20
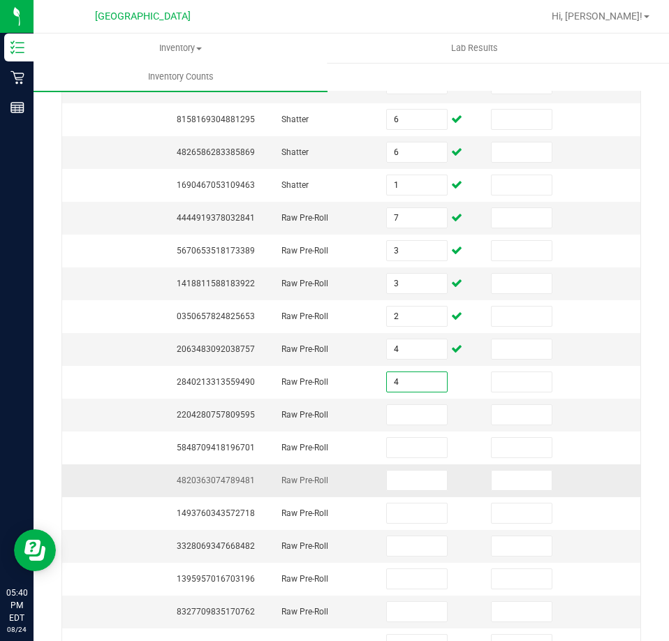
scroll to position [209, 0]
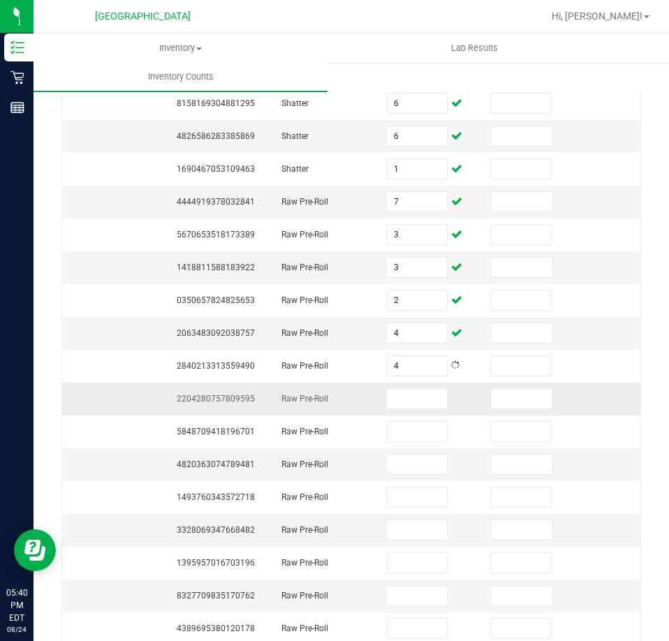
click at [244, 399] on span "2204280757809595" at bounding box center [216, 399] width 78 height 10
click at [243, 399] on span "2204280757809595" at bounding box center [216, 399] width 78 height 10
click at [419, 399] on input at bounding box center [417, 399] width 60 height 20
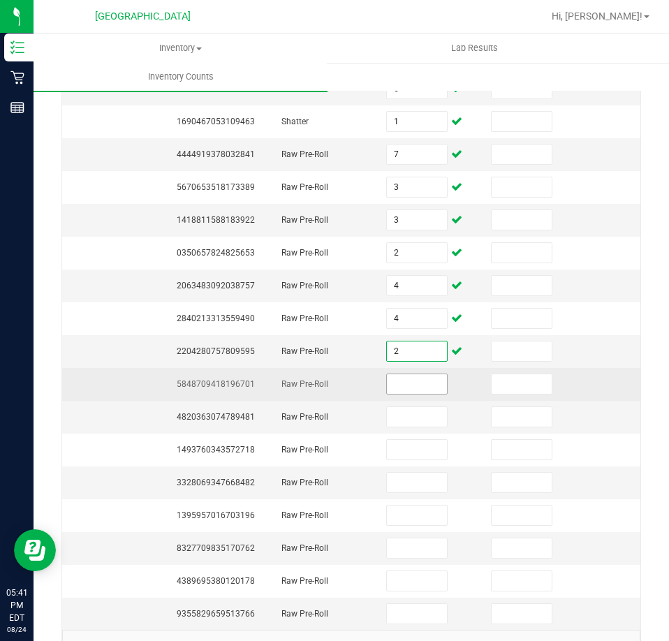
scroll to position [279, 0]
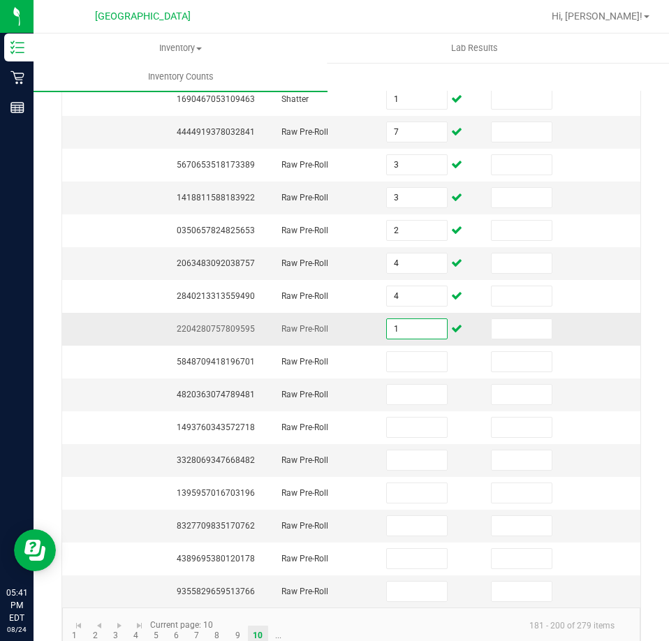
click at [392, 325] on input "1" at bounding box center [417, 329] width 60 height 20
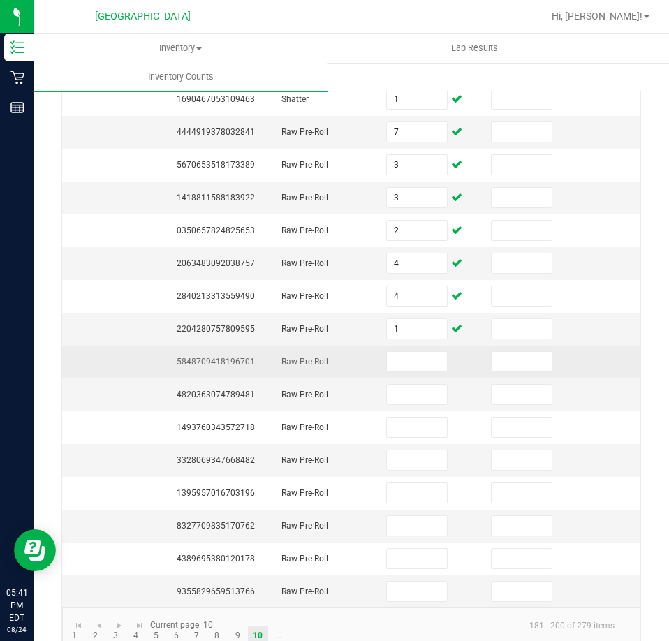
click at [209, 369] on td "5848709418196701" at bounding box center [220, 362] width 105 height 33
click at [208, 367] on td "5848709418196701" at bounding box center [220, 362] width 105 height 33
click at [427, 369] on input at bounding box center [417, 362] width 60 height 20
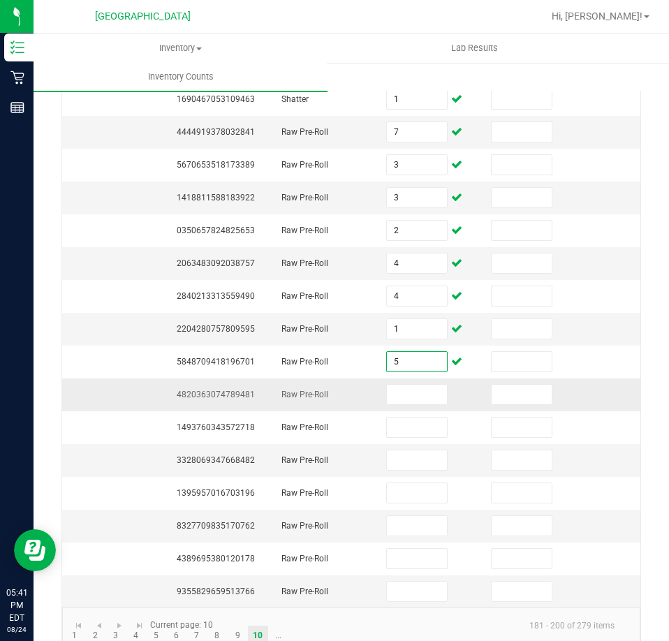
click at [201, 398] on span "4820363074789481" at bounding box center [216, 395] width 78 height 10
click at [200, 397] on span "4820363074789481" at bounding box center [216, 395] width 78 height 10
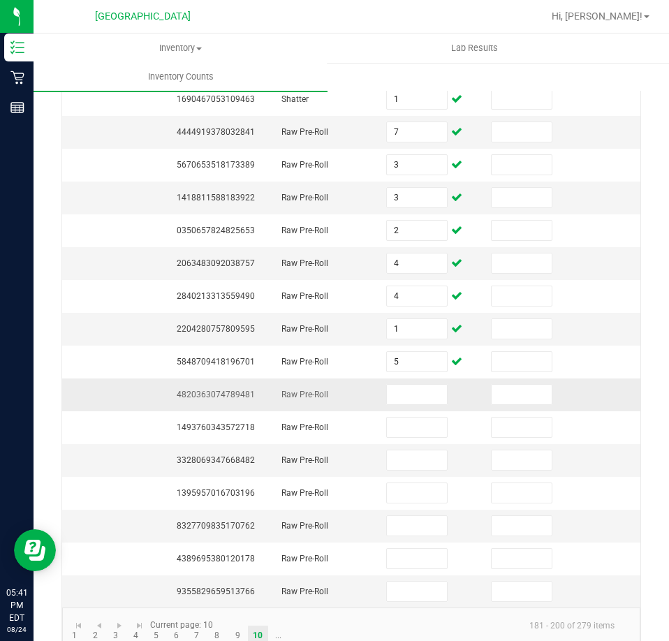
click at [200, 397] on span "4820363074789481" at bounding box center [216, 395] width 78 height 10
click at [401, 401] on input at bounding box center [417, 395] width 60 height 20
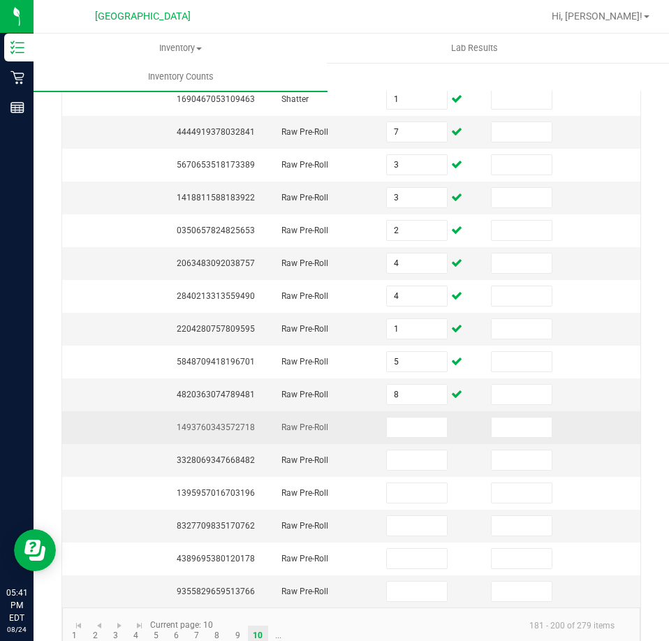
click at [213, 425] on span "1493760343572718" at bounding box center [216, 427] width 78 height 10
click at [212, 425] on span "1493760343572718" at bounding box center [216, 427] width 78 height 10
click at [412, 430] on input at bounding box center [417, 428] width 60 height 20
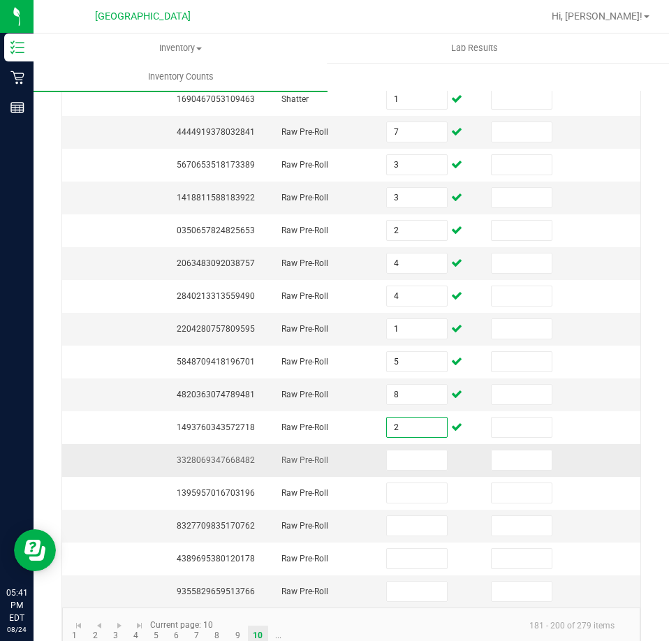
click at [231, 462] on span "3328069347668482" at bounding box center [216, 460] width 78 height 10
click at [388, 451] on input at bounding box center [417, 460] width 60 height 20
click at [393, 453] on input at bounding box center [417, 460] width 60 height 20
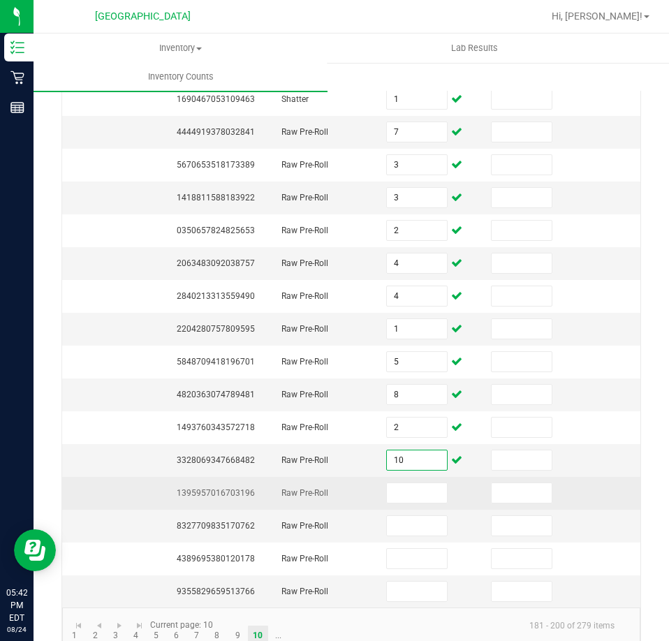
click at [228, 489] on span "1395957016703196" at bounding box center [216, 493] width 78 height 10
click at [387, 494] on input at bounding box center [417, 493] width 60 height 20
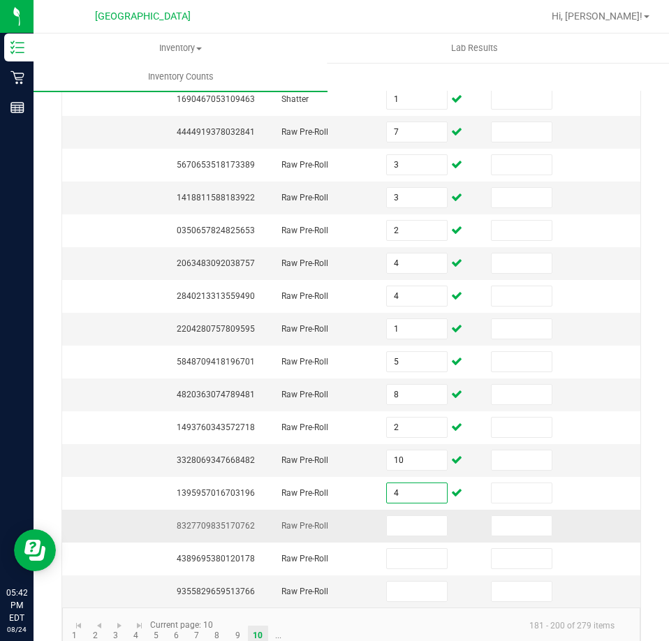
click at [239, 530] on span "8327709835170762" at bounding box center [216, 526] width 78 height 10
click at [410, 531] on input at bounding box center [417, 526] width 60 height 20
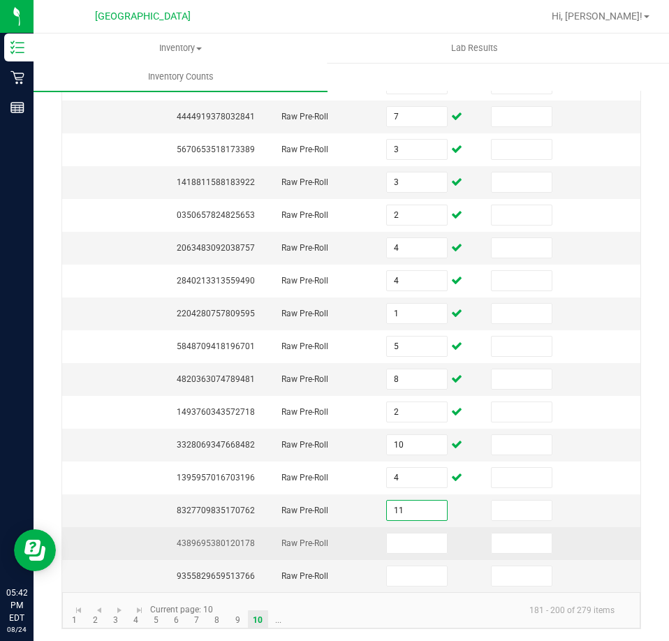
scroll to position [307, 0]
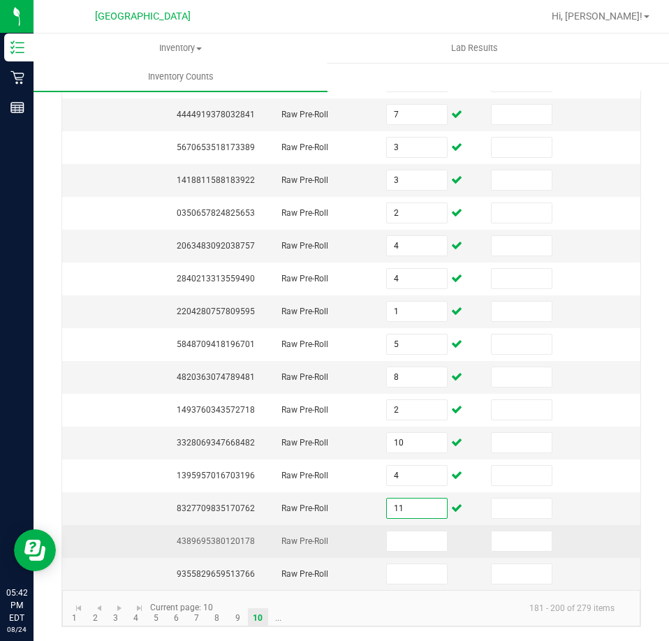
click at [214, 525] on td "4389695380120178" at bounding box center [220, 541] width 105 height 33
click at [213, 525] on td "4389695380120178" at bounding box center [220, 541] width 105 height 33
click at [413, 535] on input at bounding box center [417, 541] width 60 height 20
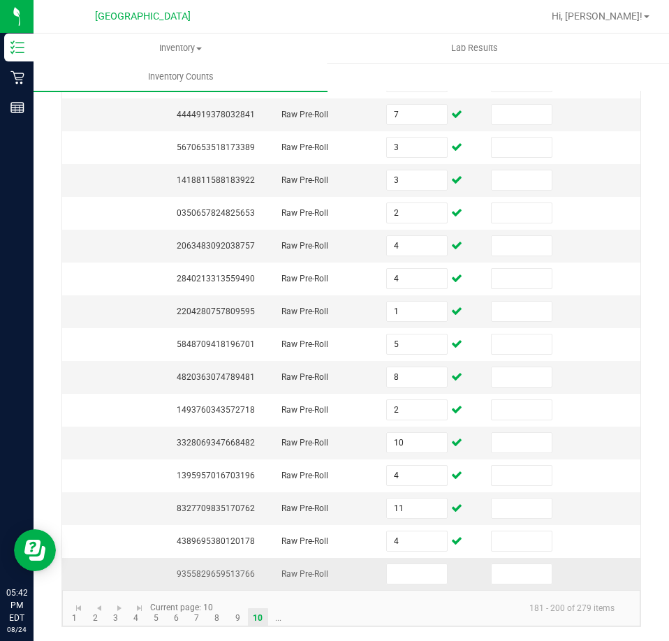
click at [235, 570] on td "9355829659513766" at bounding box center [220, 574] width 105 height 32
click at [391, 564] on input at bounding box center [417, 574] width 60 height 20
click at [272, 619] on link "..." at bounding box center [278, 618] width 20 height 21
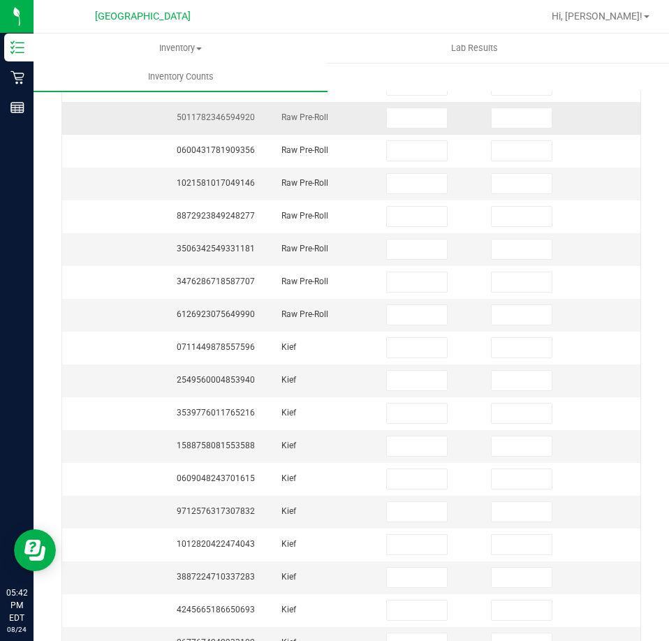
scroll to position [22, 0]
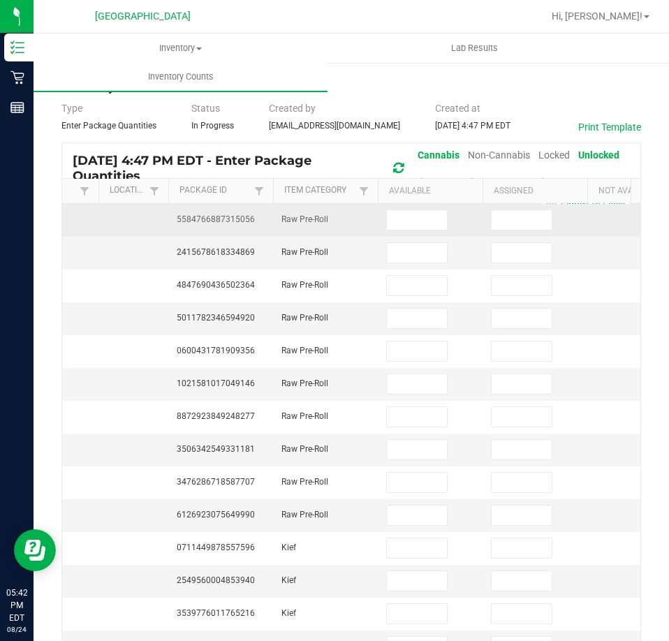
click at [250, 220] on span "5584766887315056" at bounding box center [216, 219] width 78 height 10
click at [244, 218] on span "5584766887315056" at bounding box center [216, 219] width 78 height 10
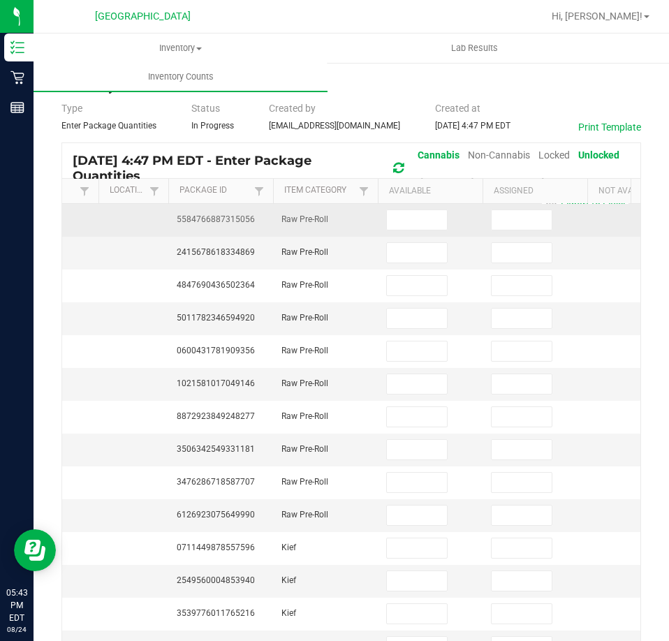
click at [233, 226] on td "5584766887315056" at bounding box center [220, 220] width 105 height 33
click at [404, 205] on td at bounding box center [430, 220] width 105 height 33
click at [406, 212] on input at bounding box center [417, 220] width 60 height 20
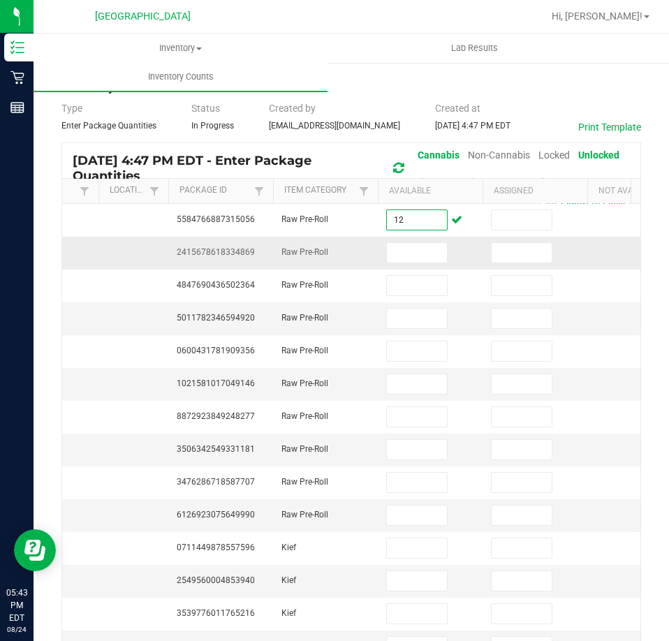
click at [220, 251] on span "2415678618334869" at bounding box center [216, 252] width 78 height 10
click at [422, 246] on input at bounding box center [417, 253] width 60 height 20
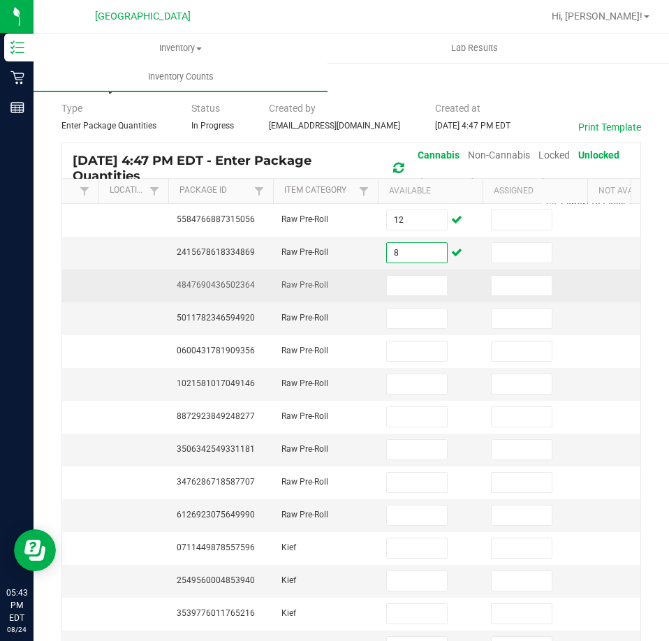
click at [230, 287] on span "4847690436502364" at bounding box center [216, 285] width 78 height 10
click at [429, 291] on input at bounding box center [417, 286] width 60 height 20
click at [430, 281] on input at bounding box center [417, 286] width 60 height 20
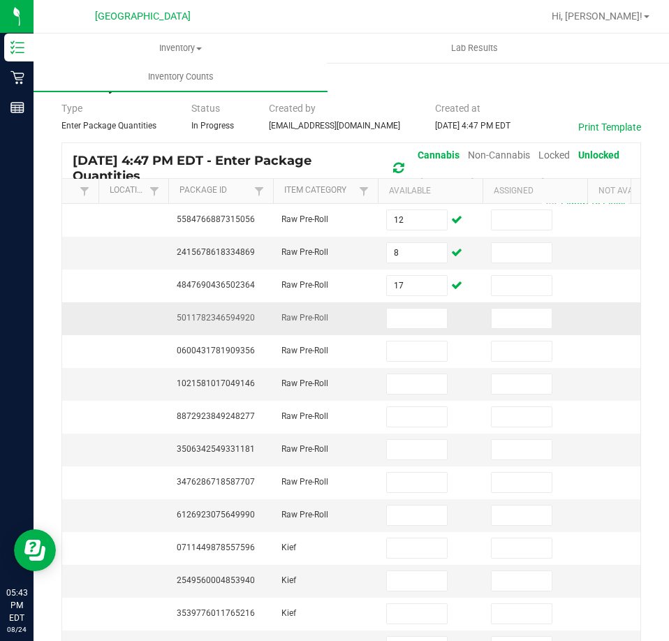
click at [214, 320] on span "5011782346594920" at bounding box center [216, 318] width 78 height 10
click at [418, 323] on input at bounding box center [417, 319] width 60 height 20
click at [207, 309] on td "5011782346594920" at bounding box center [220, 318] width 105 height 33
click at [211, 316] on span "5011782346594920" at bounding box center [216, 318] width 78 height 10
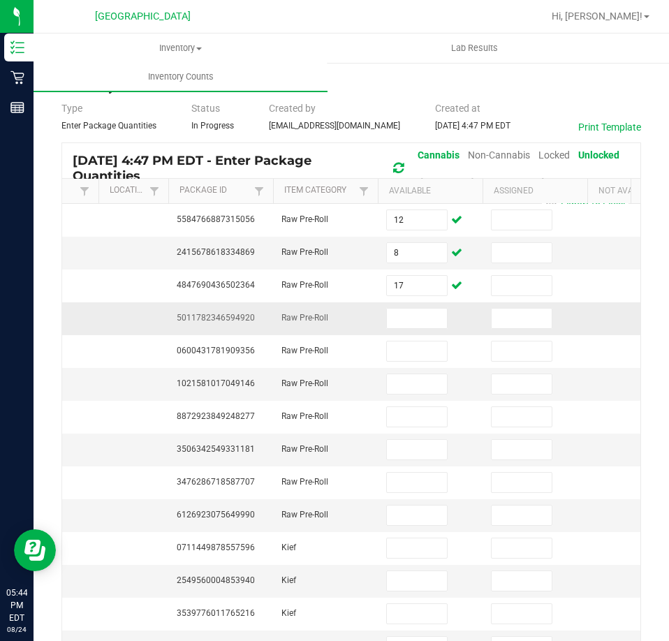
click at [211, 316] on span "5011782346594920" at bounding box center [216, 318] width 78 height 10
click at [409, 320] on input at bounding box center [417, 319] width 60 height 20
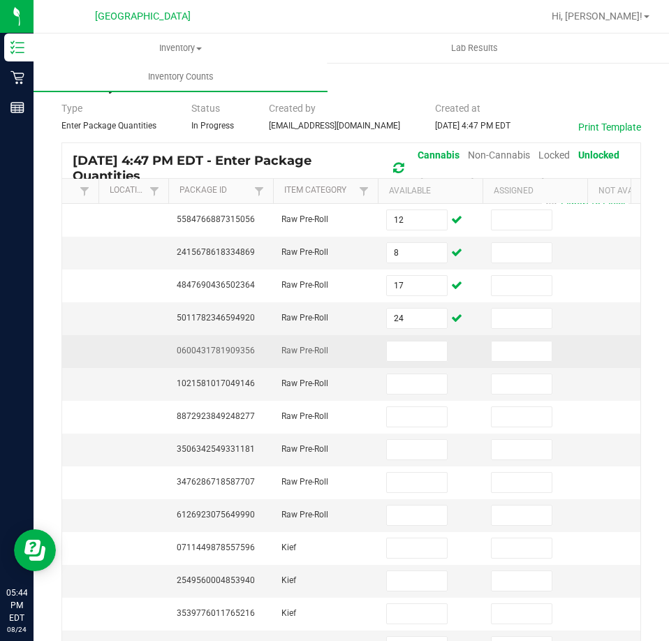
click at [233, 351] on span "0600431781909356" at bounding box center [216, 351] width 78 height 10
click at [421, 348] on input at bounding box center [417, 351] width 60 height 20
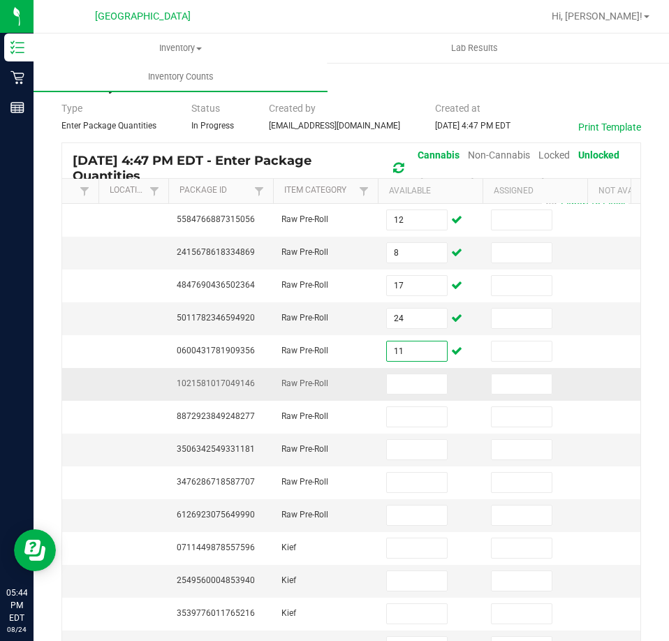
click at [238, 381] on span "1021581017049146" at bounding box center [216, 383] width 78 height 10
click at [418, 383] on input at bounding box center [417, 384] width 60 height 20
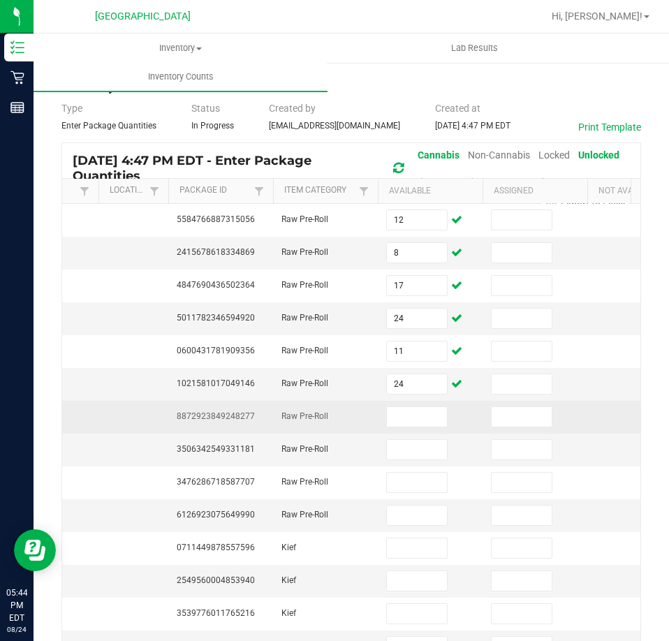
click at [222, 415] on span "8872923849248277" at bounding box center [216, 416] width 78 height 10
click at [429, 417] on input at bounding box center [417, 417] width 60 height 20
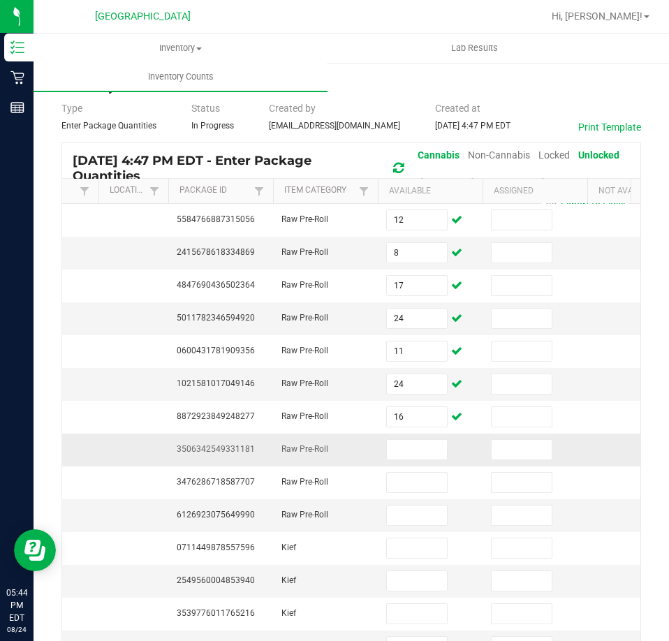
click at [233, 444] on span "3506342549331181" at bounding box center [216, 449] width 78 height 10
click at [422, 446] on input at bounding box center [417, 450] width 60 height 20
click at [217, 452] on span "3506342549331181" at bounding box center [216, 449] width 78 height 10
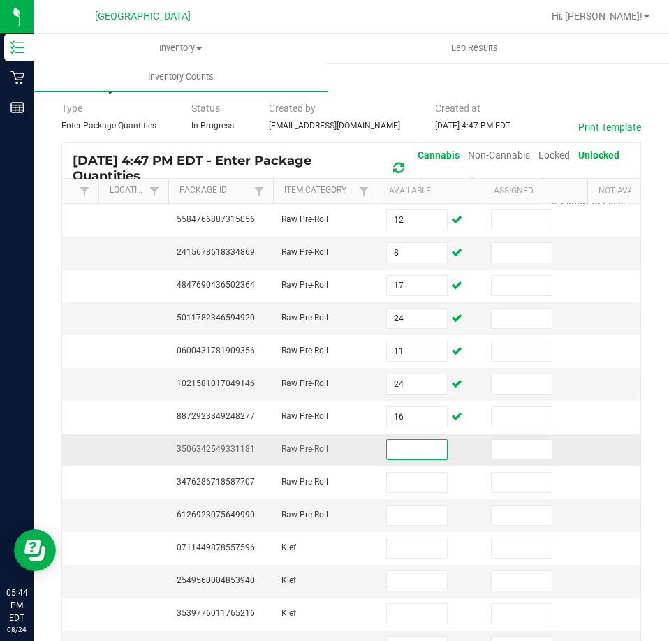
click at [399, 456] on input at bounding box center [417, 450] width 60 height 20
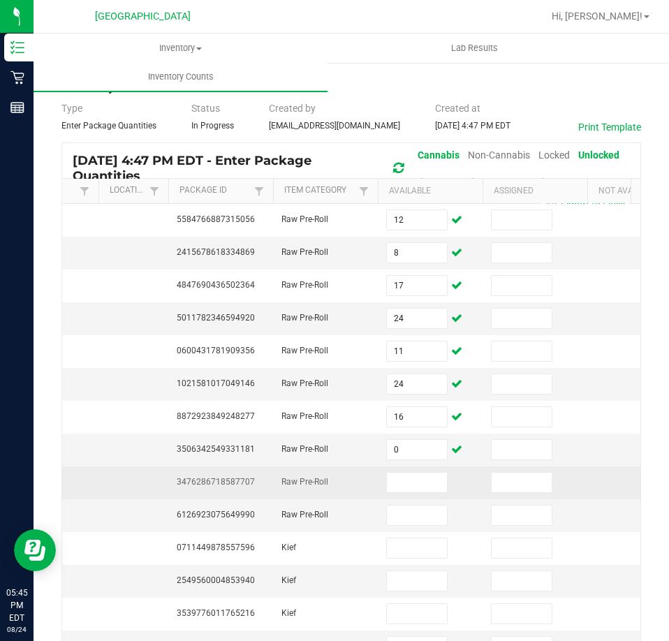
click at [247, 483] on span "3476286718587707" at bounding box center [216, 482] width 78 height 10
click at [392, 487] on input at bounding box center [417, 483] width 60 height 20
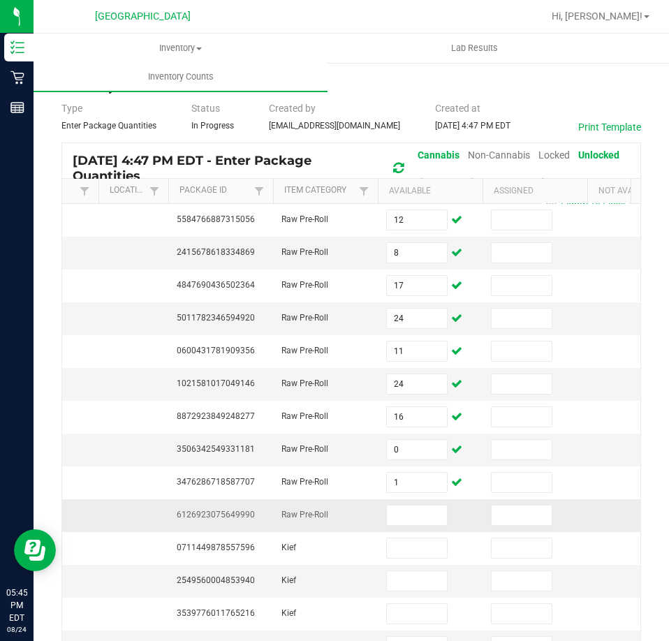
click at [231, 518] on span "6126923075649990" at bounding box center [216, 515] width 78 height 10
click at [230, 517] on span "6126923075649990" at bounding box center [216, 515] width 78 height 10
click at [413, 522] on input at bounding box center [417, 516] width 60 height 20
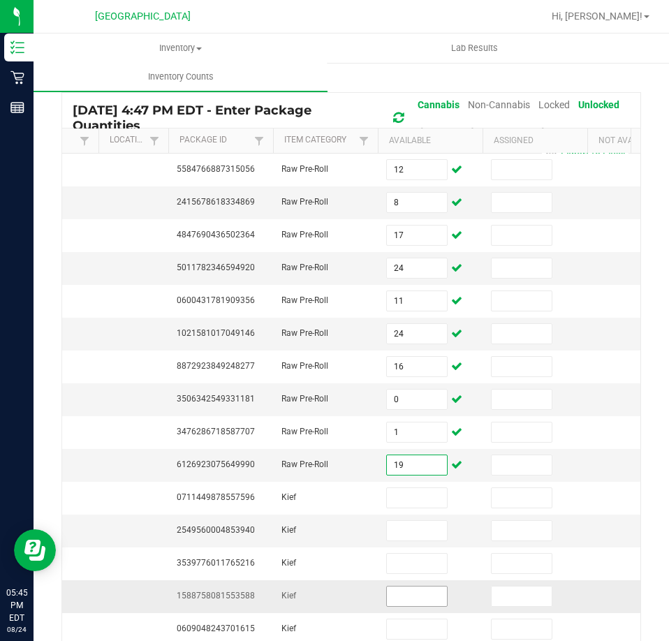
scroll to position [91, 0]
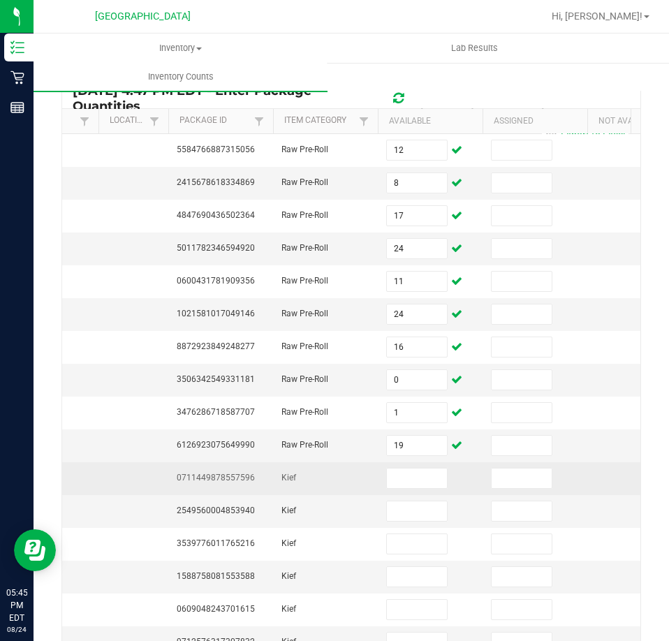
click at [187, 480] on span "0711449878557596" at bounding box center [216, 478] width 78 height 10
click at [424, 473] on input at bounding box center [417, 479] width 60 height 20
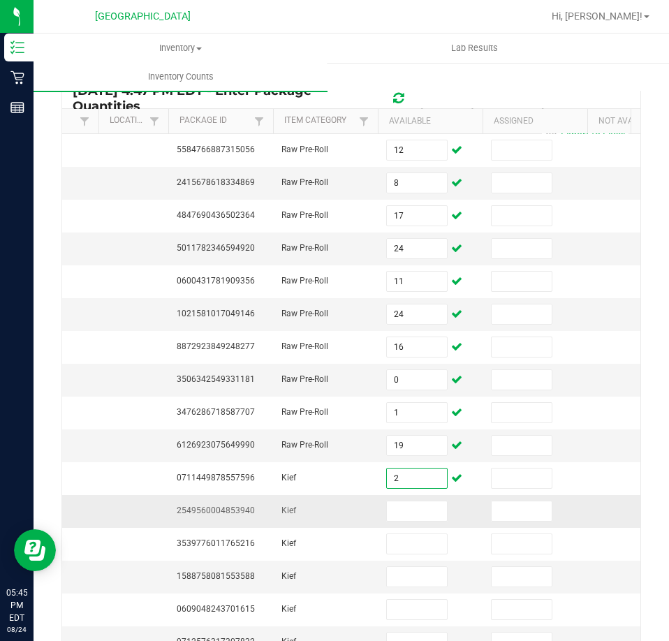
click at [230, 506] on span "2549560004853940" at bounding box center [216, 511] width 78 height 10
click at [411, 501] on input at bounding box center [417, 511] width 60 height 20
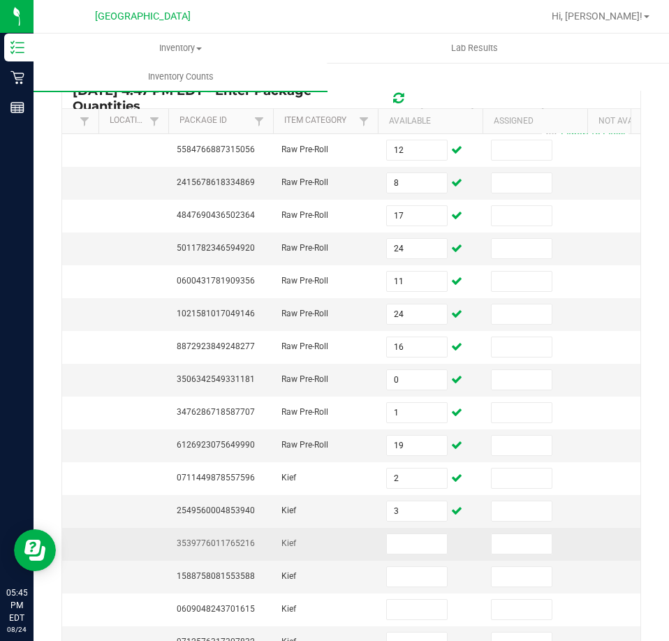
click at [226, 551] on td "3539776011765216" at bounding box center [220, 544] width 105 height 33
click at [220, 547] on span "3539776011765216" at bounding box center [216, 543] width 78 height 10
click at [219, 547] on span "3539776011765216" at bounding box center [216, 543] width 78 height 10
click at [413, 545] on input at bounding box center [417, 544] width 60 height 20
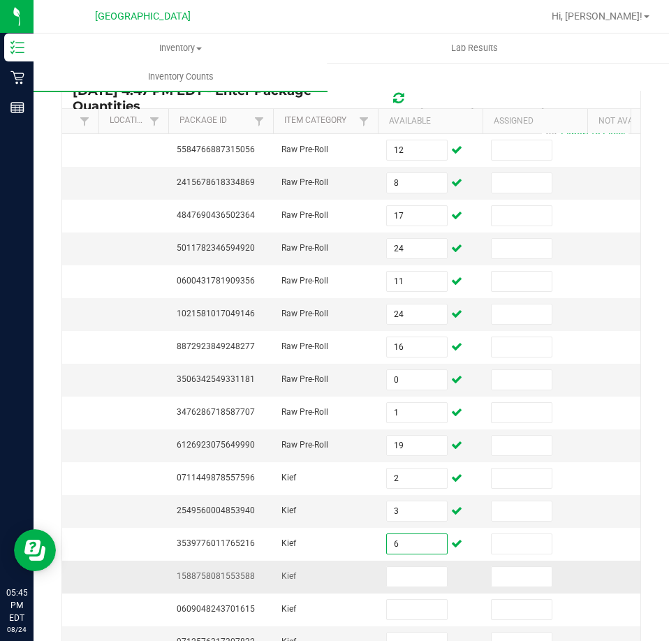
click at [240, 571] on span "1588758081553588" at bounding box center [216, 576] width 78 height 10
click at [412, 572] on input at bounding box center [417, 577] width 60 height 20
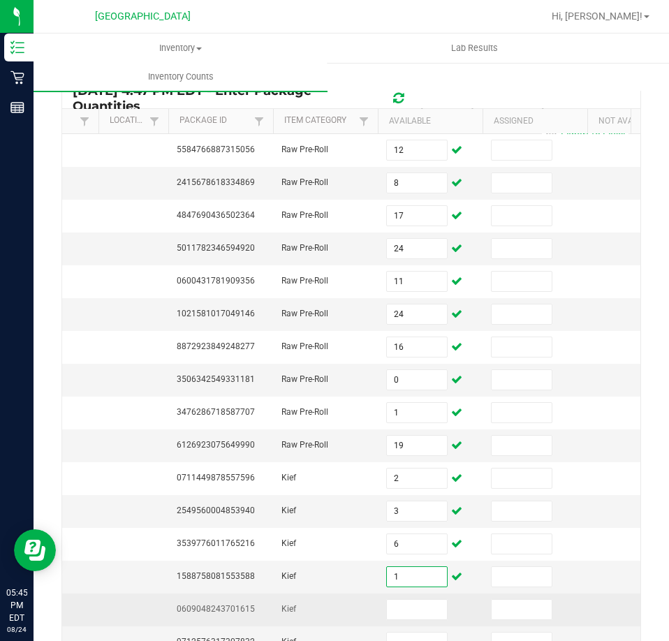
click at [247, 606] on span "0609048243701615" at bounding box center [216, 609] width 78 height 10
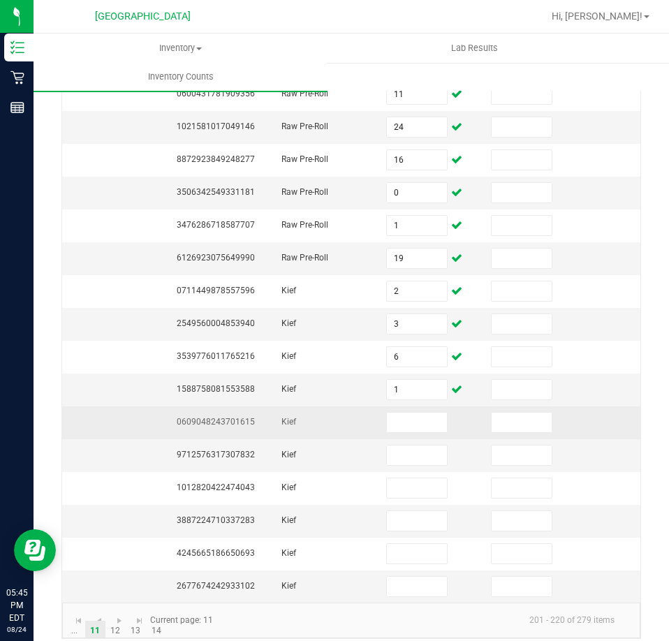
scroll to position [301, 0]
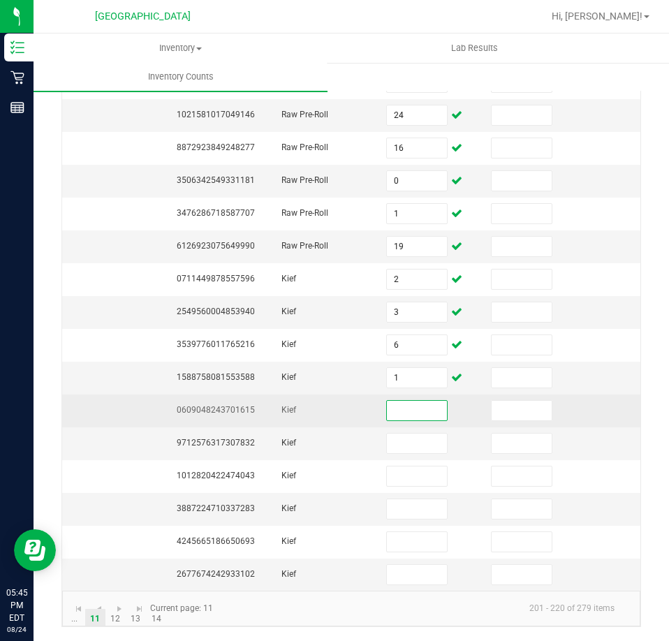
click at [406, 401] on input at bounding box center [417, 411] width 60 height 20
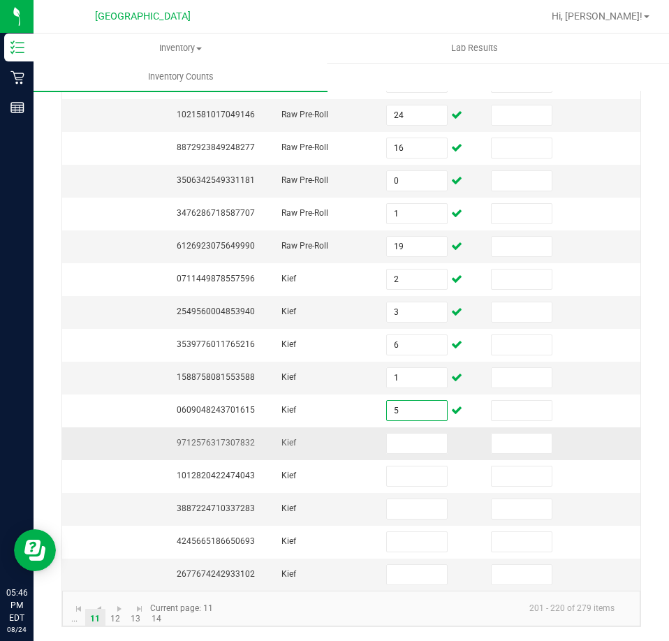
click at [237, 440] on td "9712576317307832" at bounding box center [220, 443] width 105 height 33
click at [233, 438] on span "9712576317307832" at bounding box center [216, 443] width 78 height 10
click at [396, 439] on input at bounding box center [417, 444] width 60 height 20
click at [397, 441] on input at bounding box center [417, 444] width 60 height 20
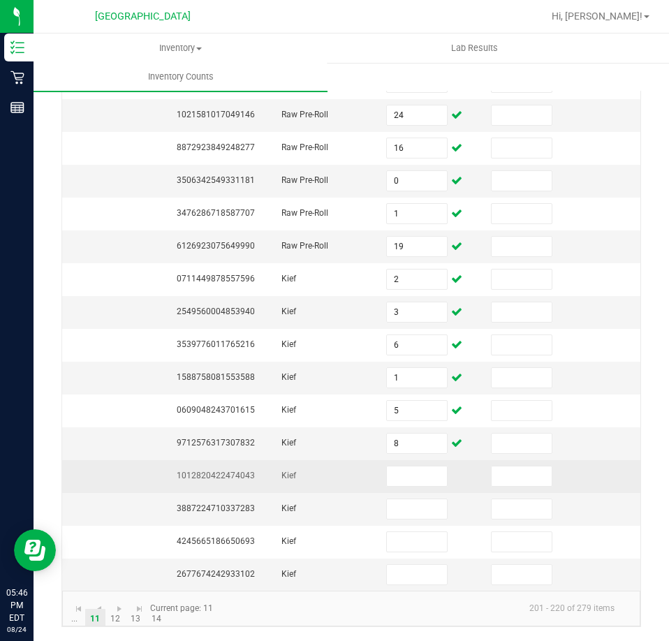
click at [236, 471] on span "1012820422474043" at bounding box center [216, 476] width 78 height 10
click at [235, 471] on span "1012820422474043" at bounding box center [216, 476] width 78 height 10
click at [393, 473] on input at bounding box center [417, 476] width 60 height 20
drag, startPoint x: 409, startPoint y: 476, endPoint x: 398, endPoint y: 469, distance: 13.0
click at [398, 469] on td "8" at bounding box center [430, 476] width 105 height 33
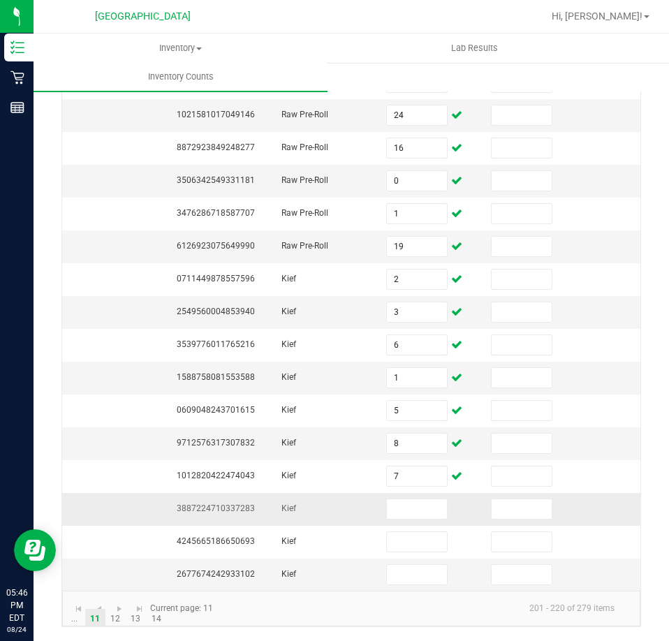
click at [212, 503] on span "3887224710337283" at bounding box center [216, 508] width 78 height 10
click at [412, 501] on input at bounding box center [417, 509] width 60 height 20
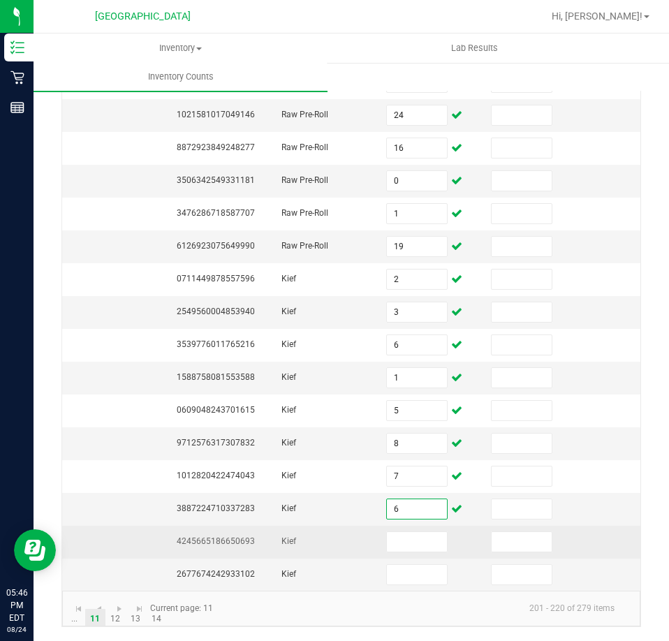
click at [223, 536] on span "4245665186650693" at bounding box center [216, 541] width 78 height 10
click at [427, 532] on input at bounding box center [417, 542] width 60 height 20
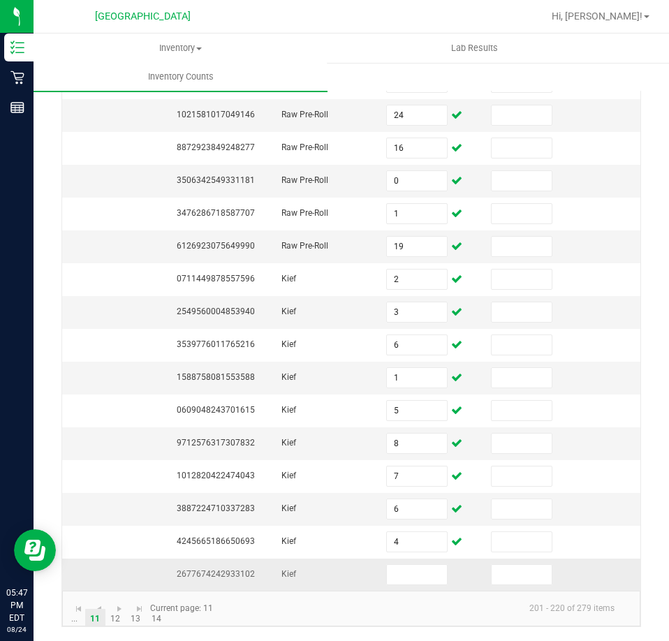
click at [234, 569] on span "2677674242933102" at bounding box center [216, 574] width 78 height 10
click at [436, 569] on input at bounding box center [417, 575] width 60 height 20
click at [117, 621] on link "12" at bounding box center [115, 619] width 20 height 21
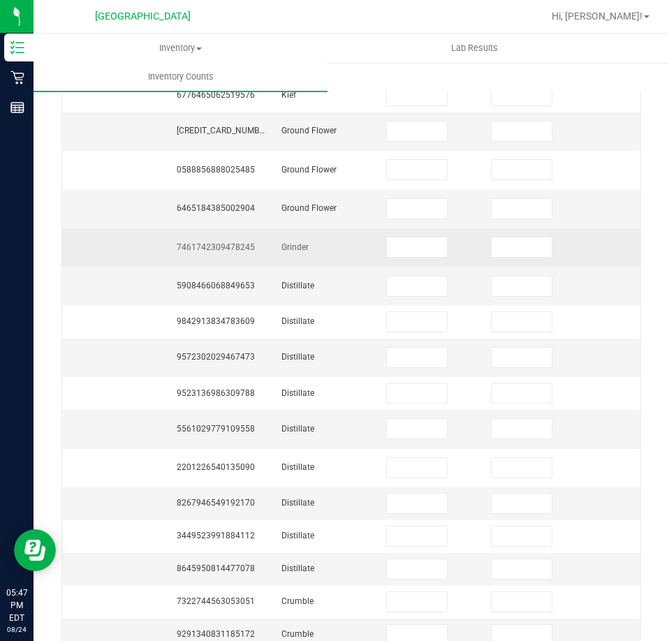
scroll to position [0, 0]
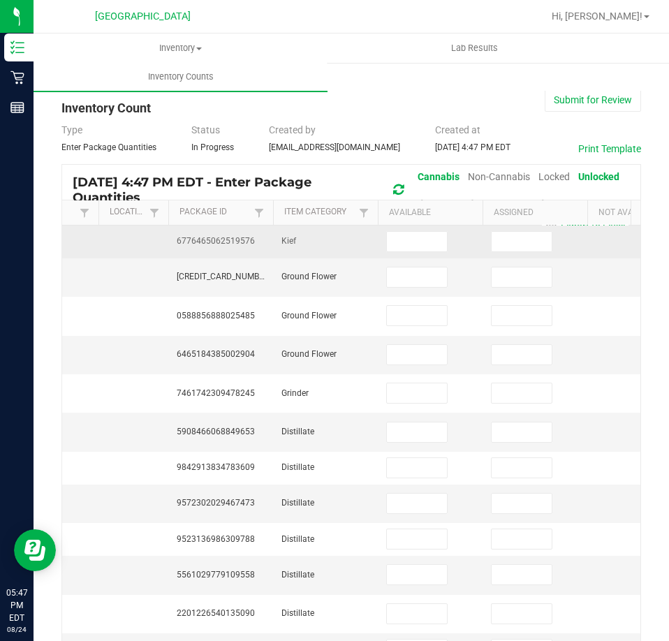
click at [200, 249] on td "6776465062519576" at bounding box center [220, 242] width 105 height 33
click at [200, 245] on span "6776465062519576" at bounding box center [216, 241] width 78 height 10
click at [200, 244] on span "6776465062519576" at bounding box center [216, 241] width 78 height 10
click at [411, 251] on span at bounding box center [416, 241] width 61 height 21
click at [404, 247] on input at bounding box center [417, 242] width 60 height 20
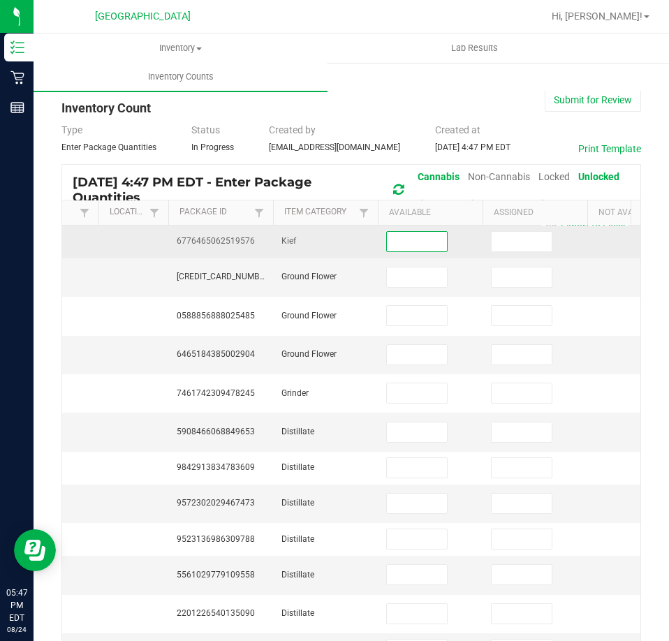
click at [399, 244] on input at bounding box center [417, 242] width 60 height 20
click at [379, 245] on td at bounding box center [430, 242] width 105 height 33
click at [388, 246] on input at bounding box center [417, 242] width 60 height 20
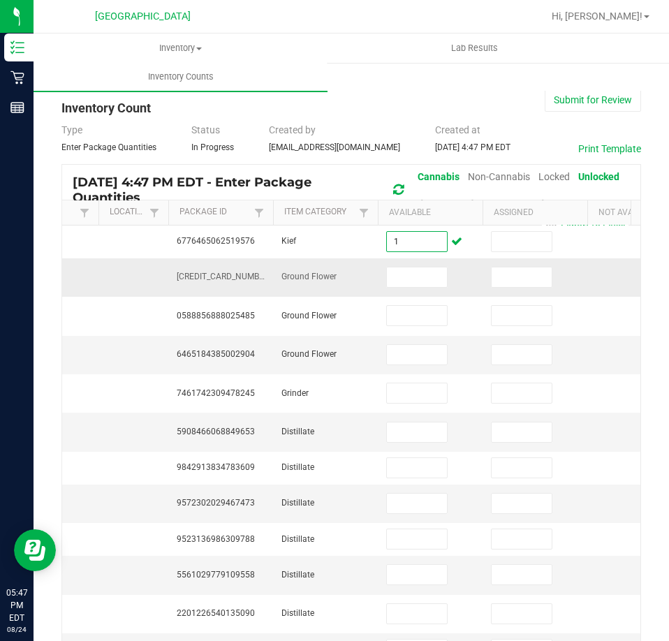
click at [221, 272] on span "[CREDIT_CARD_NUMBER]" at bounding box center [224, 277] width 94 height 10
click at [412, 282] on input at bounding box center [417, 277] width 60 height 20
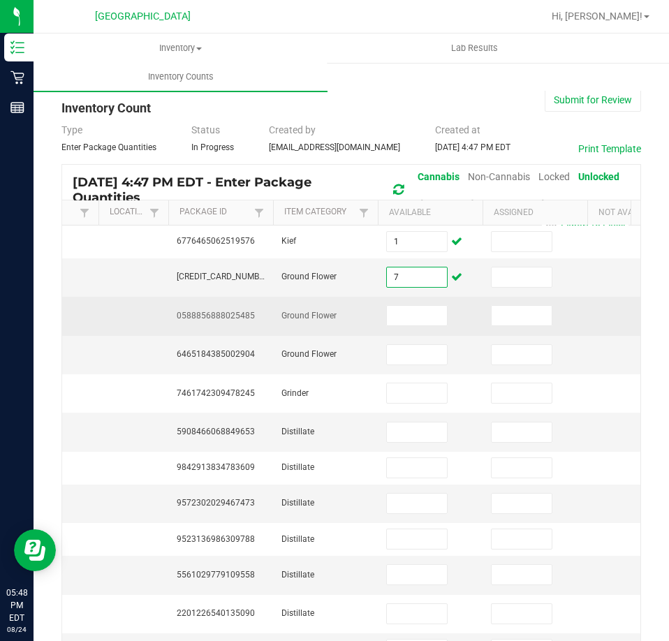
click at [226, 311] on span "0588856888025485" at bounding box center [216, 316] width 78 height 10
click at [415, 306] on input at bounding box center [417, 316] width 60 height 20
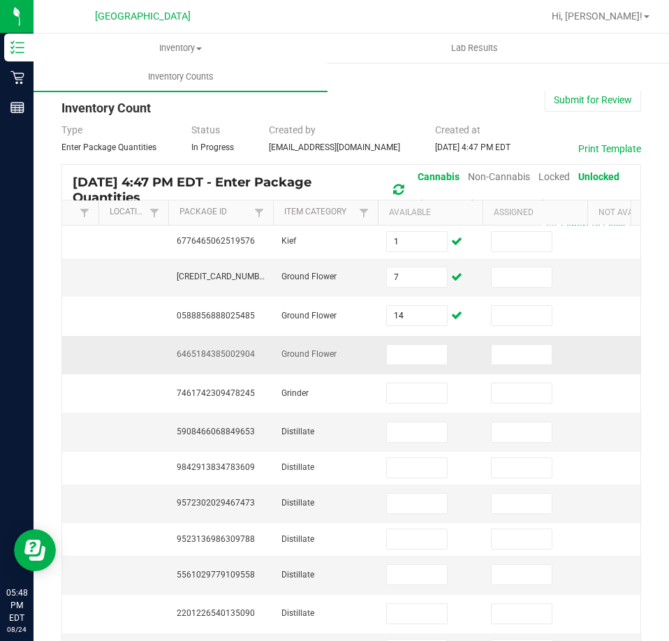
click at [219, 346] on td "6465184385002904" at bounding box center [220, 355] width 105 height 38
click at [214, 349] on span "6465184385002904" at bounding box center [216, 354] width 78 height 10
click at [413, 347] on input at bounding box center [417, 355] width 60 height 20
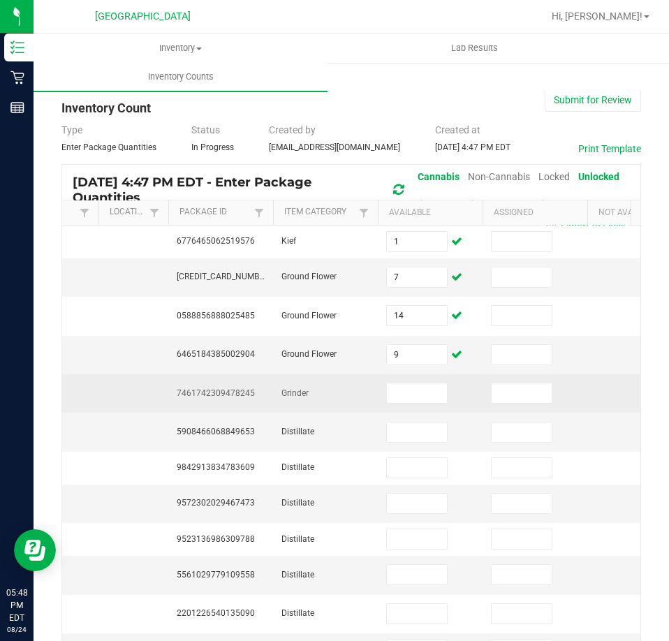
click at [215, 388] on span "7461742309478245" at bounding box center [216, 393] width 78 height 10
click at [432, 383] on input at bounding box center [417, 393] width 60 height 20
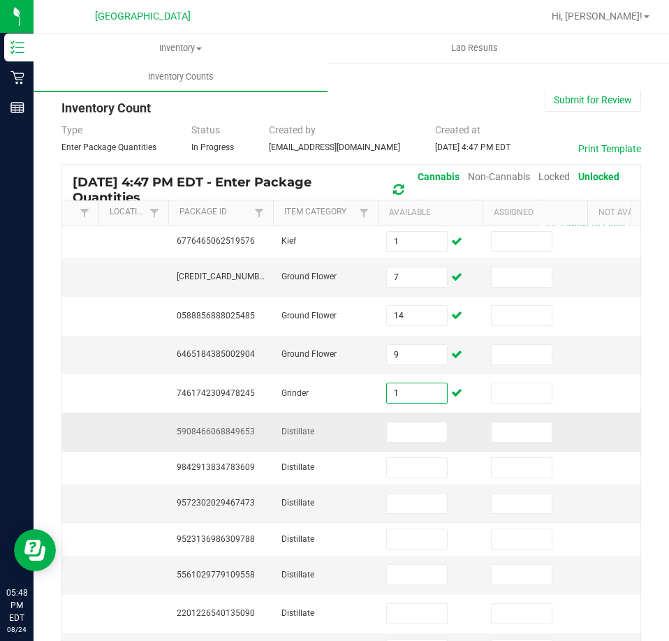
click at [227, 427] on span "5908466068849653" at bounding box center [216, 432] width 78 height 10
click at [226, 427] on span "5908466068849653" at bounding box center [216, 432] width 78 height 10
click at [439, 422] on input at bounding box center [417, 432] width 60 height 20
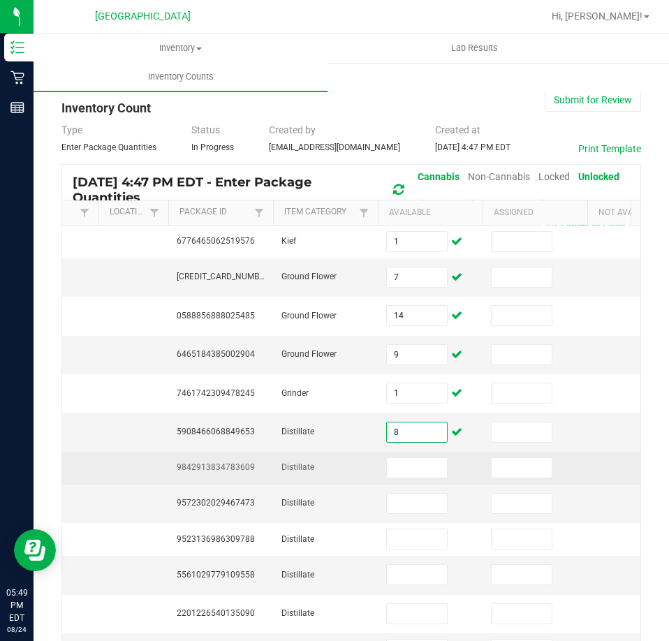
click at [237, 457] on td "9842913834783609" at bounding box center [220, 468] width 105 height 33
click at [232, 462] on span "9842913834783609" at bounding box center [216, 467] width 78 height 10
click at [230, 462] on span "9842913834783609" at bounding box center [216, 467] width 78 height 10
click at [427, 458] on input at bounding box center [417, 468] width 60 height 20
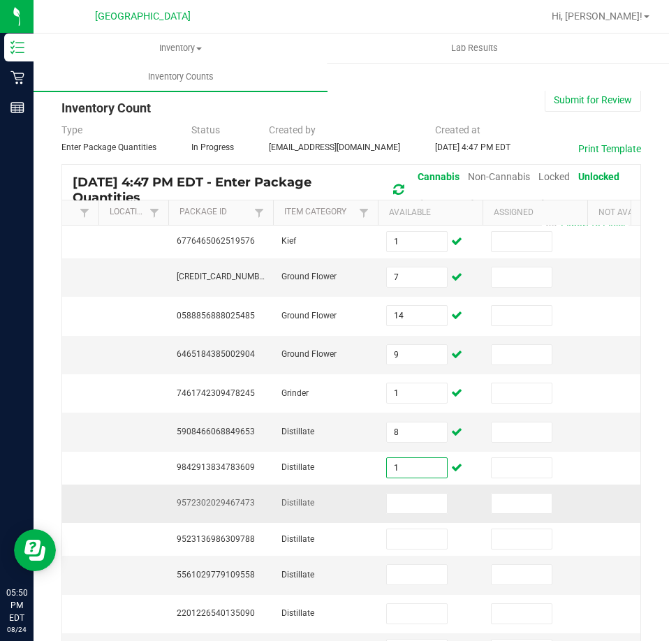
click at [224, 498] on span "9572302029467473" at bounding box center [216, 503] width 78 height 10
click at [435, 494] on input at bounding box center [417, 504] width 60 height 20
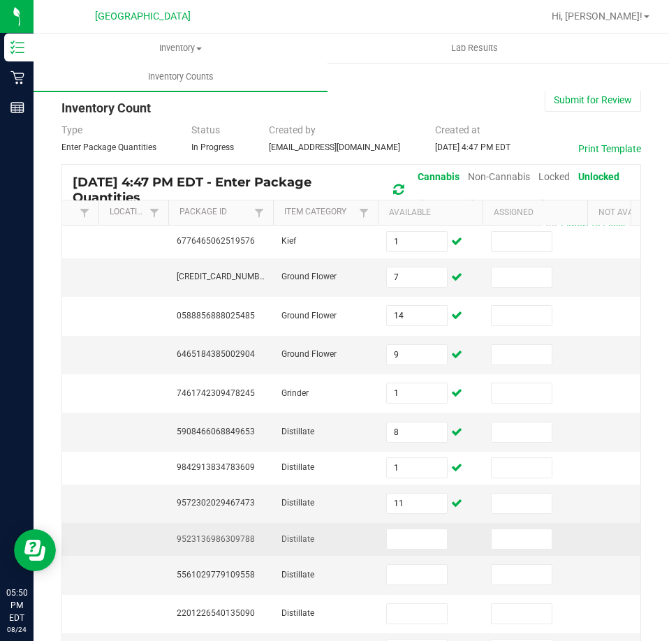
click at [223, 523] on td "9523136986309788" at bounding box center [220, 539] width 105 height 33
click at [229, 534] on span "9523136986309788" at bounding box center [216, 539] width 78 height 10
click at [439, 529] on input at bounding box center [417, 539] width 60 height 20
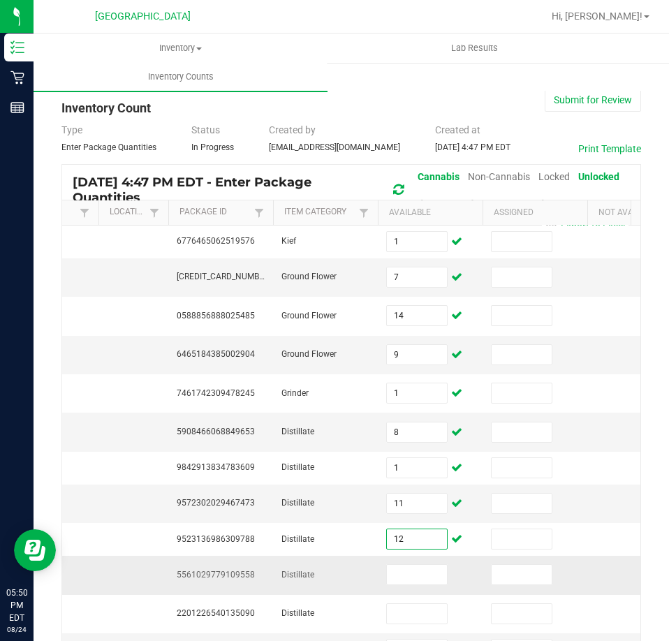
click at [226, 565] on td "5561029779109558" at bounding box center [220, 575] width 105 height 38
click at [224, 570] on span "5561029779109558" at bounding box center [216, 575] width 78 height 10
click at [226, 570] on span "5561029779109558" at bounding box center [216, 575] width 78 height 10
click at [406, 565] on input at bounding box center [417, 575] width 60 height 20
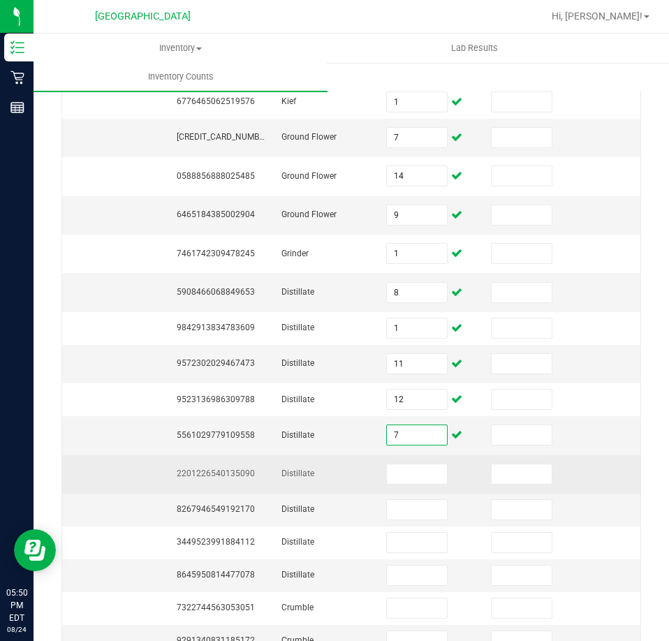
scroll to position [279, 0]
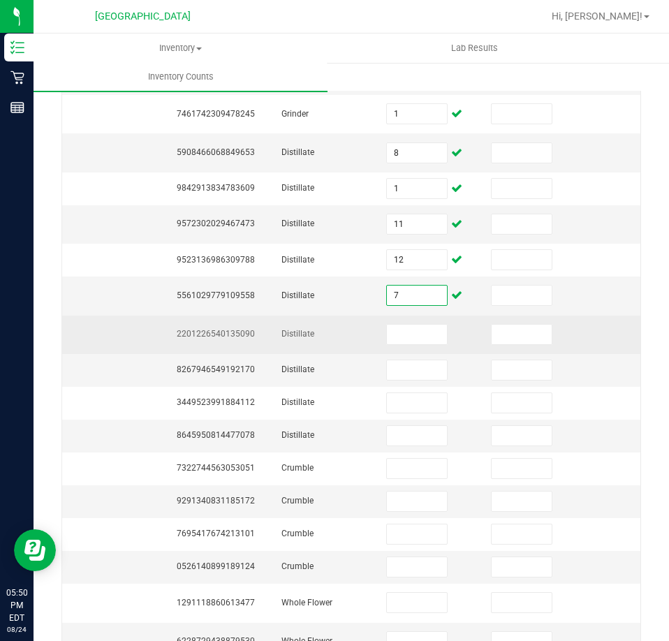
click at [226, 329] on span "2201226540135090" at bounding box center [216, 334] width 78 height 10
click at [202, 329] on span "2201226540135090" at bounding box center [216, 334] width 78 height 10
click at [419, 325] on input at bounding box center [417, 335] width 60 height 20
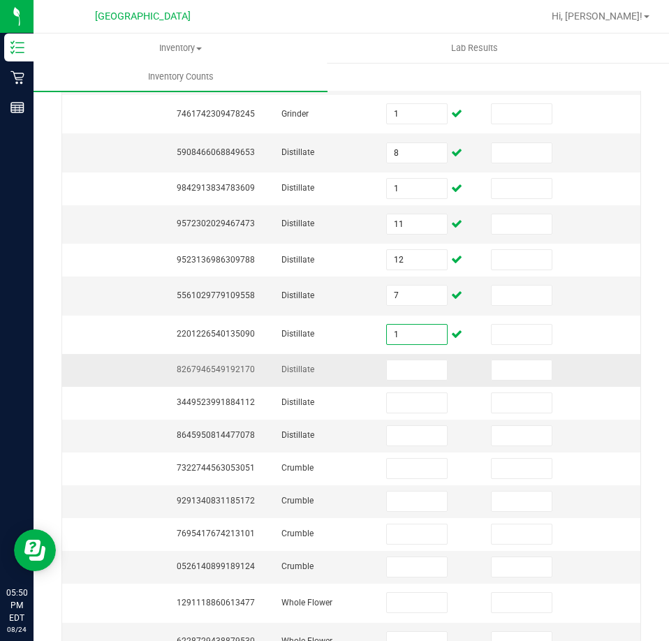
click at [238, 354] on td "8267946549192170" at bounding box center [220, 370] width 105 height 33
click at [237, 365] on span "8267946549192170" at bounding box center [216, 370] width 78 height 10
click at [417, 360] on input at bounding box center [417, 370] width 60 height 20
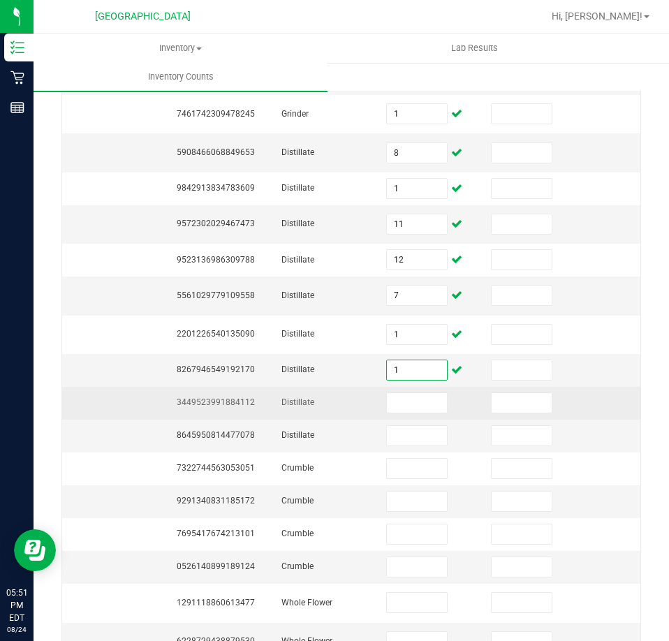
click at [250, 387] on td "3449523991884112" at bounding box center [220, 403] width 105 height 33
click at [249, 397] on span "3449523991884112" at bounding box center [216, 402] width 78 height 10
click at [224, 387] on td "3449523991884112" at bounding box center [220, 403] width 105 height 33
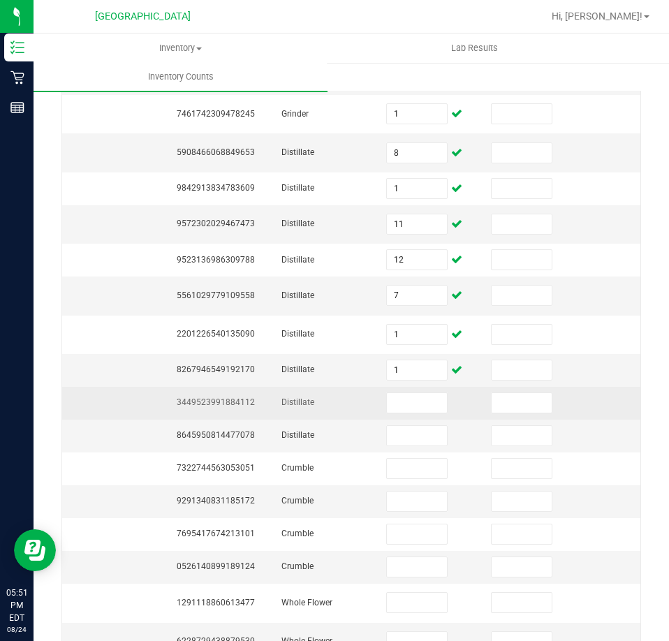
click at [223, 397] on span "3449523991884112" at bounding box center [216, 402] width 78 height 10
click at [418, 395] on input at bounding box center [417, 403] width 60 height 20
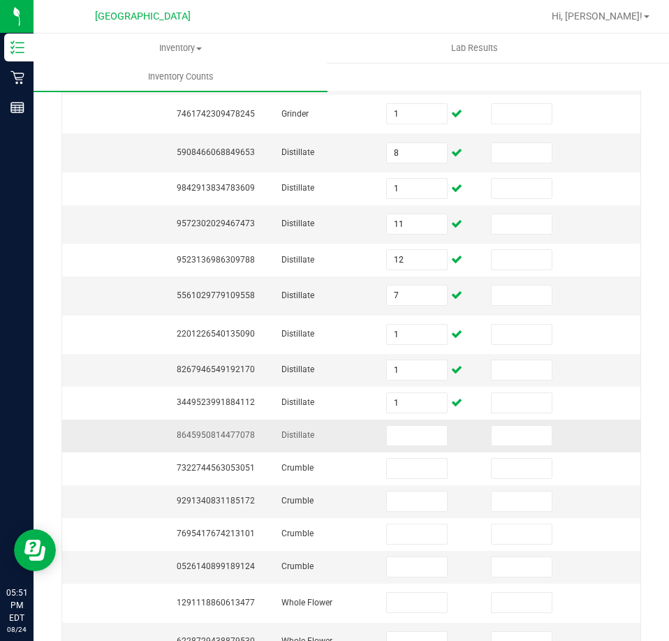
click at [247, 430] on span "8645950814477078" at bounding box center [216, 435] width 78 height 10
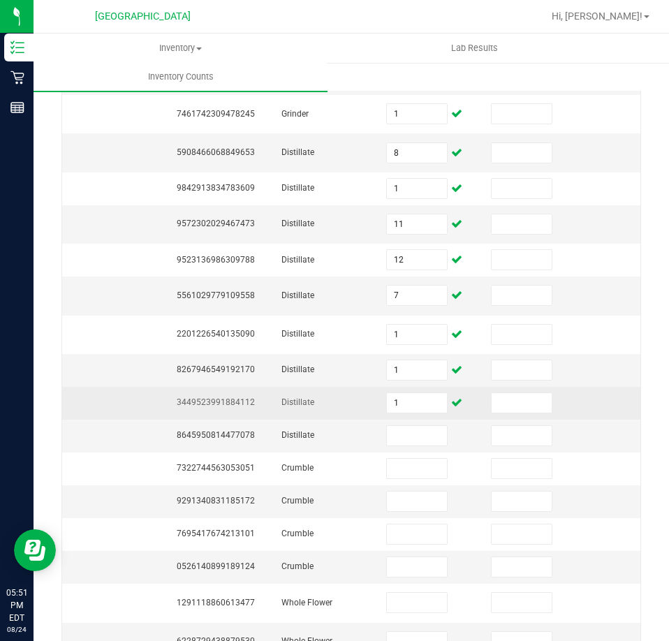
click at [249, 397] on span "3449523991884112" at bounding box center [216, 402] width 78 height 10
drag, startPoint x: 407, startPoint y: 386, endPoint x: 377, endPoint y: 381, distance: 30.4
click at [377, 387] on tr "FT - DISTILLATE EXTRACT - 1G - BLO - HYS CON-DIS-FT-BLO-1G JAN25BLO01-0701 Pant…" at bounding box center [168, 403] width 1048 height 33
click at [385, 387] on td "1" at bounding box center [430, 403] width 105 height 33
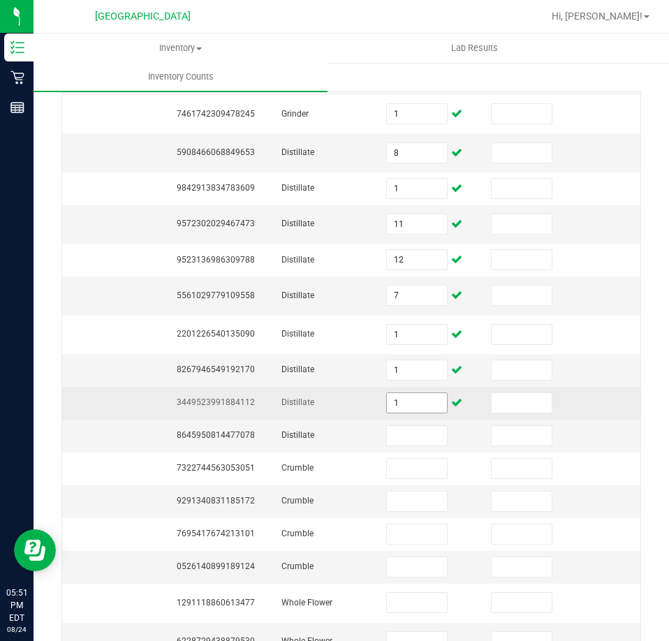
drag, startPoint x: 385, startPoint y: 385, endPoint x: 417, endPoint y: 397, distance: 33.8
click at [417, 397] on td "1" at bounding box center [430, 403] width 105 height 33
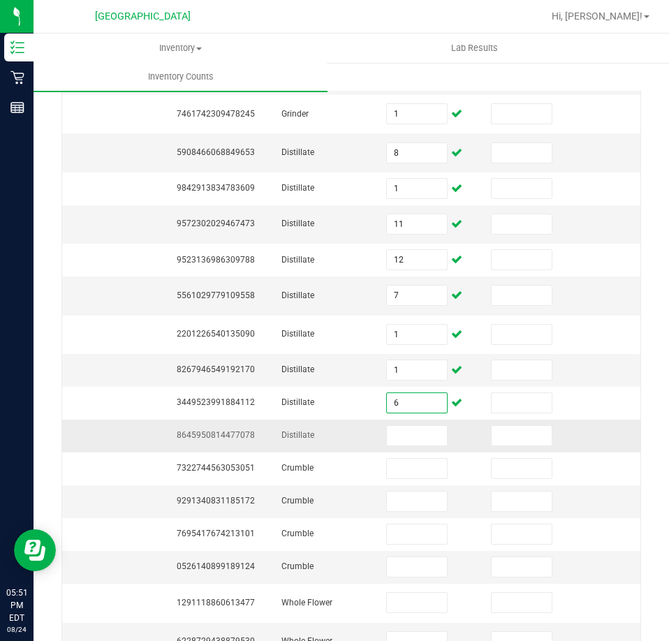
click at [235, 430] on span "8645950814477078" at bounding box center [216, 435] width 78 height 10
click at [403, 426] on input at bounding box center [417, 436] width 60 height 20
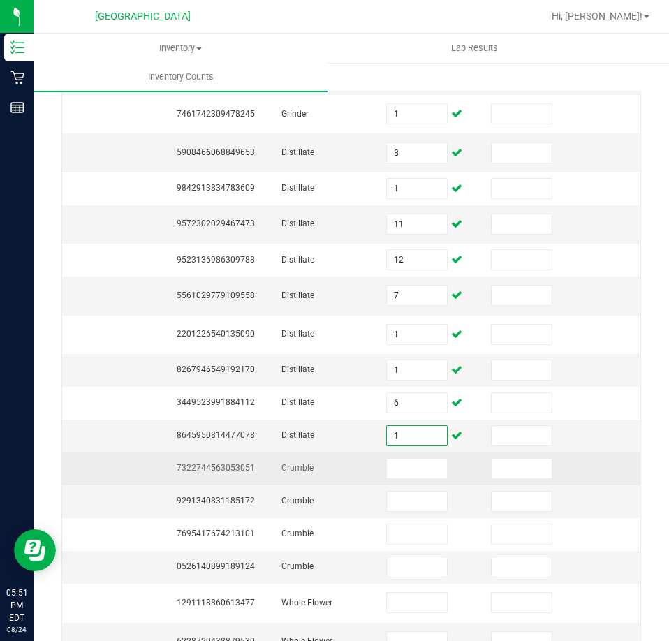
click at [239, 463] on span "7322744563053051" at bounding box center [216, 468] width 78 height 10
click at [409, 459] on input at bounding box center [417, 469] width 60 height 20
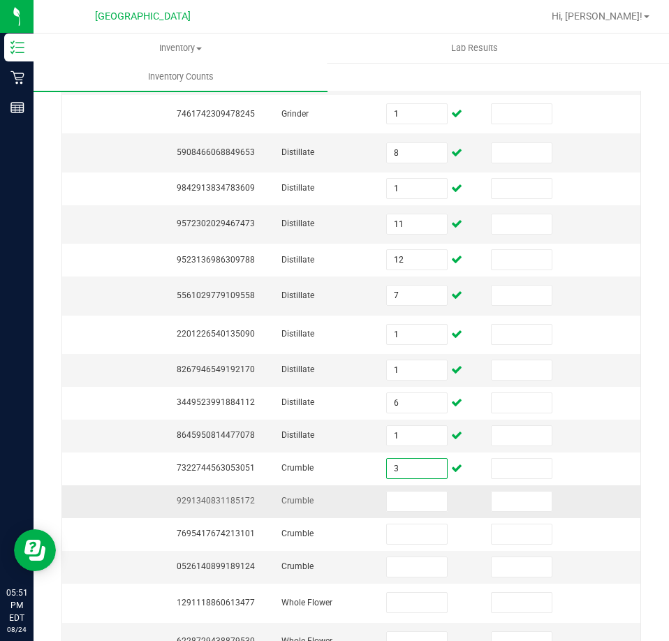
click at [246, 496] on span "9291340831185172" at bounding box center [216, 501] width 78 height 10
click at [417, 492] on input at bounding box center [417, 502] width 60 height 20
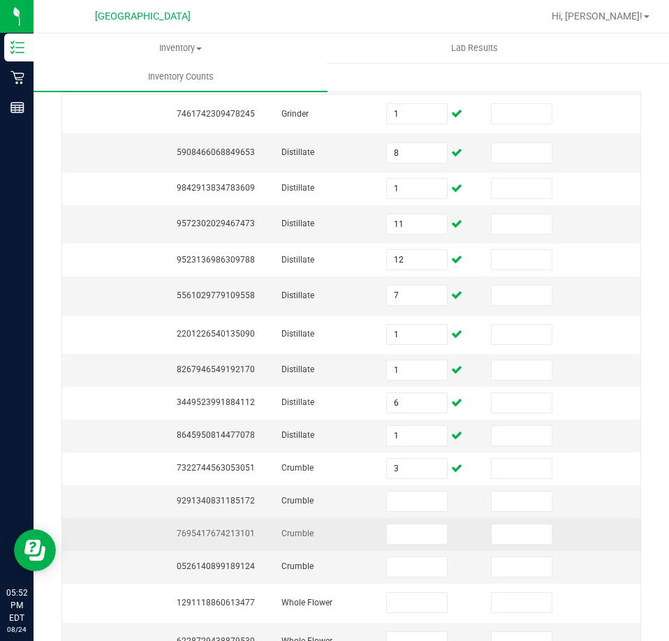
click at [195, 529] on span "7695417674213101" at bounding box center [216, 534] width 78 height 10
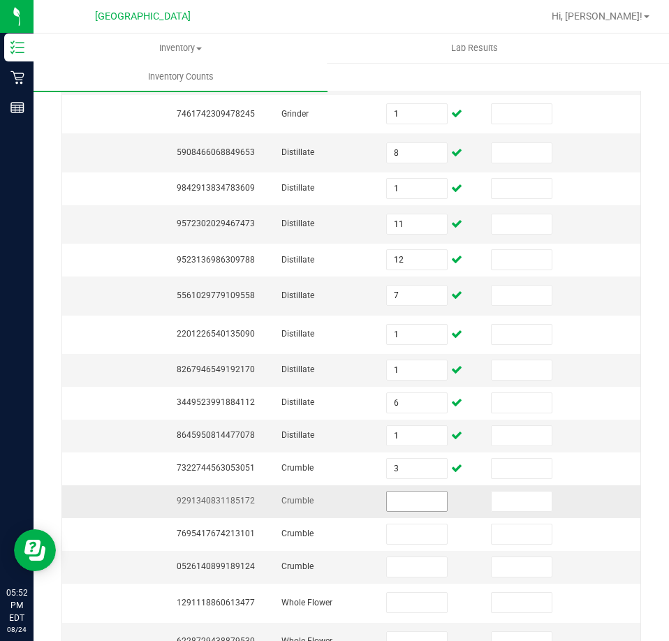
click at [436, 492] on input at bounding box center [417, 502] width 60 height 20
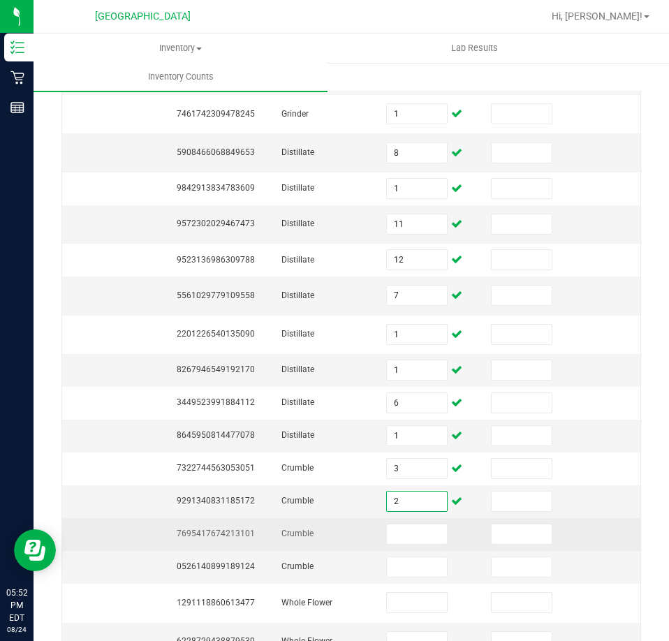
click at [196, 529] on span "7695417674213101" at bounding box center [216, 534] width 78 height 10
click at [395, 524] on input at bounding box center [417, 534] width 60 height 20
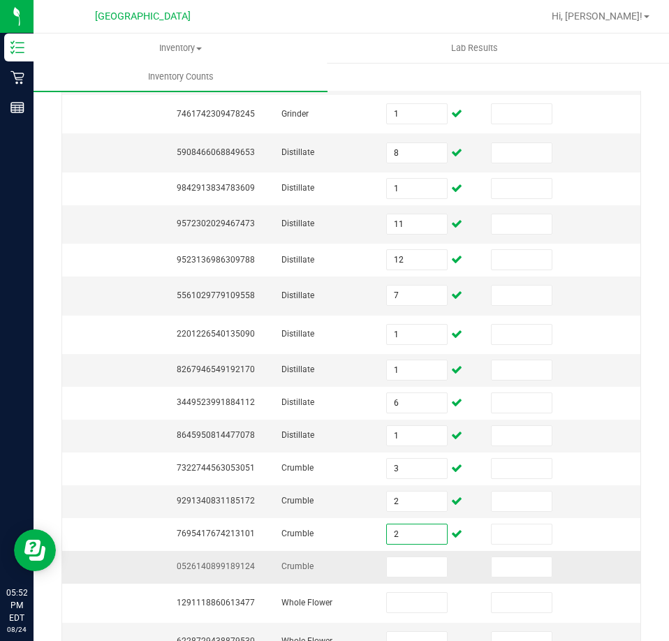
click at [242, 551] on td "0526140899189124" at bounding box center [220, 567] width 105 height 33
click at [244, 561] on span "0526140899189124" at bounding box center [216, 566] width 78 height 10
click at [407, 557] on input at bounding box center [417, 567] width 60 height 20
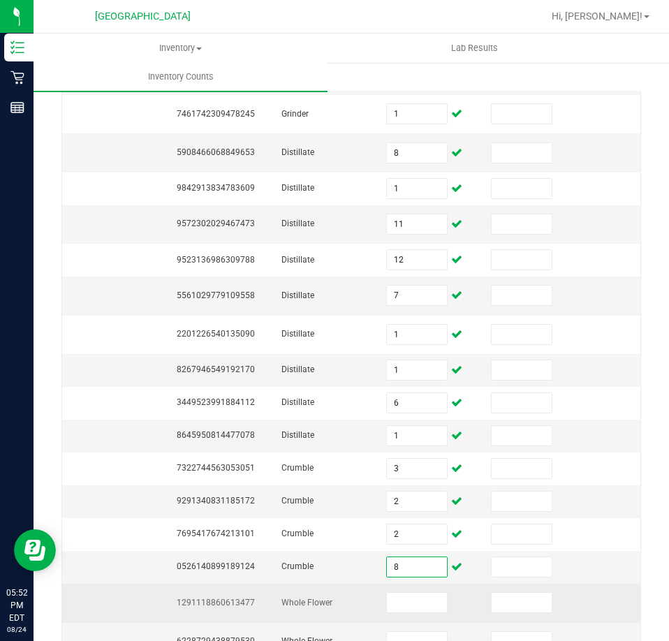
click at [237, 598] on span "1291118860613477" at bounding box center [216, 603] width 78 height 10
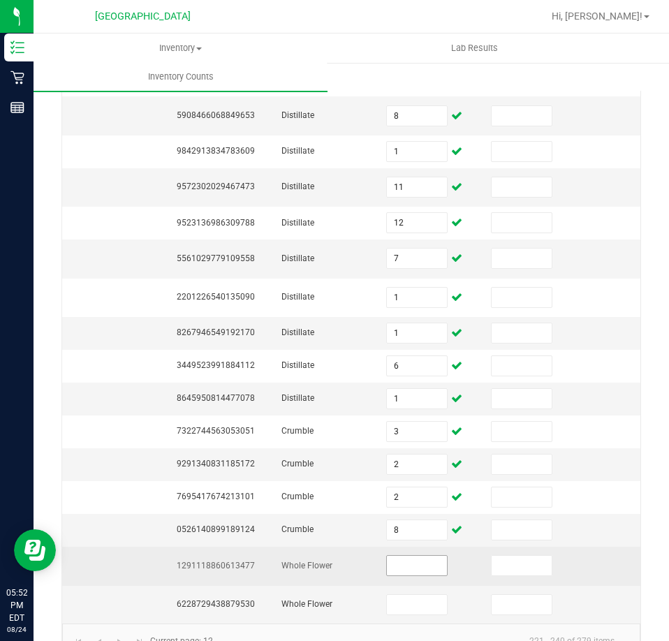
scroll to position [337, 0]
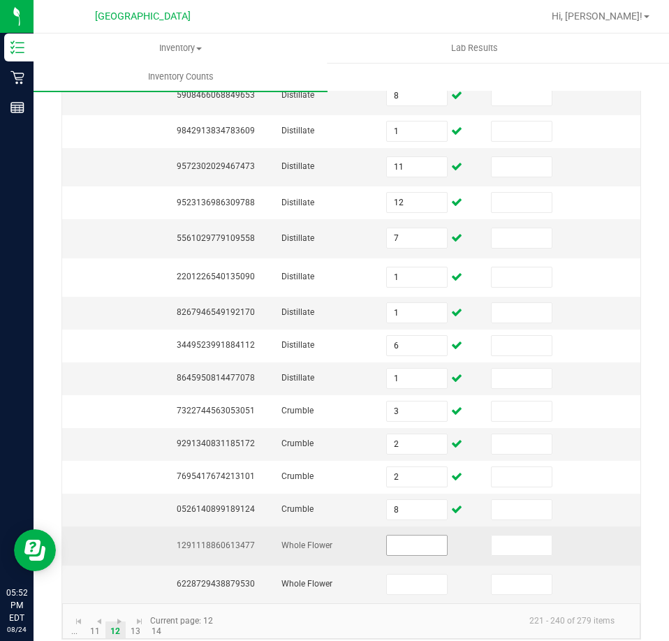
click at [412, 536] on input at bounding box center [417, 546] width 60 height 20
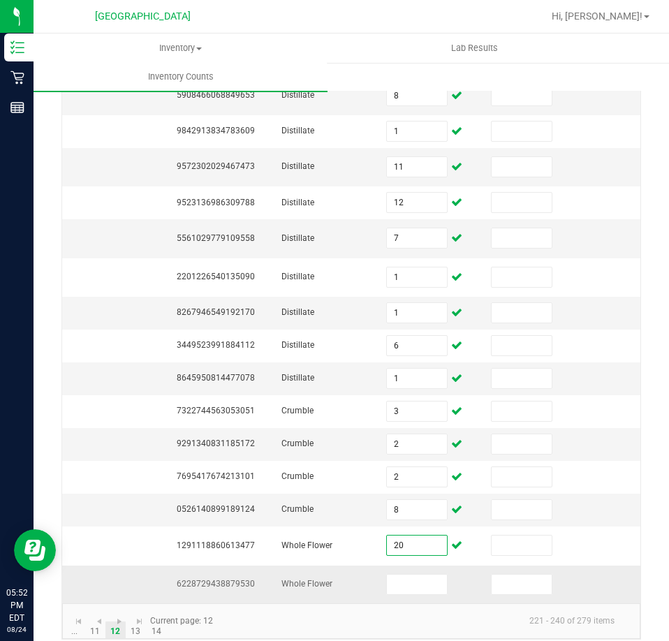
click at [237, 579] on span "6228729438879530" at bounding box center [216, 584] width 78 height 10
click at [428, 575] on input at bounding box center [417, 585] width 60 height 20
click at [139, 616] on span "Go to the last page" at bounding box center [139, 621] width 11 height 11
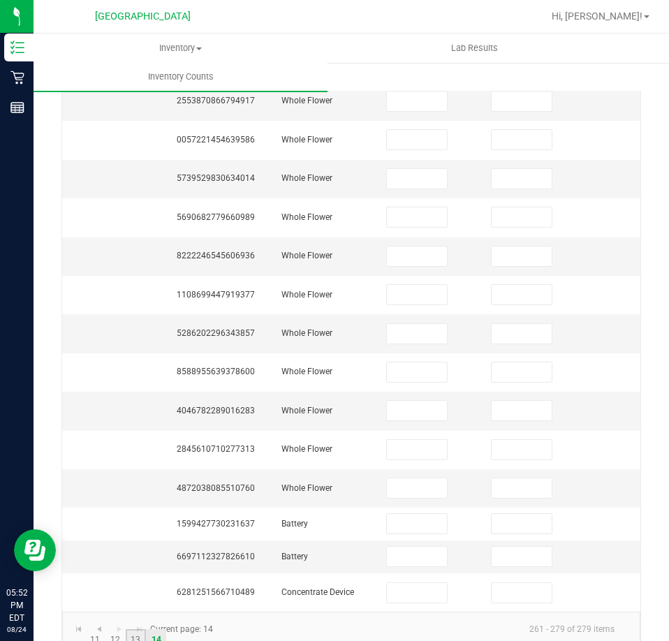
click at [138, 635] on link "13" at bounding box center [136, 639] width 20 height 21
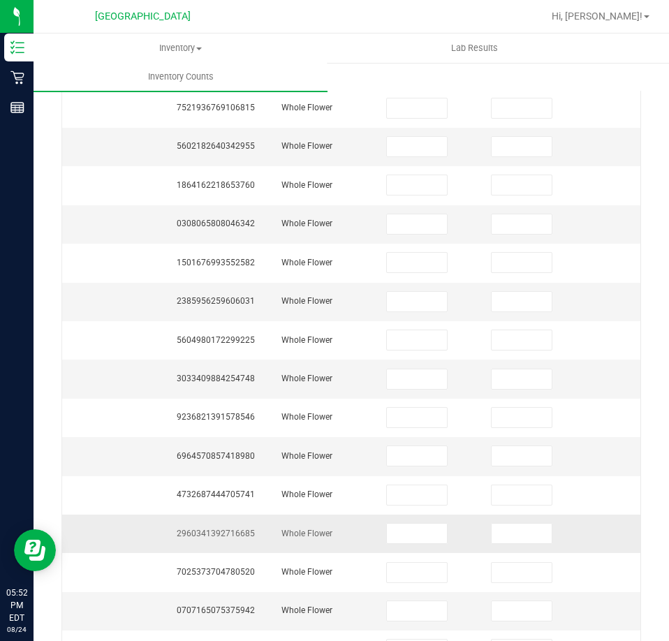
scroll to position [0, 0]
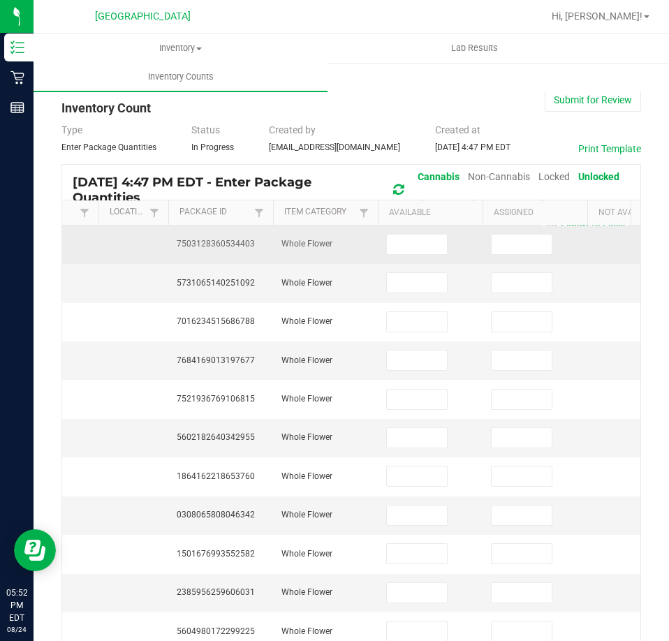
click at [187, 247] on td "7503128360534403" at bounding box center [220, 245] width 105 height 38
click at [187, 244] on span "7503128360534403" at bounding box center [216, 244] width 78 height 10
click at [187, 243] on span "7503128360534403" at bounding box center [216, 244] width 78 height 10
click at [424, 249] on input at bounding box center [417, 245] width 60 height 20
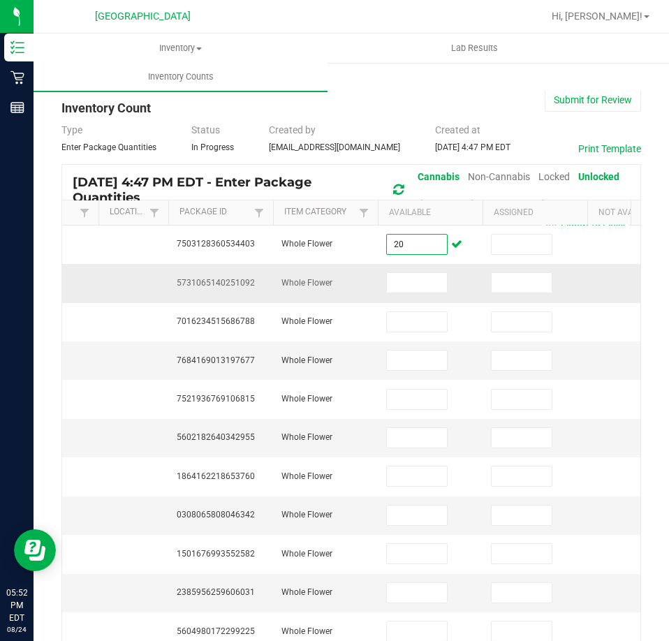
click at [206, 278] on span "5731065140251092" at bounding box center [216, 283] width 78 height 10
click at [402, 281] on input at bounding box center [417, 283] width 60 height 20
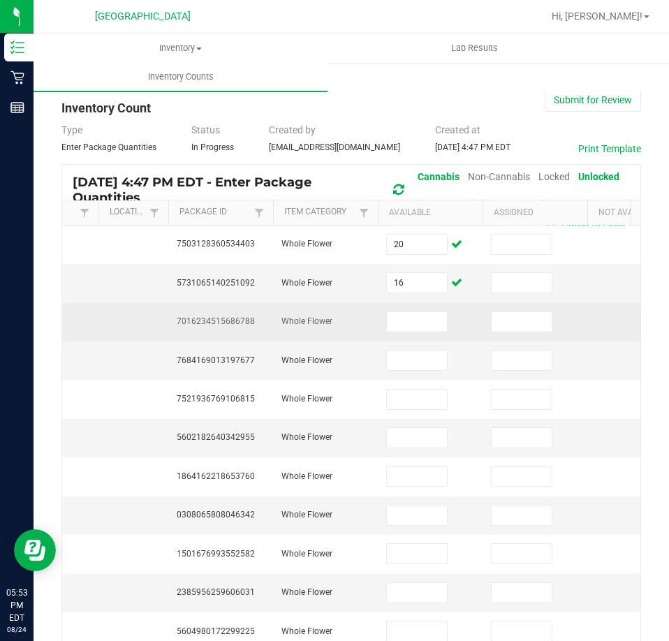
click at [245, 303] on td "7016234515686788" at bounding box center [220, 322] width 105 height 38
click at [243, 303] on td "7016234515686788" at bounding box center [220, 322] width 105 height 38
click at [408, 316] on input at bounding box center [417, 322] width 60 height 20
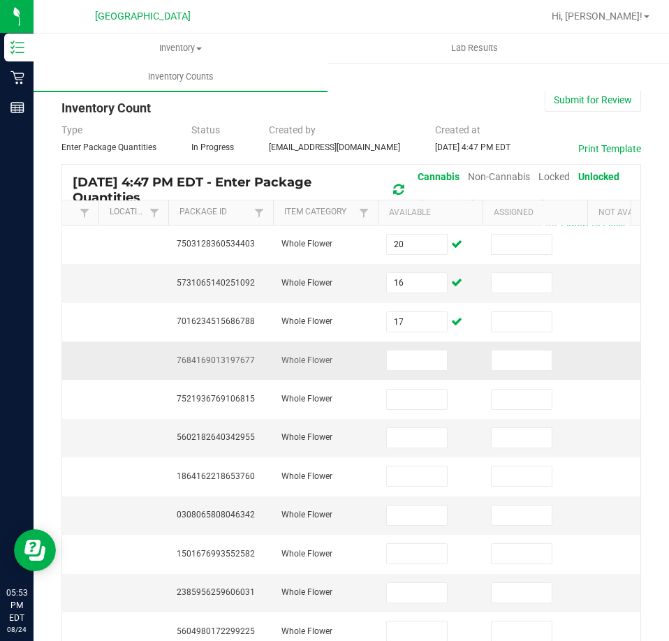
click at [192, 355] on span "7684169013197677" at bounding box center [216, 360] width 78 height 10
click at [401, 351] on input at bounding box center [417, 361] width 60 height 20
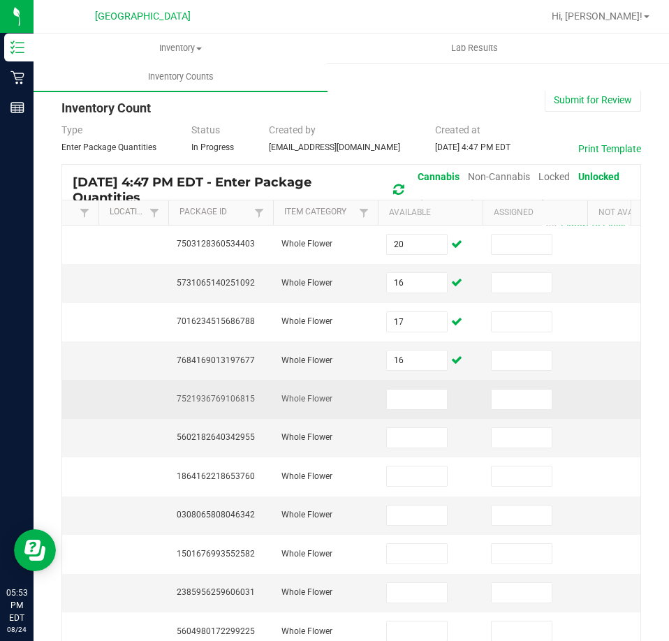
click at [249, 394] on span "7521936769106815" at bounding box center [216, 399] width 78 height 10
click at [406, 390] on input at bounding box center [417, 400] width 60 height 20
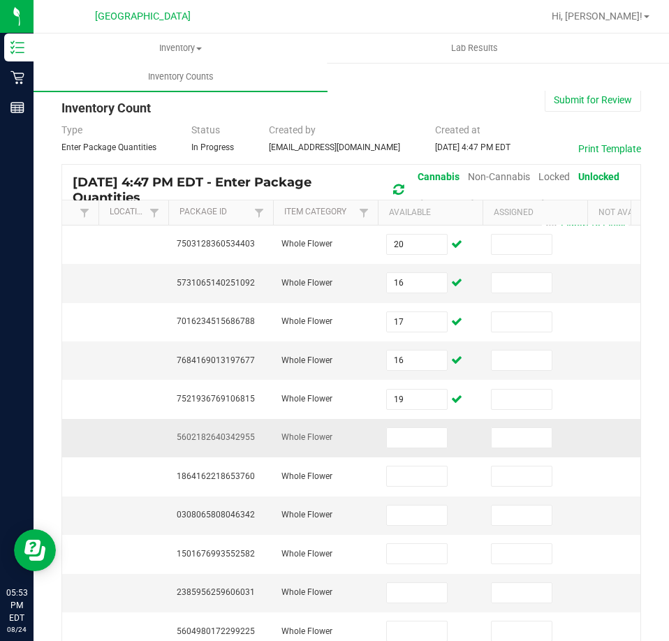
click at [230, 432] on span "5602182640342955" at bounding box center [216, 437] width 78 height 10
click at [420, 428] on input at bounding box center [417, 438] width 60 height 20
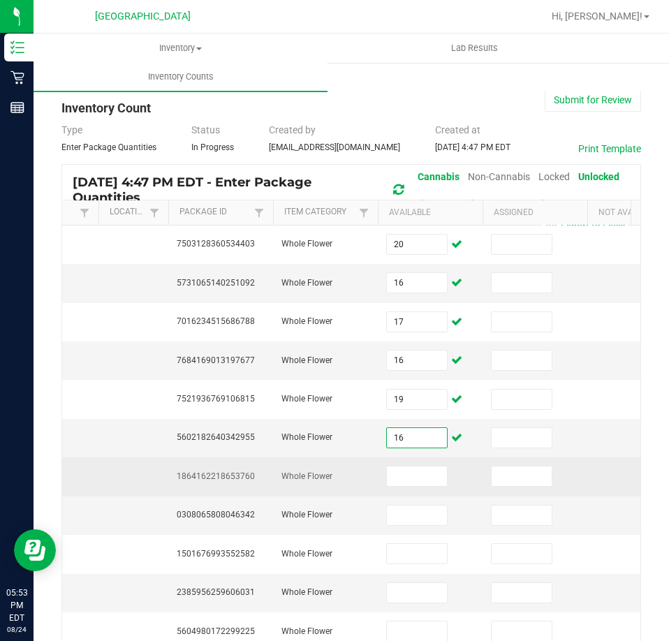
click at [230, 471] on span "1864162218653760" at bounding box center [216, 476] width 78 height 10
click at [413, 466] on input at bounding box center [417, 476] width 60 height 20
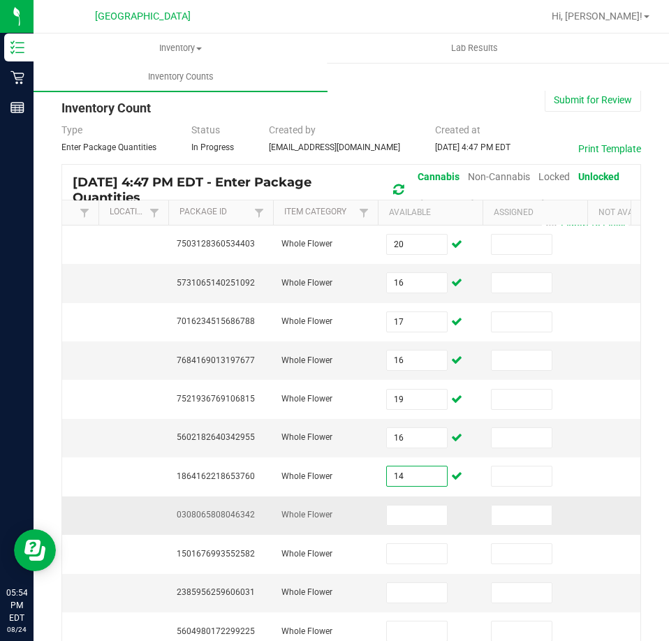
click at [242, 497] on td "0308065808046342" at bounding box center [220, 516] width 105 height 38
click at [416, 506] on input at bounding box center [417, 516] width 60 height 20
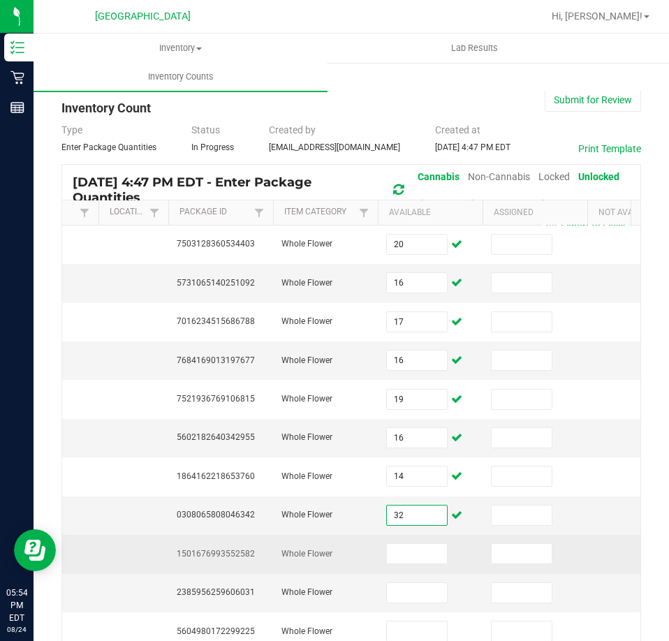
click at [204, 544] on td "1501676993552582" at bounding box center [220, 554] width 105 height 38
click at [203, 542] on td "1501676993552582" at bounding box center [220, 554] width 105 height 38
click at [203, 549] on span "1501676993552582" at bounding box center [216, 554] width 78 height 10
click at [201, 549] on span "1501676993552582" at bounding box center [216, 554] width 78 height 10
click at [430, 544] on input at bounding box center [417, 554] width 60 height 20
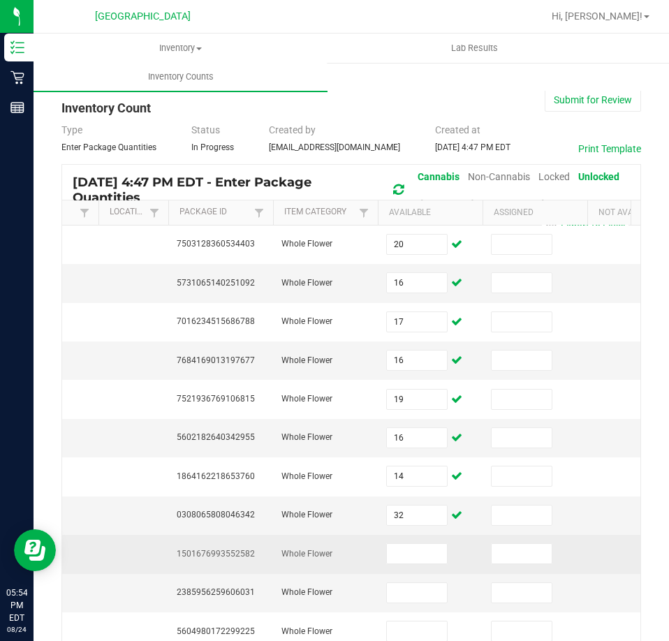
click at [235, 549] on span "1501676993552582" at bounding box center [216, 554] width 78 height 10
click at [406, 544] on input at bounding box center [417, 554] width 60 height 20
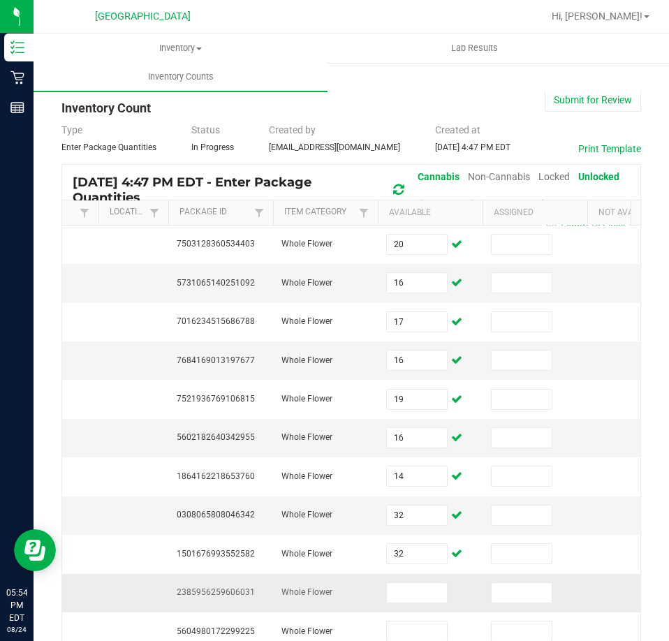
click at [228, 587] on span "2385956259606031" at bounding box center [216, 592] width 78 height 10
click at [404, 583] on input at bounding box center [417, 593] width 60 height 20
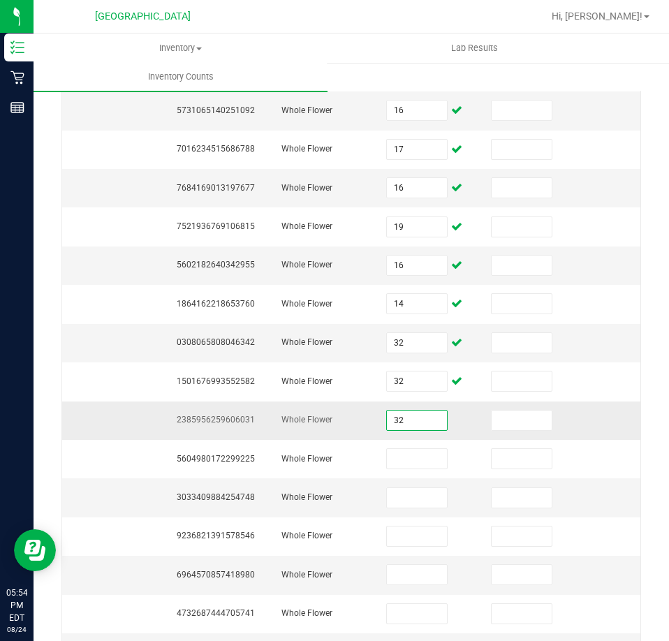
scroll to position [209, 0]
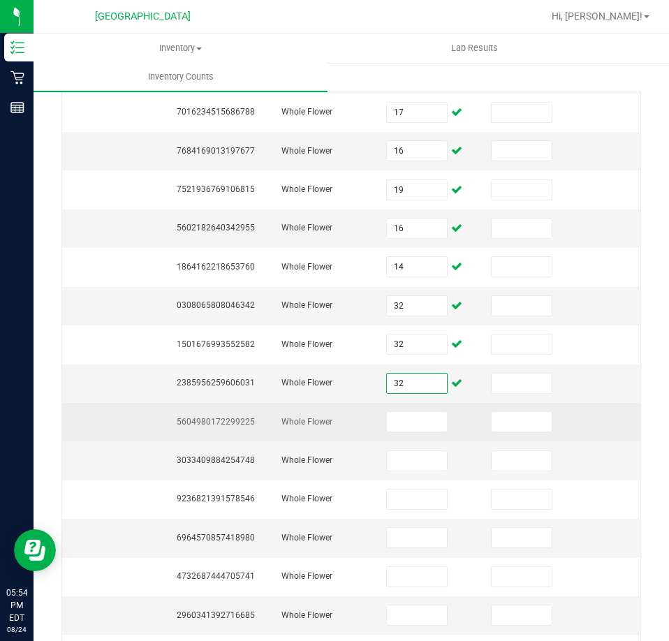
click at [225, 403] on td "5604980172299225" at bounding box center [220, 422] width 105 height 38
click at [223, 417] on span "5604980172299225" at bounding box center [216, 422] width 78 height 10
click at [406, 412] on input at bounding box center [417, 422] width 60 height 20
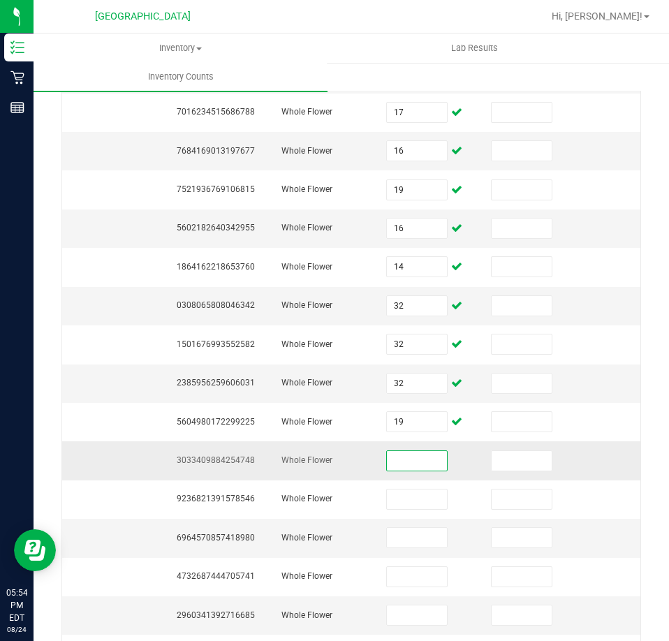
click at [415, 451] on input at bounding box center [417, 461] width 60 height 20
click at [219, 455] on span "3033409884254748" at bounding box center [216, 460] width 78 height 10
click at [435, 451] on input at bounding box center [417, 461] width 60 height 20
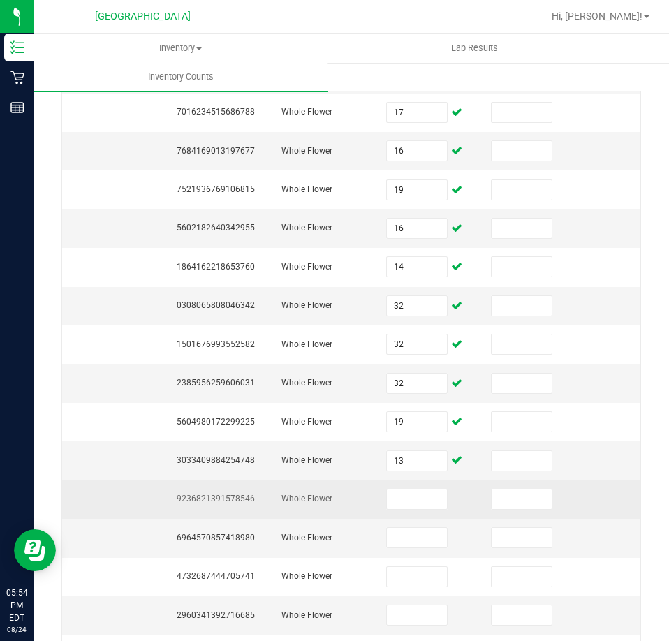
click at [233, 494] on span "9236821391578546" at bounding box center [216, 499] width 78 height 10
click at [425, 490] on input at bounding box center [417, 500] width 60 height 20
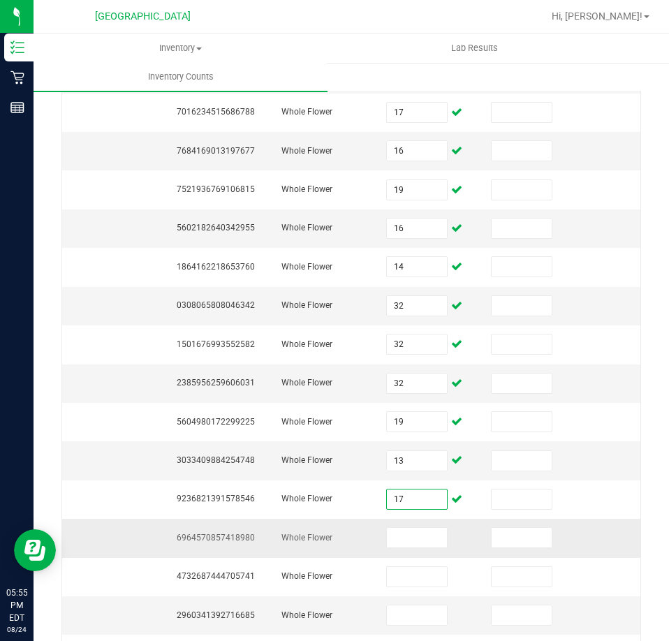
click at [231, 533] on span "6964570857418980" at bounding box center [216, 538] width 78 height 10
click at [399, 528] on input at bounding box center [417, 538] width 60 height 20
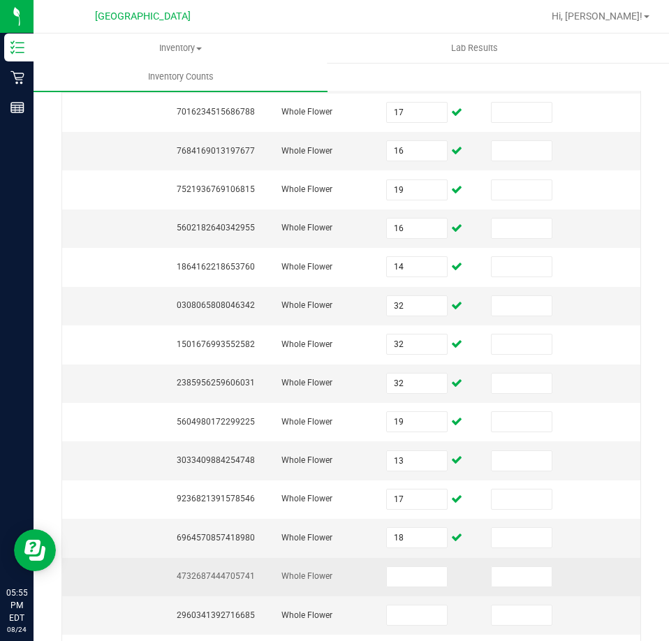
click at [242, 571] on span "4732687444705741" at bounding box center [216, 576] width 78 height 10
click at [399, 567] on input at bounding box center [417, 577] width 60 height 20
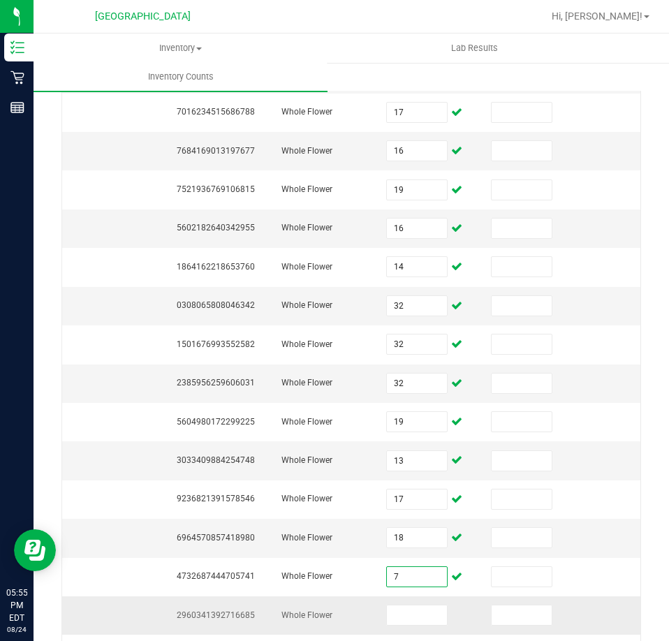
click at [233, 610] on span "2960341392716685" at bounding box center [216, 615] width 78 height 10
click at [409, 605] on input at bounding box center [417, 615] width 60 height 20
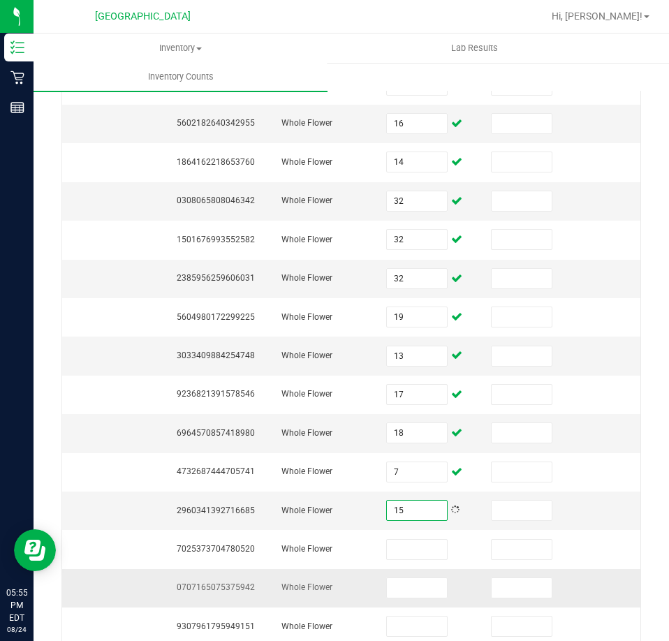
scroll to position [389, 0]
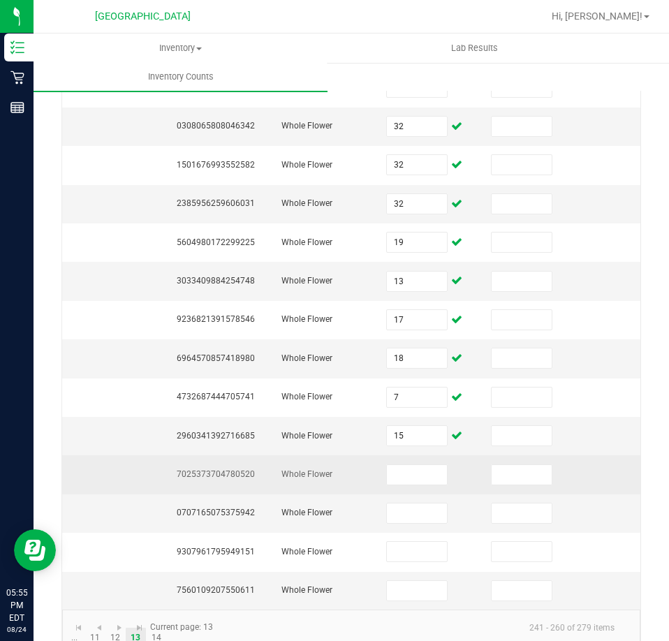
click at [216, 455] on td "7025373704780520" at bounding box center [220, 474] width 105 height 38
click at [423, 465] on input at bounding box center [417, 475] width 60 height 20
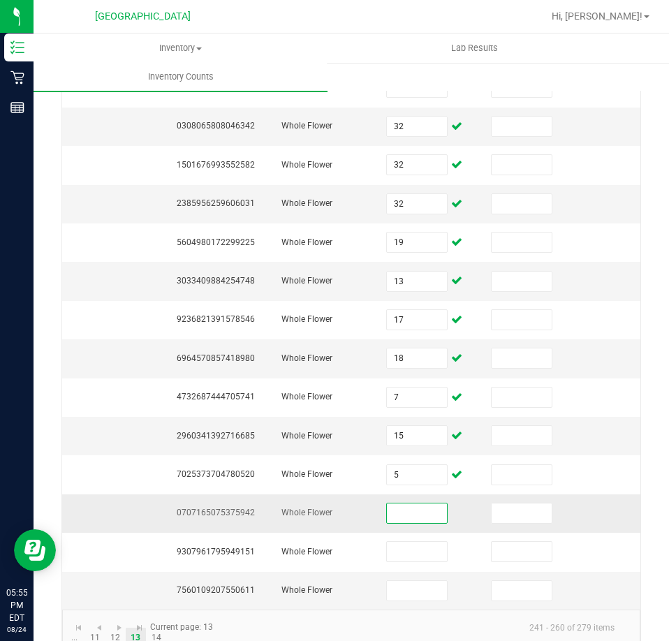
click at [413, 503] on input at bounding box center [417, 513] width 60 height 20
click at [193, 508] on span "0707165075375942" at bounding box center [216, 513] width 78 height 10
click at [395, 503] on input at bounding box center [417, 513] width 60 height 20
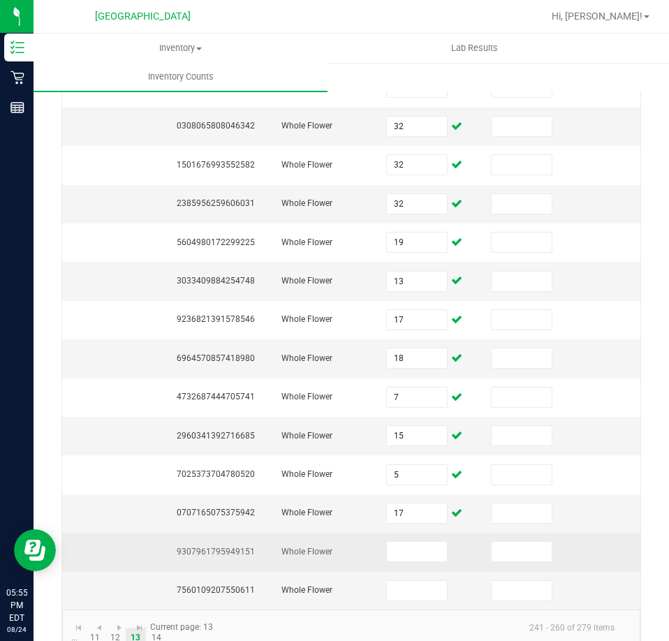
click at [214, 547] on span "9307961795949151" at bounding box center [216, 552] width 78 height 10
click at [414, 542] on input at bounding box center [417, 552] width 60 height 20
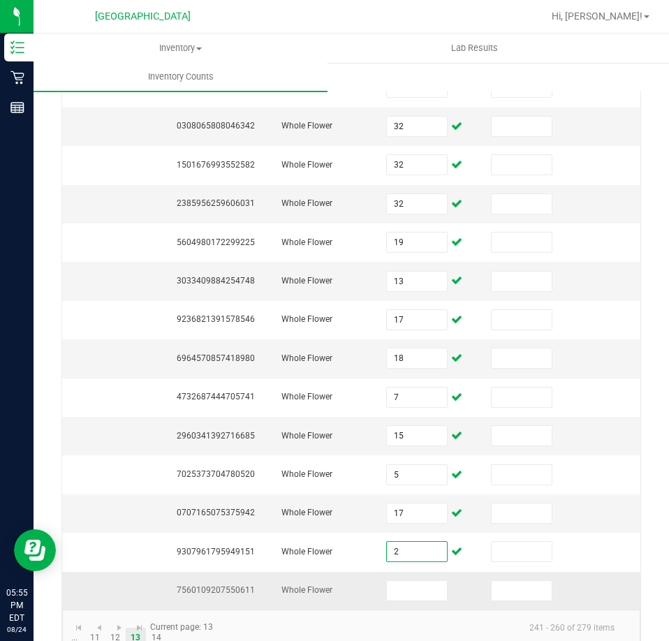
click at [229, 585] on span "7560109207550611" at bounding box center [216, 590] width 78 height 10
click at [421, 581] on input at bounding box center [417, 591] width 60 height 20
click at [155, 628] on link "14" at bounding box center [156, 638] width 20 height 21
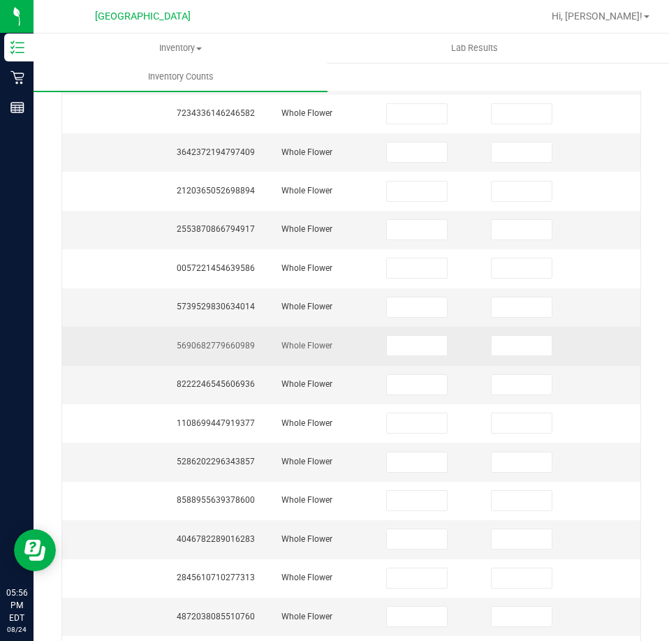
scroll to position [0, 0]
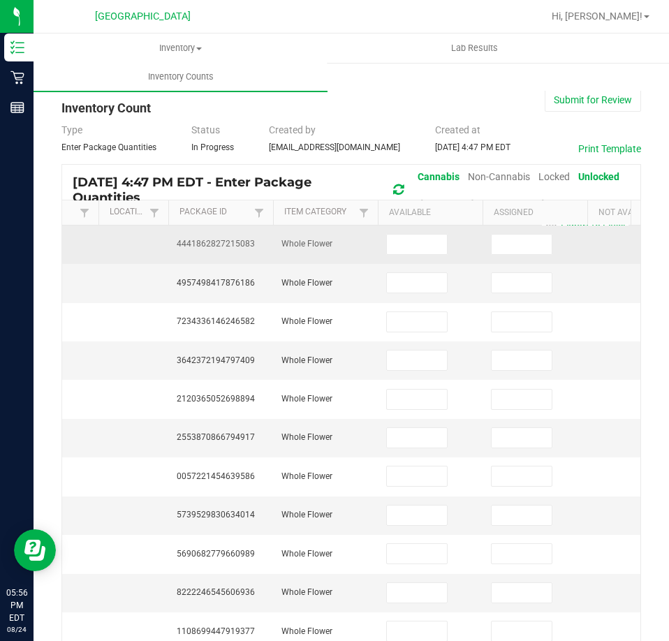
click at [198, 244] on span "4441862827215083" at bounding box center [216, 244] width 78 height 10
click at [213, 246] on span "4441862827215083" at bounding box center [216, 244] width 78 height 10
click at [427, 250] on input at bounding box center [417, 245] width 60 height 20
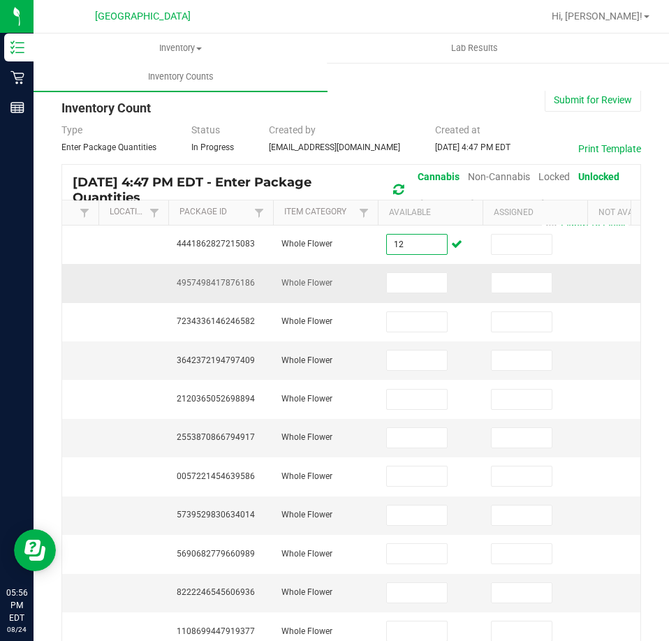
click at [204, 272] on td "4957498417876186" at bounding box center [220, 283] width 105 height 38
click at [401, 280] on input at bounding box center [417, 283] width 60 height 20
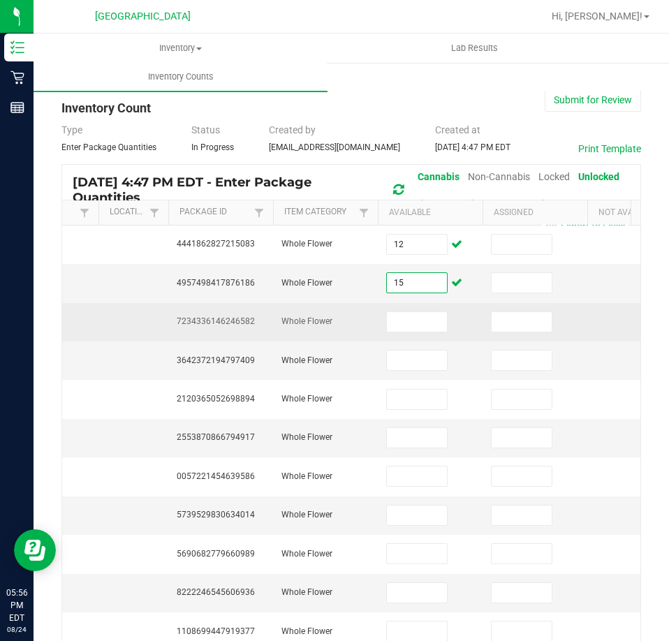
click at [234, 316] on span "7234336146246582" at bounding box center [216, 321] width 78 height 10
click at [410, 322] on input at bounding box center [417, 322] width 60 height 20
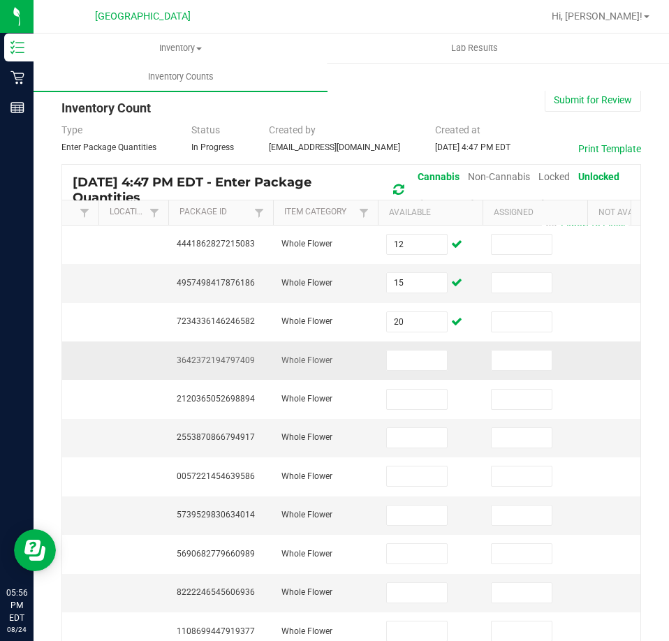
click at [230, 355] on span "3642372194797409" at bounding box center [216, 360] width 78 height 10
click at [425, 357] on input at bounding box center [417, 361] width 60 height 20
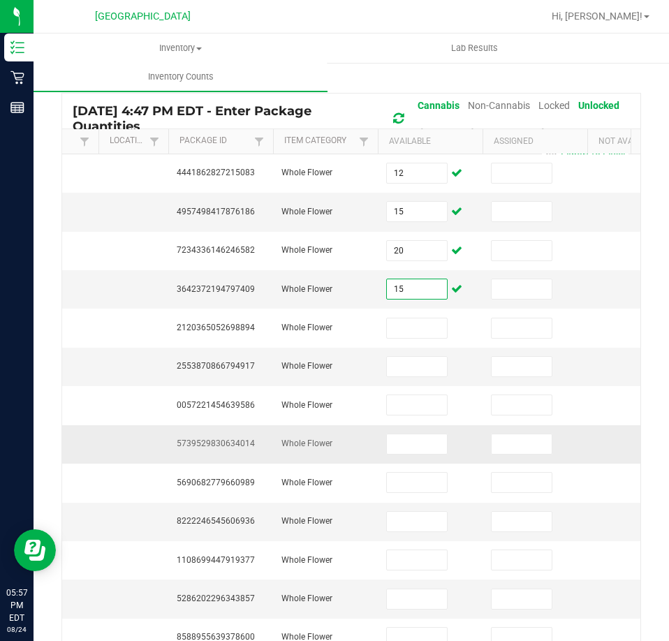
scroll to position [140, 0]
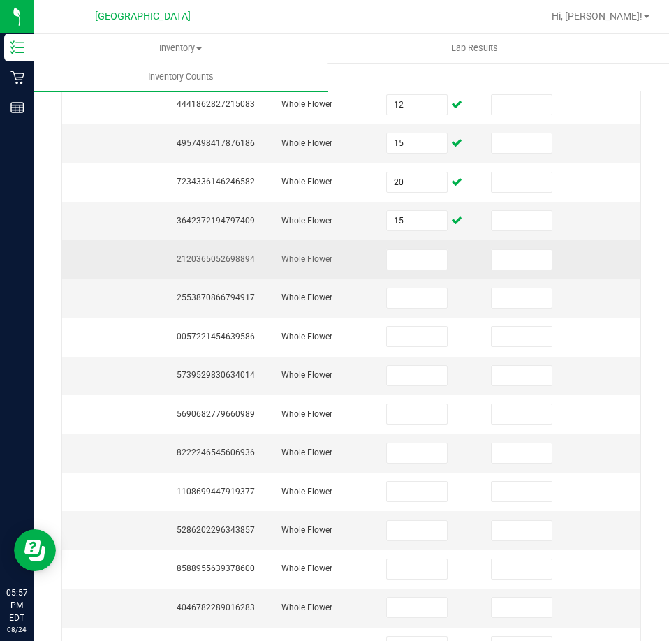
click at [236, 254] on span "2120365052698894" at bounding box center [216, 259] width 78 height 10
click at [235, 254] on span "2120365052698894" at bounding box center [216, 259] width 78 height 10
click at [420, 253] on input at bounding box center [417, 260] width 60 height 20
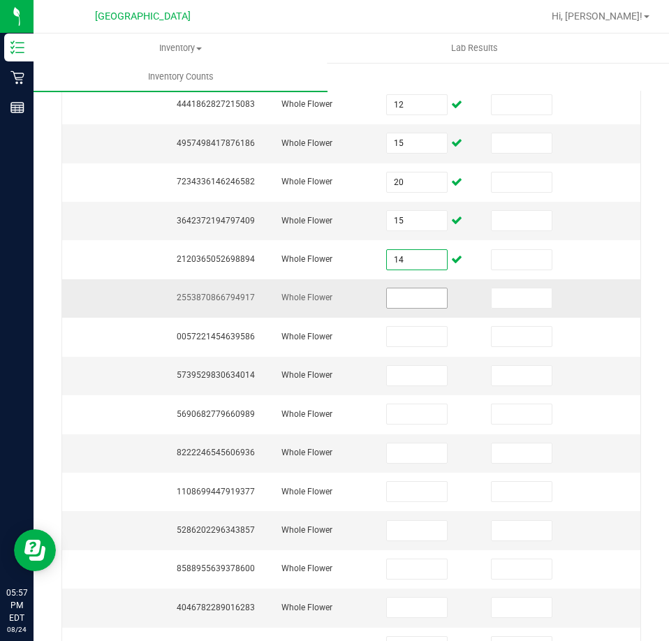
click at [408, 288] on input at bounding box center [417, 298] width 60 height 20
click at [244, 293] on span "2553870866794917" at bounding box center [216, 298] width 78 height 10
click at [414, 288] on input at bounding box center [417, 298] width 60 height 20
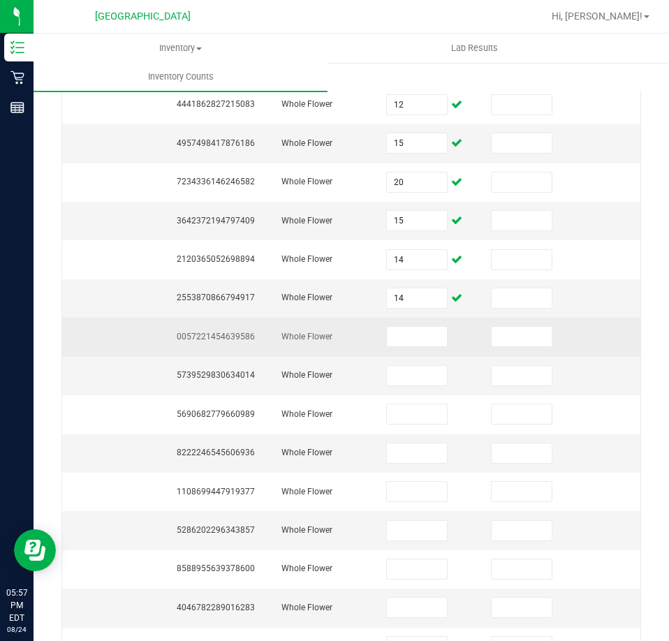
click at [243, 332] on span "0057221454639586" at bounding box center [216, 337] width 78 height 10
click at [418, 327] on input at bounding box center [417, 337] width 60 height 20
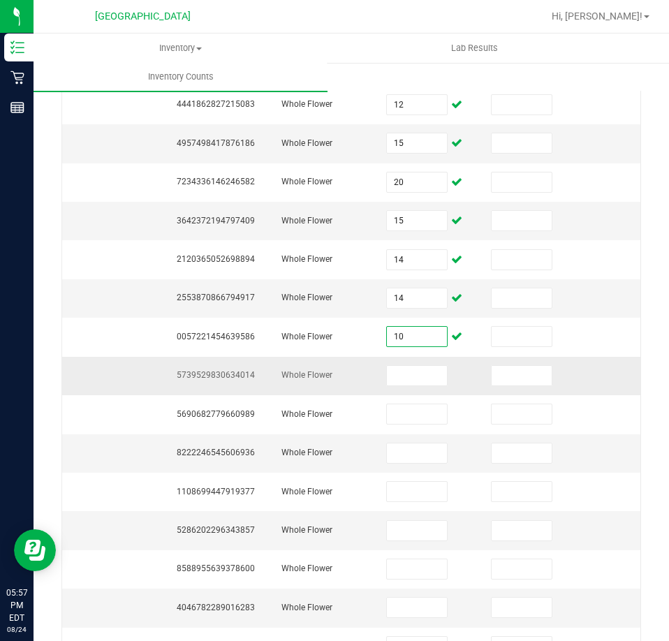
click at [226, 370] on span "5739529830634014" at bounding box center [216, 375] width 78 height 10
click at [397, 366] on input at bounding box center [417, 376] width 60 height 20
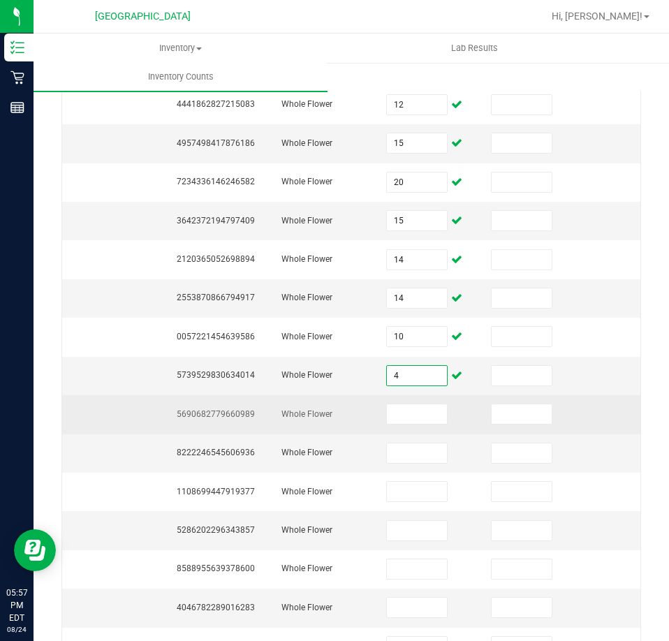
click at [230, 409] on span "5690682779660989" at bounding box center [216, 414] width 78 height 10
click at [420, 405] on input at bounding box center [417, 414] width 60 height 20
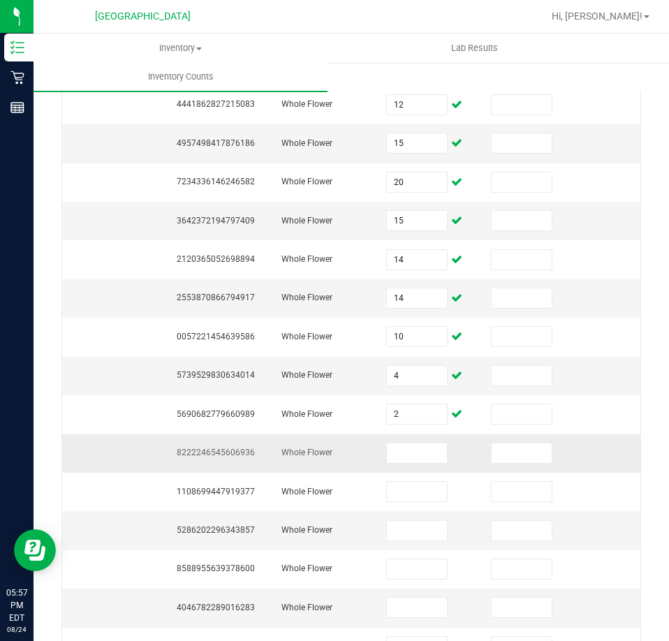
click at [231, 434] on td "8222246545606936" at bounding box center [220, 453] width 105 height 38
click at [231, 448] on span "8222246545606936" at bounding box center [216, 453] width 78 height 10
click at [413, 443] on input at bounding box center [417, 453] width 60 height 20
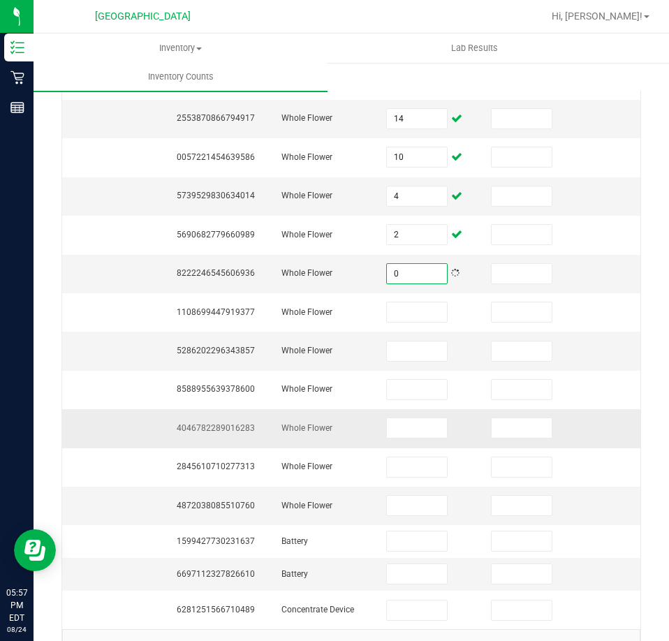
scroll to position [351, 0]
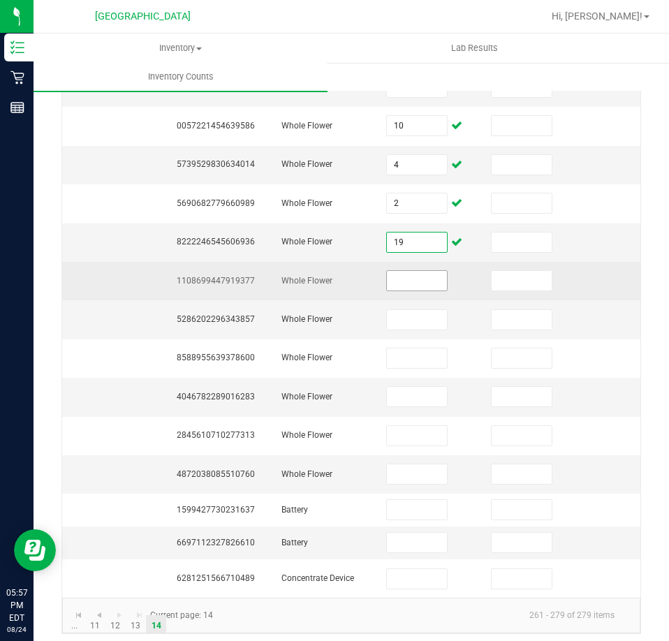
click at [404, 271] on input at bounding box center [417, 281] width 60 height 20
click at [230, 273] on td "1108699447919377" at bounding box center [220, 281] width 105 height 38
click at [216, 276] on span "1108699447919377" at bounding box center [216, 281] width 78 height 10
click at [215, 276] on span "1108699447919377" at bounding box center [216, 281] width 78 height 10
click at [409, 271] on input at bounding box center [417, 281] width 60 height 20
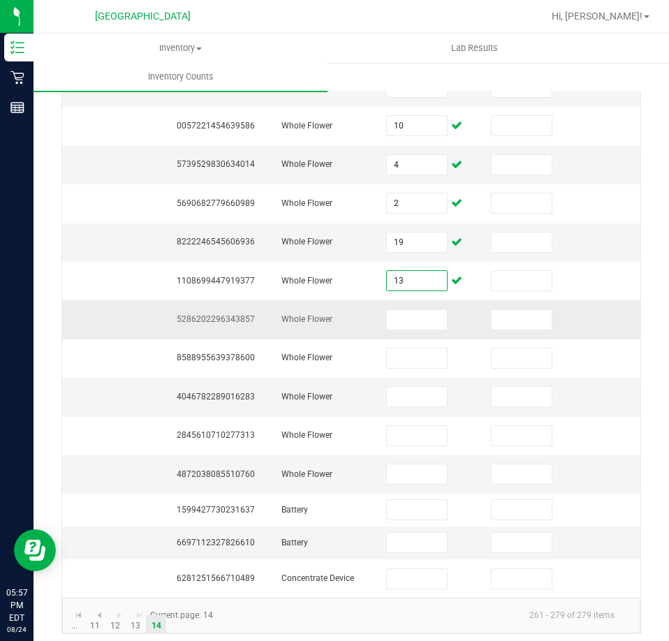
click at [237, 300] on td "5286202296343857" at bounding box center [220, 319] width 105 height 38
click at [434, 310] on input at bounding box center [417, 320] width 60 height 20
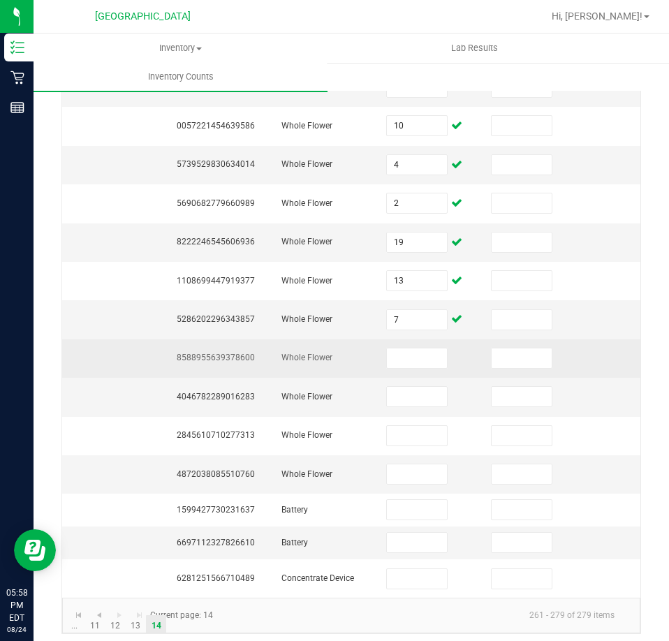
click at [207, 347] on td "8588955639378600" at bounding box center [220, 358] width 105 height 38
click at [207, 346] on td "8588955639378600" at bounding box center [220, 358] width 105 height 38
click at [207, 353] on span "8588955639378600" at bounding box center [216, 358] width 78 height 10
click at [235, 353] on span "8588955639378600" at bounding box center [216, 358] width 78 height 10
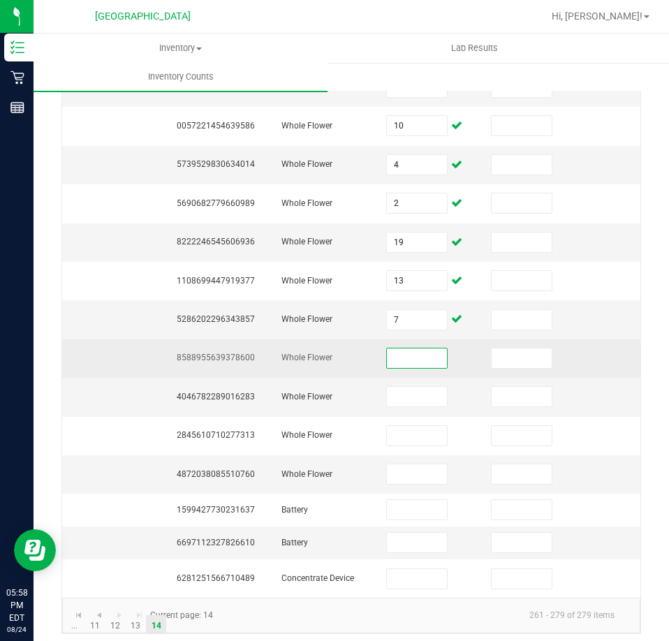
click at [405, 348] on input at bounding box center [417, 358] width 60 height 20
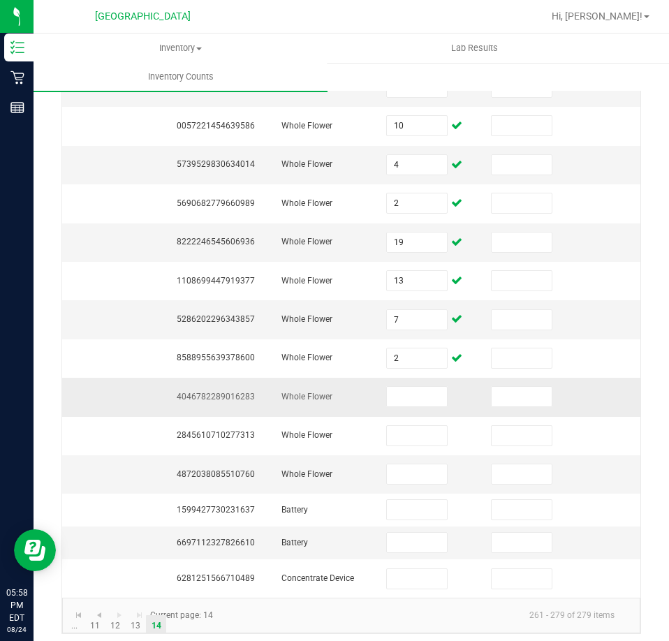
click at [214, 392] on span "4046782289016283" at bounding box center [216, 397] width 78 height 10
click at [434, 387] on input at bounding box center [417, 397] width 60 height 20
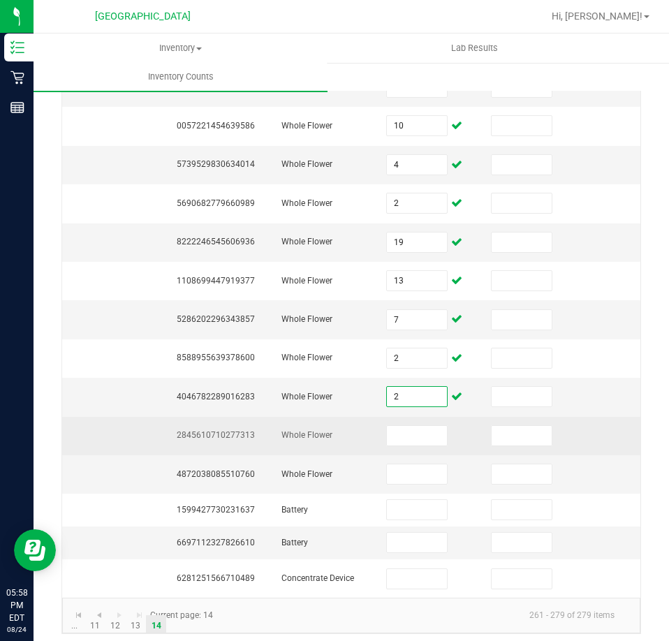
click at [196, 430] on span "2845610710277313" at bounding box center [216, 435] width 78 height 10
click at [193, 430] on span "2845610710277313" at bounding box center [216, 435] width 78 height 10
click at [411, 427] on input at bounding box center [417, 436] width 60 height 20
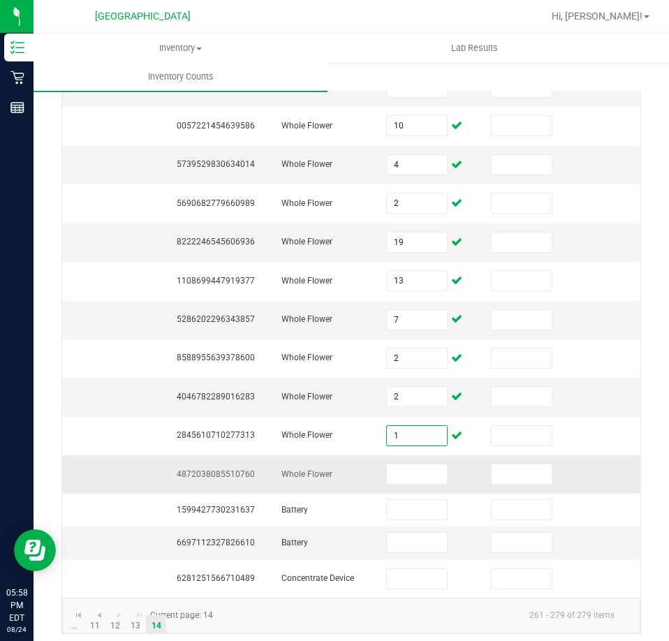
click at [223, 469] on span "4872038085510760" at bounding box center [216, 474] width 78 height 10
click at [427, 464] on input at bounding box center [417, 474] width 60 height 20
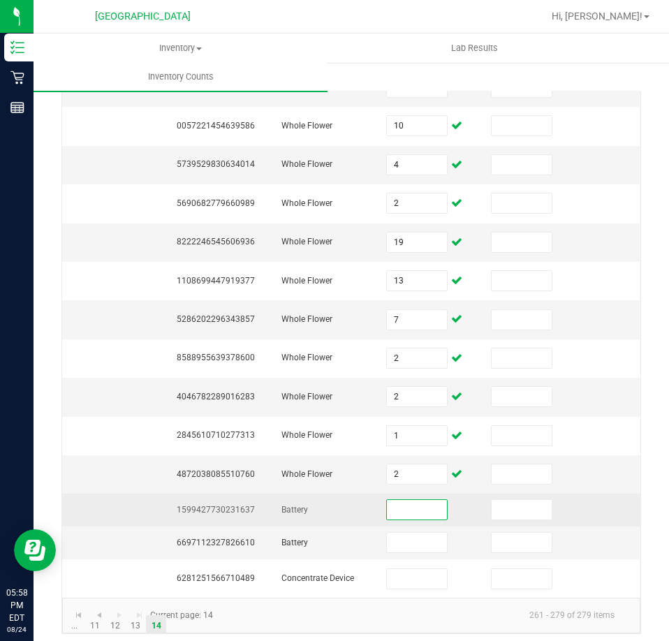
click at [410, 500] on input at bounding box center [417, 510] width 60 height 20
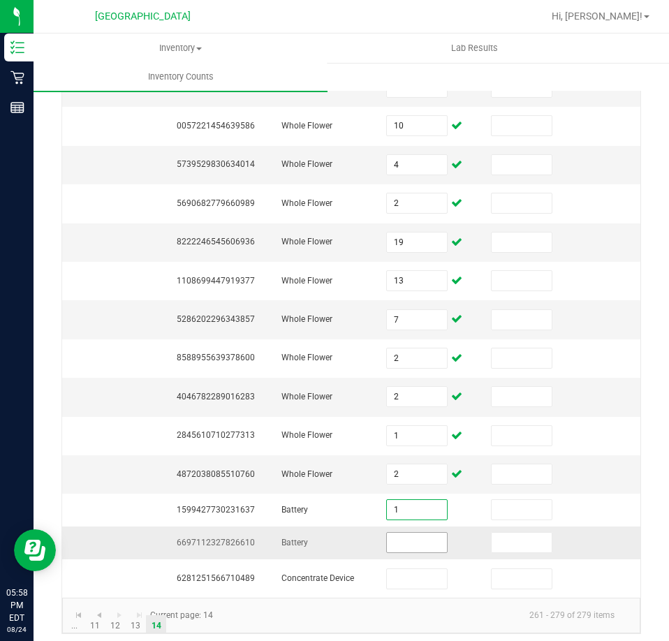
drag, startPoint x: 403, startPoint y: 527, endPoint x: 390, endPoint y: 524, distance: 12.7
click at [401, 533] on input at bounding box center [417, 543] width 60 height 20
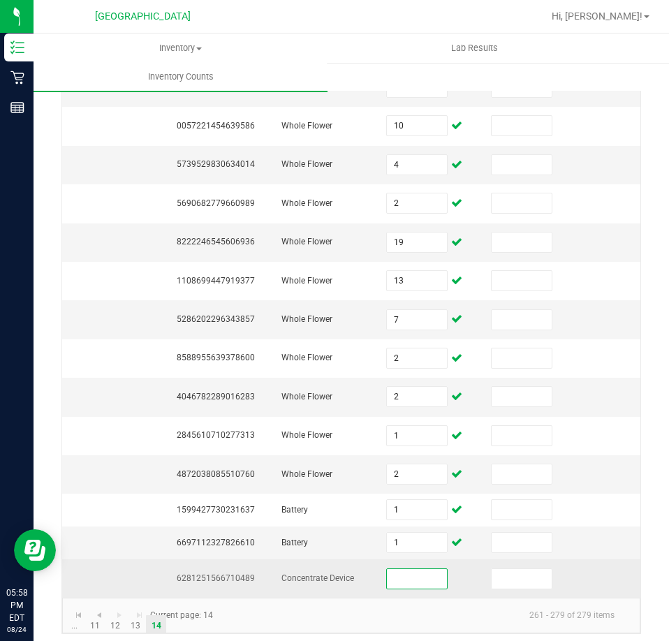
click at [405, 569] on input at bounding box center [417, 579] width 60 height 20
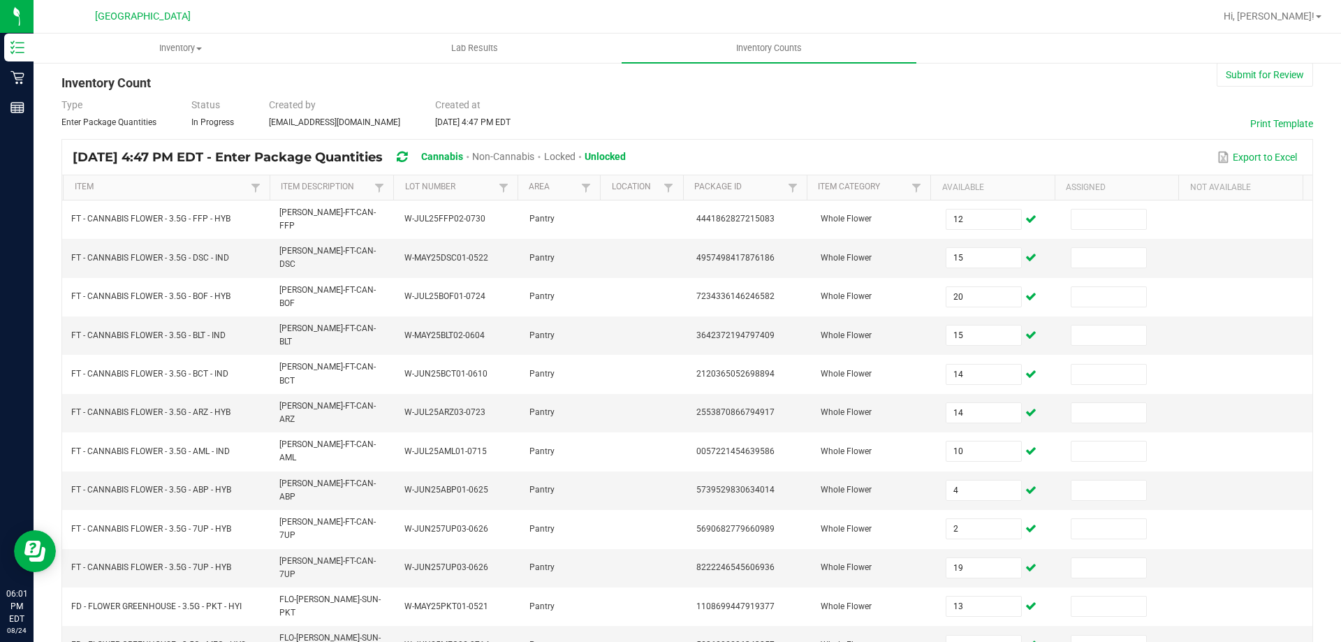
scroll to position [0, 0]
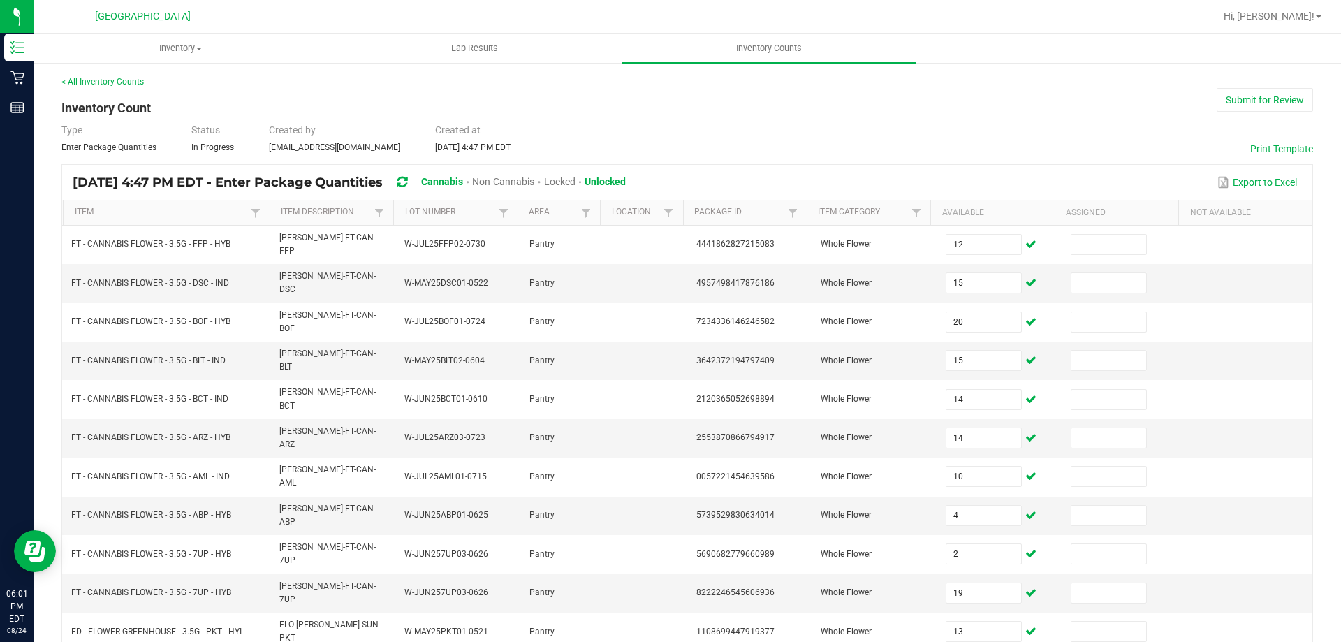
click at [1248, 112] on div "< All Inventory Counts Inventory Count Submit for Review Type Enter Package Qua…" at bounding box center [686, 529] width 1251 height 909
click at [1248, 109] on button "Submit for Review" at bounding box center [1264, 100] width 96 height 24
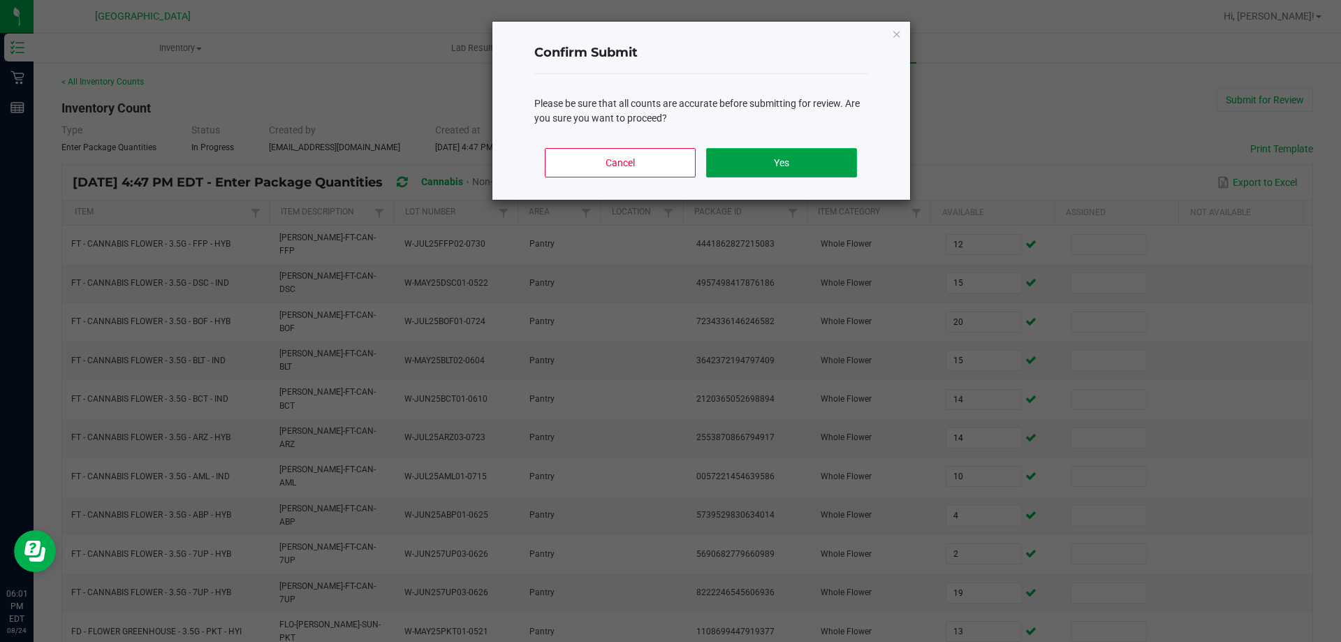
click at [815, 161] on button "Yes" at bounding box center [781, 162] width 150 height 29
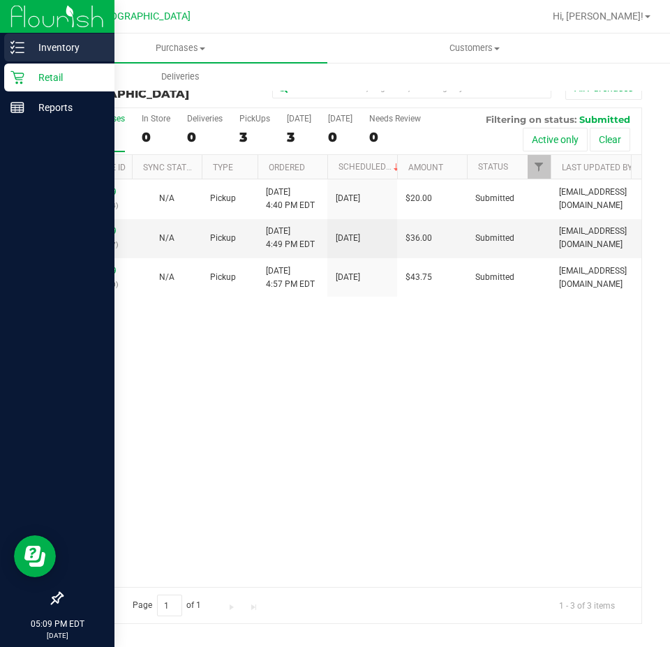
click at [16, 54] on div "Inventory" at bounding box center [59, 48] width 110 height 28
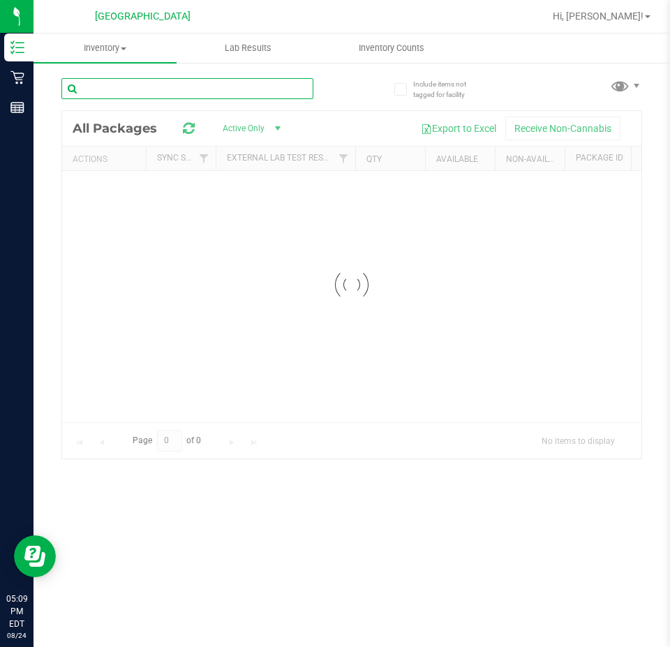
click at [165, 91] on input "text" at bounding box center [187, 88] width 252 height 21
paste input "9373638796033948"
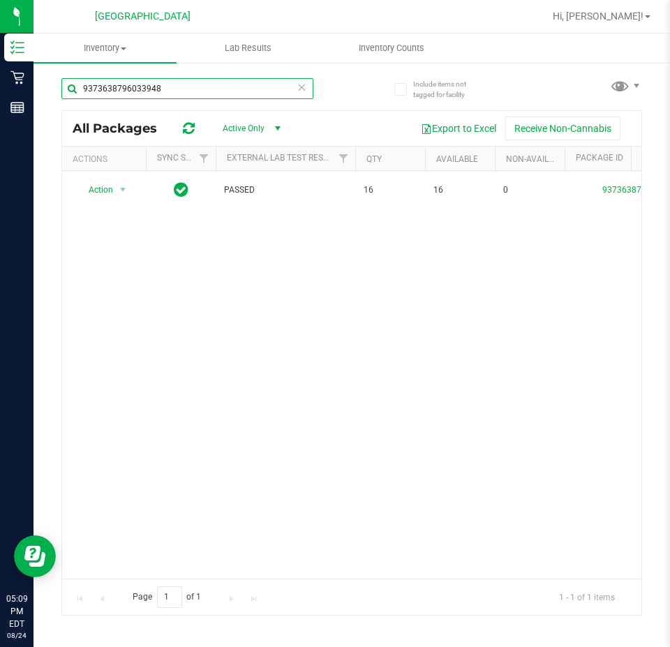
click at [140, 81] on input "9373638796033948" at bounding box center [187, 88] width 252 height 21
paste input "4942836131877295"
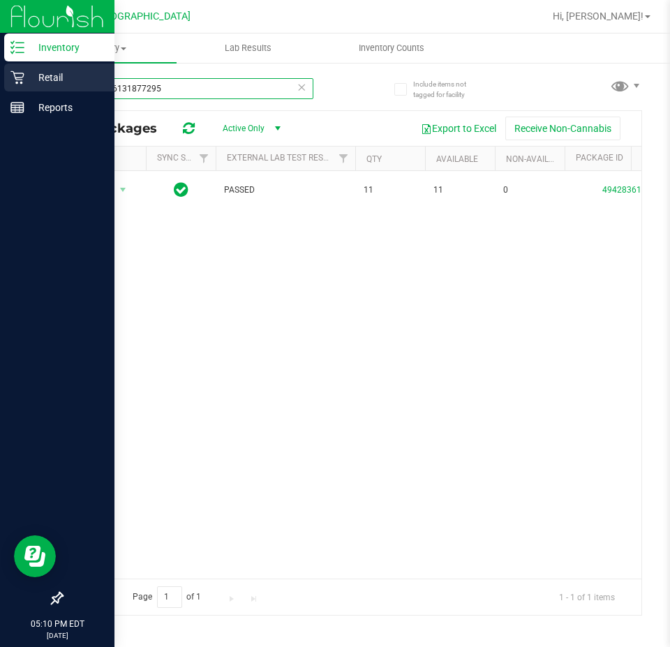
drag, startPoint x: 215, startPoint y: 82, endPoint x: 0, endPoint y: 84, distance: 215.1
click at [0, 84] on div "Inventory Retail Reports 05:10 PM EDT 08/24/2025 08/24 Palm Coast WC Hi, Joseph…" at bounding box center [335, 323] width 670 height 647
paste input "8925945457550171"
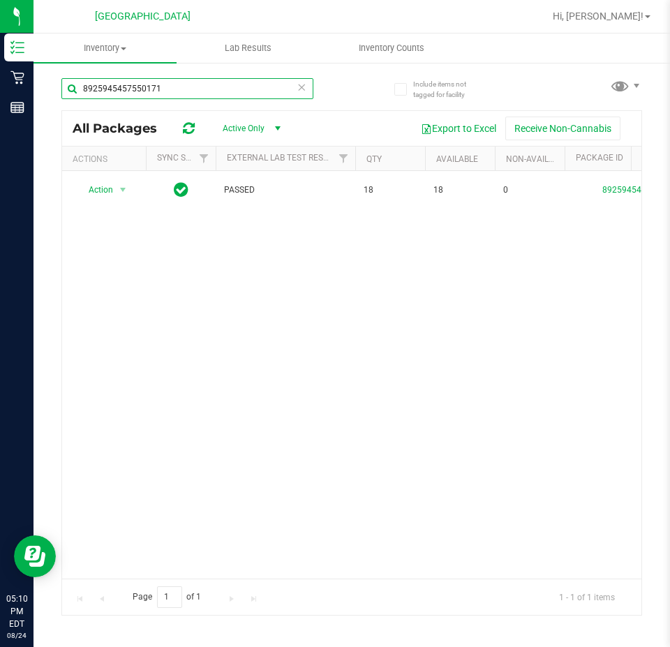
click at [138, 88] on input "8925945457550171" at bounding box center [187, 88] width 252 height 21
paste input "739167832577343"
click at [134, 86] on input "8739167832577343" at bounding box center [187, 88] width 252 height 21
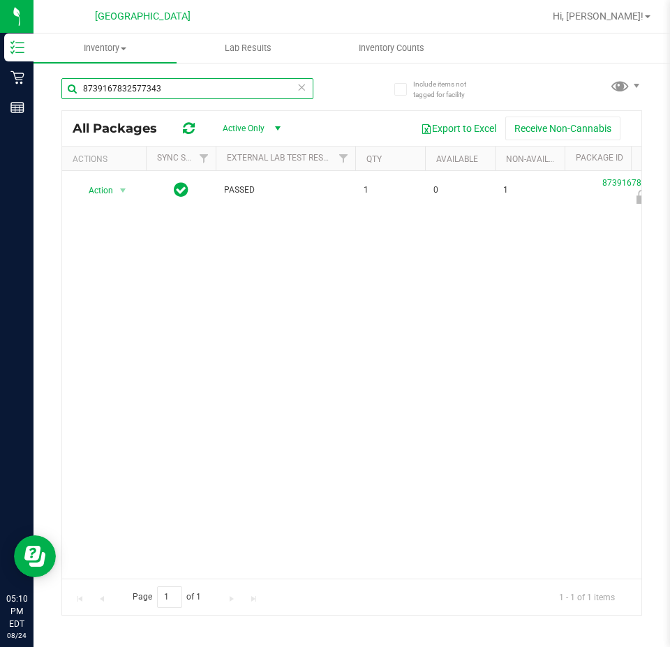
click at [134, 86] on input "8739167832577343" at bounding box center [187, 88] width 252 height 21
paste input "0108715912432735"
click at [143, 81] on input "0108715912432735" at bounding box center [187, 88] width 252 height 21
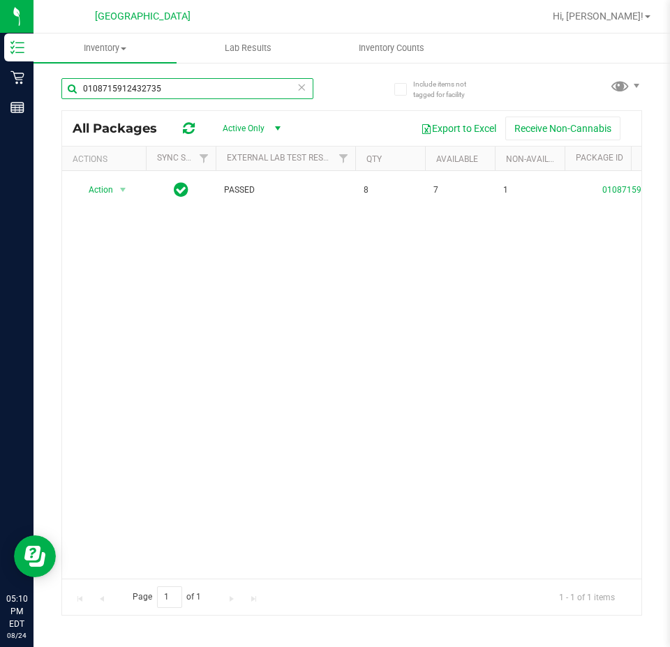
paste input "6599645680969988"
click at [119, 86] on input "6599645680969988" at bounding box center [187, 88] width 252 height 21
paste input "[CREDIT_CARD_NUMBER]"
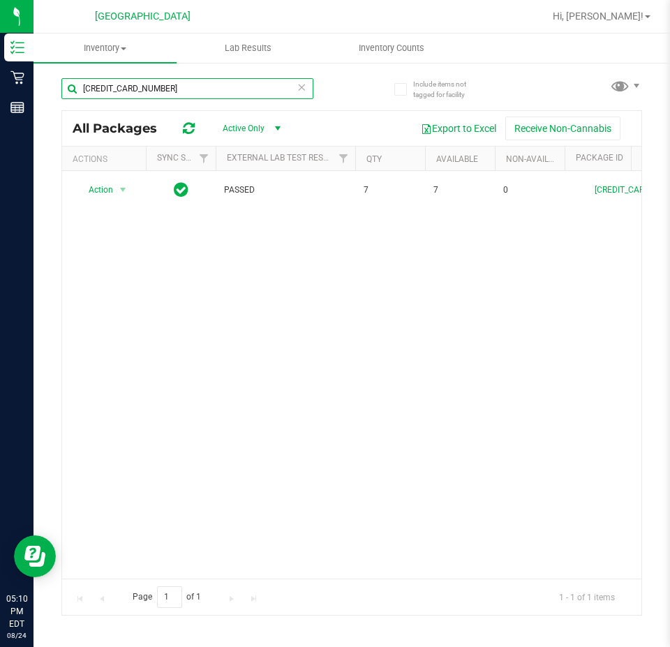
click at [131, 91] on input "[CREDIT_CARD_NUMBER]" at bounding box center [187, 88] width 252 height 21
paste input "5813546278328207"
click at [106, 88] on input "5813546278328207" at bounding box center [187, 88] width 252 height 21
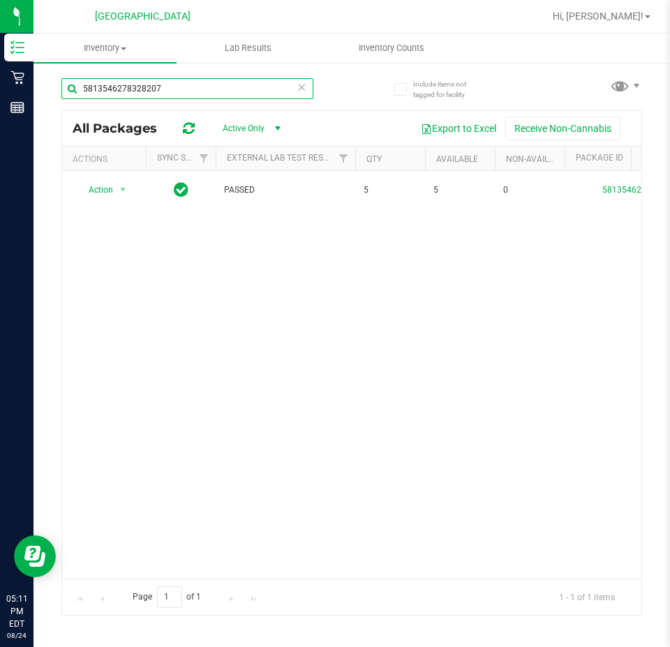
click at [106, 88] on input "5813546278328207" at bounding box center [187, 88] width 252 height 21
paste input "488744280806224"
click at [125, 98] on input "5488744280806224" at bounding box center [187, 88] width 252 height 21
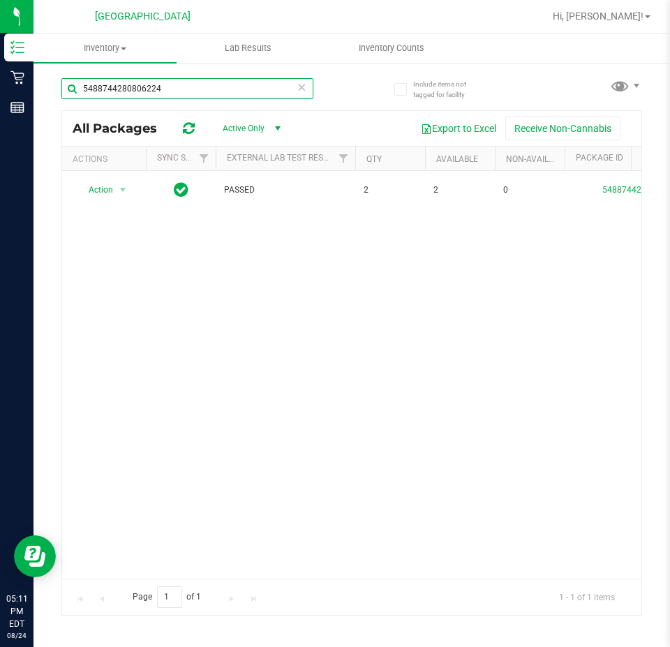
paste input "2876483718813210"
click at [157, 87] on input "2876483718813210" at bounding box center [187, 88] width 252 height 21
paste input "1136572091590841"
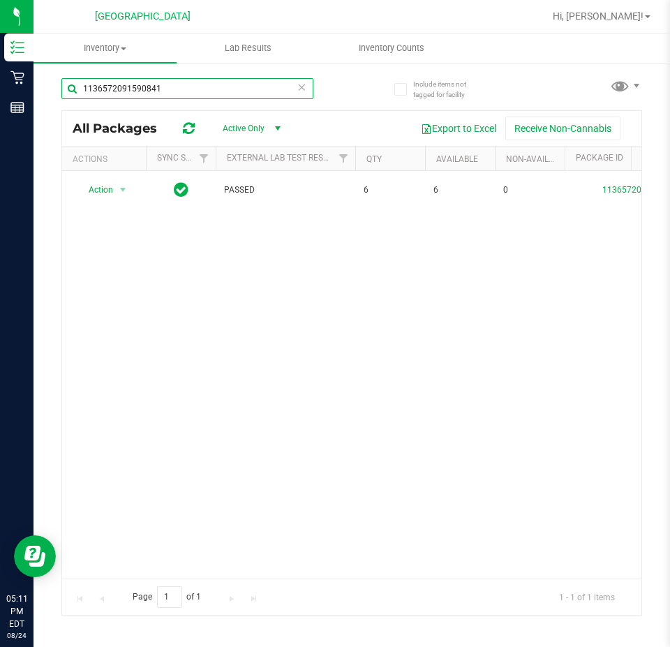
click at [152, 84] on input "1136572091590841" at bounding box center [187, 88] width 252 height 21
paste input "5897590568354267"
click at [133, 77] on div "5897590568354267" at bounding box center [206, 88] width 291 height 45
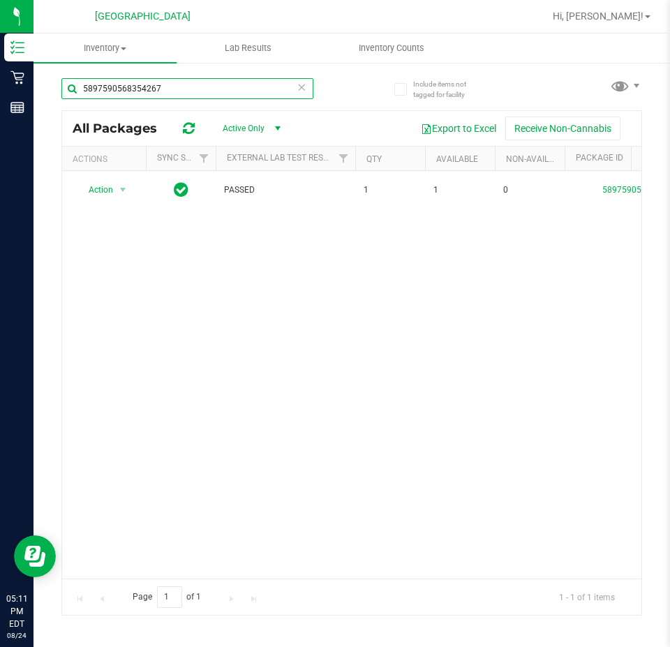
click at [131, 84] on input "5897590568354267" at bounding box center [187, 88] width 252 height 21
paste input "2257215641596520"
click at [128, 83] on input "2257215641596520" at bounding box center [187, 88] width 252 height 21
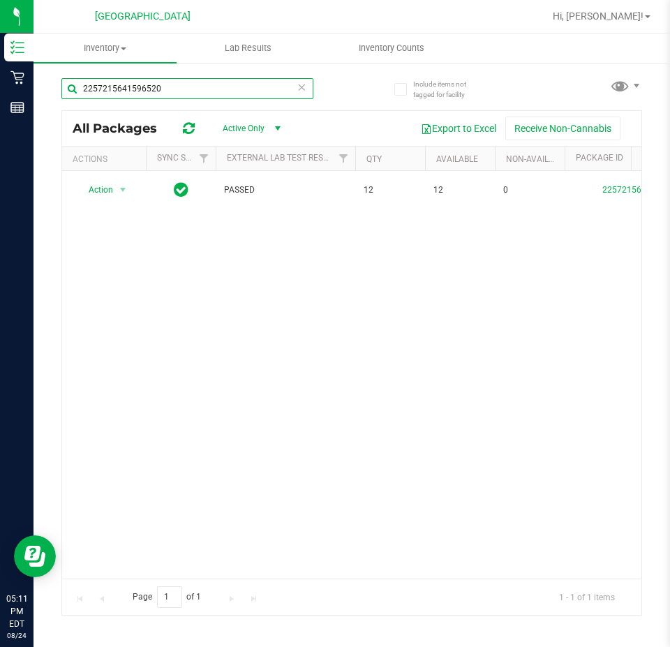
click at [128, 83] on input "2257215641596520" at bounding box center [187, 88] width 252 height 21
paste input "4729286190041411"
click at [149, 83] on input "4729286190041411" at bounding box center [187, 88] width 252 height 21
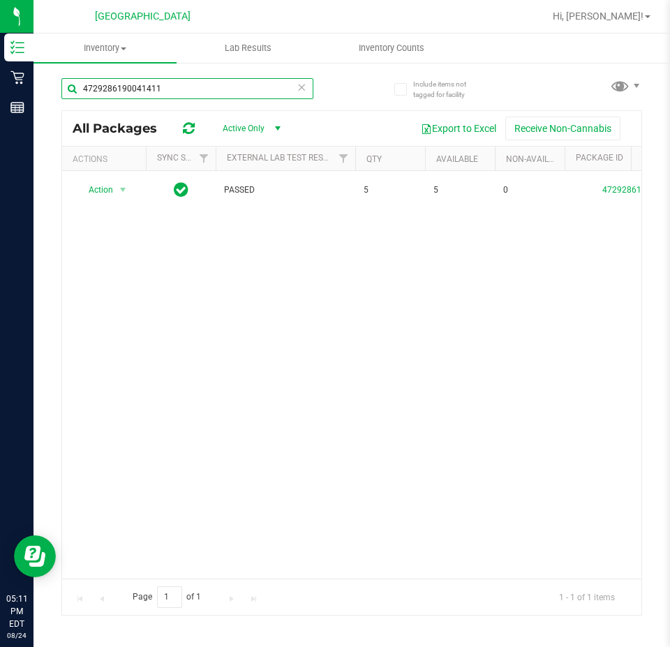
paste input "3282531270065977"
click at [138, 91] on input "3282531270065977" at bounding box center [187, 88] width 252 height 21
paste input "7606738358793259"
click at [150, 87] on input "7606738358793259" at bounding box center [187, 88] width 252 height 21
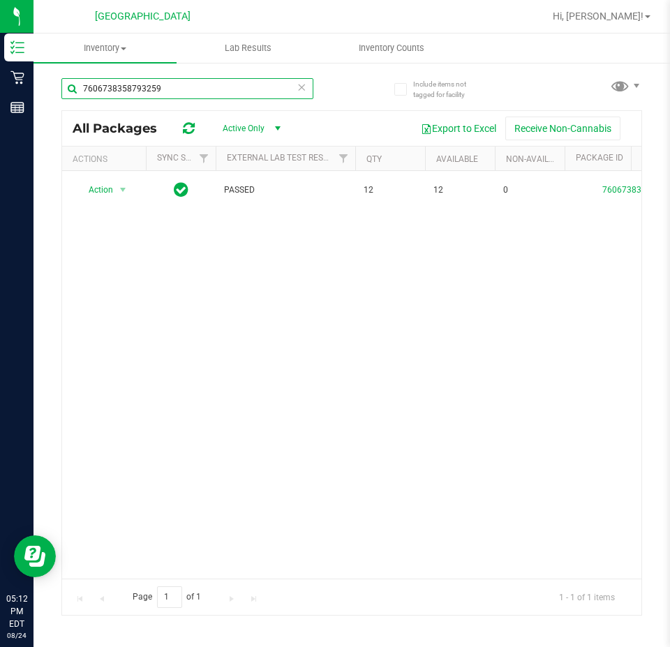
click at [150, 87] on input "7606738358793259" at bounding box center [187, 88] width 252 height 21
paste input "0041213679230364"
click at [136, 98] on input "0041213679230364" at bounding box center [187, 88] width 252 height 21
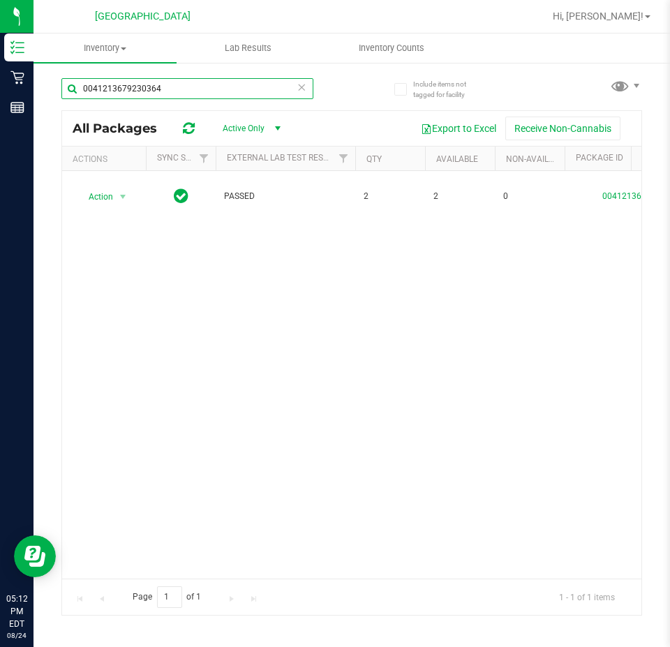
paste input "[CREDIT_CARD_NUMBER]"
click at [115, 91] on input "[CREDIT_CARD_NUMBER]" at bounding box center [187, 88] width 252 height 21
click at [116, 91] on input "[CREDIT_CARD_NUMBER]" at bounding box center [187, 88] width 252 height 21
paste input "717782864543248"
click at [136, 87] on input "7177828645432480" at bounding box center [187, 88] width 252 height 21
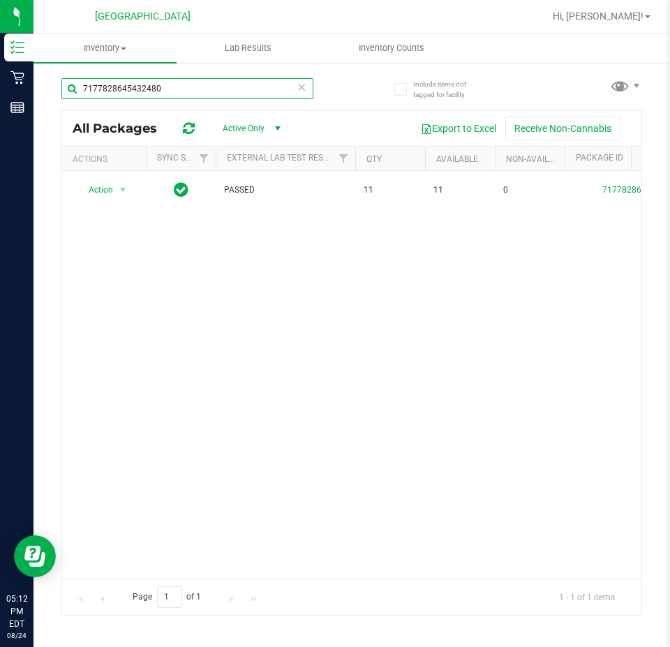
click at [136, 87] on input "7177828645432480" at bounding box center [187, 88] width 252 height 21
paste input "6429044392361069"
click at [142, 82] on input "6429044392361069" at bounding box center [187, 88] width 252 height 21
paste input "4599186525715925"
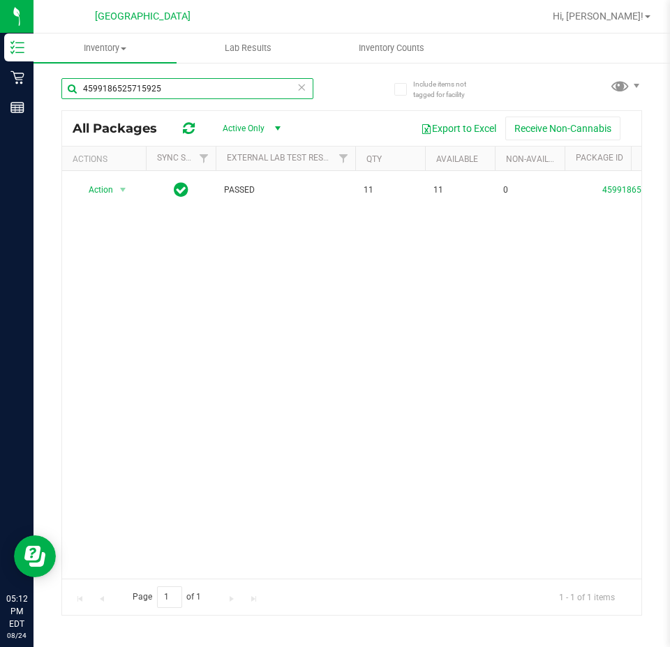
click at [127, 91] on input "4599186525715925" at bounding box center [187, 88] width 252 height 21
paste input "6137330201358668"
click at [142, 84] on input "6137330201358668" at bounding box center [187, 88] width 252 height 21
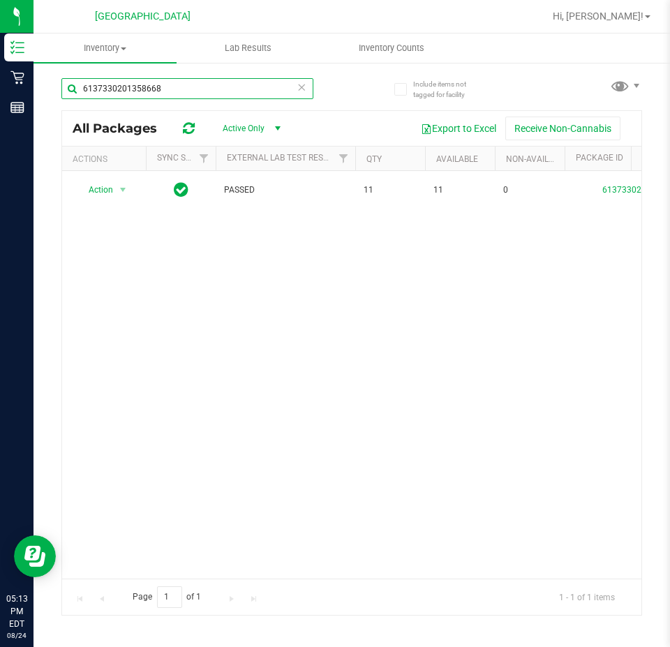
click at [142, 84] on input "6137330201358668" at bounding box center [187, 88] width 252 height 21
paste input "1484917586656806"
click at [133, 73] on div "1484917586656806" at bounding box center [206, 88] width 291 height 45
click at [133, 88] on input "1484917586656806" at bounding box center [187, 88] width 252 height 21
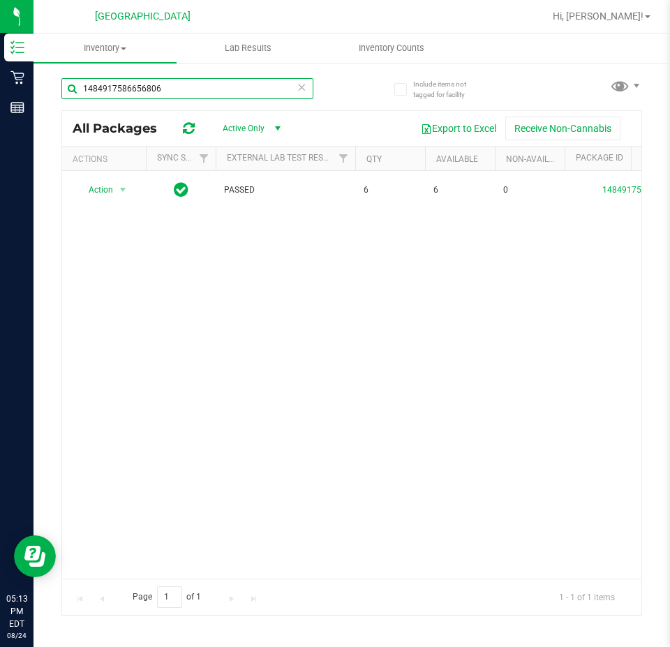
paste input "4903999611790544"
click at [125, 84] on input "4903999611790544" at bounding box center [187, 88] width 252 height 21
paste input "0139458052494189"
click at [145, 81] on input "0139458052494189" at bounding box center [187, 88] width 252 height 21
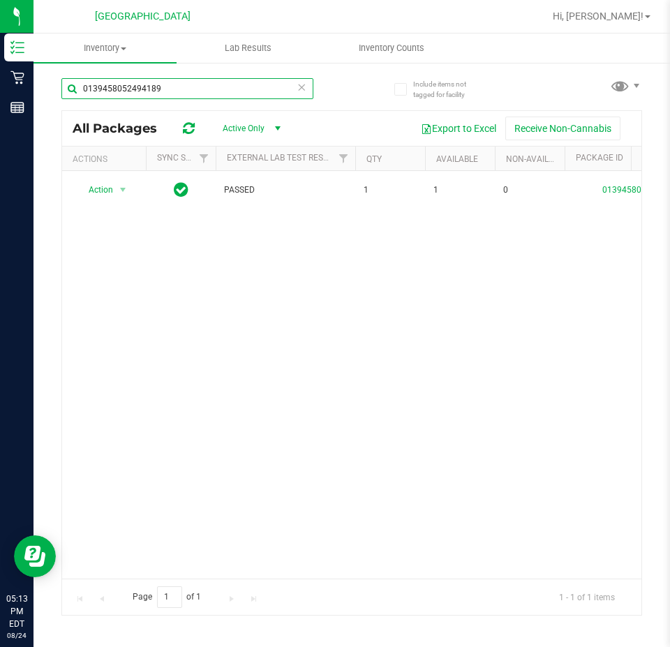
click at [145, 81] on input "0139458052494189" at bounding box center [187, 88] width 252 height 21
paste input "2609570515098882"
click at [170, 87] on input "2609570515098882" at bounding box center [187, 88] width 252 height 21
click at [170, 88] on input "2609570515098882" at bounding box center [187, 88] width 252 height 21
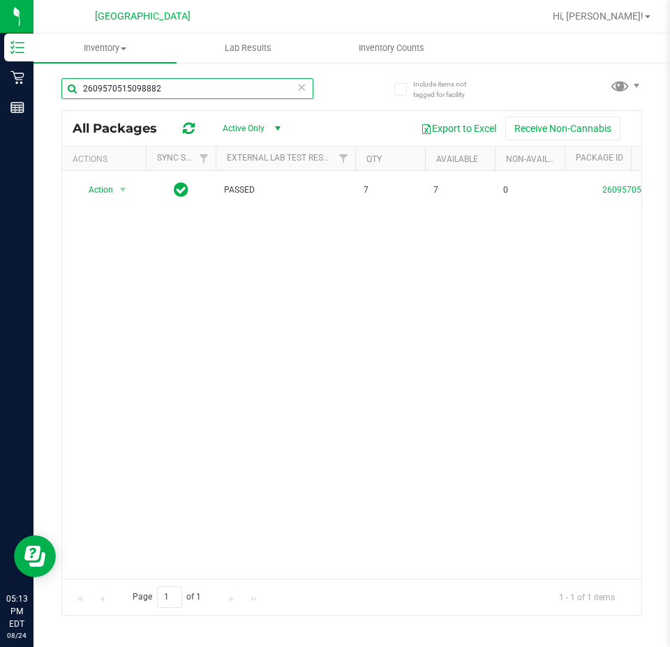
paste input "7537202335563495"
click at [137, 96] on input "7537202335563495" at bounding box center [187, 88] width 252 height 21
paste input "4218760542381208"
click at [136, 89] on input "4218760542381208" at bounding box center [187, 88] width 252 height 21
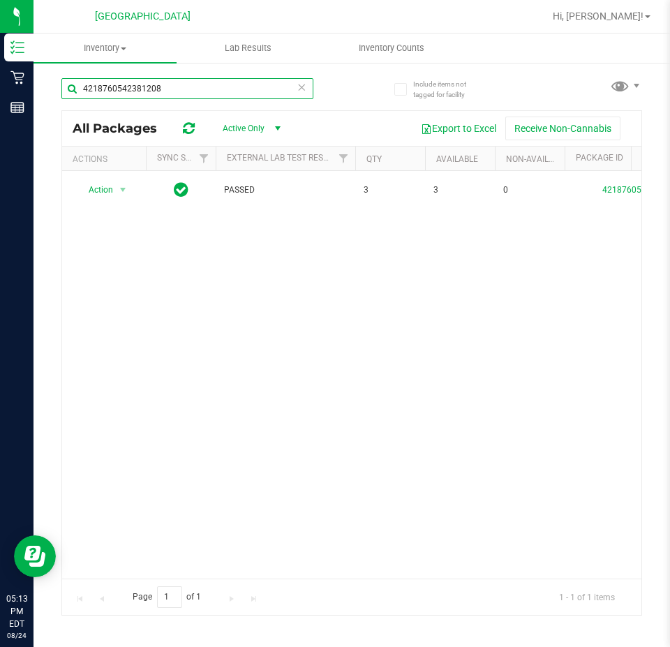
click at [136, 89] on input "4218760542381208" at bounding box center [187, 88] width 252 height 21
paste input "5963135183822539"
click at [129, 81] on input "5963135183822539" at bounding box center [187, 88] width 252 height 21
paste input "7942339949534610"
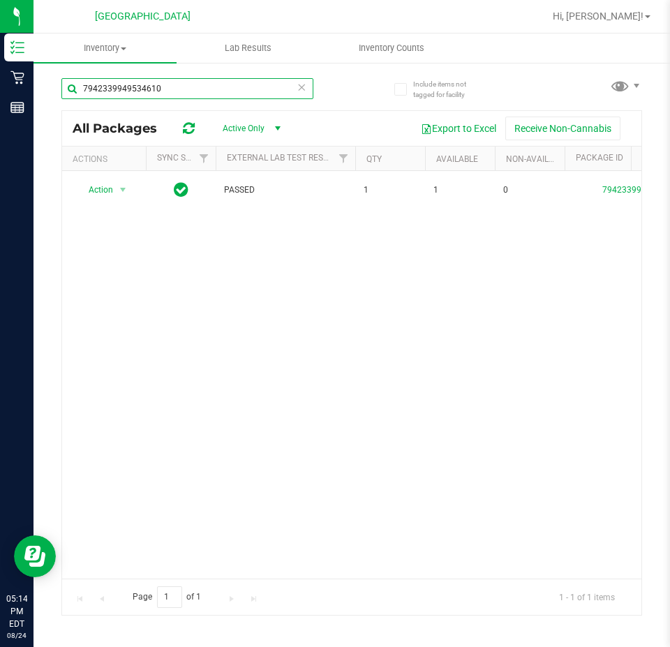
click at [121, 90] on input "7942339949534610" at bounding box center [187, 88] width 252 height 21
paste input "2548502704743427"
click at [141, 82] on input "2548502704743427" at bounding box center [187, 88] width 252 height 21
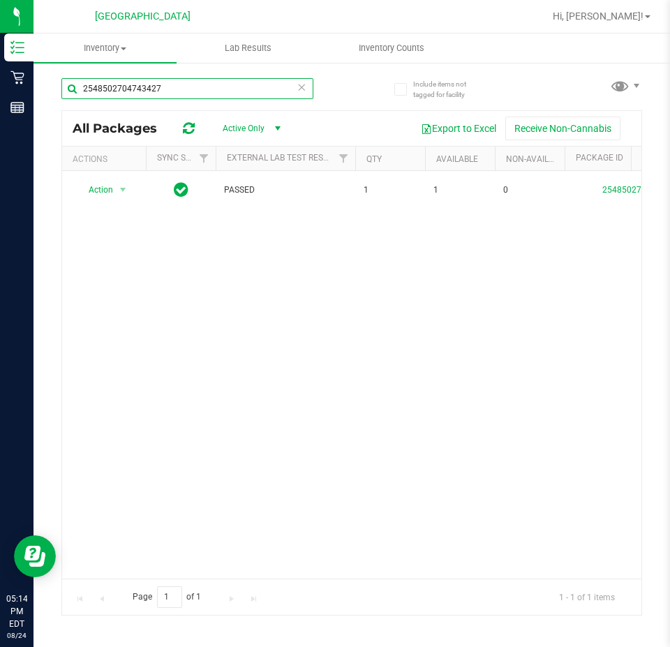
paste input "348907089741891"
click at [142, 84] on input "3489070897418917" at bounding box center [187, 88] width 252 height 21
paste input "5882311690611436"
click at [132, 76] on div "5882311690611436" at bounding box center [206, 88] width 291 height 45
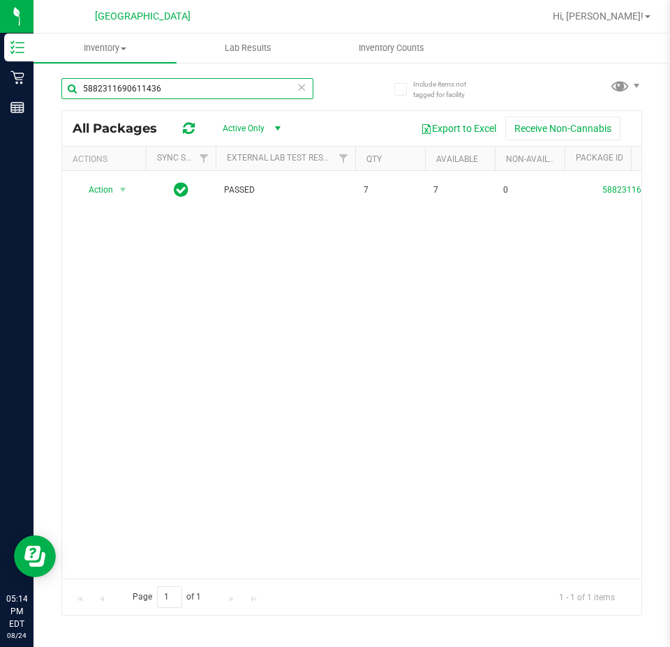
click at [132, 93] on input "5882311690611436" at bounding box center [187, 88] width 252 height 21
paste input "173021015841496"
click at [117, 87] on input "5173021015841496" at bounding box center [187, 88] width 252 height 21
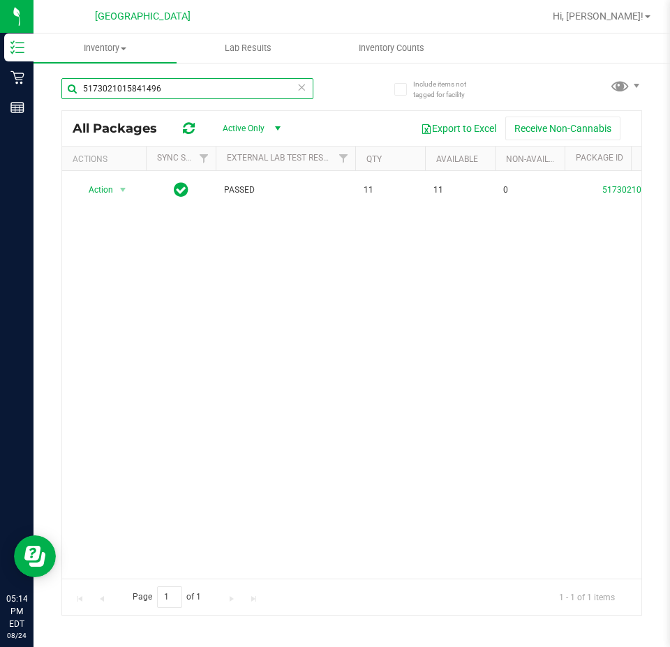
paste input "2203437638023950"
click at [135, 82] on input "2203437638023950" at bounding box center [187, 88] width 252 height 21
paste input "4380902865589488"
click at [112, 97] on input "4380902865589488" at bounding box center [187, 88] width 252 height 21
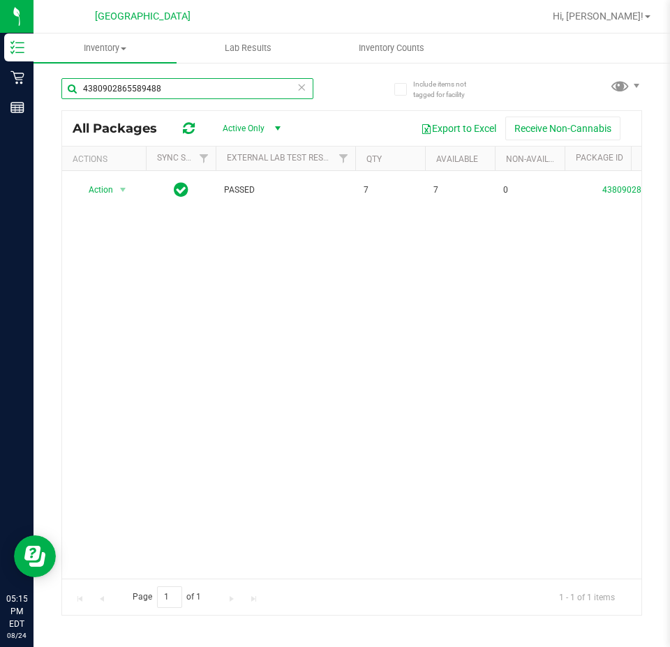
click at [112, 97] on input "4380902865589488" at bounding box center [187, 88] width 252 height 21
paste input "2380256812018125"
click at [191, 91] on input "2380256812018125" at bounding box center [187, 88] width 252 height 21
paste input "0018418312607193"
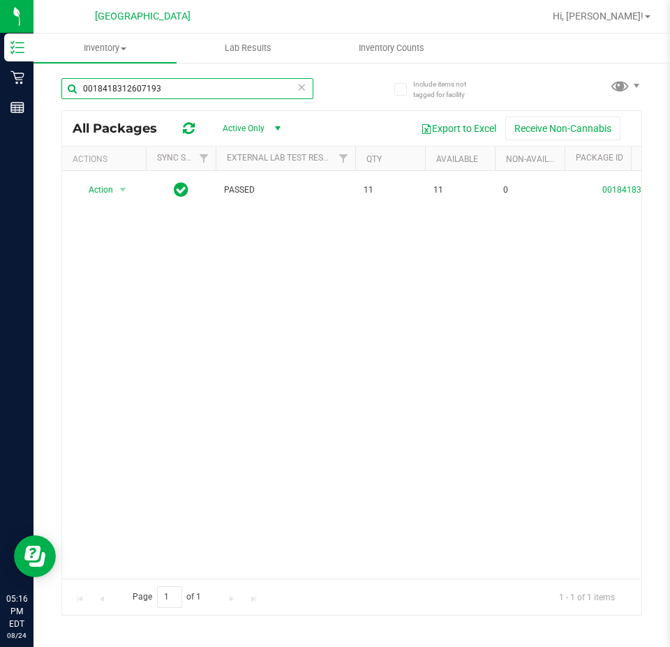
click at [131, 84] on input "0018418312607193" at bounding box center [187, 88] width 252 height 21
paste input "[CREDIT_CARD_NUMBER]"
click at [118, 94] on input "[CREDIT_CARD_NUMBER]" at bounding box center [187, 88] width 252 height 21
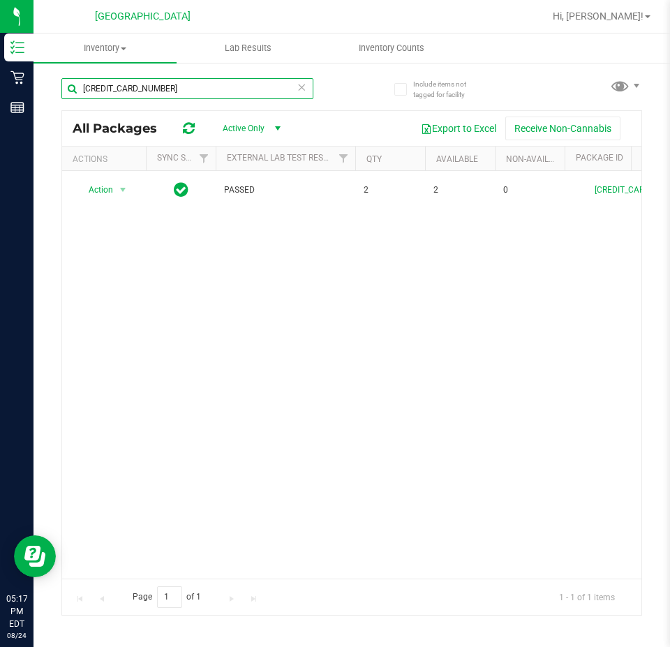
paste input "6335526570093593"
click at [111, 81] on input "6335526570093593" at bounding box center [187, 88] width 252 height 21
click at [112, 87] on input "6335526570093593" at bounding box center [187, 88] width 252 height 21
paste input "0719730634058040"
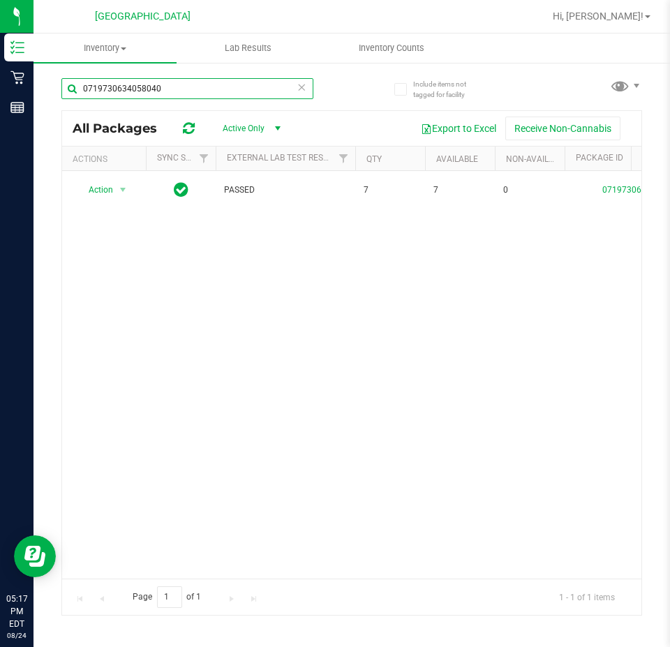
click at [133, 89] on input "0719730634058040" at bounding box center [187, 88] width 252 height 21
paste input "1768436570326057"
click at [122, 91] on input "1768436570326057" at bounding box center [187, 88] width 252 height 21
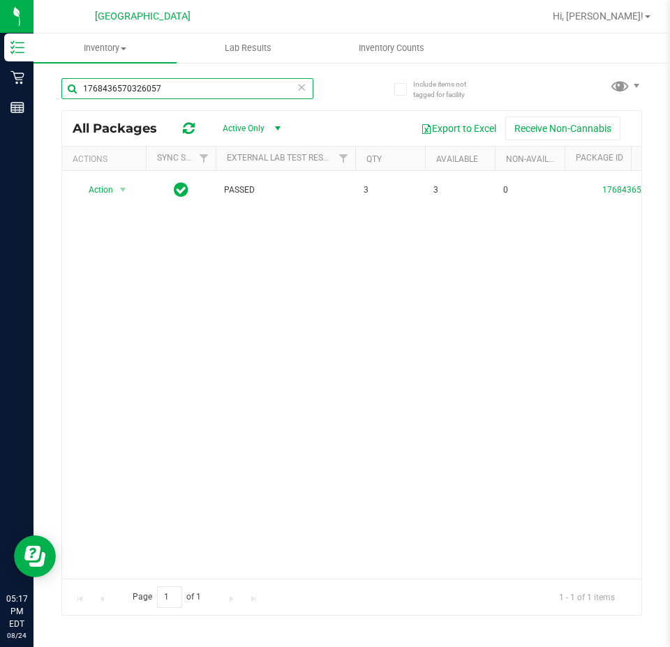
paste input "6114661293216436"
click at [107, 80] on input "6114661293216436" at bounding box center [187, 88] width 252 height 21
paste input "41286235941102"
click at [108, 94] on input "6412862359411026" at bounding box center [187, 88] width 252 height 21
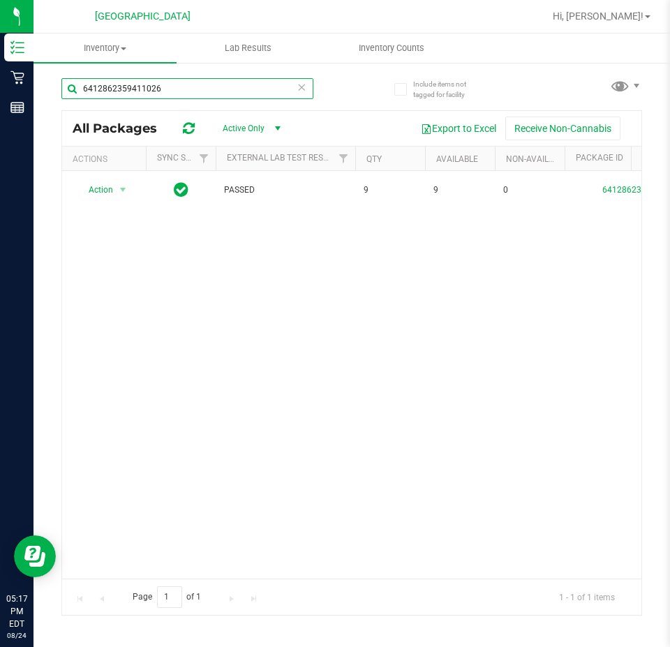
click at [108, 94] on input "6412862359411026" at bounding box center [187, 88] width 252 height 21
paste input "724164994675233"
click at [115, 75] on div "6724164994675233" at bounding box center [206, 88] width 291 height 45
click at [110, 101] on div "6724164994675233" at bounding box center [187, 94] width 252 height 32
click at [110, 92] on input "6724164994675233" at bounding box center [187, 88] width 252 height 21
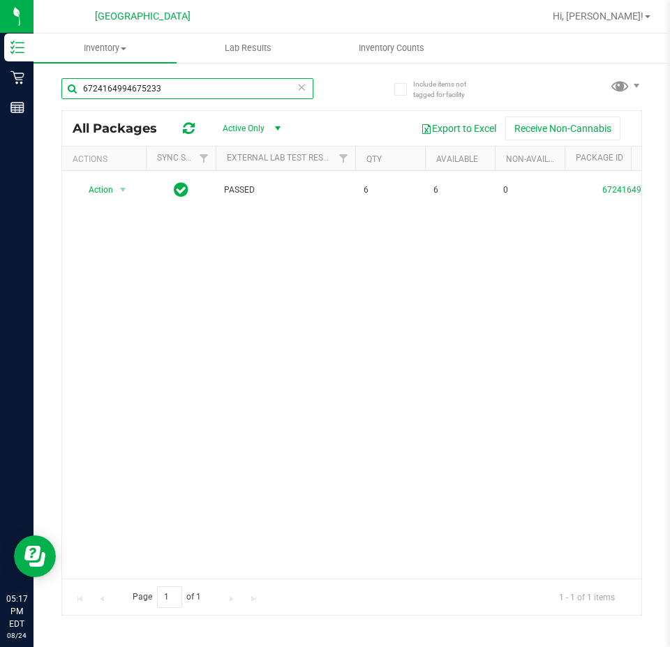
click at [110, 92] on input "6724164994675233" at bounding box center [187, 88] width 252 height 21
paste input "3390012561566075"
click at [123, 91] on input "3390012561566075" at bounding box center [187, 88] width 252 height 21
paste input "8400511402516710"
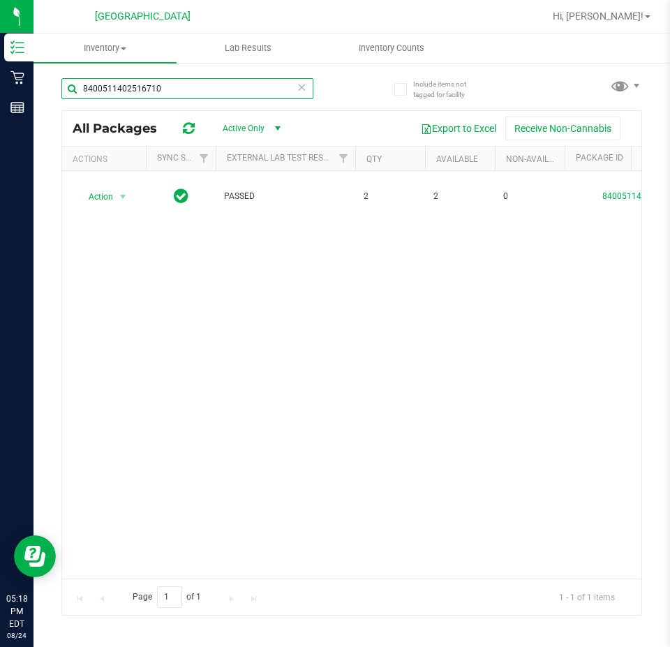
click at [170, 93] on input "8400511402516710" at bounding box center [187, 88] width 252 height 21
click at [168, 93] on input "8400511402516710" at bounding box center [187, 88] width 252 height 21
paste input "0955612917630528"
click at [146, 84] on input "0955612917630528" at bounding box center [187, 88] width 252 height 21
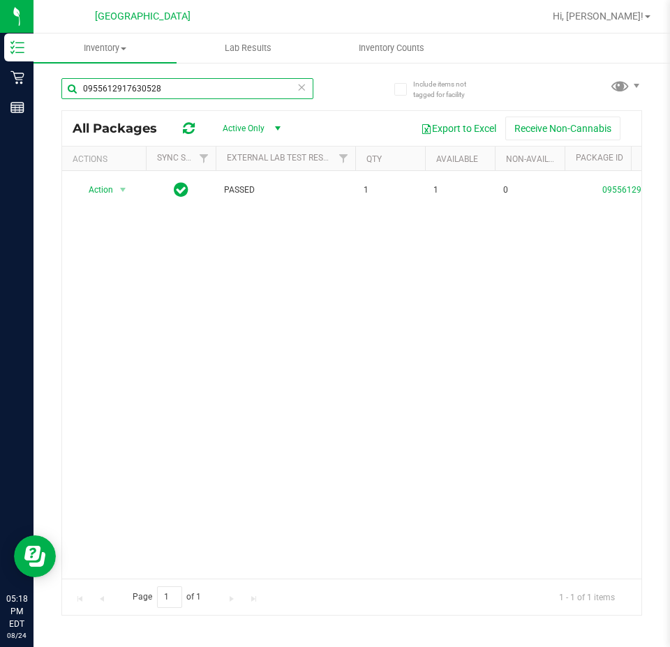
click at [146, 84] on input "0955612917630528" at bounding box center [187, 88] width 252 height 21
paste input "038636331398949"
click at [120, 88] on input "0038636331398949" at bounding box center [187, 88] width 252 height 21
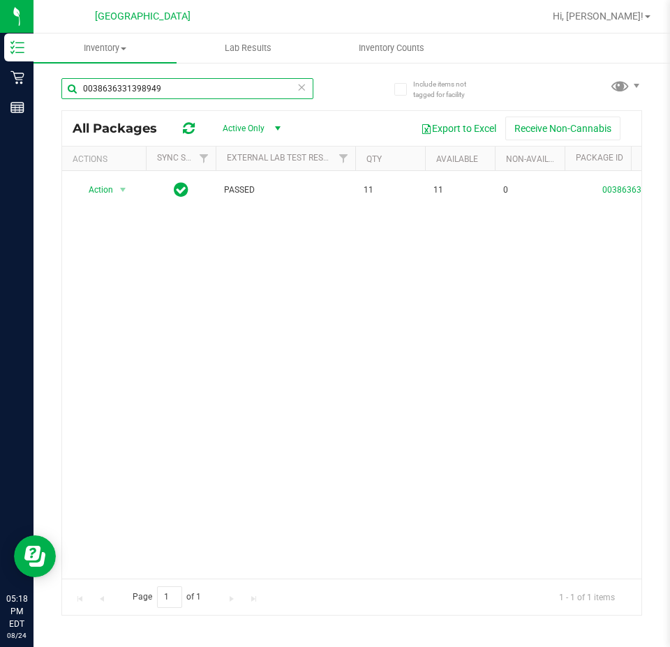
paste input "6133884432534872"
click at [131, 94] on input "6133884432534872" at bounding box center [187, 88] width 252 height 21
paste input "9982655392767839"
click at [119, 90] on input "9982655392767839" at bounding box center [187, 88] width 252 height 21
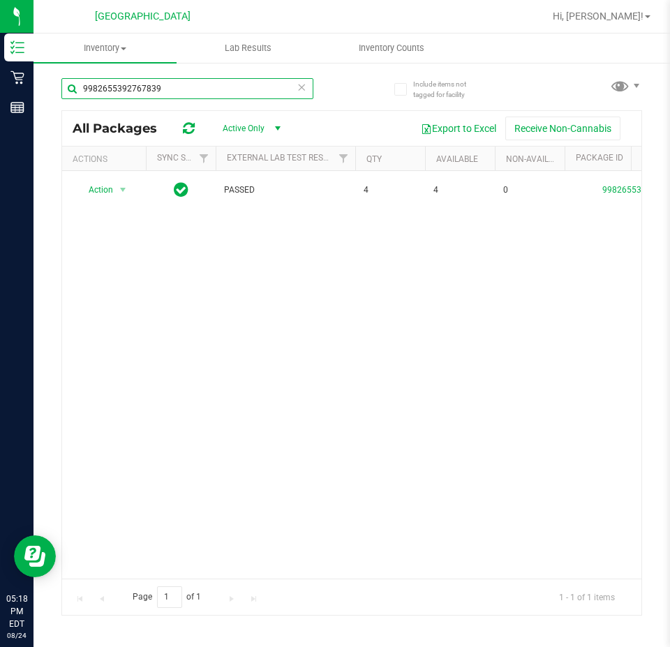
click at [119, 90] on input "9982655392767839" at bounding box center [187, 88] width 252 height 21
paste input "8808467049037306"
click at [134, 88] on input "8808467049037306" at bounding box center [187, 88] width 252 height 21
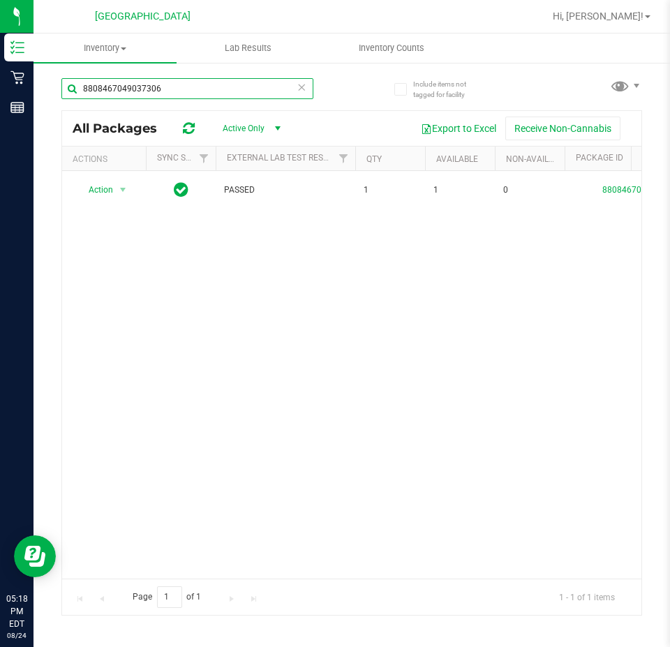
paste input "1160392384351710"
click at [122, 95] on input "1160392384351710" at bounding box center [187, 88] width 252 height 21
paste input "6121696103980272"
click at [143, 82] on input "6121696103980272" at bounding box center [187, 88] width 252 height 21
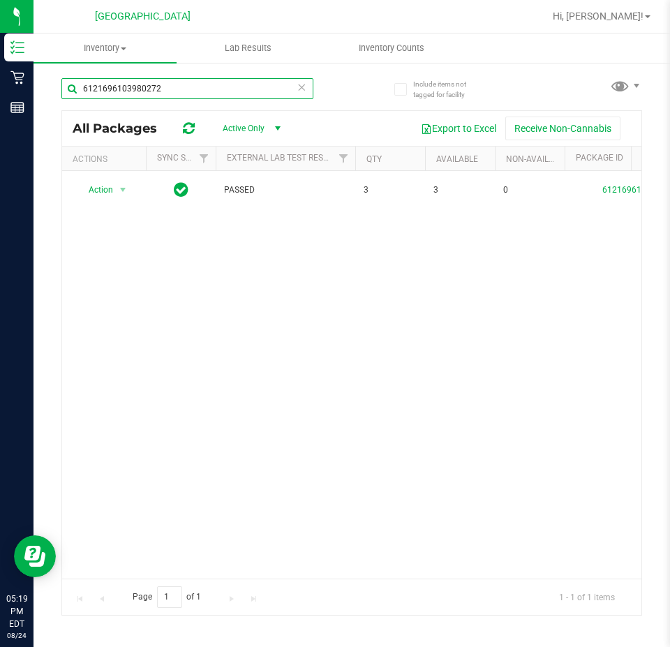
click at [143, 82] on input "6121696103980272" at bounding box center [187, 88] width 252 height 21
paste input "9032252110130685"
click at [152, 84] on input "9032252110130685" at bounding box center [187, 88] width 252 height 21
paste input "7467233518157292"
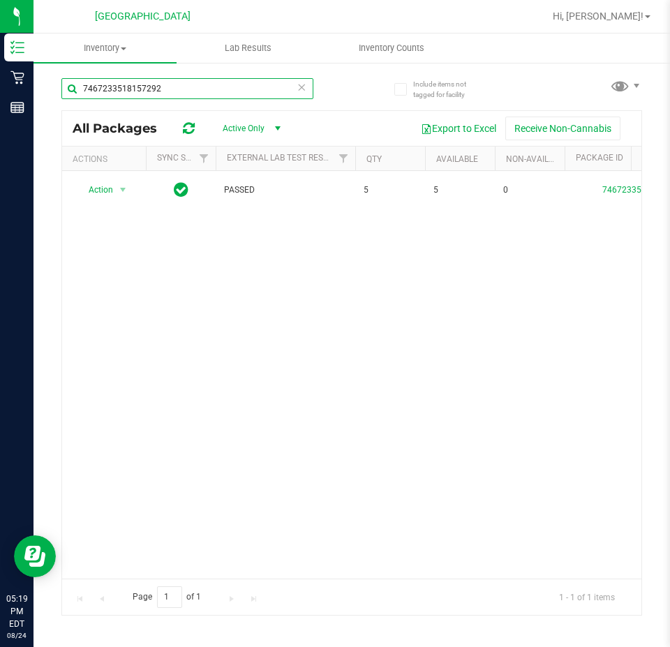
drag, startPoint x: 145, startPoint y: 87, endPoint x: 136, endPoint y: 96, distance: 13.3
click at [141, 94] on input "7467233518157292" at bounding box center [187, 88] width 252 height 21
click at [136, 96] on input "7467233518157292" at bounding box center [187, 88] width 252 height 21
click at [138, 89] on input "7467233518157292" at bounding box center [187, 88] width 252 height 21
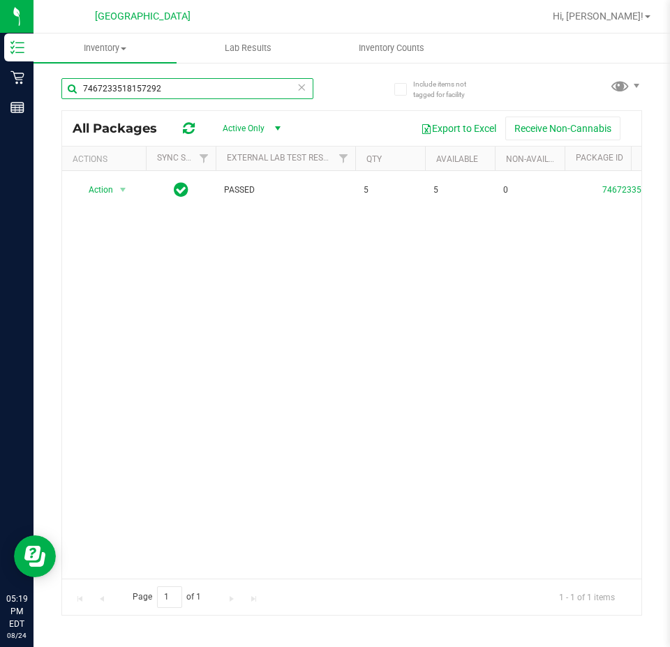
click at [138, 89] on input "7467233518157292" at bounding box center [187, 88] width 252 height 21
paste input "393356703197708"
click at [135, 84] on input "3933567031977082" at bounding box center [187, 88] width 252 height 21
paste input "9830087615824843"
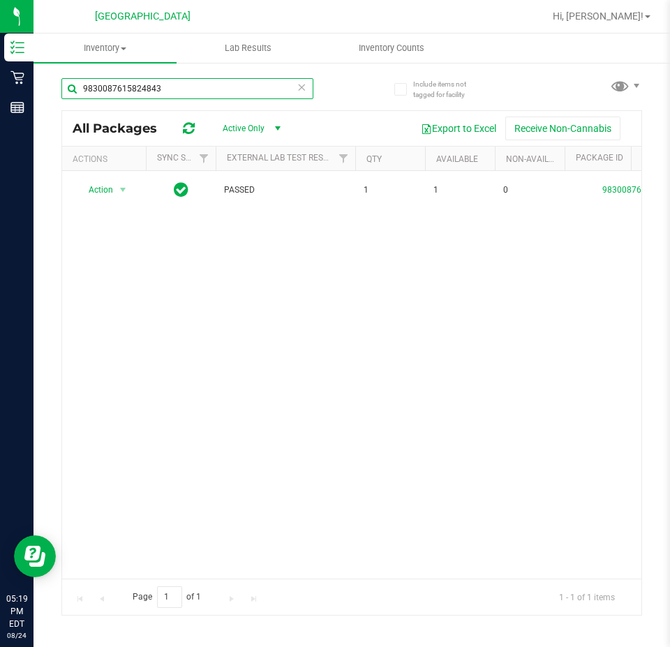
click at [140, 86] on input "9830087615824843" at bounding box center [187, 88] width 252 height 21
paste input "7848864836265366"
click at [145, 96] on input "7848864836265366" at bounding box center [187, 88] width 252 height 21
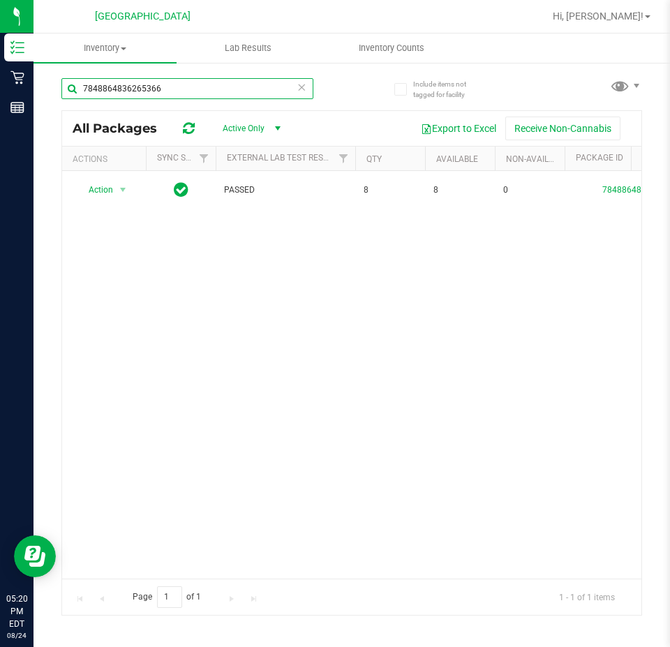
paste input "8478271030431995"
click at [101, 94] on input "8478271030431995" at bounding box center [187, 88] width 252 height 21
paste input "1115681684776902"
click at [123, 91] on input "1115681684776902" at bounding box center [187, 88] width 252 height 21
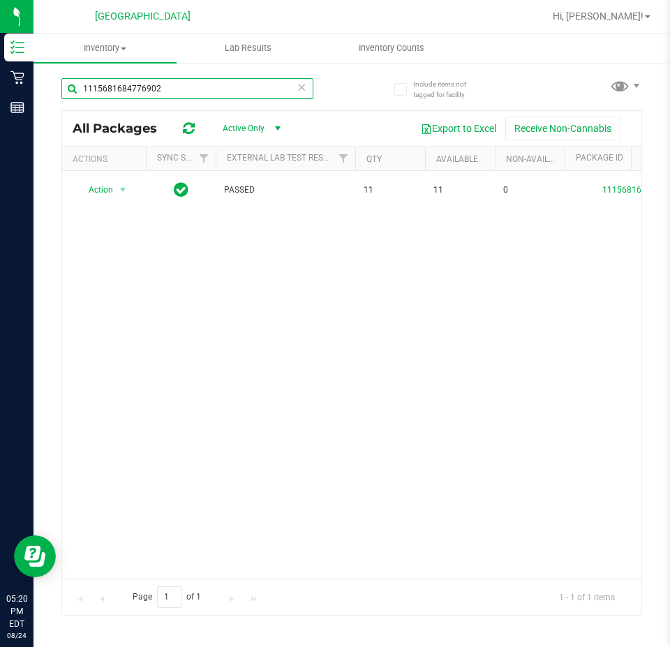
click at [123, 91] on input "1115681684776902" at bounding box center [187, 88] width 252 height 21
paste input "0764309031862974"
click at [128, 84] on input "0764309031862974" at bounding box center [187, 88] width 252 height 21
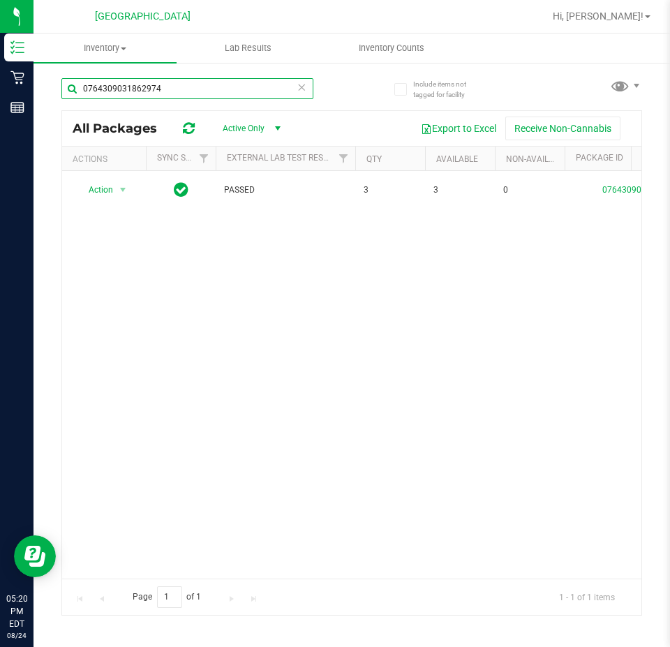
click at [128, 84] on input "0764309031862974" at bounding box center [187, 88] width 252 height 21
paste input "9898794915611511"
click at [140, 91] on input "9898794915611511" at bounding box center [187, 88] width 252 height 21
paste input "5341624889621974"
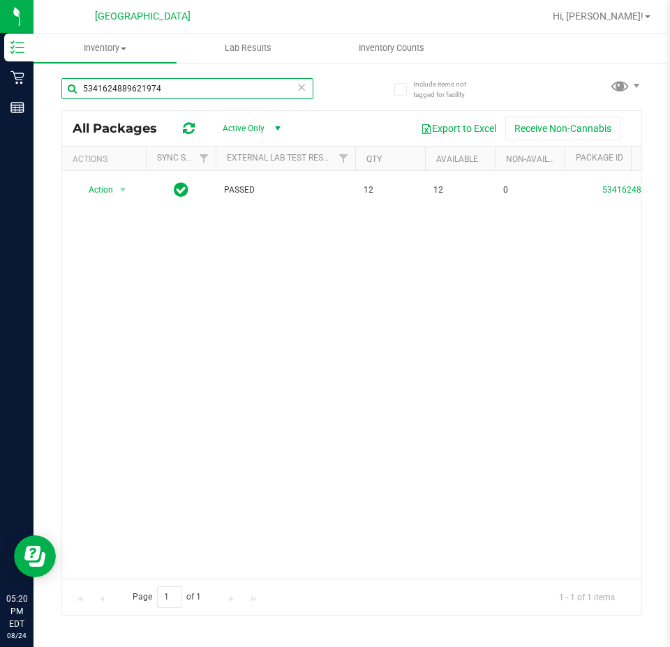
click at [101, 79] on input "5341624889621974" at bounding box center [187, 88] width 252 height 21
paste input "6769999473772536"
click at [144, 89] on input "6769999473772536" at bounding box center [187, 88] width 252 height 21
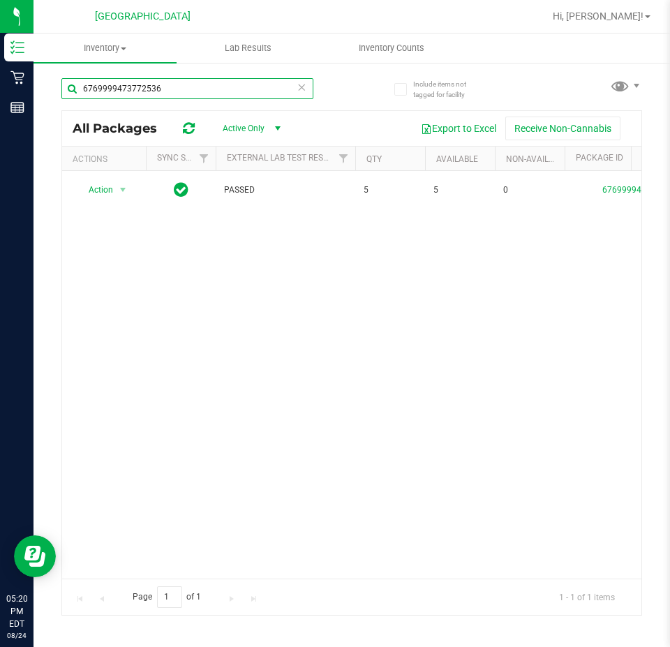
paste input "4496348195948448"
click at [94, 95] on input "4496348195948448" at bounding box center [187, 88] width 252 height 21
paste input "3570592675915897"
click at [142, 87] on input "3570592675915897" at bounding box center [187, 88] width 252 height 21
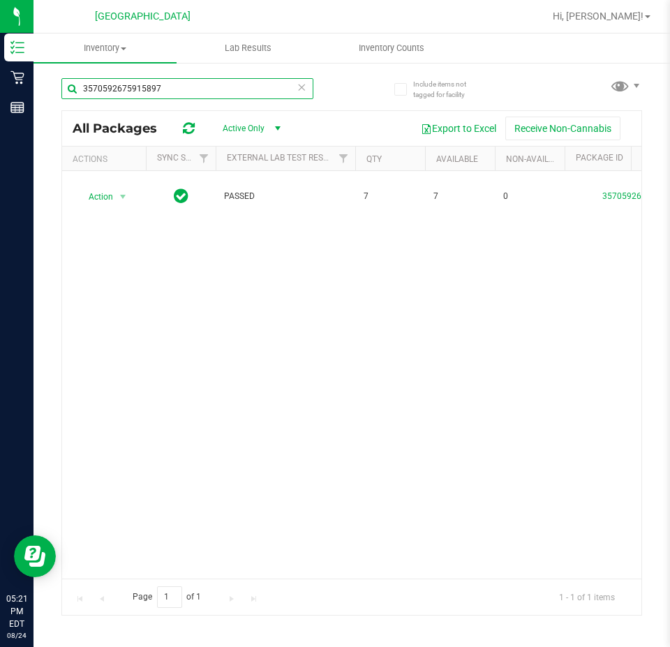
click at [142, 87] on input "3570592675915897" at bounding box center [187, 88] width 252 height 21
paste input "0438539766540950"
click at [125, 92] on input "0438539766540950" at bounding box center [187, 88] width 252 height 21
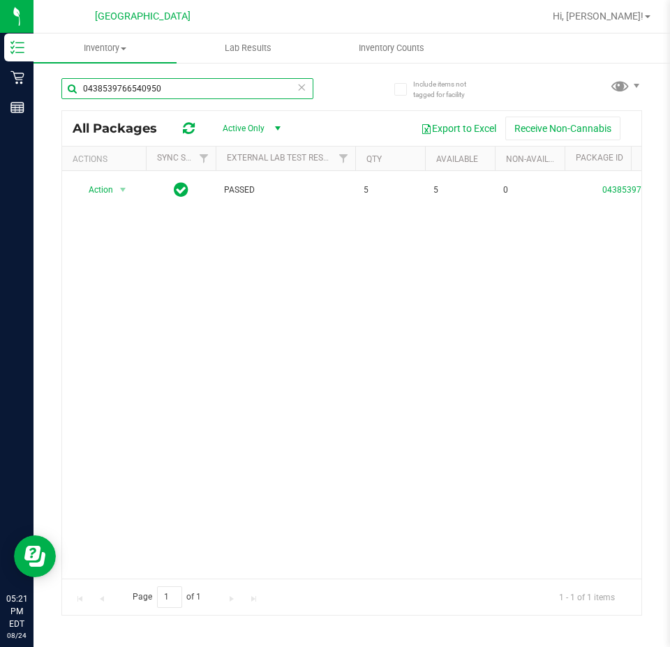
paste input "7561547358256687"
click at [162, 92] on input "7561547358256687" at bounding box center [187, 88] width 252 height 21
click at [159, 91] on input "7561547358256687" at bounding box center [187, 88] width 252 height 21
click at [152, 89] on input "7561547358256687" at bounding box center [187, 88] width 252 height 21
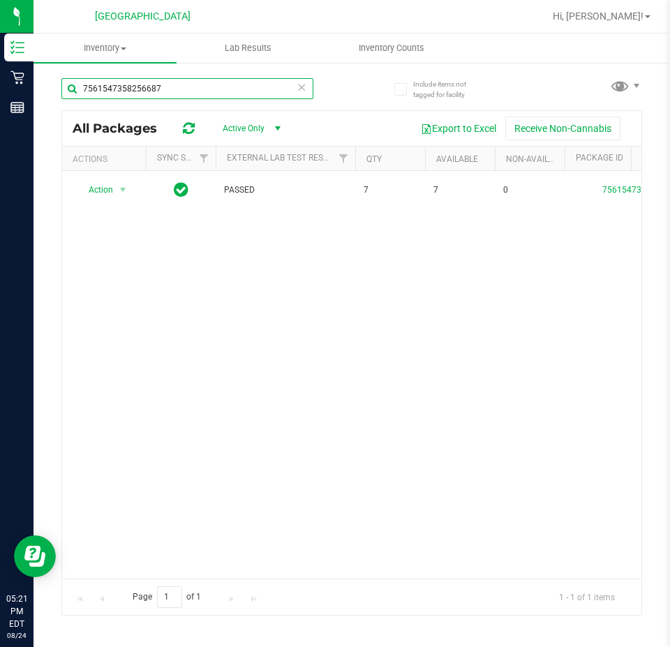
click at [152, 89] on input "7561547358256687" at bounding box center [187, 88] width 252 height 21
paste input "1542998900600373"
click at [94, 81] on input "1542998900600373" at bounding box center [187, 88] width 252 height 21
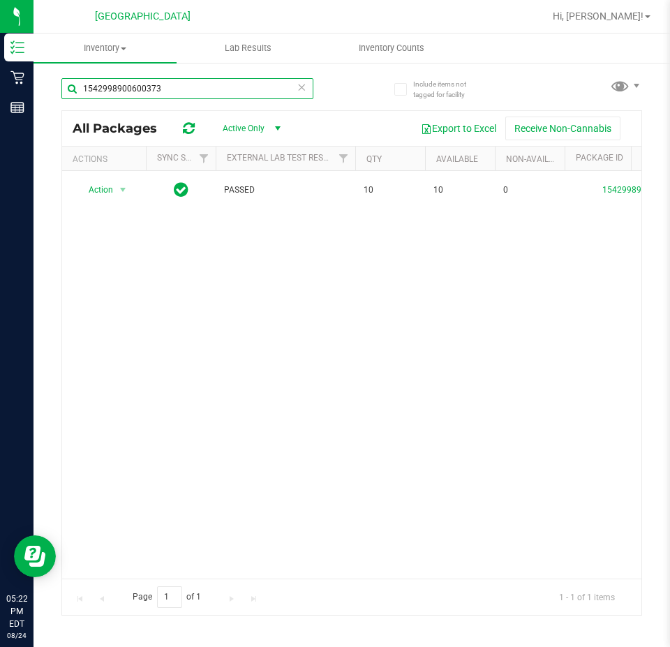
paste input "6655381651428355"
click at [121, 85] on input "6655381651428355" at bounding box center [187, 88] width 252 height 21
paste input "8261983860171938"
click at [149, 93] on input "8261983860171938" at bounding box center [187, 88] width 252 height 21
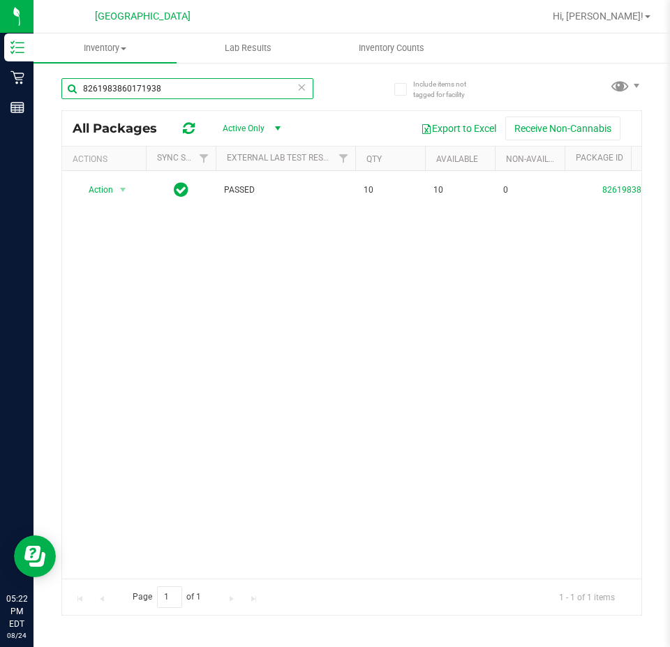
click at [149, 93] on input "8261983860171938" at bounding box center [187, 88] width 252 height 21
paste input "6367589205829476"
click at [124, 82] on input "6367589205829476" at bounding box center [187, 88] width 252 height 21
paste input "2756879330063345"
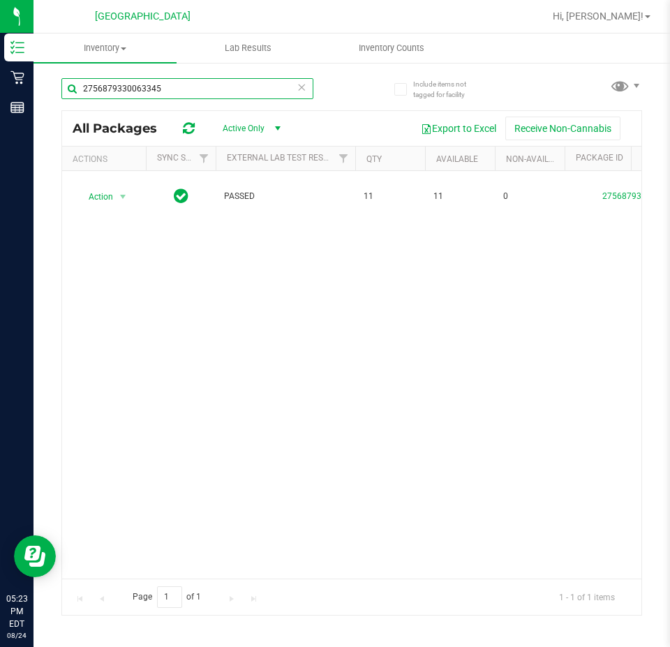
click at [133, 81] on input "2756879330063345" at bounding box center [187, 88] width 252 height 21
paste input "8911803543850869"
click at [136, 80] on input "8911803543850869" at bounding box center [187, 88] width 252 height 21
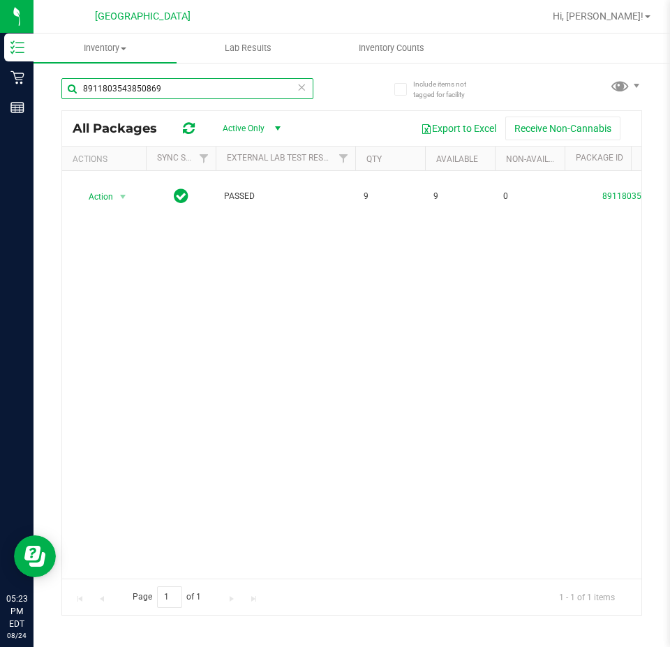
type input "v"
drag, startPoint x: 129, startPoint y: 80, endPoint x: 42, endPoint y: 72, distance: 87.6
click at [43, 73] on div "Include items not tagged for facility v All Packages Active Only Active Only La…" at bounding box center [352, 274] width 637 height 426
click at [131, 80] on input "1058248156722879" at bounding box center [187, 88] width 252 height 21
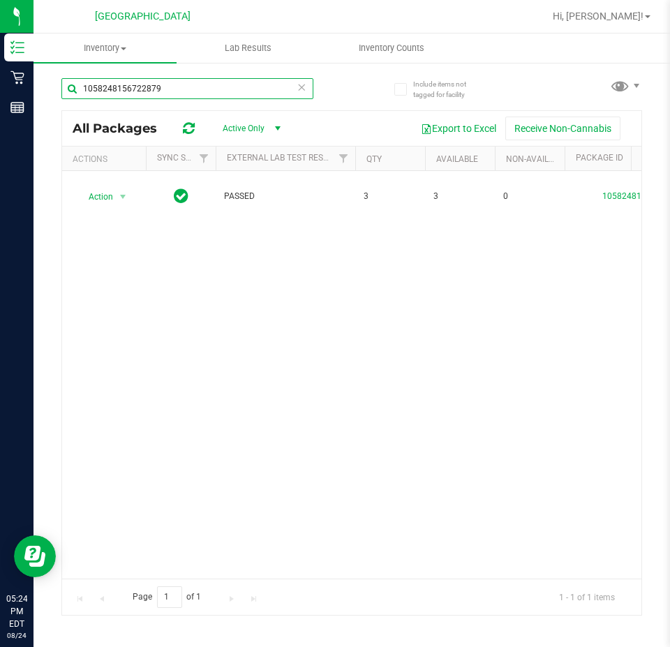
paste input "9463005631940287"
click at [150, 94] on input "9463005631940287" at bounding box center [187, 88] width 252 height 21
click at [149, 94] on input "9463005631940287" at bounding box center [187, 88] width 252 height 21
paste input "824820823800357"
click at [138, 84] on input "8248208238003577" at bounding box center [187, 88] width 252 height 21
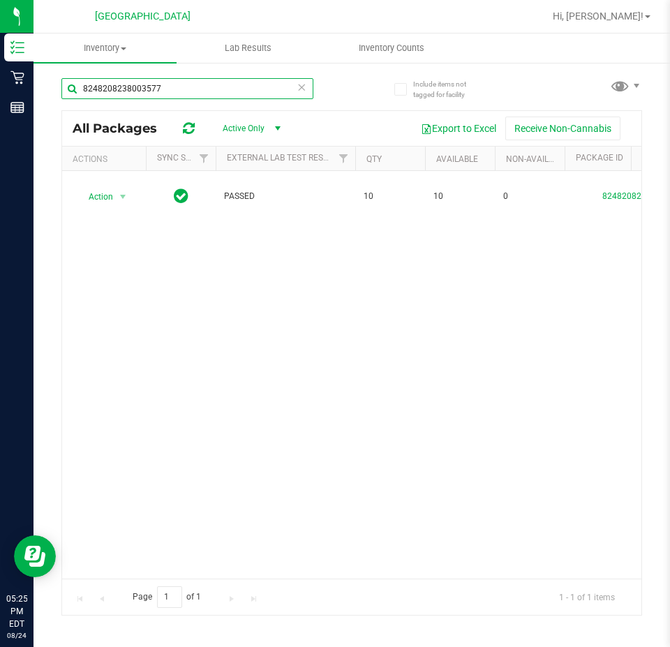
click at [138, 84] on input "8248208238003577" at bounding box center [187, 88] width 252 height 21
paste input "0279700774688898"
click at [147, 91] on input "0279700774688898" at bounding box center [187, 88] width 252 height 21
paste input "9164283718247839"
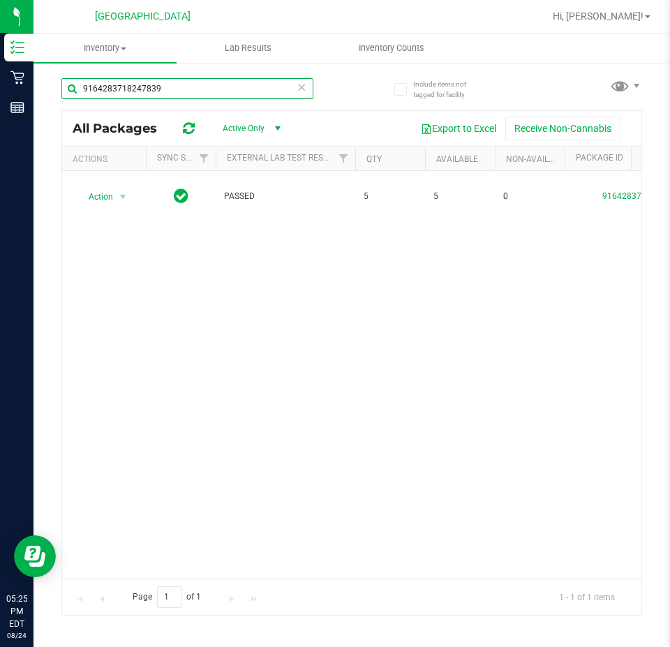
click at [135, 94] on input "9164283718247839" at bounding box center [187, 88] width 252 height 21
paste input "8312150260712102"
click at [89, 81] on input "8312150260712102" at bounding box center [187, 88] width 252 height 21
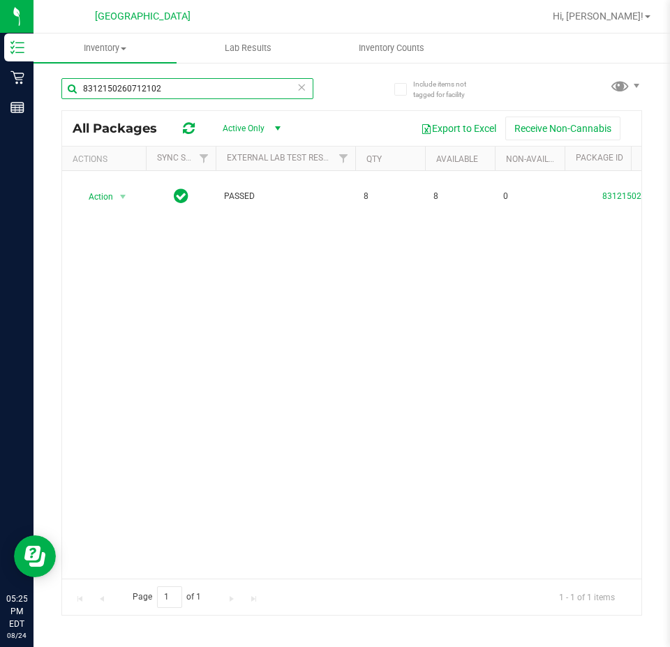
paste input "3375837311796386"
click at [129, 96] on input "3375837311796386" at bounding box center [187, 88] width 252 height 21
paste input "7629393348624113"
click at [144, 90] on input "7629393348624113" at bounding box center [187, 88] width 252 height 21
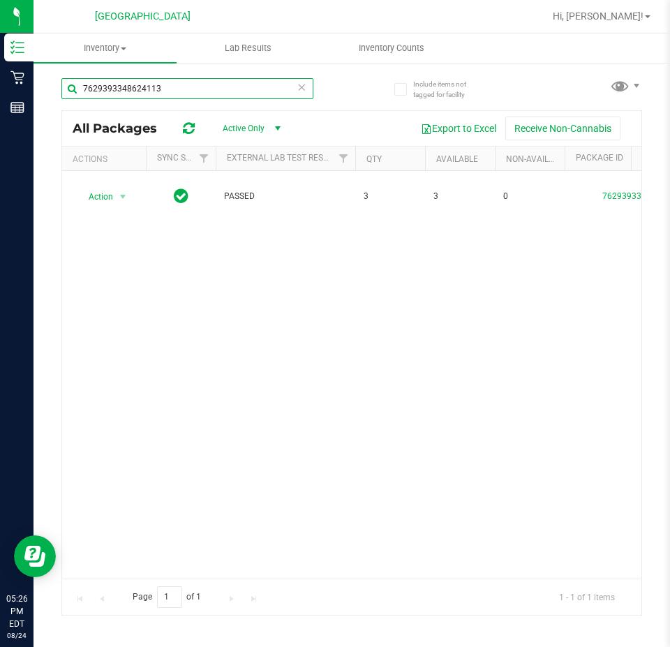
click at [144, 90] on input "7629393348624113" at bounding box center [187, 88] width 252 height 21
paste input "6304117983678609"
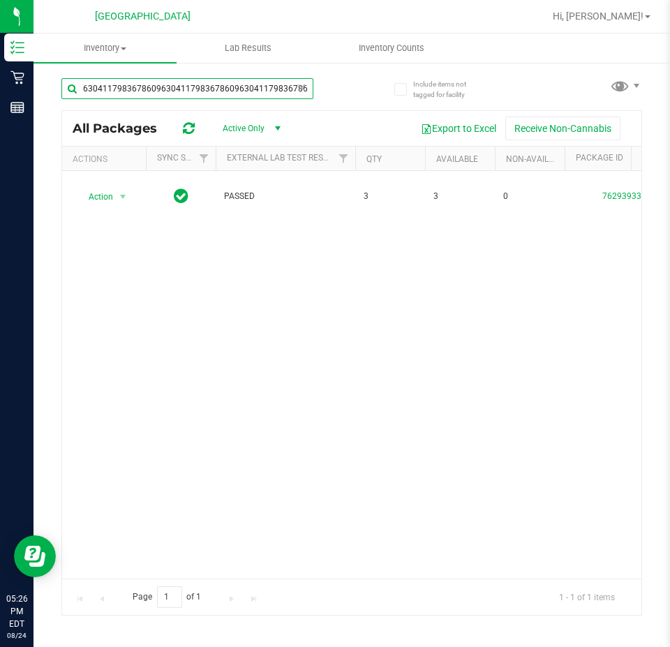
paste input "6304117983678609"
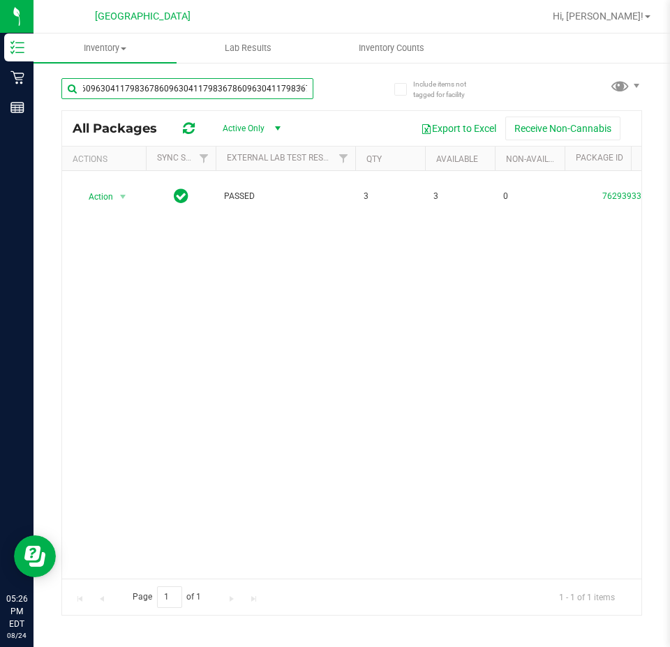
paste input "6304117983678609"
paste
type input "6304117983678609630411798367860963041179836786096304117983678609630411798367860…"
click at [174, 96] on input "6304117983678609630411798367860963041179836786096304117983678609630411798367860…" at bounding box center [187, 88] width 252 height 21
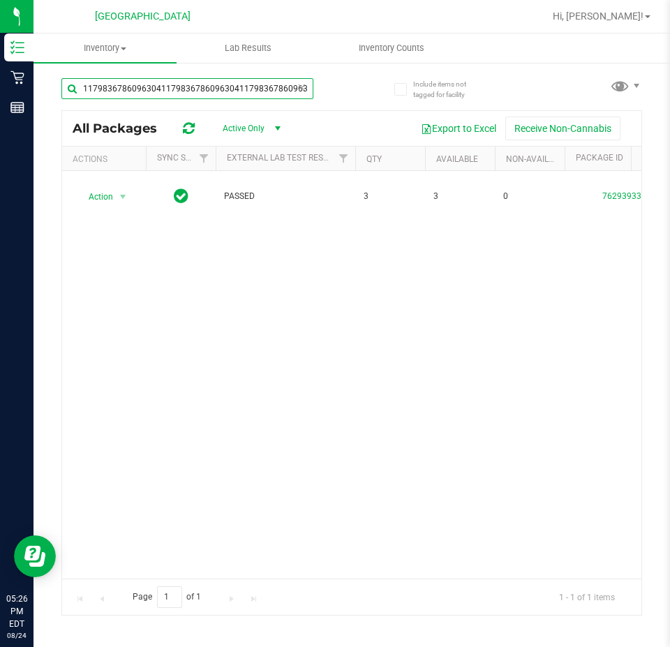
click at [174, 96] on input "6304117983678609630411798367860963041179836786096304117983678609630411798367860…" at bounding box center [187, 88] width 252 height 21
click at [174, 96] on div "Inventory All packages All inventory Waste log Lab Results Inventory Counts" at bounding box center [352, 341] width 637 height 614
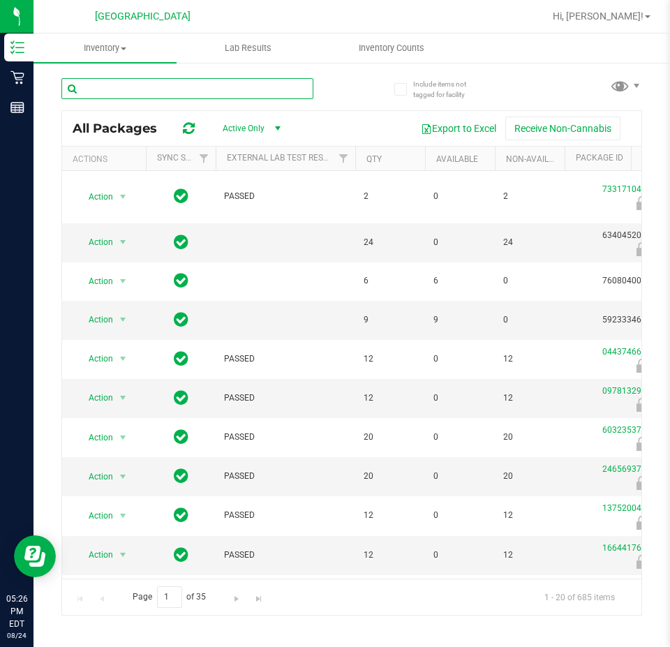
click at [148, 92] on input "text" at bounding box center [187, 88] width 252 height 21
click at [142, 87] on input "text" at bounding box center [187, 88] width 252 height 21
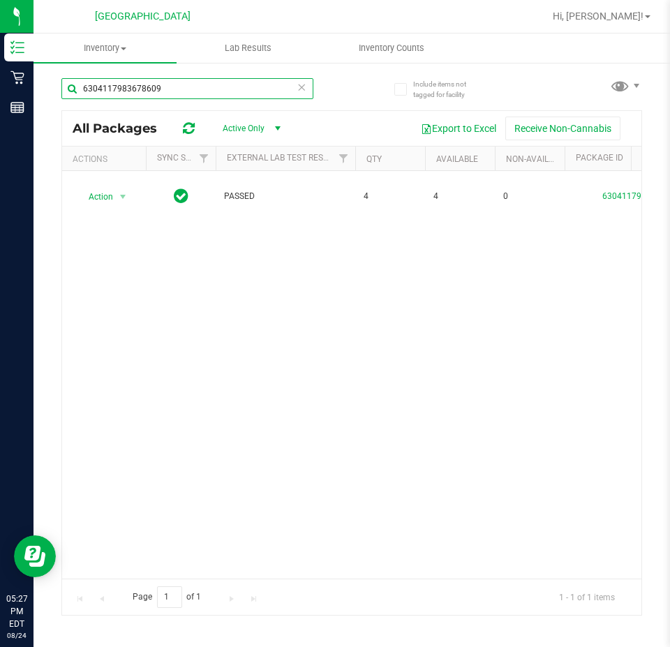
click at [116, 87] on input "6304117983678609" at bounding box center [187, 88] width 252 height 21
drag, startPoint x: 216, startPoint y: 71, endPoint x: 189, endPoint y: 97, distance: 37.0
click at [213, 73] on div "63041179841356930224899983678609" at bounding box center [206, 88] width 291 height 45
click at [189, 94] on input "63041179841356930224899983678609" at bounding box center [187, 88] width 252 height 21
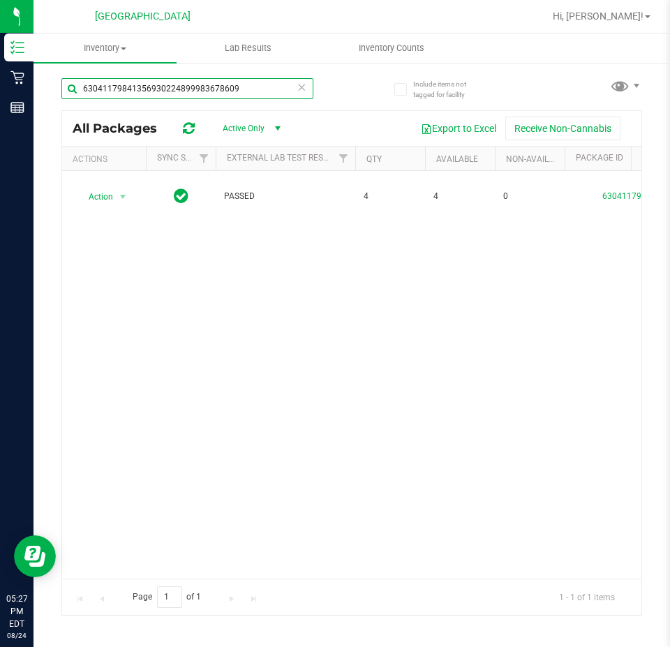
click at [189, 94] on input "63041179841356930224899983678609" at bounding box center [187, 88] width 252 height 21
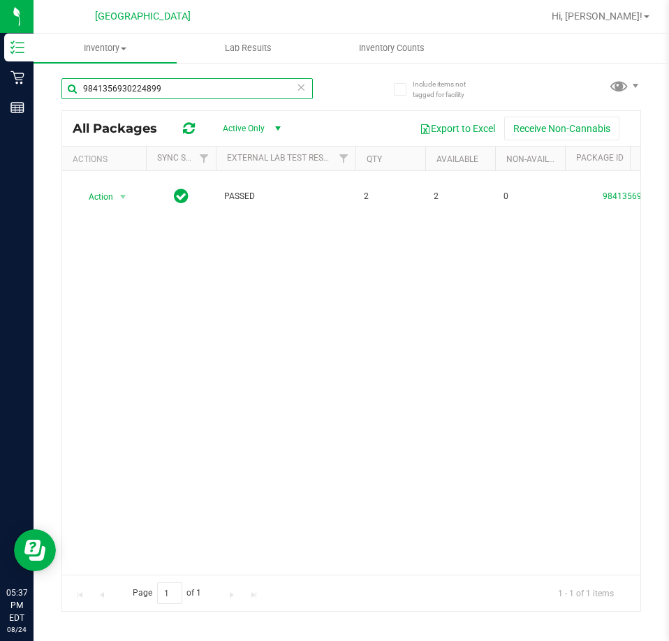
click at [89, 95] on input "9841356930224899" at bounding box center [186, 88] width 251 height 21
click at [125, 97] on input "8359192612578123" at bounding box center [186, 88] width 251 height 21
click at [122, 95] on input "8359192612578123" at bounding box center [186, 88] width 251 height 21
click at [122, 95] on input "83591926895551731952629812578123" at bounding box center [186, 88] width 251 height 21
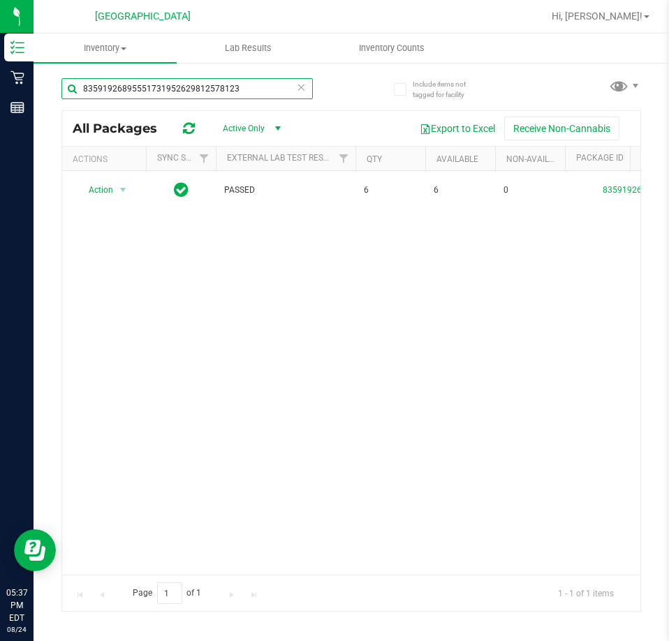
click at [122, 95] on input "83591926895551731952629812578123" at bounding box center [186, 88] width 251 height 21
click at [121, 87] on input "8955517319526298" at bounding box center [186, 88] width 251 height 21
click at [149, 96] on input "9617321418065859" at bounding box center [186, 88] width 251 height 21
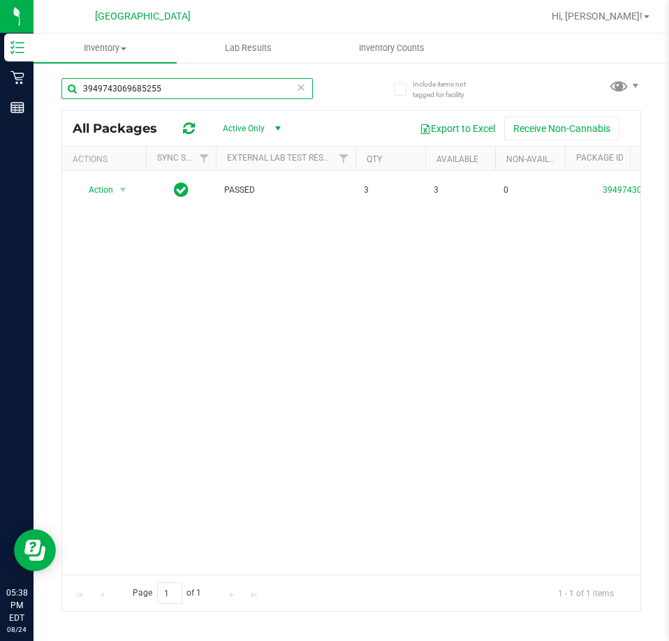
click at [131, 89] on input "3949743069685255" at bounding box center [186, 88] width 251 height 21
click at [146, 89] on input "9460536047422324" at bounding box center [186, 88] width 251 height 21
click at [148, 82] on input "9606463685745852" at bounding box center [186, 88] width 251 height 21
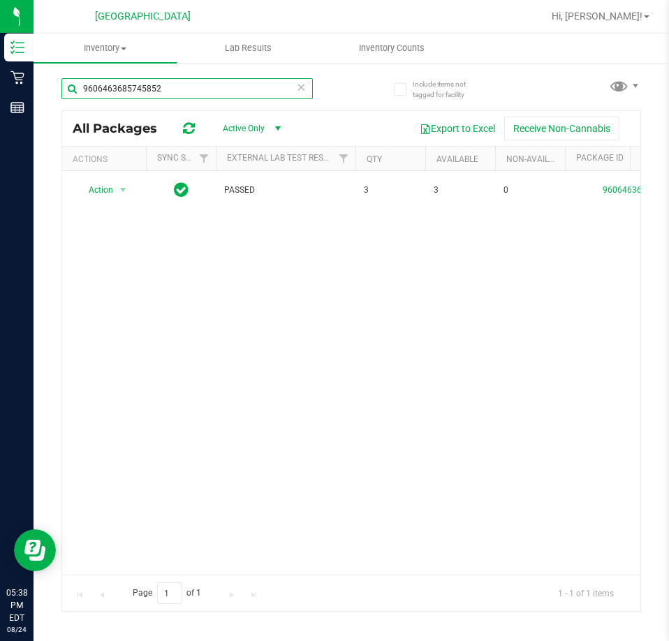
click at [145, 82] on input "9606463685745852" at bounding box center [186, 88] width 251 height 21
click at [148, 89] on input "2300115597241418" at bounding box center [186, 88] width 251 height 21
click at [147, 88] on input "2300115597241418" at bounding box center [186, 88] width 251 height 21
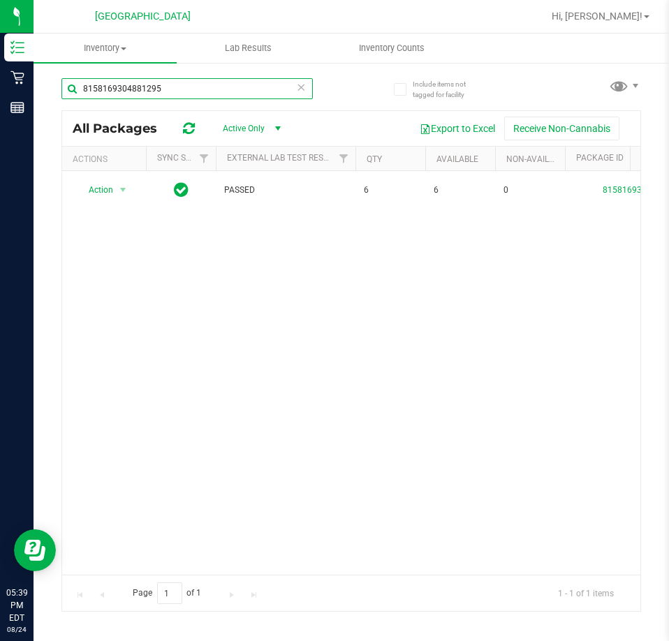
click at [147, 95] on input "8158169304881295" at bounding box center [186, 88] width 251 height 21
click at [145, 94] on input "8158169304881295" at bounding box center [186, 88] width 251 height 21
click at [152, 96] on input "81581693048814826586283385869 295" at bounding box center [186, 88] width 251 height 21
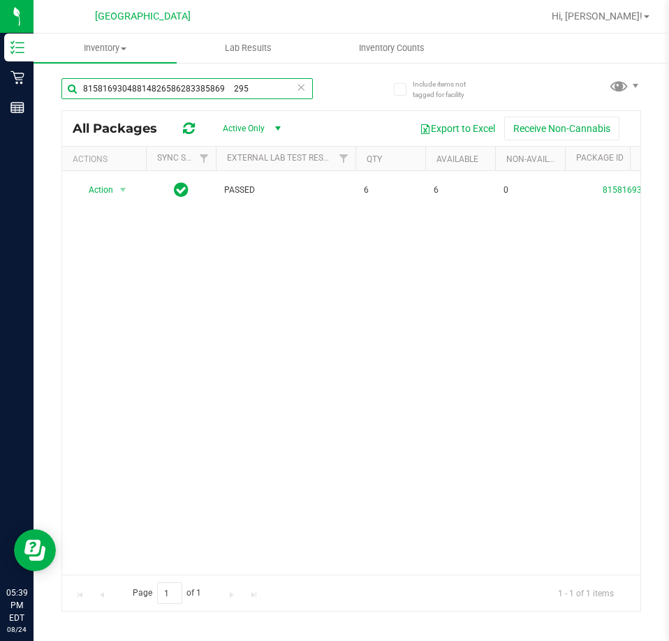
click at [152, 95] on input "81581693048814826586283385869 295" at bounding box center [186, 88] width 251 height 21
click at [137, 94] on input "4826586283385869" at bounding box center [186, 88] width 251 height 21
click at [122, 91] on input "1690467053109463" at bounding box center [186, 88] width 251 height 21
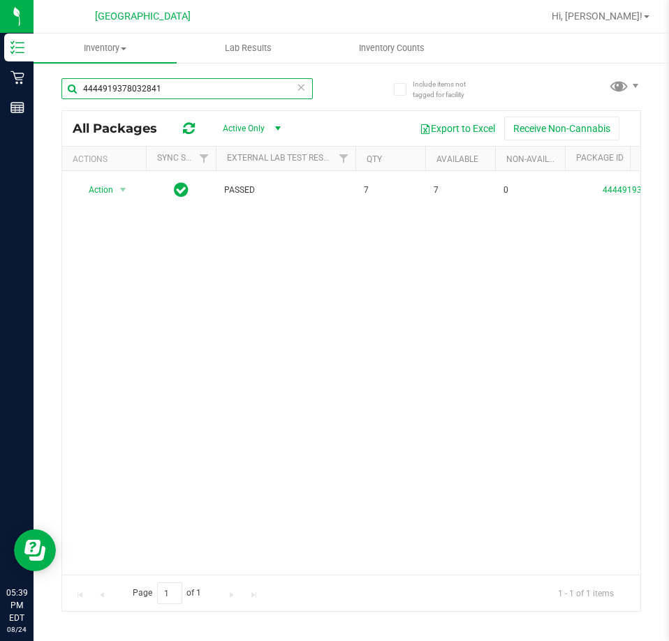
click at [145, 89] on input "4444919378032841" at bounding box center [186, 88] width 251 height 21
click at [105, 80] on input "5670653518173389" at bounding box center [186, 88] width 251 height 21
click at [123, 78] on input "1418811588183922" at bounding box center [186, 88] width 251 height 21
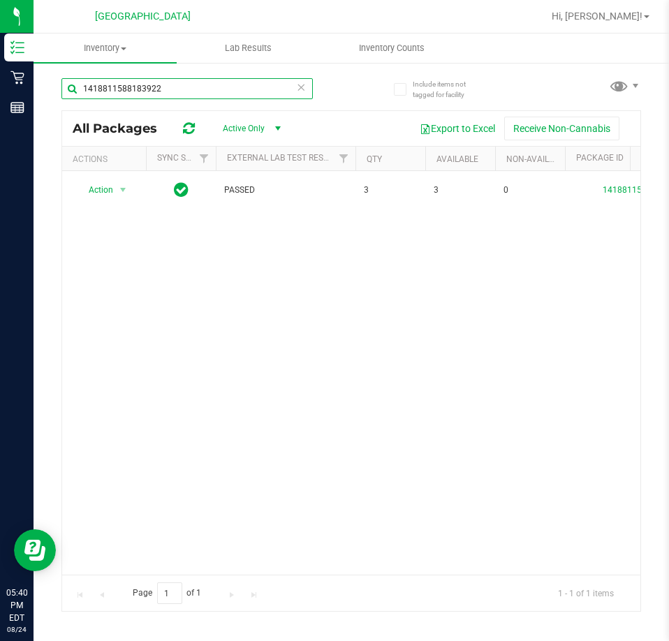
click at [122, 78] on input "1418811588183922" at bounding box center [186, 88] width 251 height 21
click at [142, 85] on input "0350657824825653" at bounding box center [186, 88] width 251 height 21
click at [157, 90] on input "2063483092038757" at bounding box center [186, 88] width 251 height 21
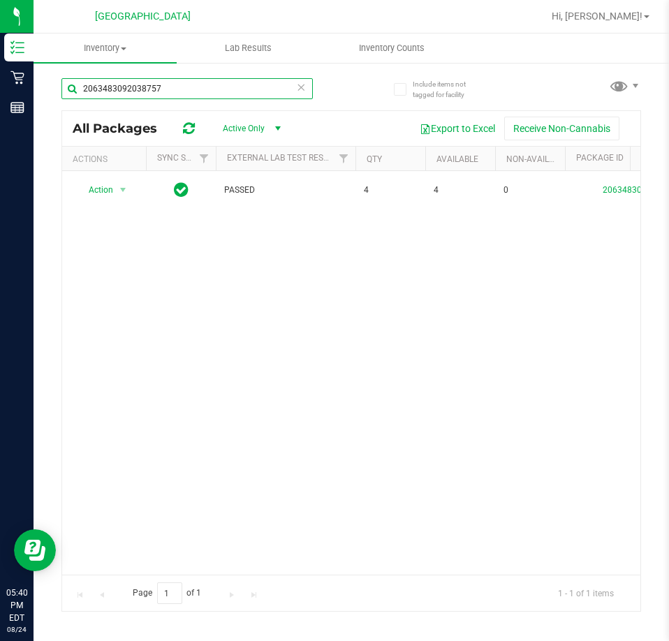
click at [157, 90] on input "2063483092038757" at bounding box center [186, 88] width 251 height 21
click at [133, 94] on input "2840213313559490" at bounding box center [186, 88] width 251 height 21
click at [161, 92] on input "2204280757809595" at bounding box center [186, 88] width 251 height 21
click at [156, 89] on input "2204280757809595" at bounding box center [186, 88] width 251 height 21
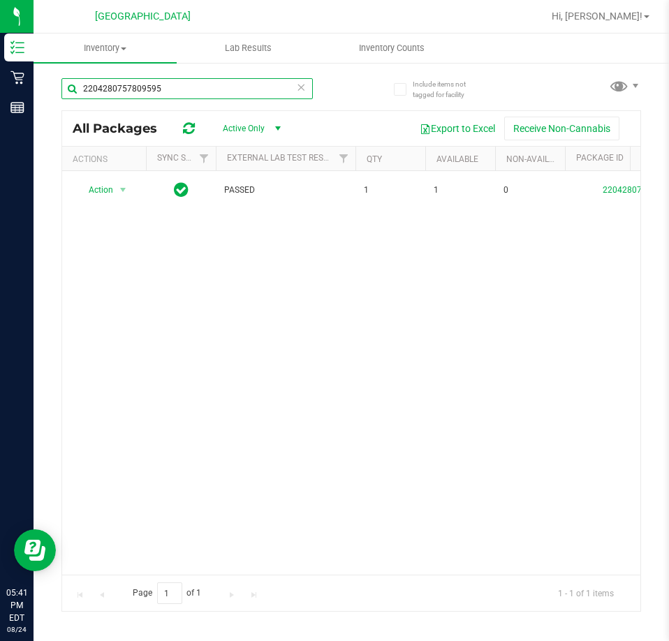
click at [156, 89] on input "2204280757809595" at bounding box center [186, 88] width 251 height 21
click at [97, 87] on input "5848709418196701" at bounding box center [186, 88] width 251 height 21
click at [119, 88] on input "4820363074789481" at bounding box center [186, 88] width 251 height 21
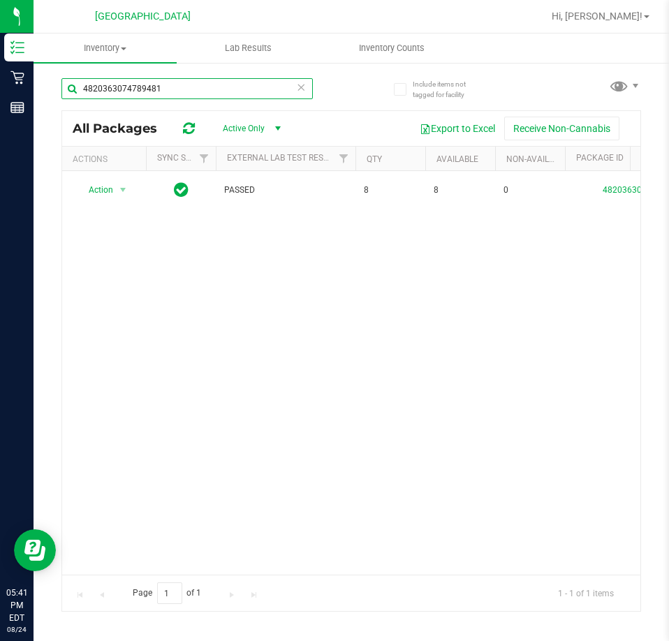
click at [119, 88] on input "4820363074789481" at bounding box center [186, 88] width 251 height 21
click at [145, 84] on input "1493760343572718" at bounding box center [186, 88] width 251 height 21
click at [123, 96] on input "3328069347668482" at bounding box center [186, 88] width 251 height 21
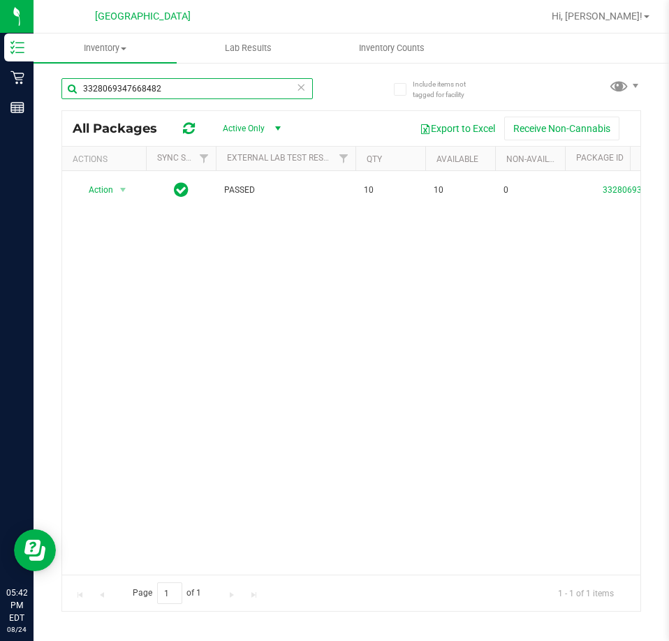
click at [123, 96] on input "3328069347668482" at bounding box center [186, 88] width 251 height 21
click at [121, 98] on input "1395957016703196" at bounding box center [186, 88] width 251 height 21
click at [141, 87] on input "8327709835170762" at bounding box center [186, 88] width 251 height 21
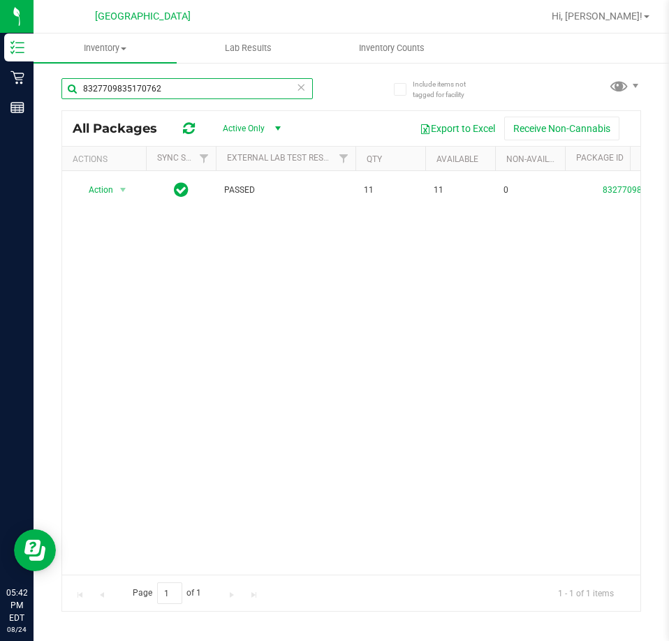
click at [141, 87] on input "8327709835170762" at bounding box center [186, 88] width 251 height 21
click at [110, 84] on input "4389695380120178" at bounding box center [186, 88] width 251 height 21
click at [116, 96] on input "9355829659513766" at bounding box center [186, 88] width 251 height 21
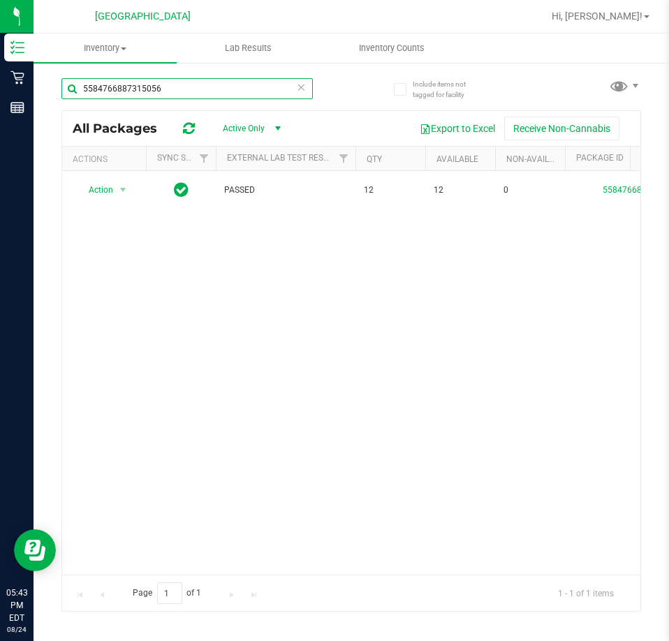
click at [128, 88] on input "5584766887315056" at bounding box center [186, 88] width 251 height 21
click at [128, 94] on input "2415678618334869" at bounding box center [186, 88] width 251 height 21
click at [131, 80] on input "4847690436502364" at bounding box center [186, 88] width 251 height 21
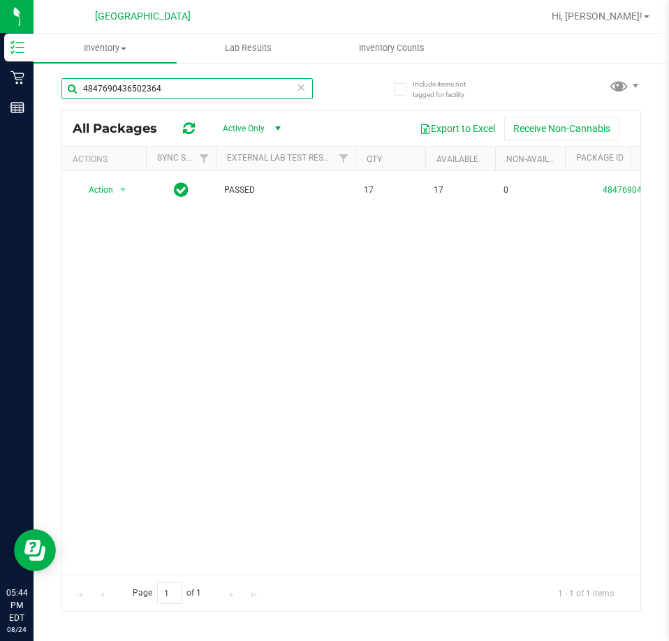
click at [131, 80] on input "4847690436502364" at bounding box center [186, 88] width 251 height 21
click at [142, 87] on input "5011782346594920" at bounding box center [186, 88] width 251 height 21
click at [145, 91] on input "0600431781909356" at bounding box center [186, 88] width 251 height 21
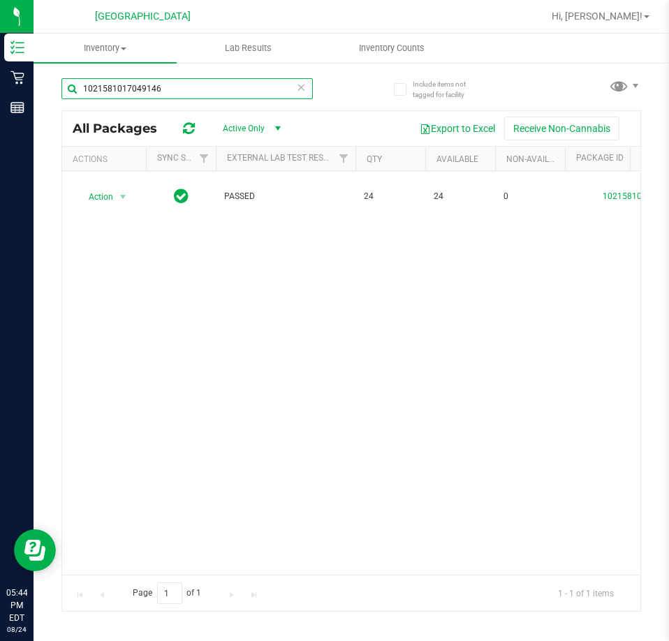
click at [154, 89] on input "1021581017049146" at bounding box center [186, 88] width 251 height 21
click at [152, 89] on input "1021581017049146" at bounding box center [186, 88] width 251 height 21
click at [133, 89] on input "8872923849248277" at bounding box center [186, 88] width 251 height 21
click at [118, 81] on input "3506342549331181" at bounding box center [186, 88] width 251 height 21
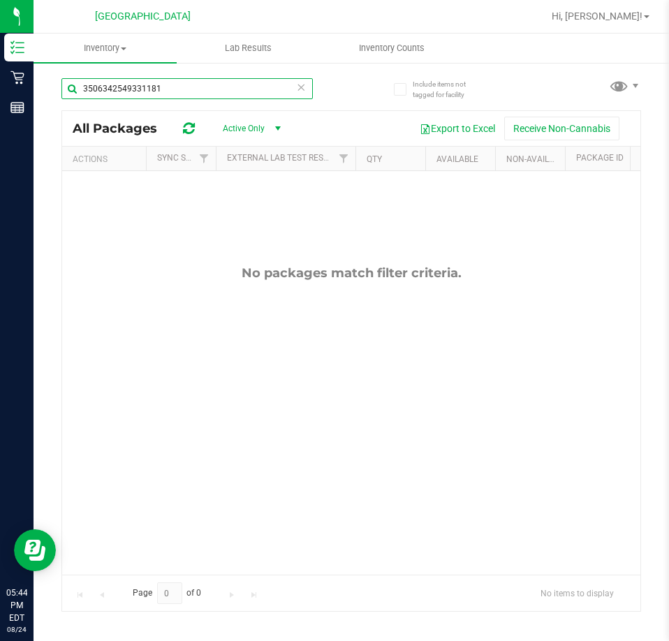
click at [118, 81] on input "3506342549331181" at bounding box center [186, 88] width 251 height 21
click at [117, 96] on input "3506342549331181" at bounding box center [186, 88] width 251 height 21
click at [128, 92] on input "3476286718587707" at bounding box center [186, 88] width 251 height 21
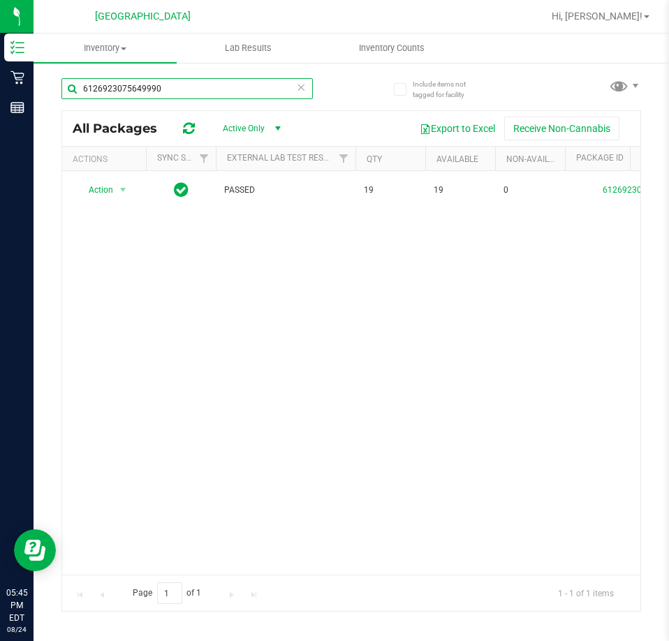
click at [146, 94] on input "6126923075649990" at bounding box center [186, 88] width 251 height 21
click at [146, 93] on input "6126923075649990" at bounding box center [186, 88] width 251 height 21
click at [130, 96] on input "0711449878557596" at bounding box center [186, 88] width 251 height 21
click at [108, 90] on input "2549560004853940" at bounding box center [186, 88] width 251 height 21
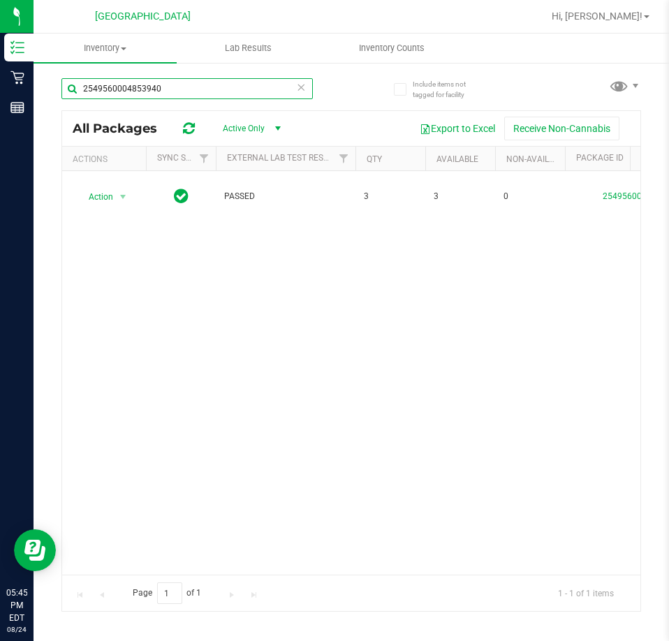
click at [108, 90] on input "2549560004853940" at bounding box center [186, 88] width 251 height 21
click at [119, 94] on input "3539776011765216" at bounding box center [186, 88] width 251 height 21
click at [138, 83] on input "1588758081553588" at bounding box center [186, 88] width 251 height 21
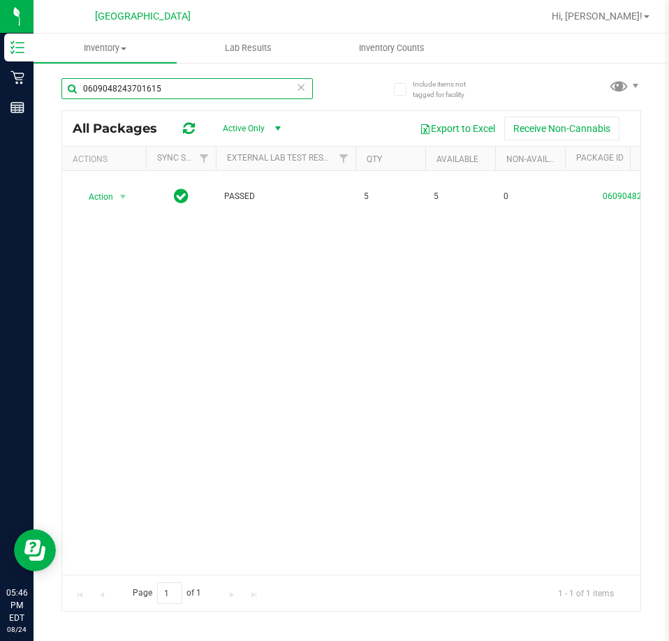
click at [122, 88] on input "0609048243701615" at bounding box center [186, 88] width 251 height 21
click at [124, 94] on input "9712576317307832" at bounding box center [186, 88] width 251 height 21
click at [122, 78] on input "1012820422474043" at bounding box center [186, 88] width 251 height 21
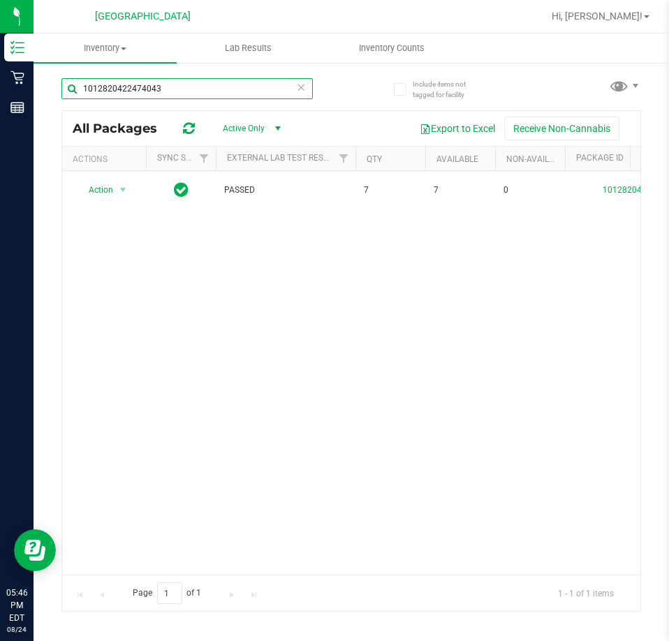
click at [122, 78] on input "1012820422474043" at bounding box center [186, 88] width 251 height 21
click at [87, 84] on input "3887224710337283" at bounding box center [186, 88] width 251 height 21
click at [111, 89] on input "4245665186650693" at bounding box center [186, 88] width 251 height 21
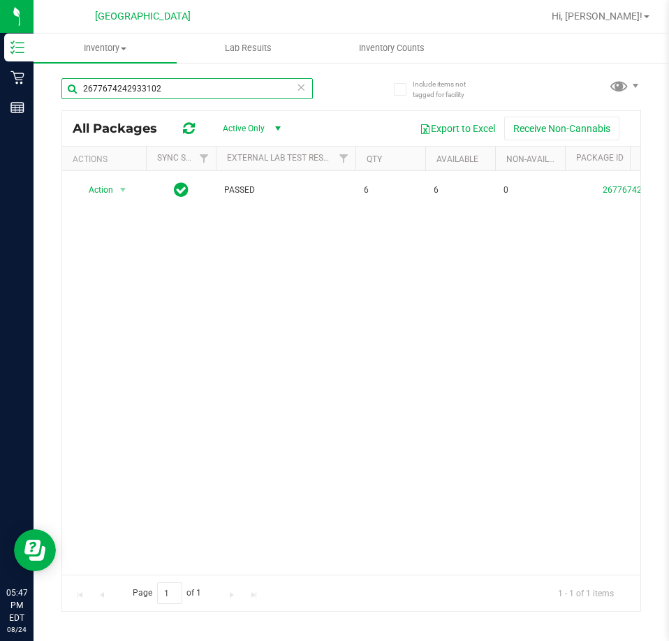
click at [133, 84] on input "2677674242933102" at bounding box center [186, 88] width 251 height 21
click at [140, 84] on input "6776465062519576" at bounding box center [186, 88] width 251 height 21
click at [140, 84] on input "67764650625168599676826374099576" at bounding box center [186, 88] width 251 height 21
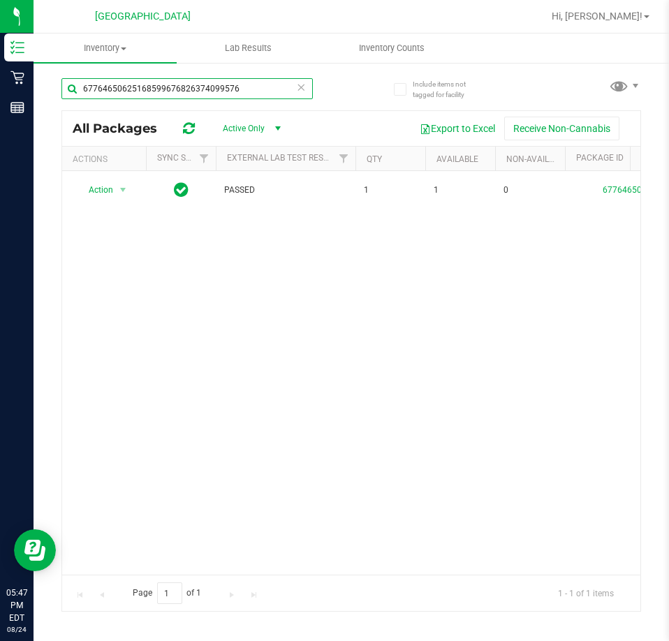
click at [140, 84] on input "67764650625168599676826374099576" at bounding box center [186, 88] width 251 height 21
click at [124, 108] on div "[CREDIT_CARD_NUMBER]" at bounding box center [186, 94] width 251 height 32
click at [119, 94] on input "[CREDIT_CARD_NUMBER]" at bounding box center [186, 88] width 251 height 21
click at [139, 95] on input "0588856888025485" at bounding box center [186, 88] width 251 height 21
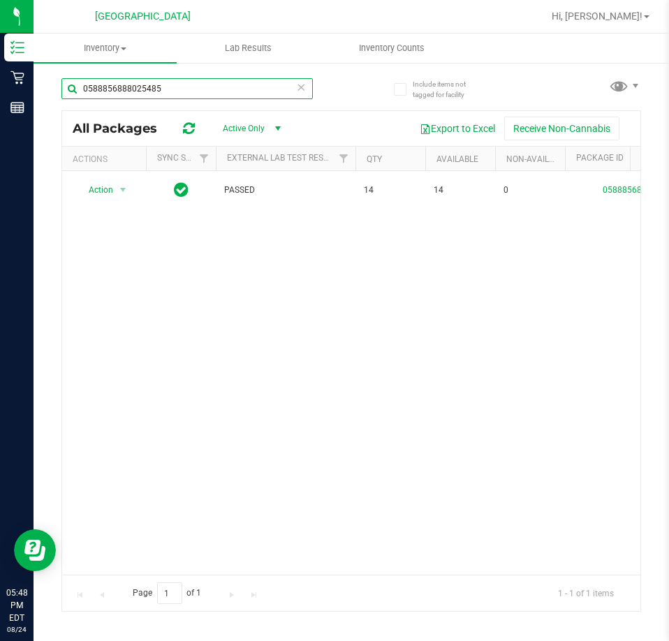
click at [139, 95] on input "0588856888025485" at bounding box center [186, 88] width 251 height 21
click at [117, 90] on input "6465184385002904" at bounding box center [186, 88] width 251 height 21
click at [116, 90] on input "6465184385002904" at bounding box center [186, 88] width 251 height 21
click at [149, 87] on input "7461742309478245" at bounding box center [186, 88] width 251 height 21
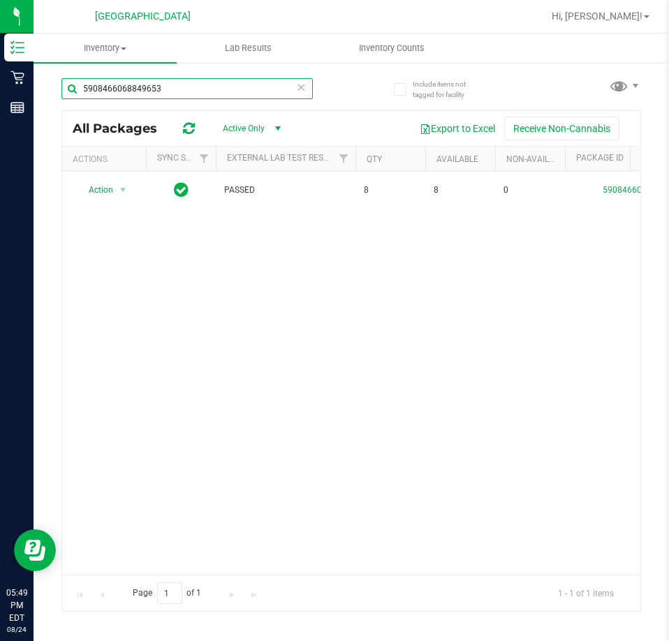
click at [138, 81] on input "5908466068849653" at bounding box center [186, 88] width 251 height 21
click at [103, 85] on input "9842913834783609" at bounding box center [186, 88] width 251 height 21
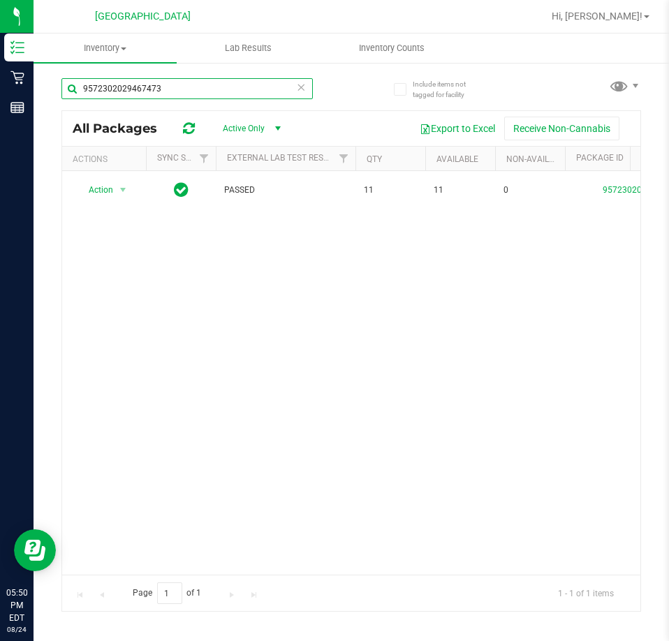
click at [150, 95] on input "9572302029467473" at bounding box center [186, 88] width 251 height 21
click at [145, 83] on input "9523136986309788" at bounding box center [186, 88] width 251 height 21
click at [145, 84] on input "5561029779109558" at bounding box center [186, 88] width 251 height 21
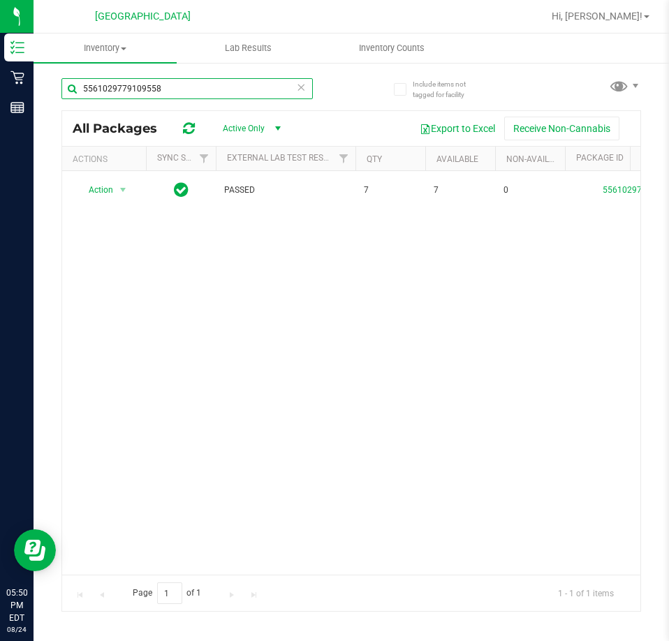
click at [145, 84] on input "5561029779109558" at bounding box center [186, 88] width 251 height 21
click at [155, 97] on input "5561029779109558" at bounding box center [186, 88] width 251 height 21
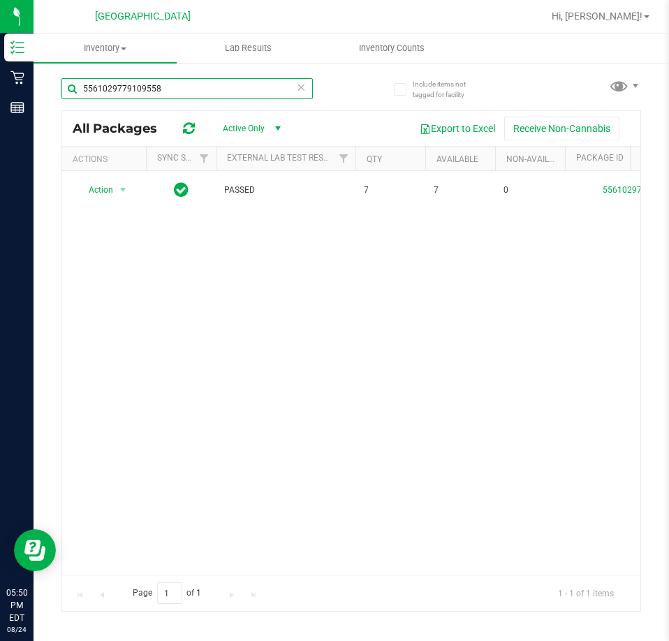
click at [150, 94] on input "5561029779109558" at bounding box center [186, 88] width 251 height 21
click at [150, 87] on input "55610297791095220122654013509058" at bounding box center [186, 88] width 251 height 21
click at [143, 94] on input "2201226540135090" at bounding box center [186, 88] width 251 height 21
click at [146, 91] on input "2201226540135090" at bounding box center [186, 88] width 251 height 21
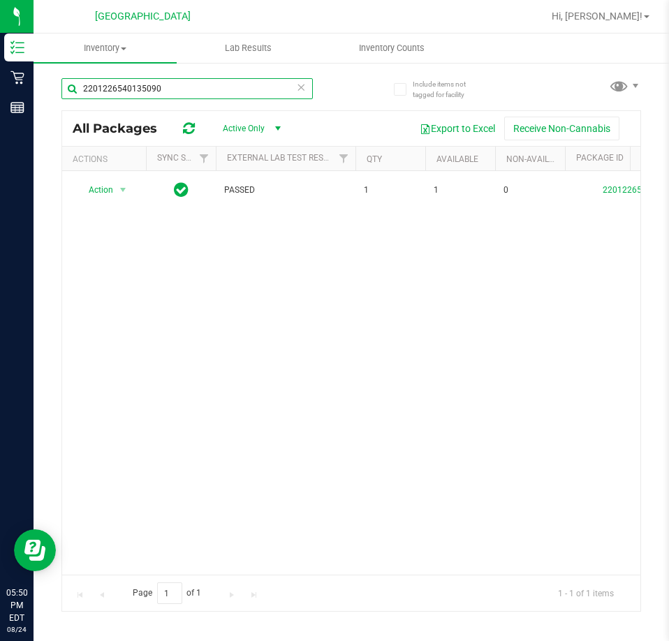
click at [146, 91] on input "2201226540135090" at bounding box center [186, 88] width 251 height 21
click at [144, 85] on input "8267946549192170" at bounding box center [186, 88] width 251 height 21
click at [110, 82] on input "8267946549192170" at bounding box center [186, 88] width 251 height 21
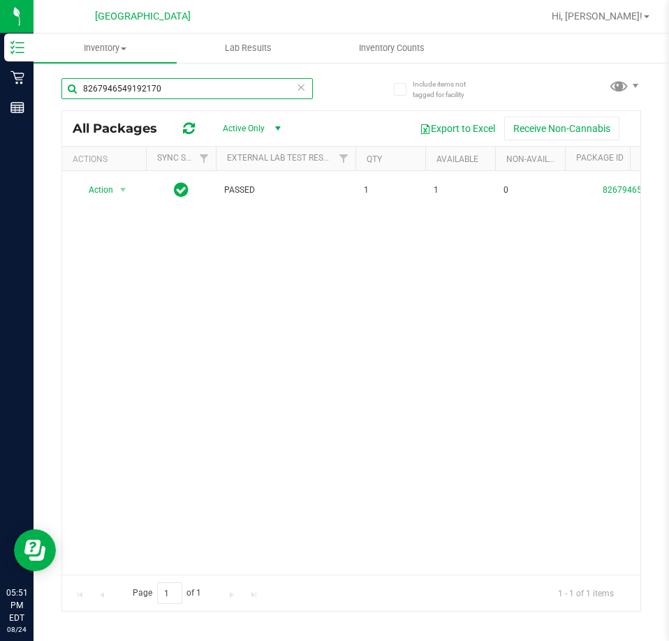
click at [110, 82] on input "8267946549192170" at bounding box center [186, 88] width 251 height 21
click at [134, 89] on input "8267946549192170" at bounding box center [186, 88] width 251 height 21
click at [113, 89] on input "3449523991884112" at bounding box center [186, 88] width 251 height 21
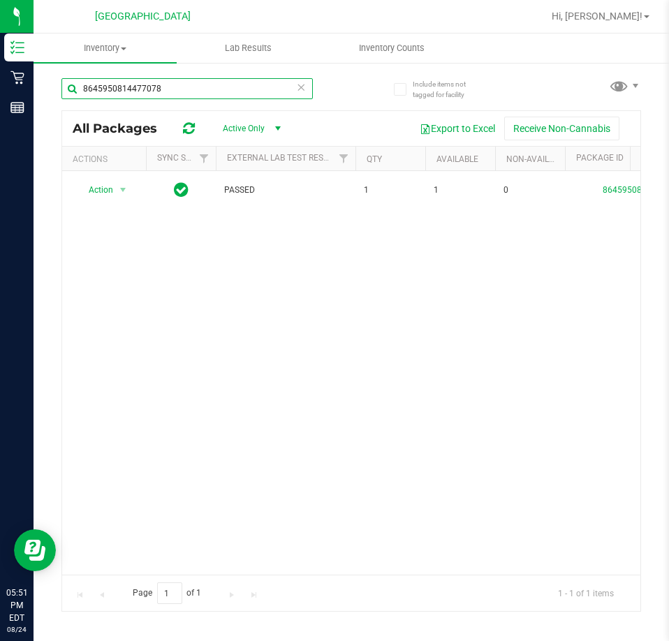
click at [141, 83] on input "8645950814477078" at bounding box center [186, 88] width 251 height 21
click at [135, 91] on input "7322744563053051" at bounding box center [186, 88] width 251 height 21
click at [147, 81] on input "9291340831185172" at bounding box center [186, 88] width 251 height 21
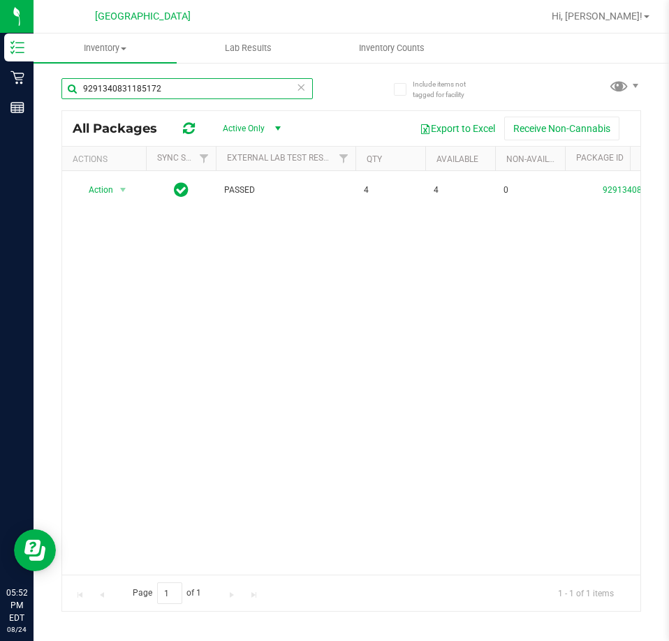
click at [146, 81] on input "9291340831185172" at bounding box center [186, 88] width 251 height 21
click at [138, 82] on input "7695417674213101" at bounding box center [186, 88] width 251 height 21
click at [142, 98] on input "7695417674213101" at bounding box center [186, 88] width 251 height 21
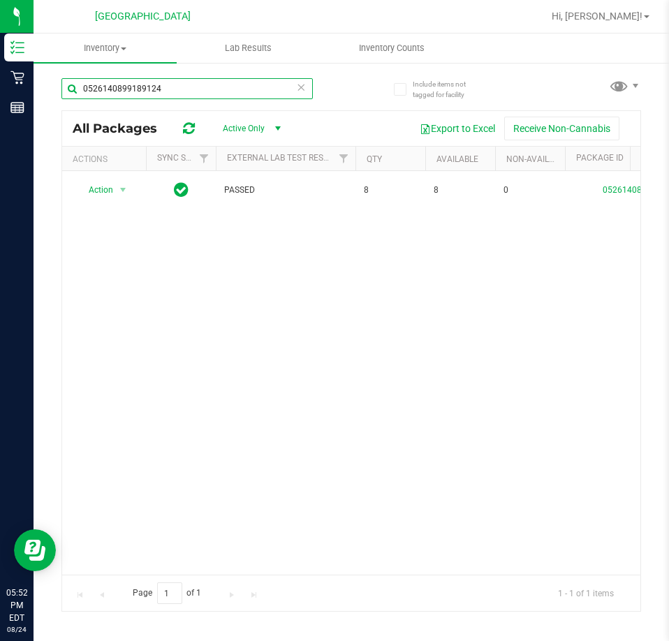
click at [130, 81] on input "0526140899189124" at bounding box center [186, 88] width 251 height 21
click at [138, 85] on input "1291118860613477" at bounding box center [186, 88] width 251 height 21
click at [133, 91] on input "6228729438879530" at bounding box center [186, 88] width 251 height 21
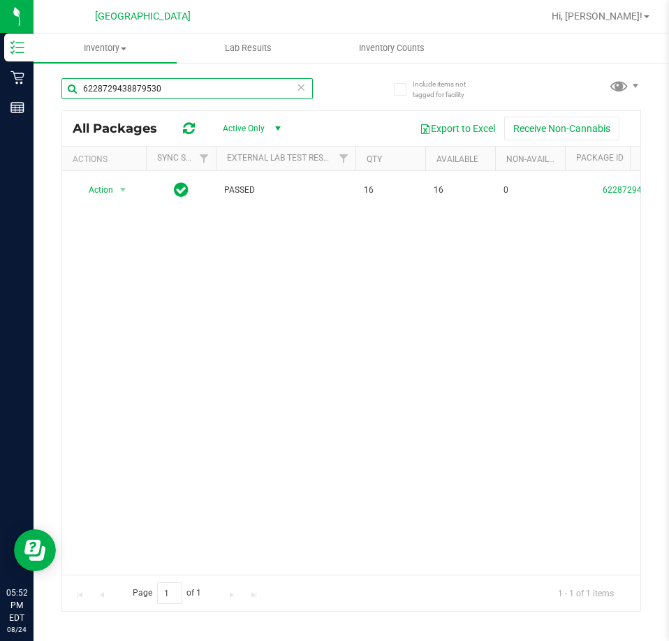
click at [133, 91] on input "6228729438879530" at bounding box center [186, 88] width 251 height 21
click at [140, 84] on input "7503128360534403" at bounding box center [186, 88] width 251 height 21
click at [156, 94] on input "5731065140251092" at bounding box center [186, 88] width 251 height 21
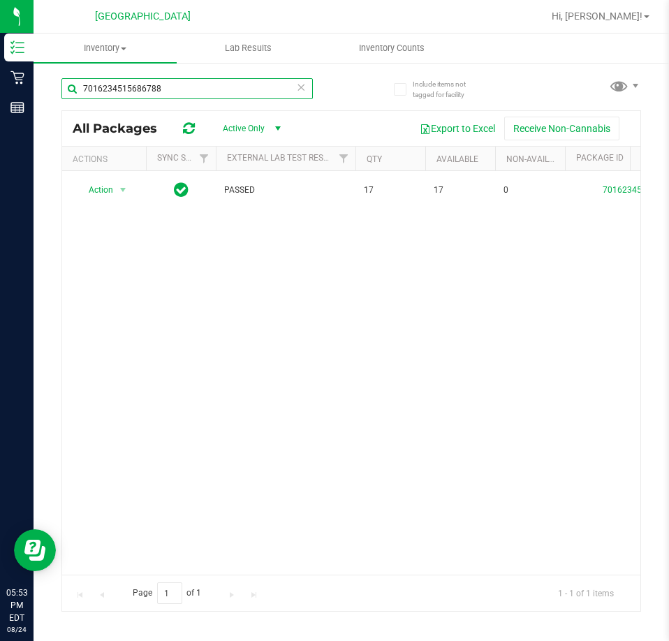
click at [101, 96] on input "7016234515686788" at bounding box center [186, 88] width 251 height 21
click at [119, 84] on input "7684169013197677" at bounding box center [186, 88] width 251 height 21
click at [133, 85] on input "7521936769106815" at bounding box center [186, 88] width 251 height 21
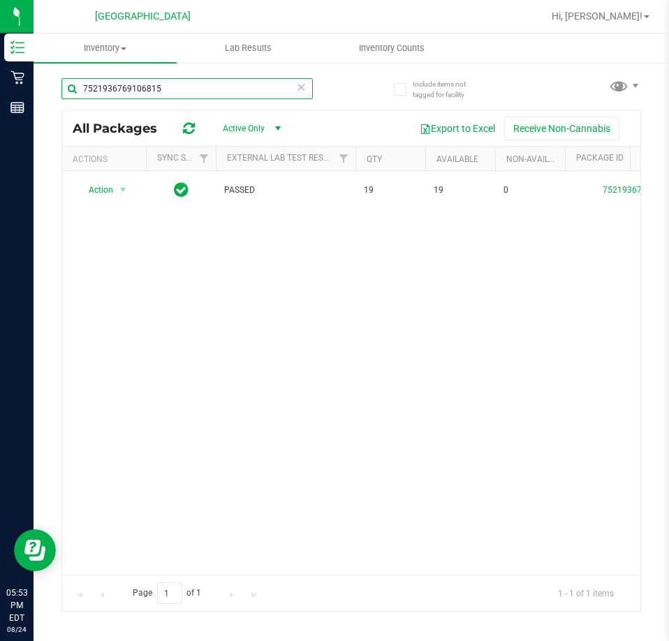
click at [133, 85] on input "7521936769106815" at bounding box center [186, 88] width 251 height 21
click at [131, 91] on input "5602182640342955" at bounding box center [186, 88] width 251 height 21
click at [145, 99] on div "1864162218653760" at bounding box center [186, 94] width 251 height 32
click at [146, 86] on input "1864162218653760" at bounding box center [186, 88] width 251 height 21
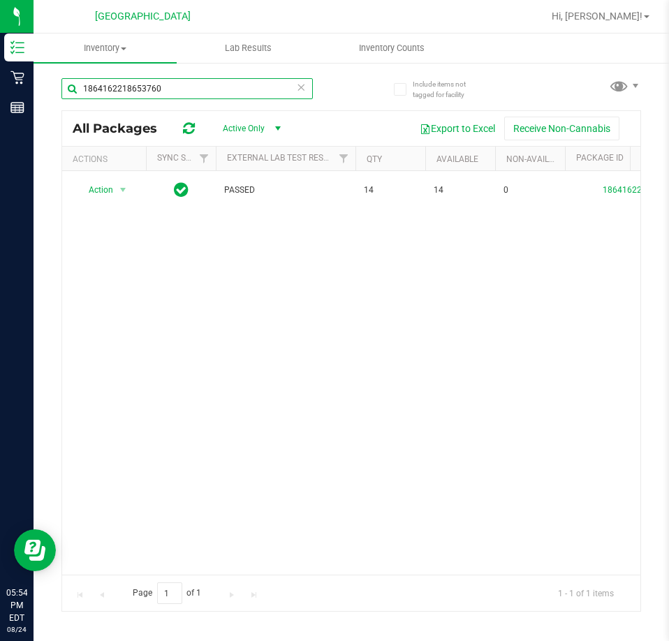
click at [146, 86] on input "1864162218653760" at bounding box center [186, 88] width 251 height 21
click at [133, 100] on div "0308065808046342" at bounding box center [186, 94] width 251 height 32
click at [140, 87] on input "0308065808046342" at bounding box center [186, 88] width 251 height 21
drag, startPoint x: 153, startPoint y: 93, endPoint x: 149, endPoint y: 87, distance: 7.2
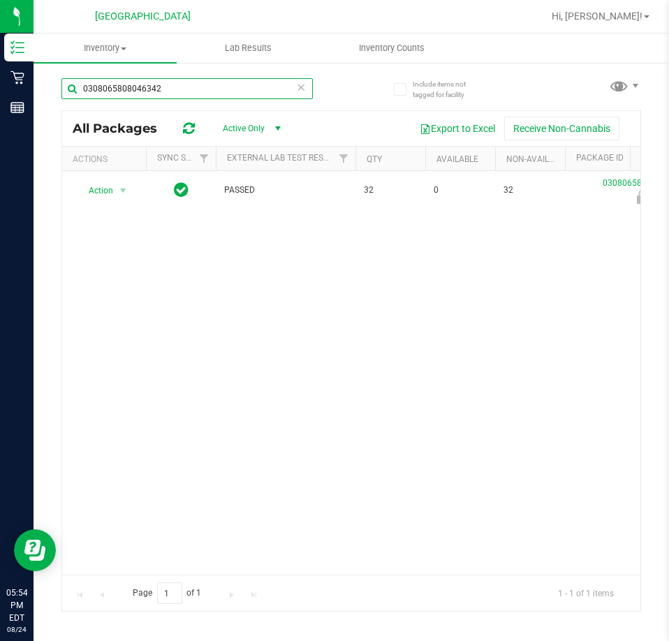
click at [149, 87] on input "0308065808046342" at bounding box center [186, 88] width 251 height 21
click at [118, 87] on input "0308065808046342" at bounding box center [186, 88] width 251 height 21
click at [138, 93] on input "1501676993552582" at bounding box center [186, 88] width 251 height 21
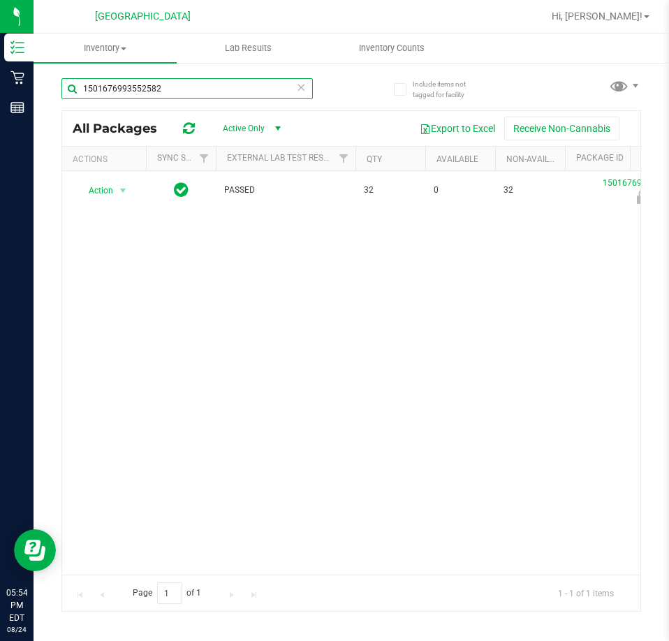
click at [138, 93] on input "1501676993552582" at bounding box center [186, 88] width 251 height 21
click at [133, 97] on input "2385956259606031" at bounding box center [186, 88] width 251 height 21
click at [145, 86] on input "5604980172299225" at bounding box center [186, 88] width 251 height 21
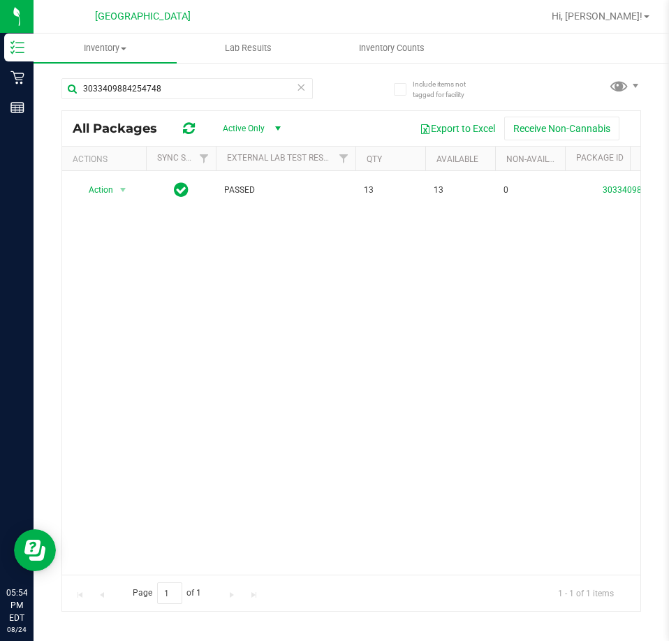
drag, startPoint x: 162, startPoint y: 116, endPoint x: 225, endPoint y: 128, distance: 64.1
click at [178, 116] on div "All Packages Active Only Active Only Lab Samples Locked All External Internal E…" at bounding box center [351, 128] width 578 height 35
click at [128, 83] on input "3033409884254748" at bounding box center [186, 88] width 251 height 21
click at [130, 79] on input "9236821391578546" at bounding box center [186, 88] width 251 height 21
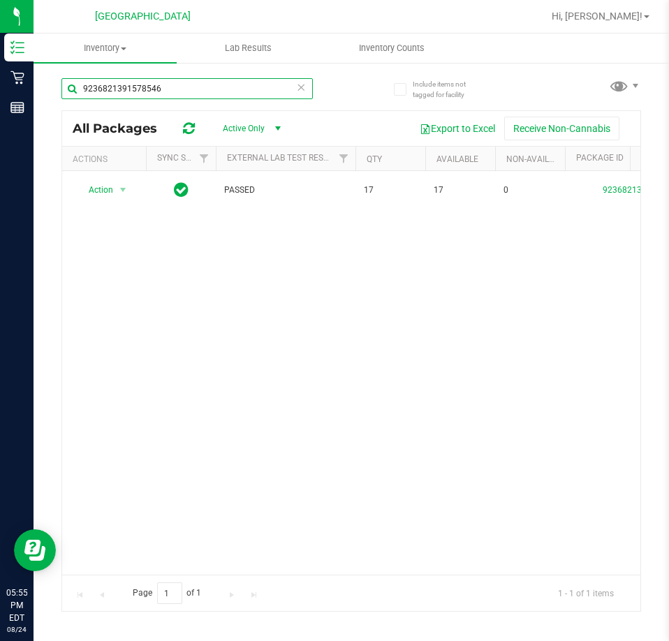
click at [130, 79] on input "9236821391578546" at bounding box center [186, 88] width 251 height 21
click at [117, 94] on input "6964570857418980" at bounding box center [186, 88] width 251 height 21
click at [106, 88] on input "4732687444705741" at bounding box center [186, 88] width 251 height 21
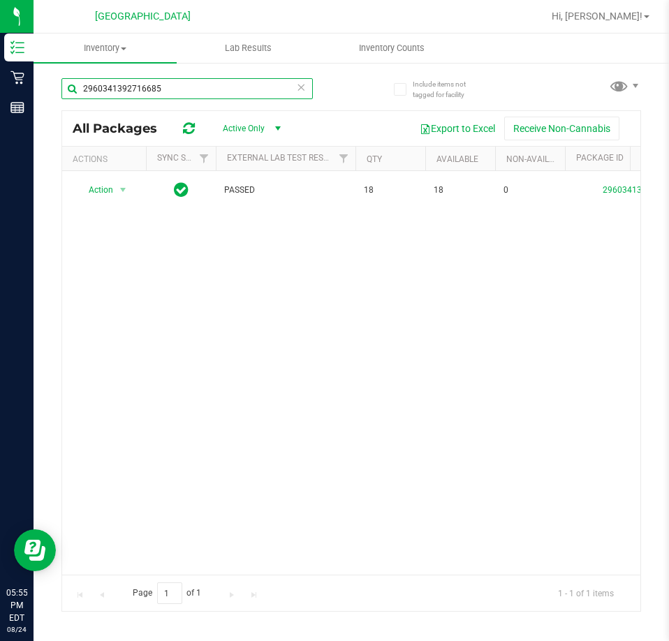
click at [137, 94] on input "2960341392716685" at bounding box center [186, 88] width 251 height 21
click at [147, 89] on input "7025373704780520" at bounding box center [186, 88] width 251 height 21
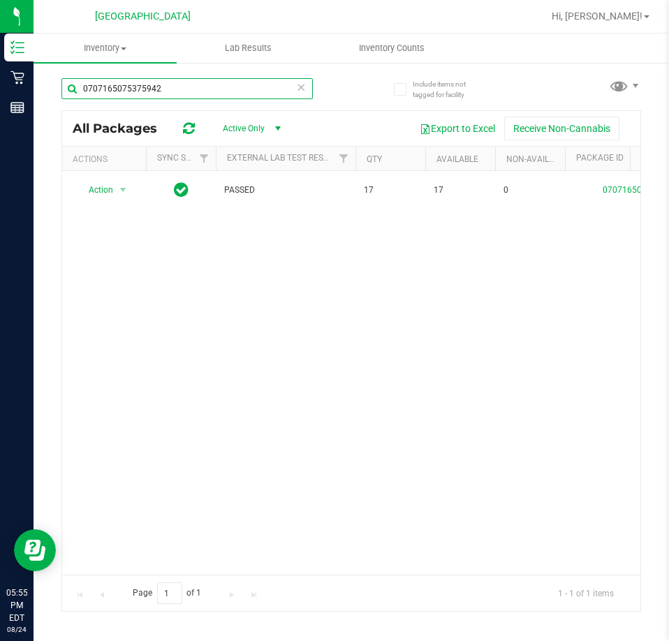
click at [159, 94] on input "0707165075375942" at bounding box center [186, 88] width 251 height 21
click at [121, 89] on input "9307961795949151" at bounding box center [186, 88] width 251 height 21
click at [145, 93] on input "7560109207550611" at bounding box center [186, 88] width 251 height 21
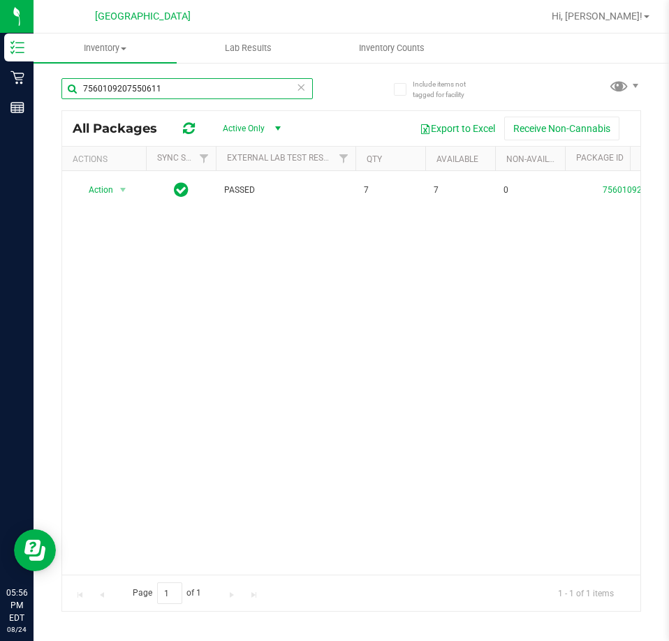
click at [145, 93] on input "7560109207550611" at bounding box center [186, 88] width 251 height 21
click at [142, 93] on input "4441862827215083" at bounding box center [186, 88] width 251 height 21
drag, startPoint x: 173, startPoint y: 101, endPoint x: 156, endPoint y: 93, distance: 19.1
click at [169, 99] on div "4957498417876186" at bounding box center [186, 94] width 251 height 32
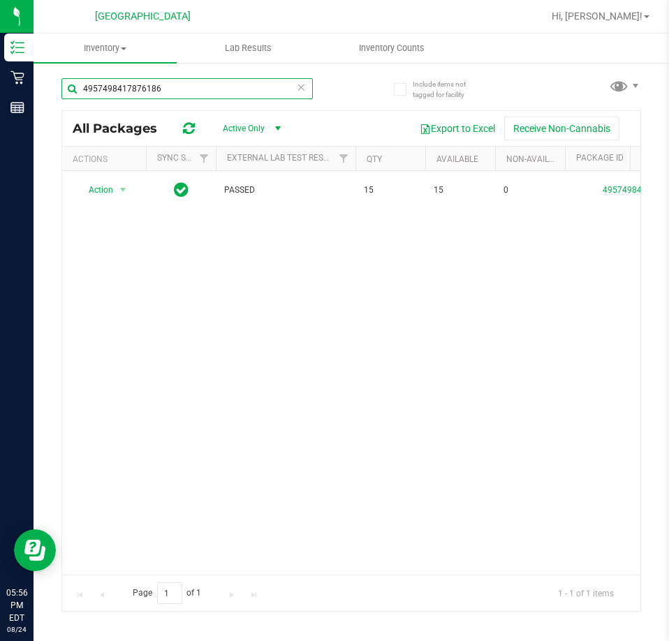
click at [152, 92] on input "4957498417876186" at bounding box center [186, 88] width 251 height 21
click at [128, 96] on input "7234336146246582" at bounding box center [186, 88] width 251 height 21
click at [130, 98] on input "3642372194797409" at bounding box center [186, 88] width 251 height 21
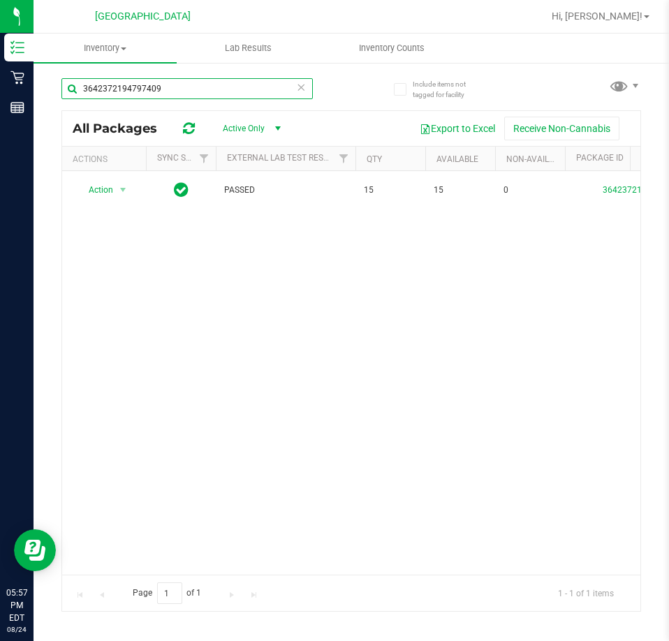
click at [130, 97] on input "3642372194797409" at bounding box center [186, 88] width 251 height 21
click at [108, 80] on input "2120365052698894" at bounding box center [186, 88] width 251 height 21
click at [131, 95] on input "2553870866794917" at bounding box center [186, 88] width 251 height 21
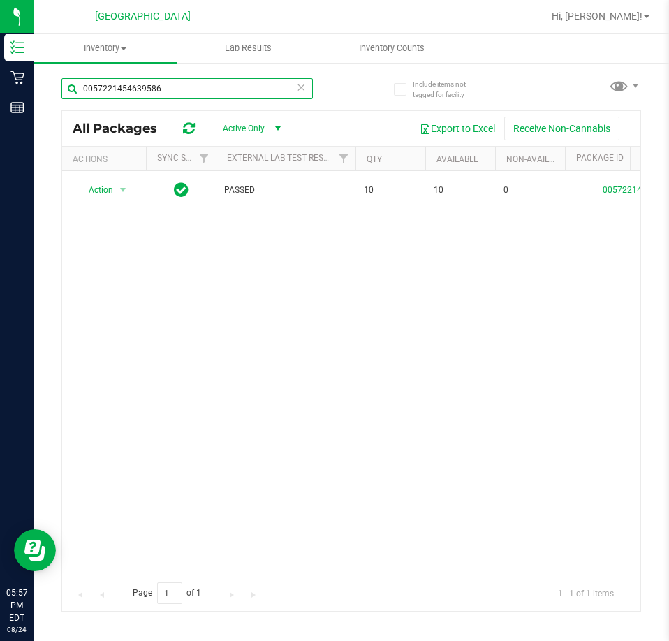
click at [133, 82] on input "0057221454639586" at bounding box center [186, 88] width 251 height 21
click at [132, 91] on input "5739529830634014" at bounding box center [186, 88] width 251 height 21
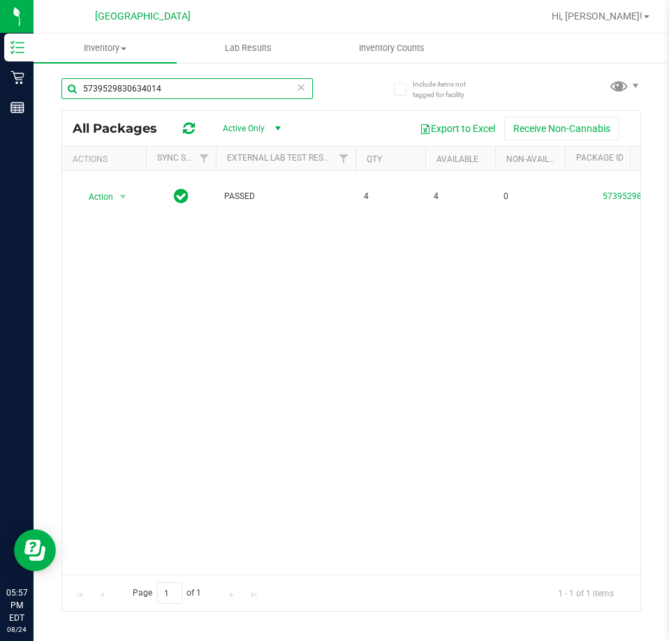
click at [132, 91] on input "5739529830634014" at bounding box center [186, 88] width 251 height 21
click at [131, 80] on input "5690682779660989" at bounding box center [186, 88] width 251 height 21
click at [117, 88] on input "8222246545606936" at bounding box center [186, 88] width 251 height 21
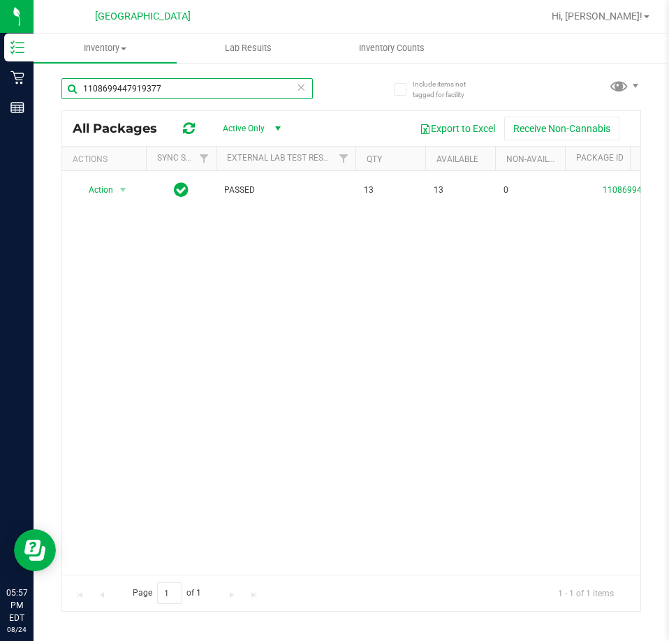
click at [101, 88] on input "1108699447919377" at bounding box center [186, 88] width 251 height 21
click at [142, 80] on input "5286202296343857" at bounding box center [186, 88] width 251 height 21
click at [147, 84] on input "8588955639378600" at bounding box center [186, 88] width 251 height 21
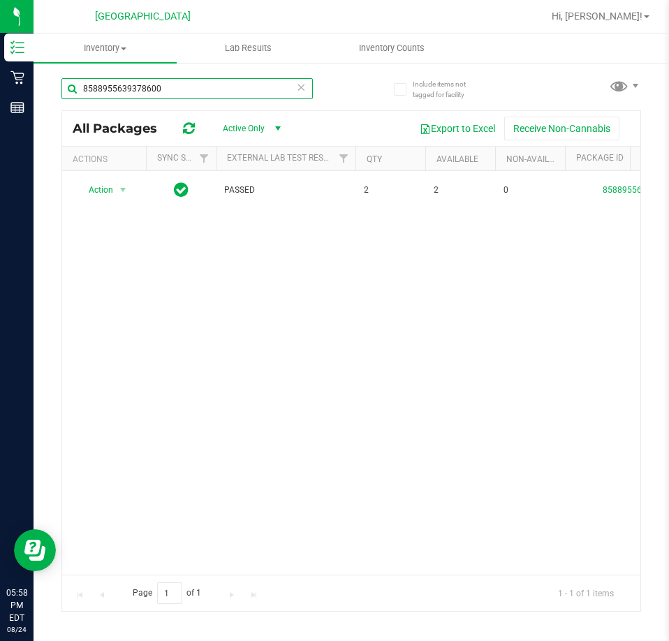
click at [147, 84] on input "8588955639378600" at bounding box center [186, 88] width 251 height 21
click at [131, 87] on input "4046782289016283" at bounding box center [186, 88] width 251 height 21
drag, startPoint x: 135, startPoint y: 71, endPoint x: 133, endPoint y: 80, distance: 9.3
click at [135, 71] on div "2845610710277313" at bounding box center [206, 88] width 290 height 45
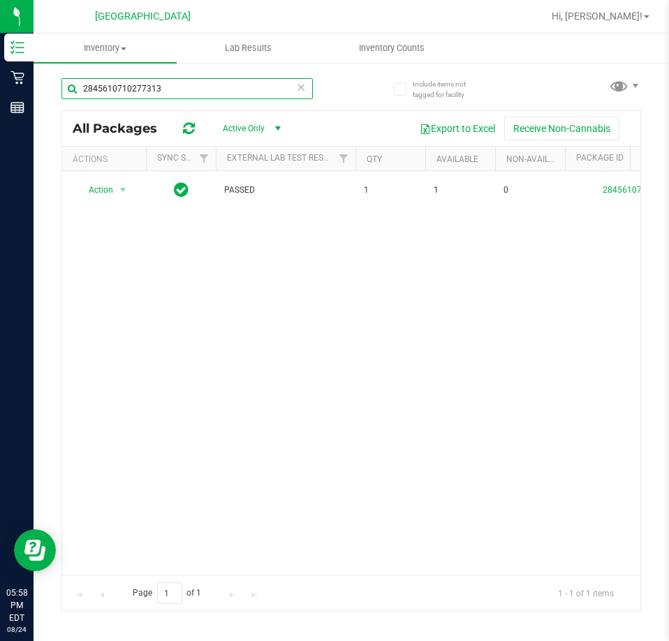
click at [131, 81] on input "2845610710277313" at bounding box center [186, 88] width 251 height 21
drag, startPoint x: 145, startPoint y: 86, endPoint x: 54, endPoint y: 93, distance: 91.0
click at [54, 93] on div "Include items not tagged for facility v All Packages Active Only Active Only La…" at bounding box center [351, 274] width 635 height 426
type input "4872038085510760"
